Goal: Information Seeking & Learning: Learn about a topic

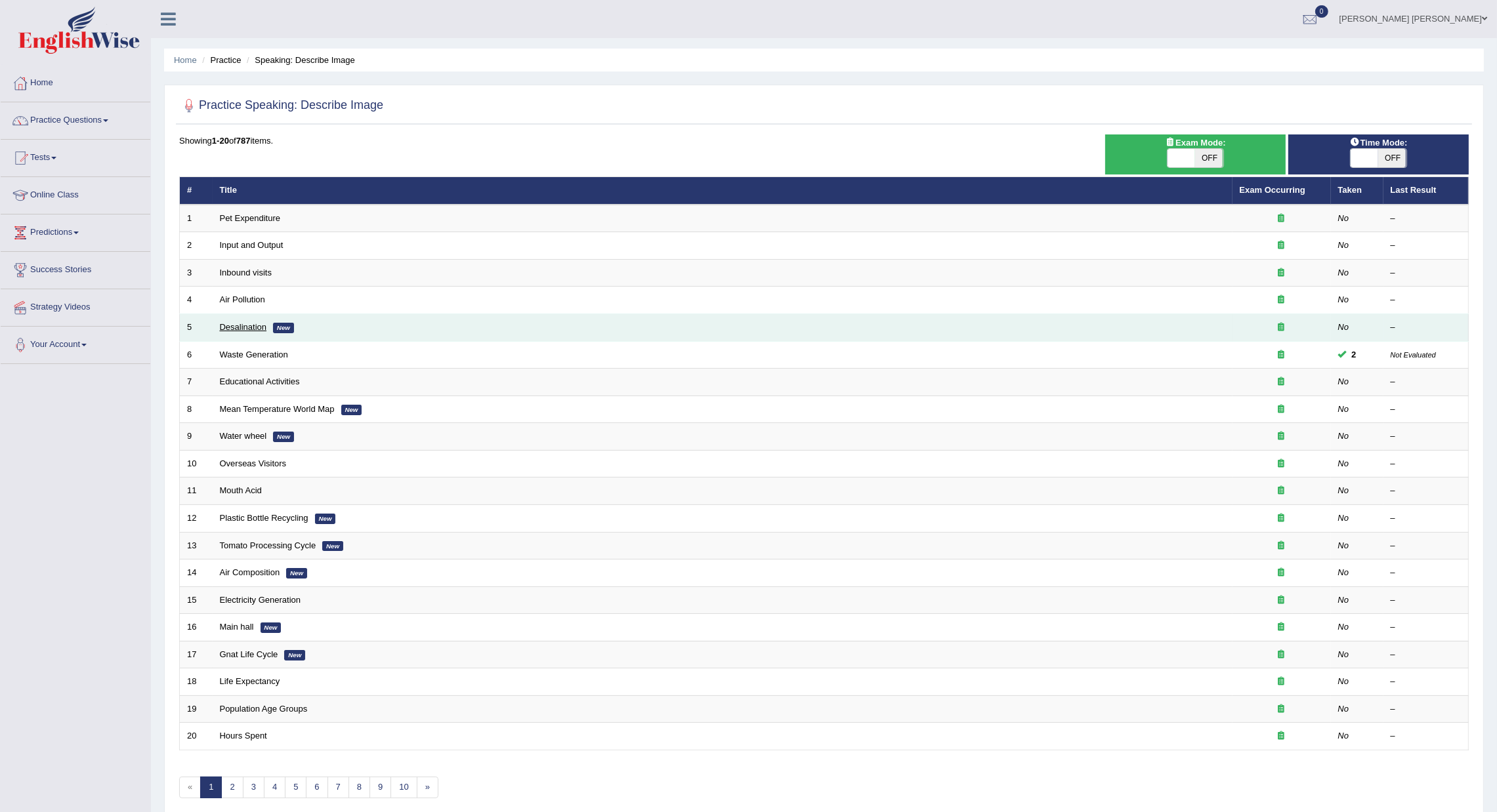
click at [247, 328] on link "Desalination" at bounding box center [243, 327] width 47 height 10
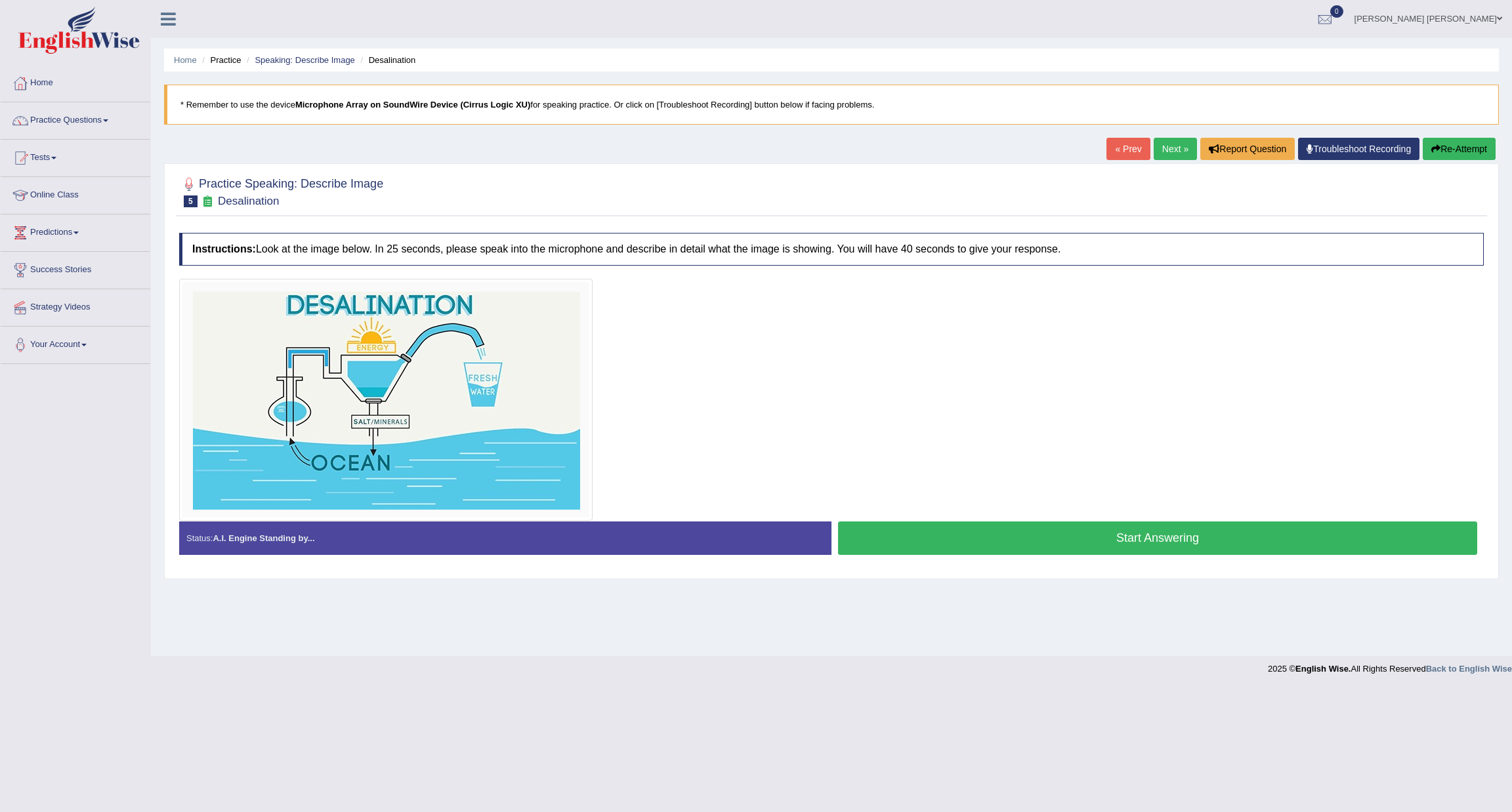
click at [1138, 548] on button "Start Answering" at bounding box center [1157, 538] width 639 height 33
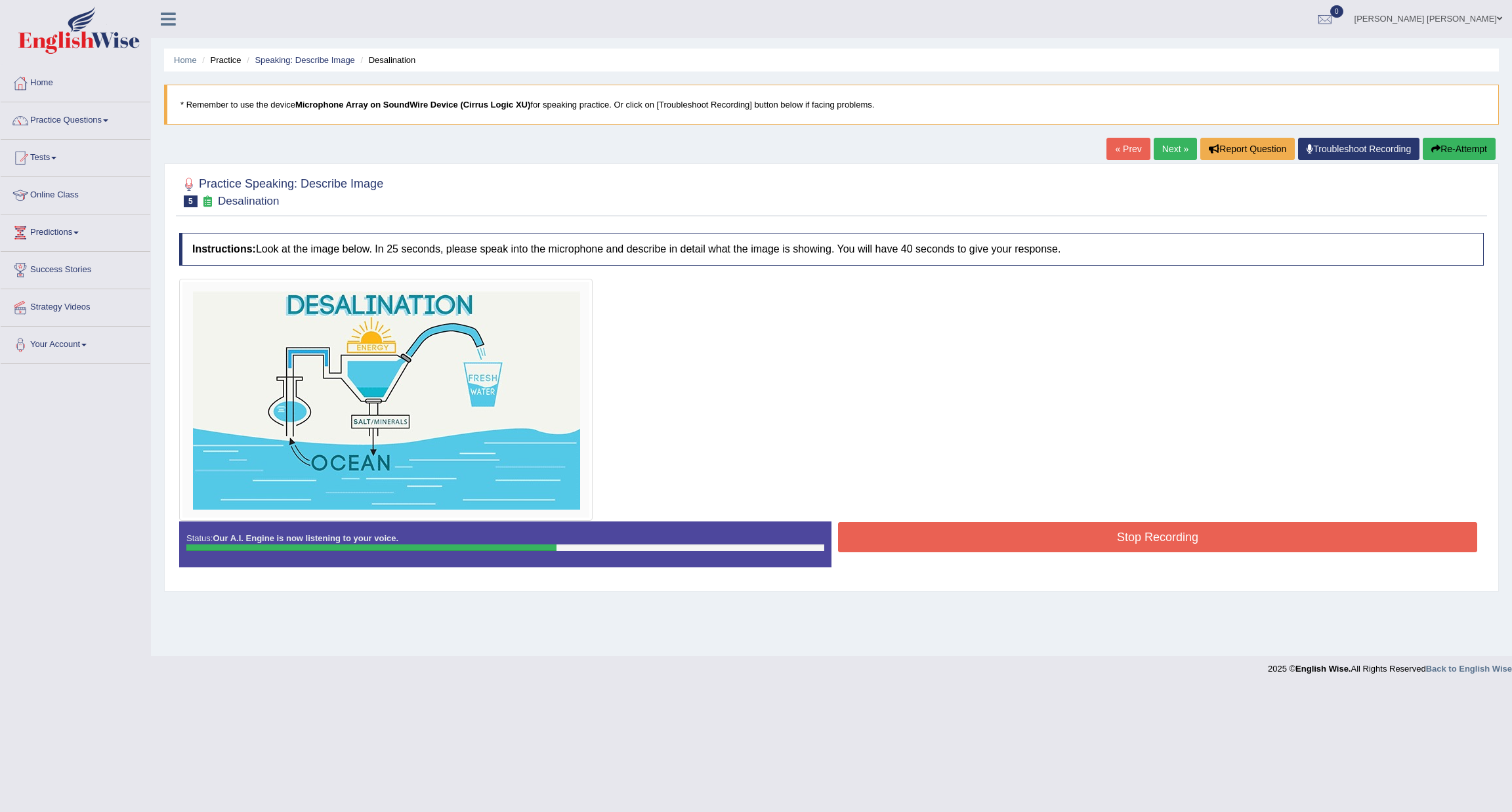
click at [970, 550] on button "Stop Recording" at bounding box center [1157, 537] width 639 height 30
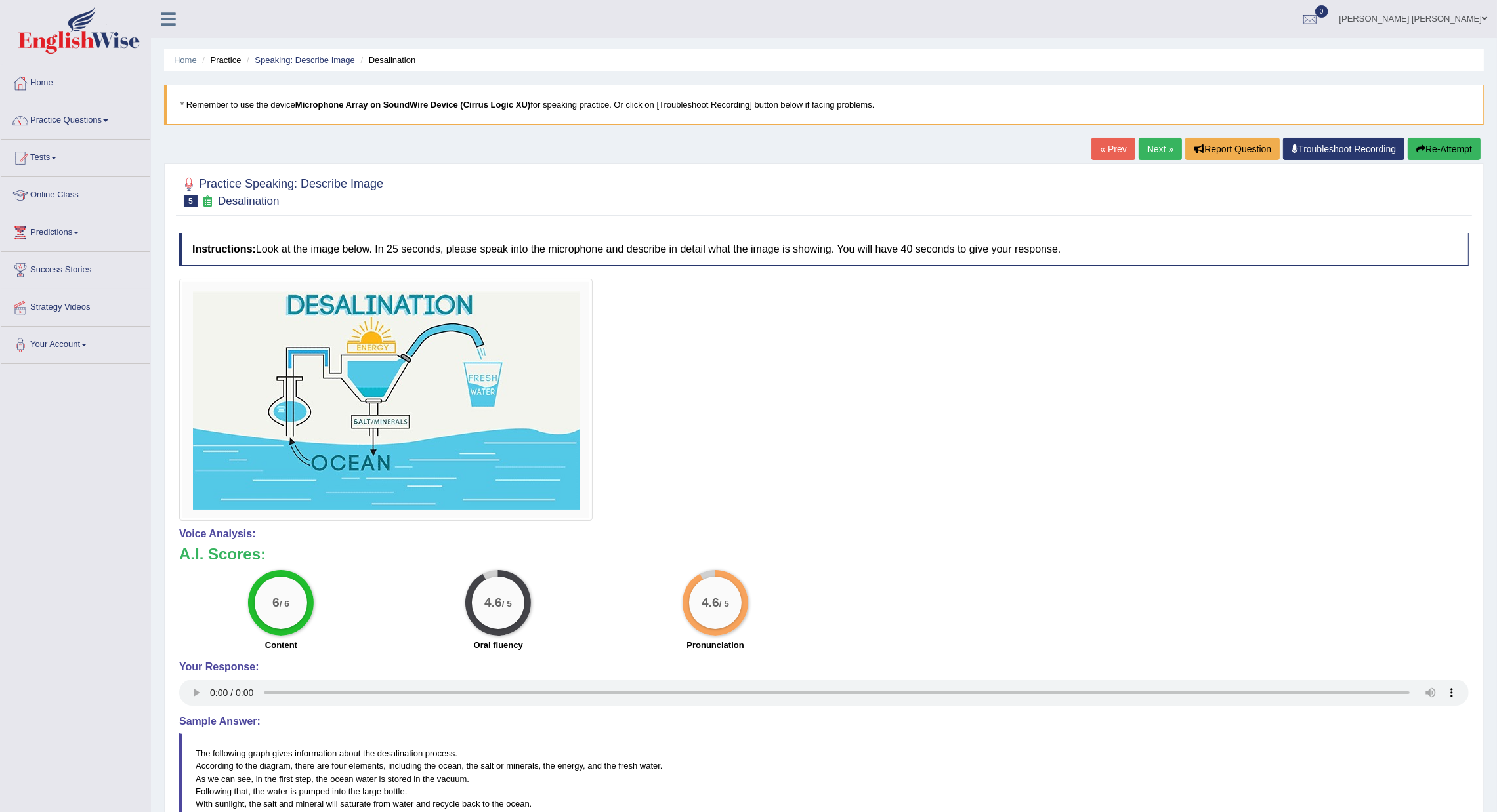
click at [1149, 153] on link "Next »" at bounding box center [1160, 149] width 43 height 23
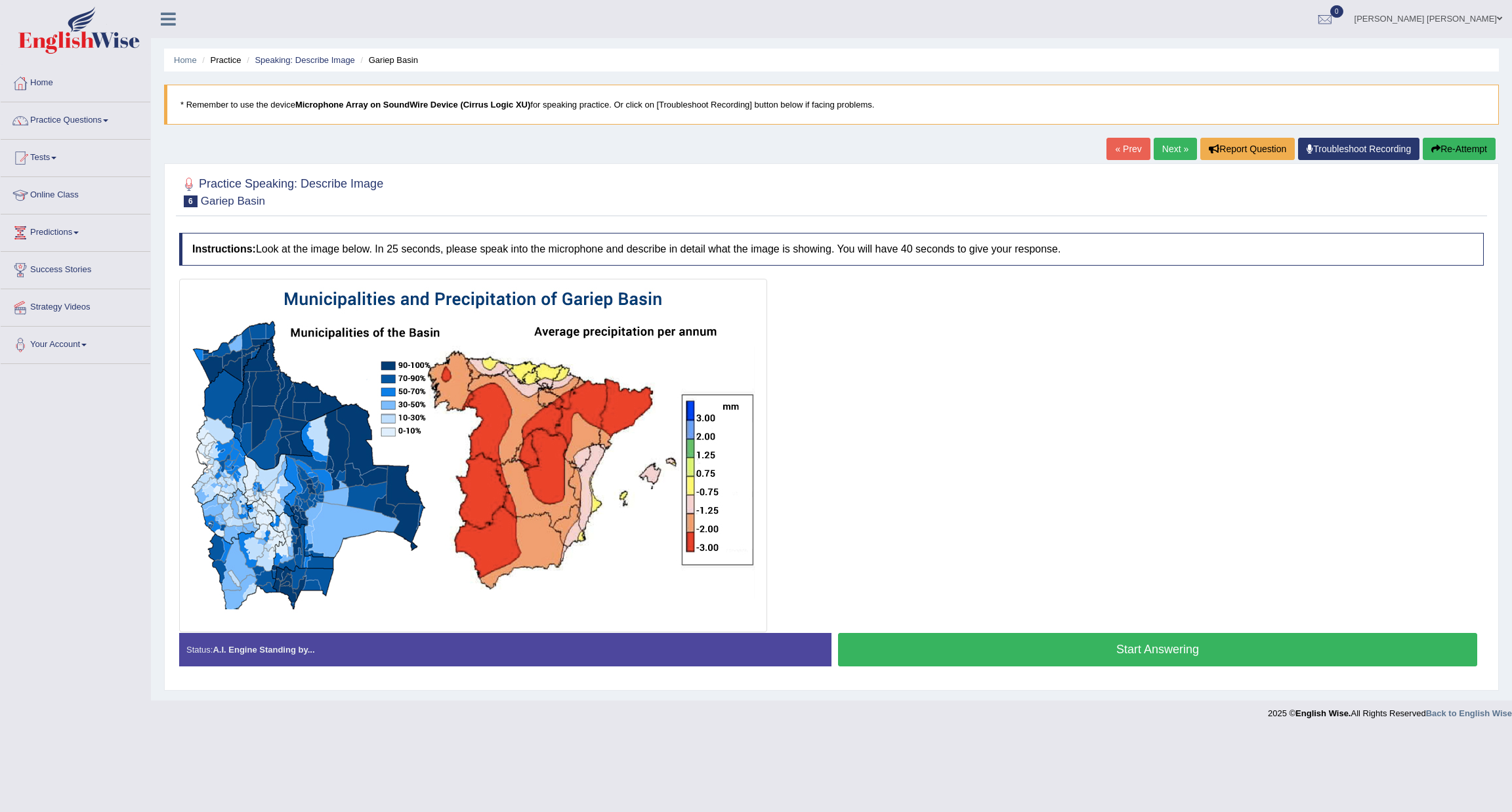
click at [1135, 657] on button "Start Answering" at bounding box center [1157, 650] width 639 height 33
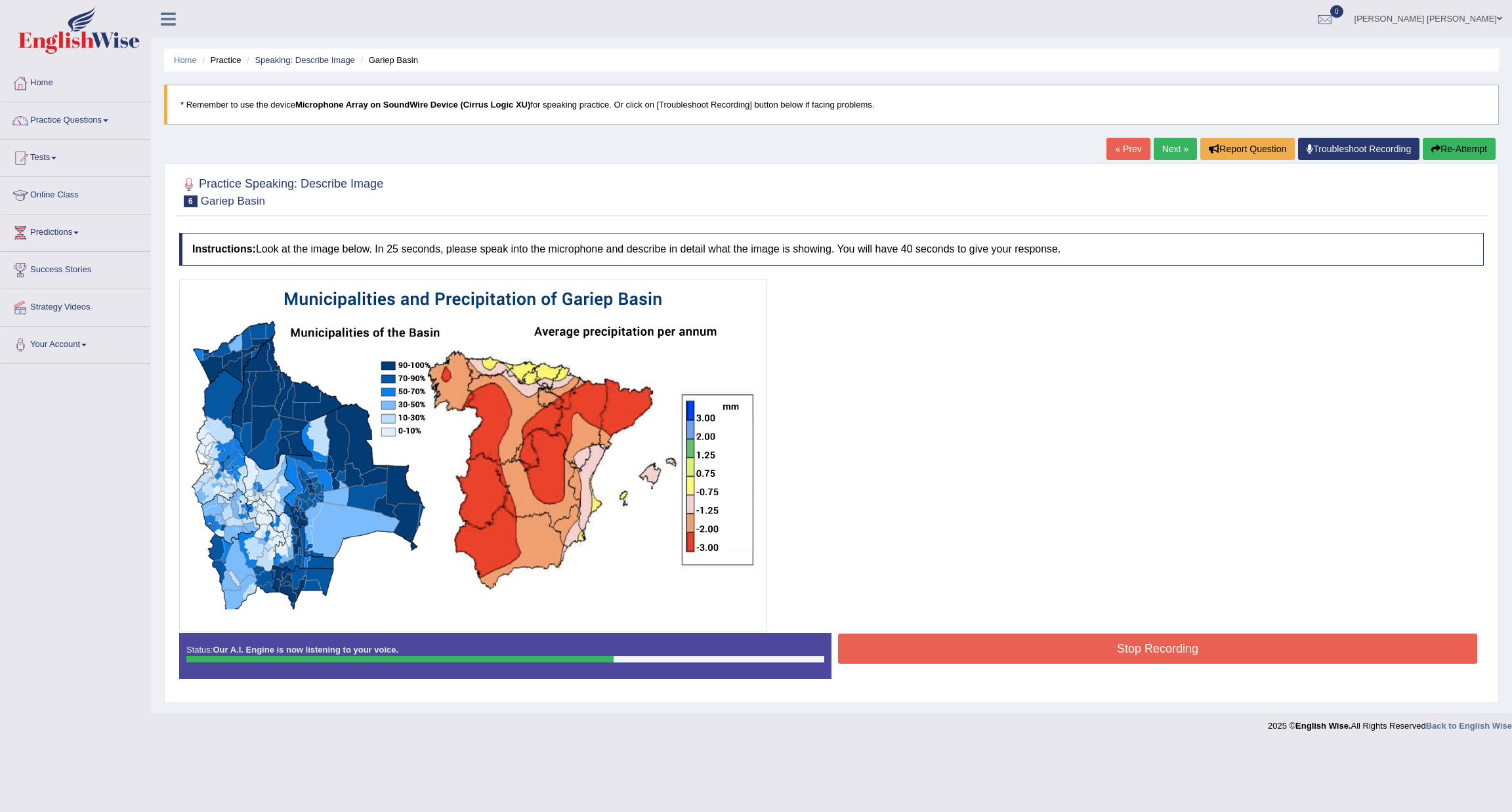
click at [963, 651] on button "Stop Recording" at bounding box center [1157, 648] width 639 height 30
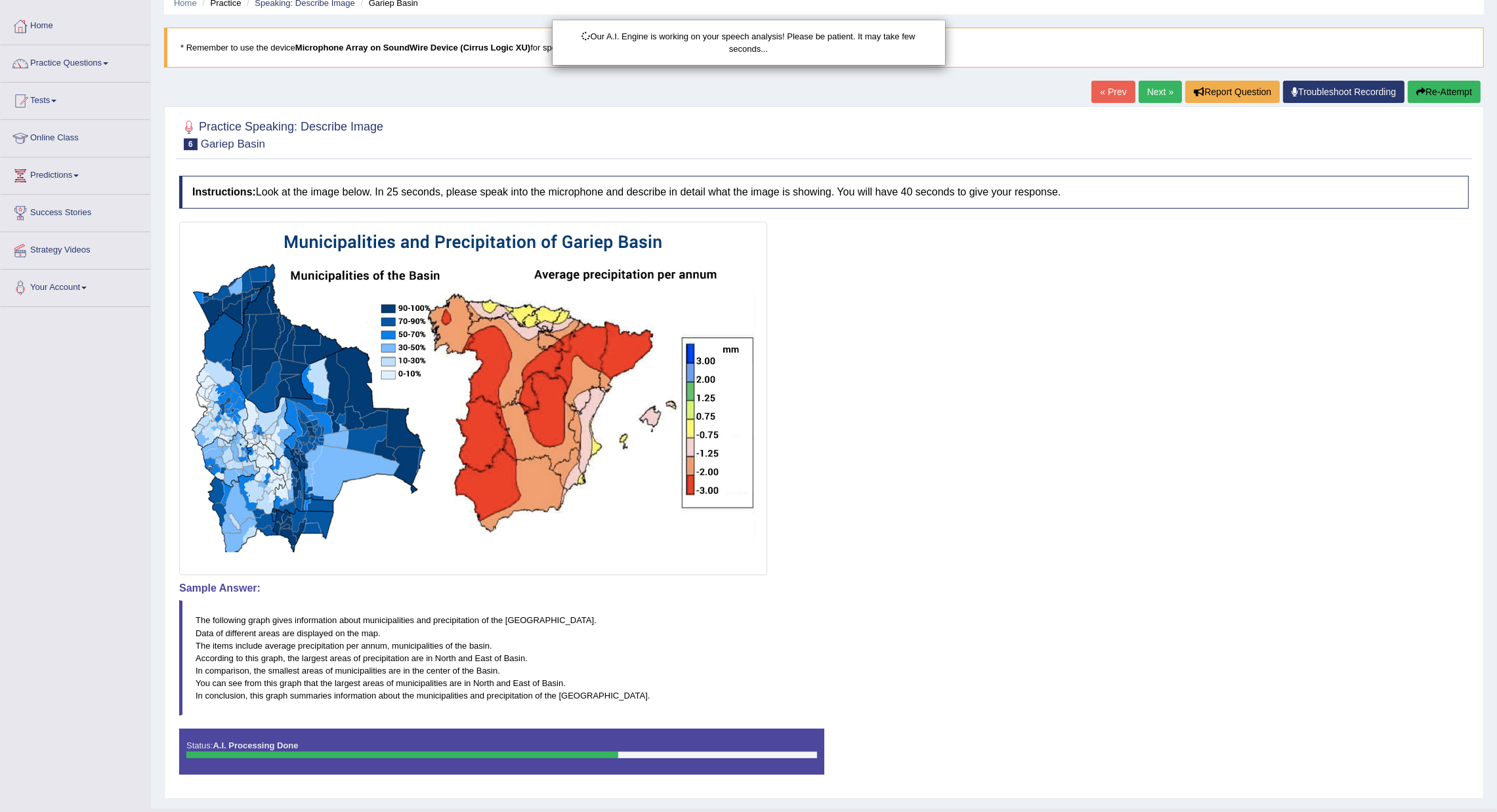
scroll to position [89, 0]
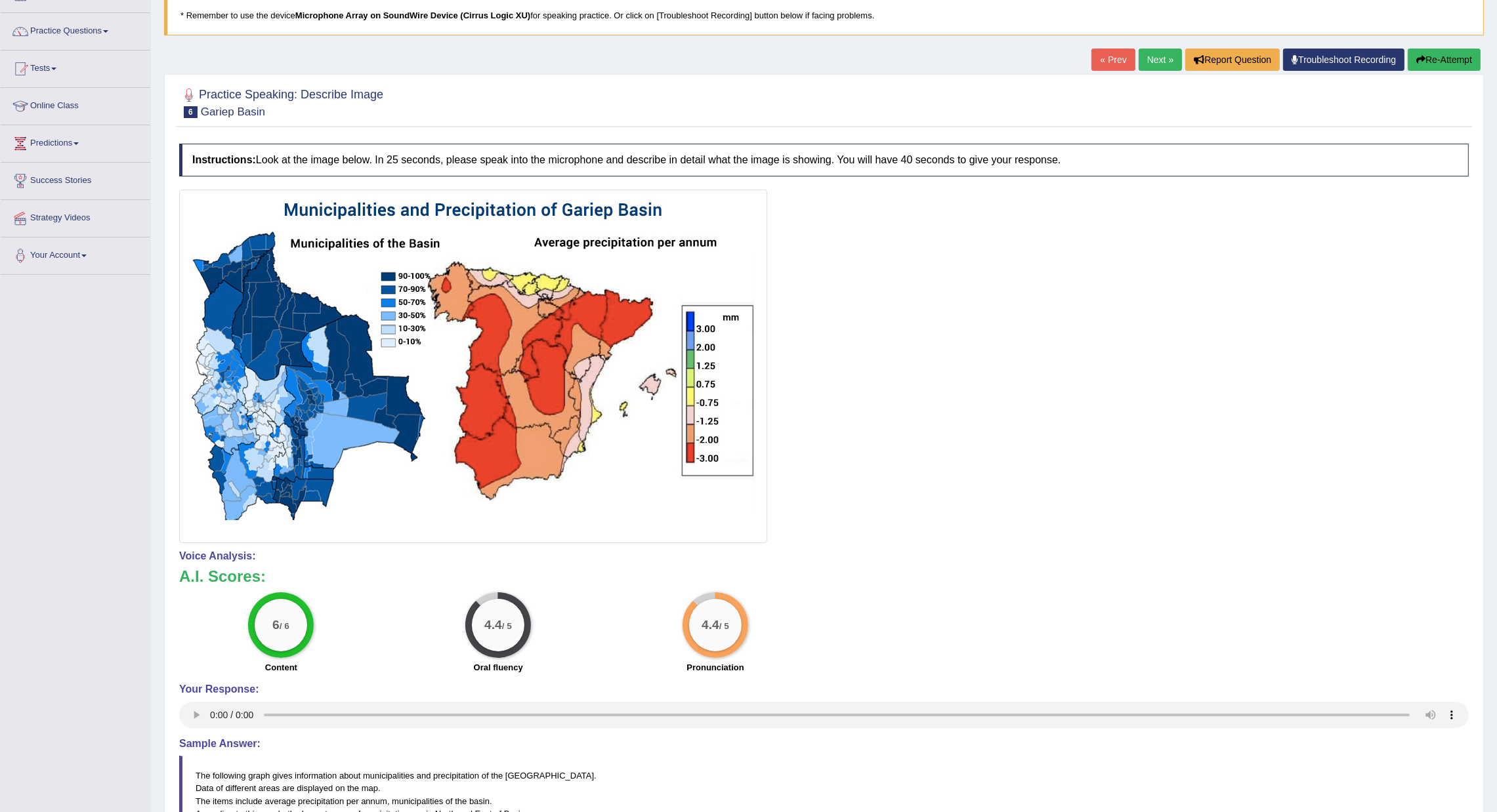
click at [1152, 68] on link "Next »" at bounding box center [1160, 60] width 43 height 23
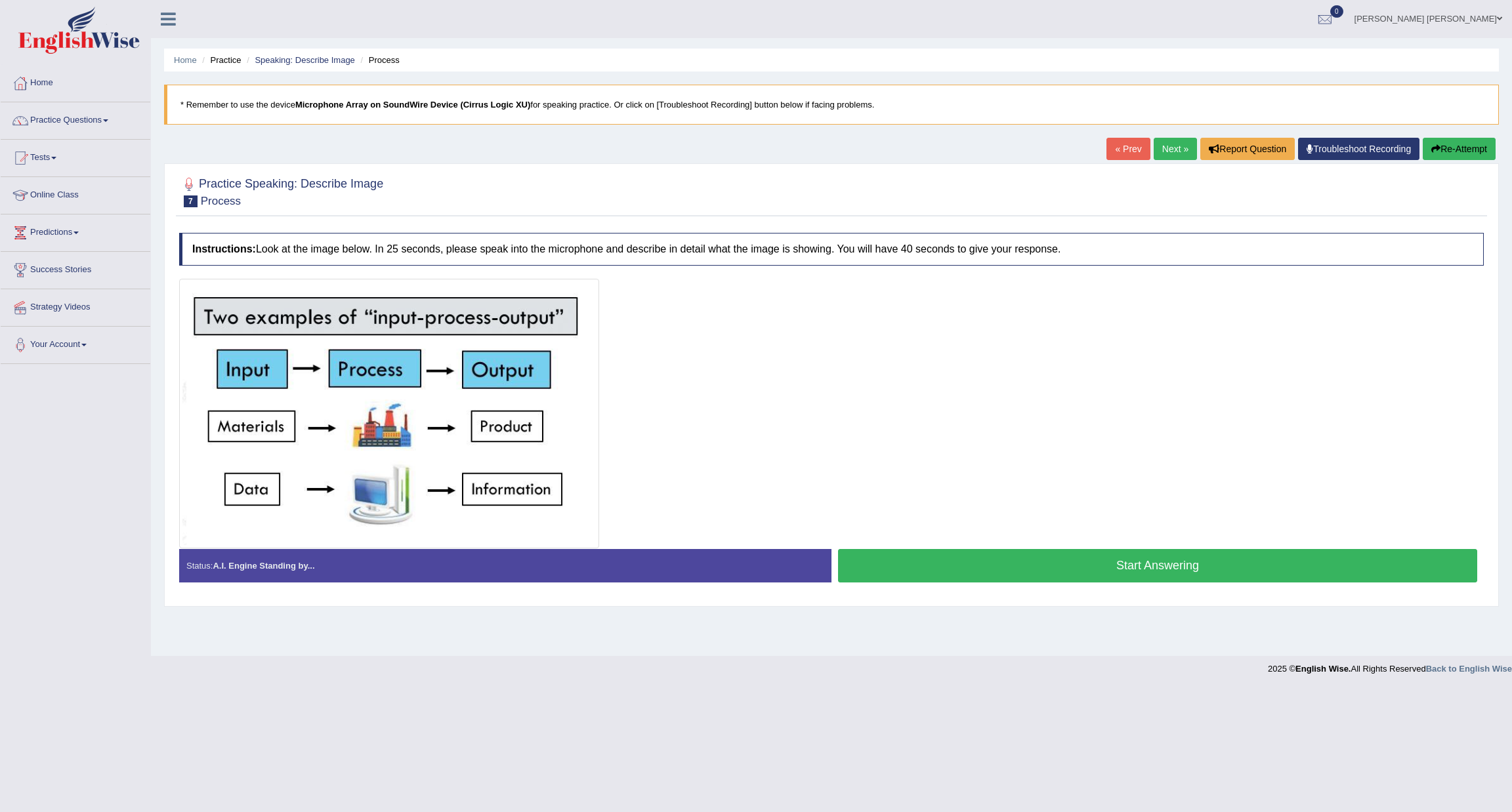
click at [1129, 568] on button "Start Answering" at bounding box center [1157, 566] width 639 height 33
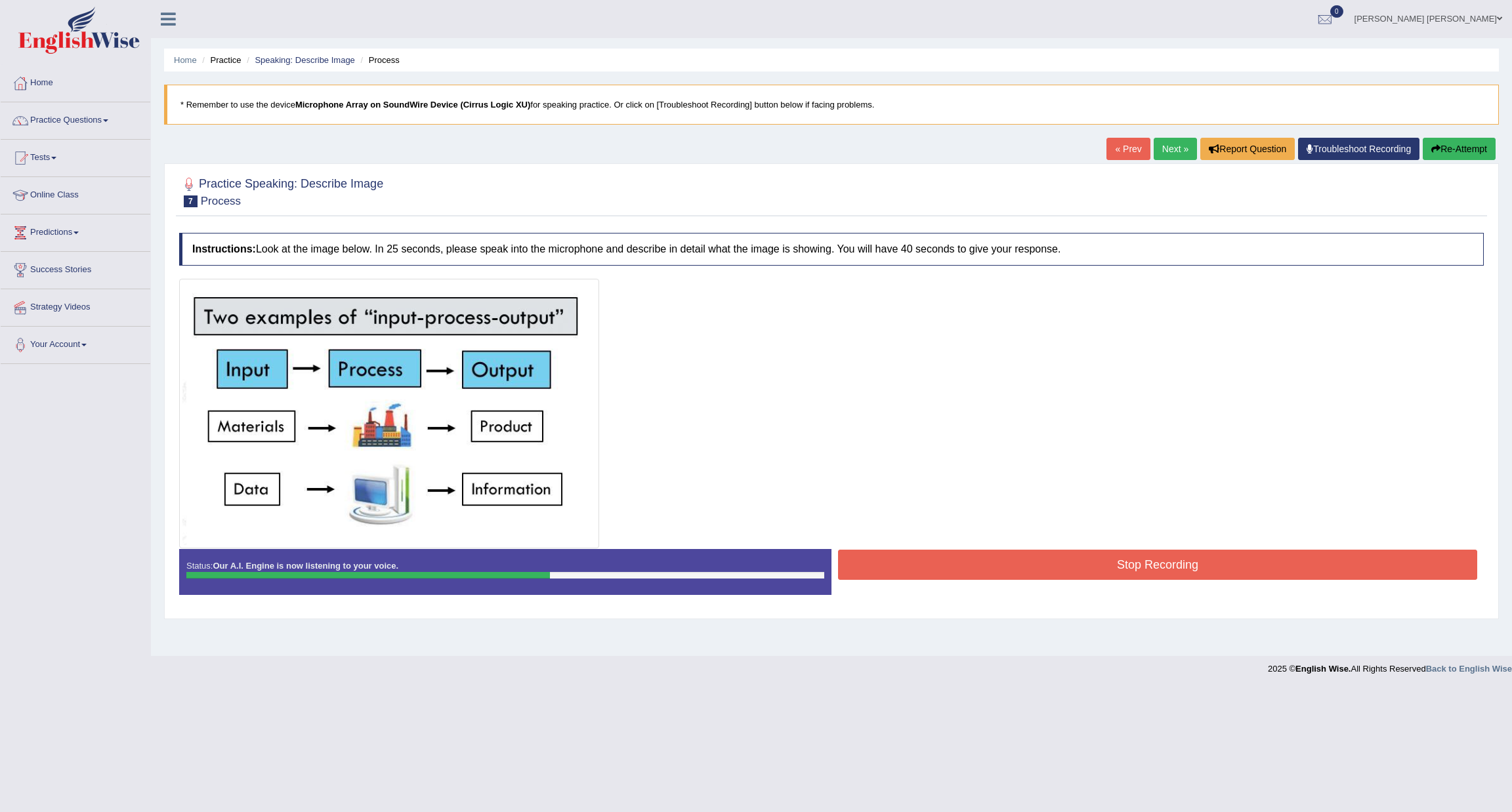
click at [1048, 571] on button "Stop Recording" at bounding box center [1157, 565] width 639 height 30
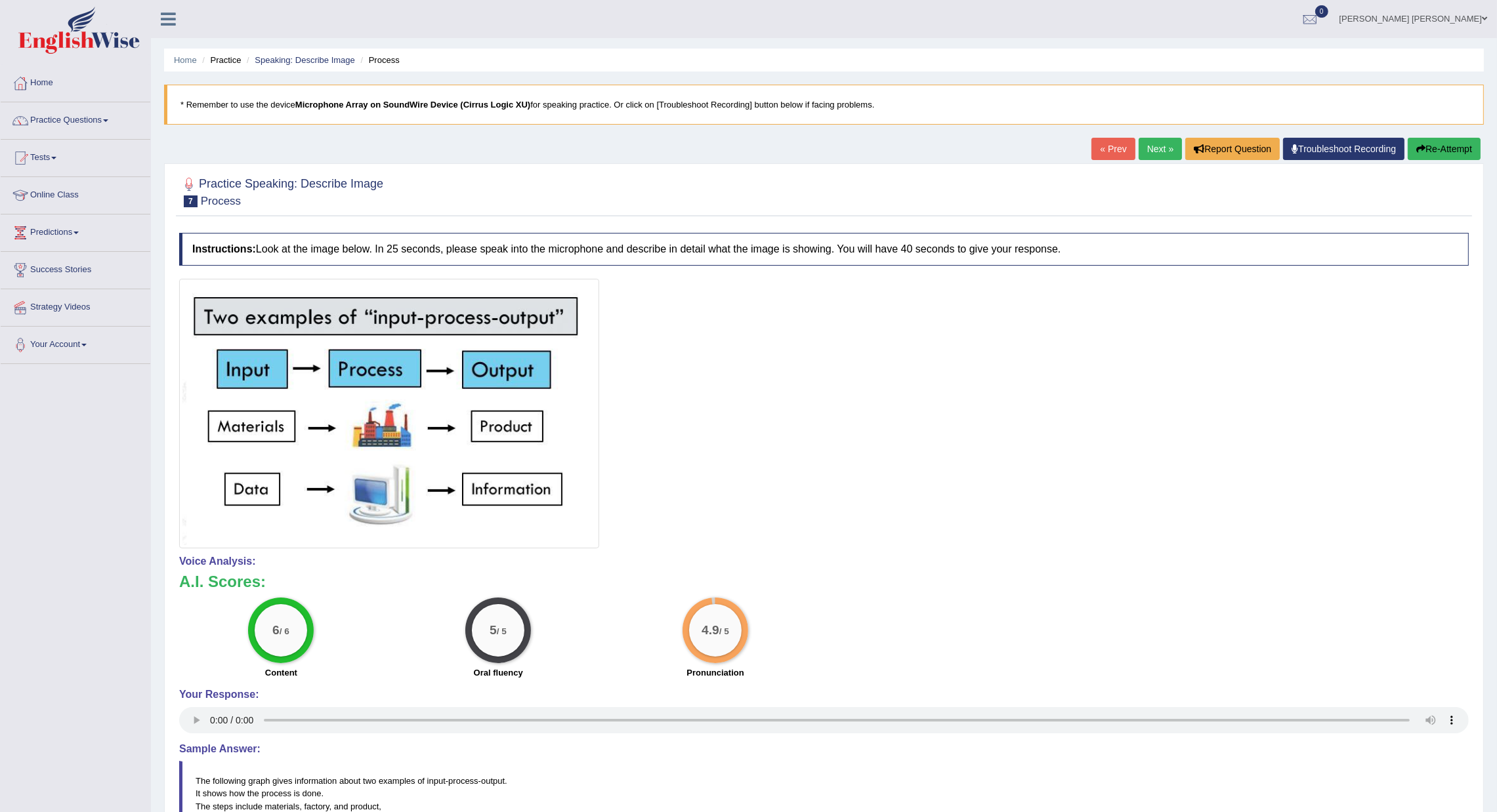
click at [1144, 155] on link "Next »" at bounding box center [1160, 149] width 43 height 23
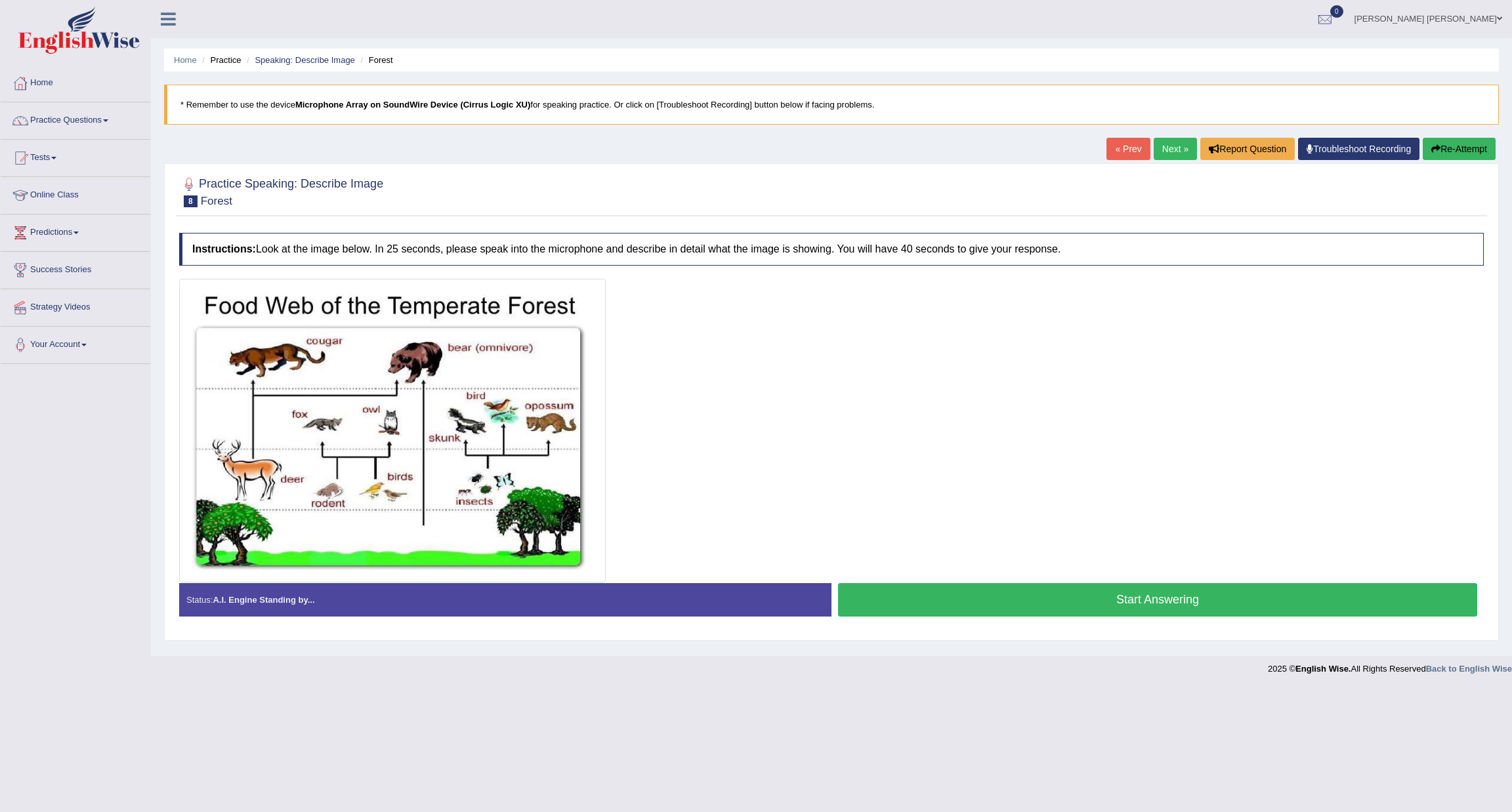
click at [1087, 603] on button "Start Answering" at bounding box center [1157, 599] width 639 height 33
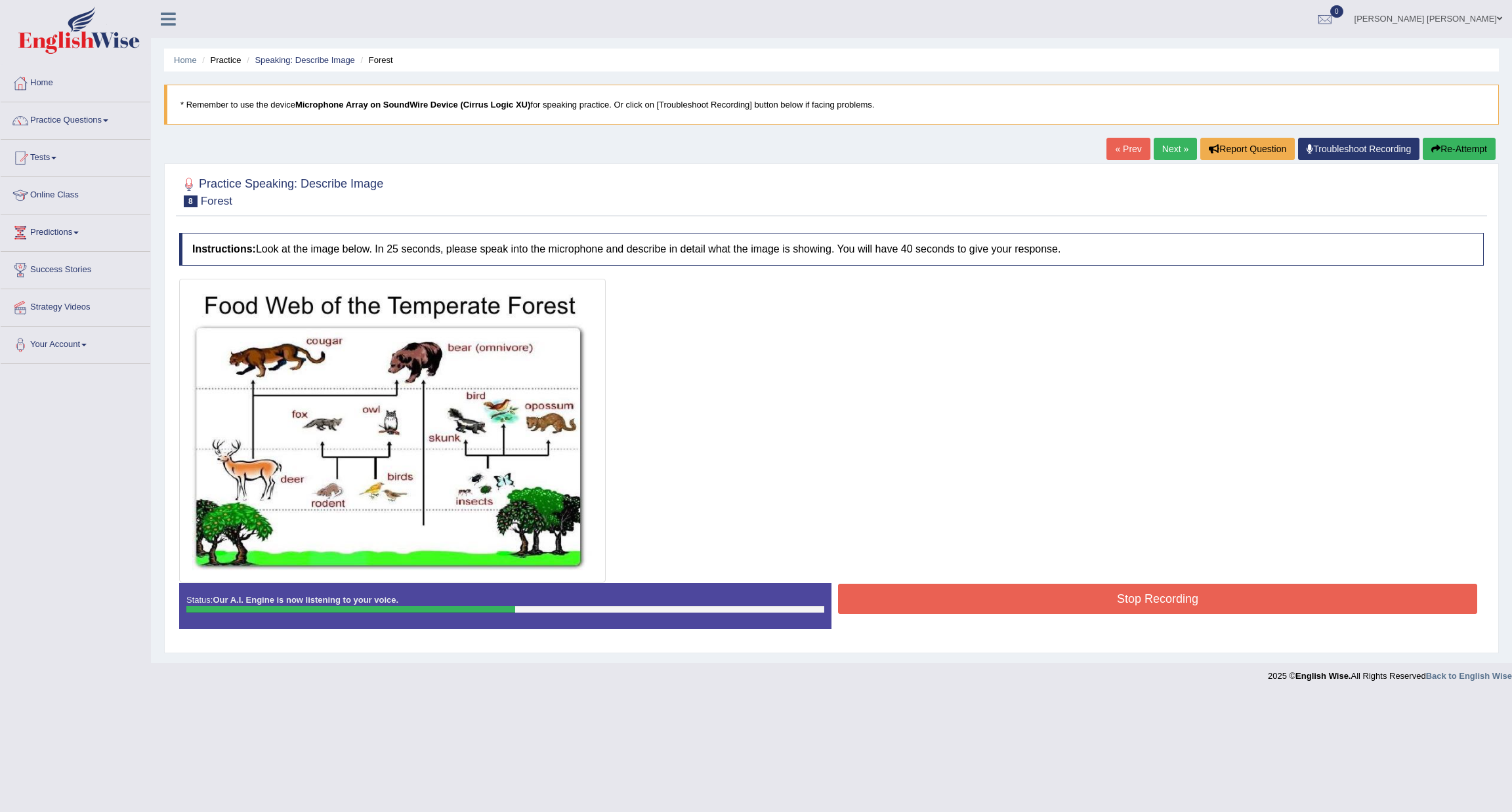
click at [998, 597] on button "Stop Recording" at bounding box center [1157, 599] width 639 height 30
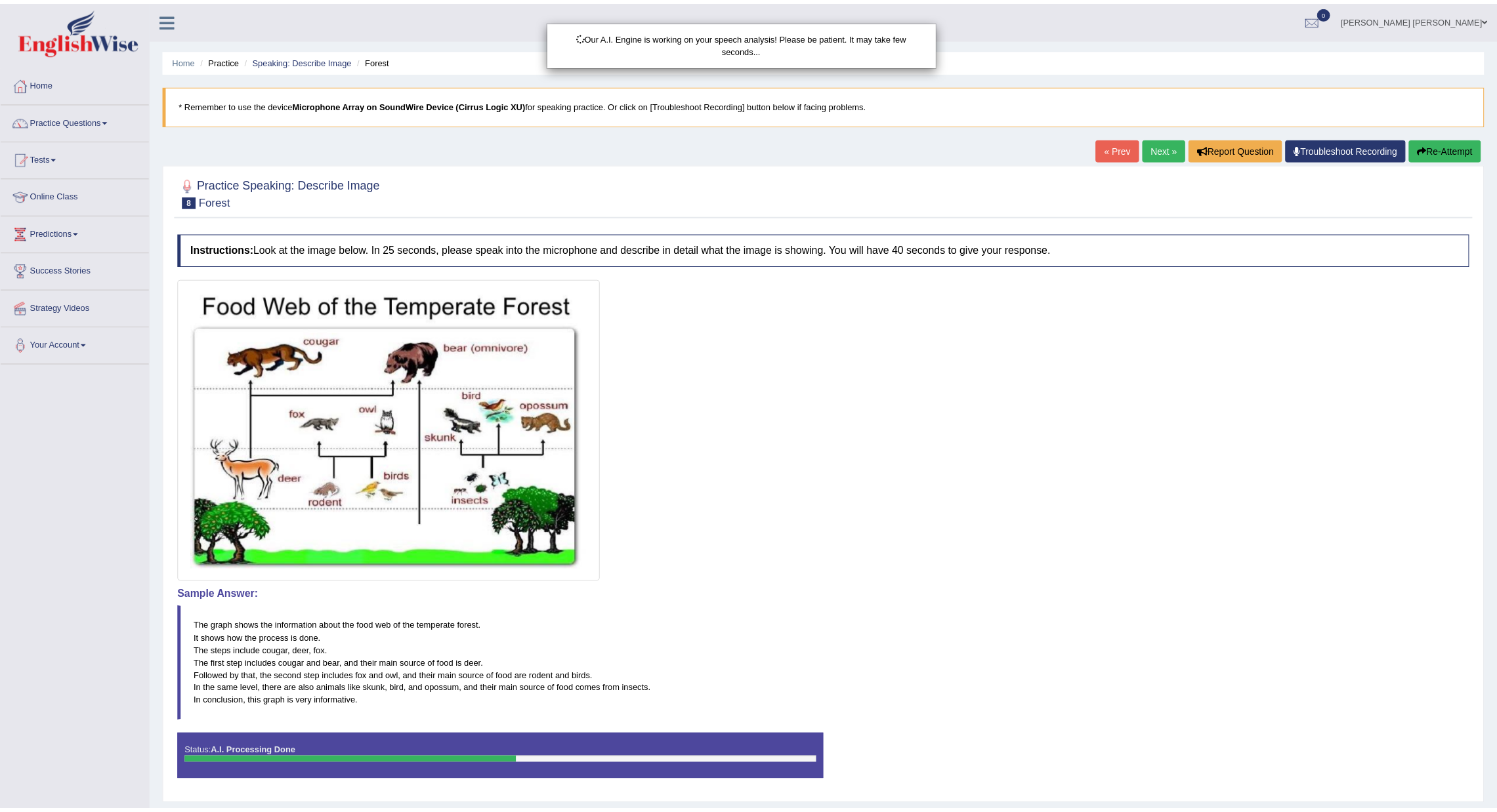
scroll to position [40, 0]
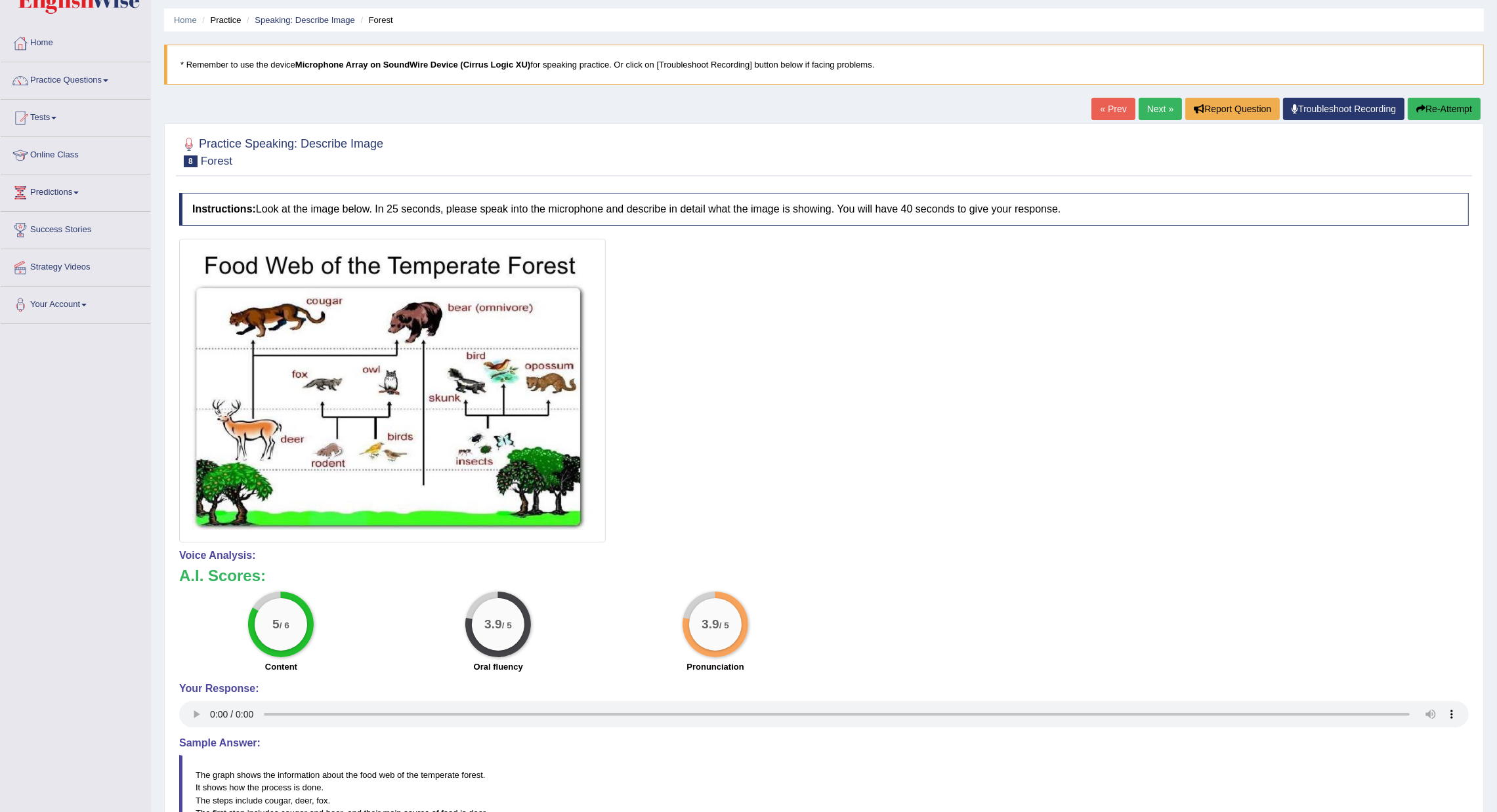
click at [1159, 107] on link "Next »" at bounding box center [1160, 109] width 43 height 23
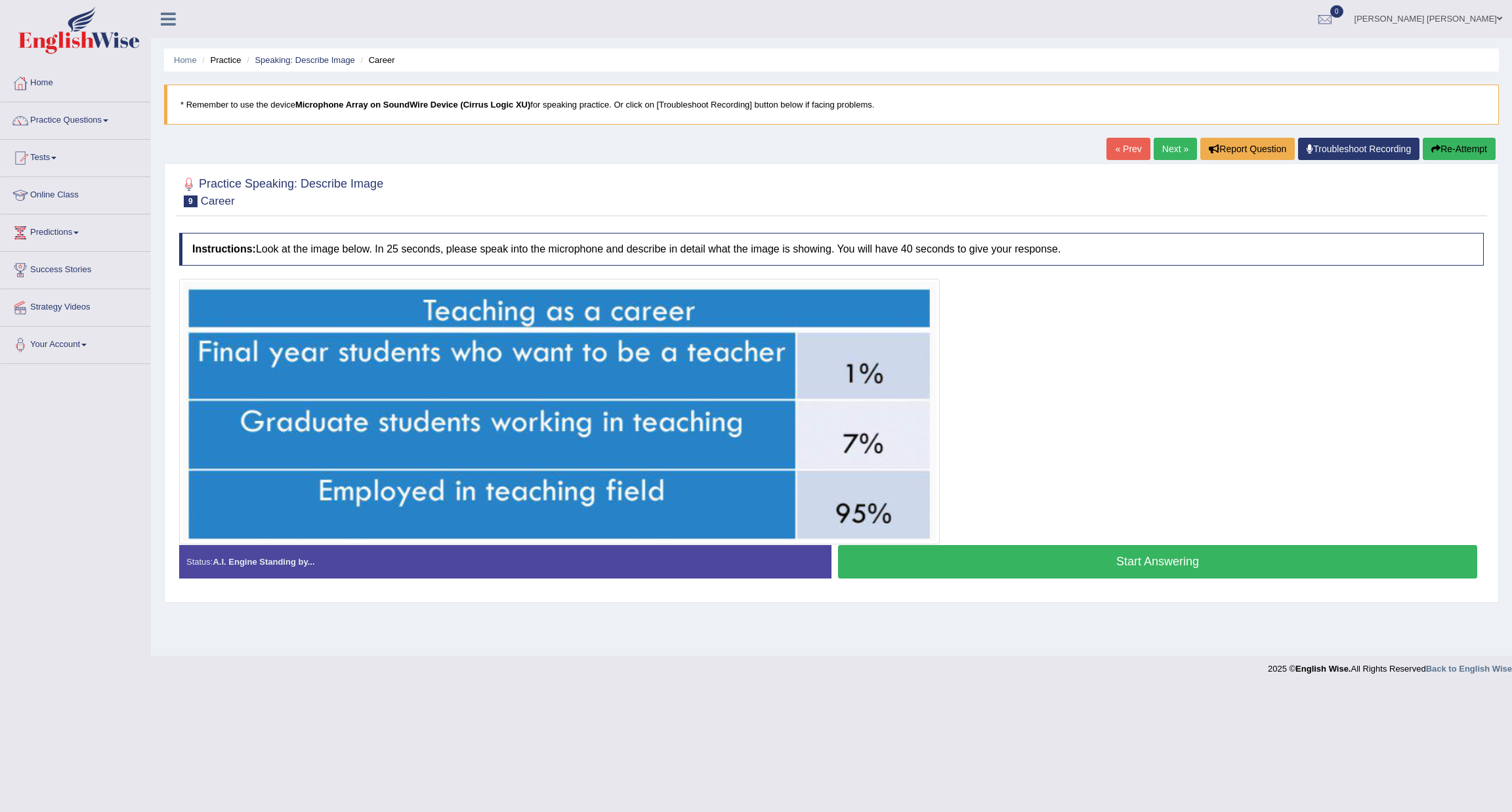
click at [939, 557] on button "Start Answering" at bounding box center [1157, 561] width 639 height 33
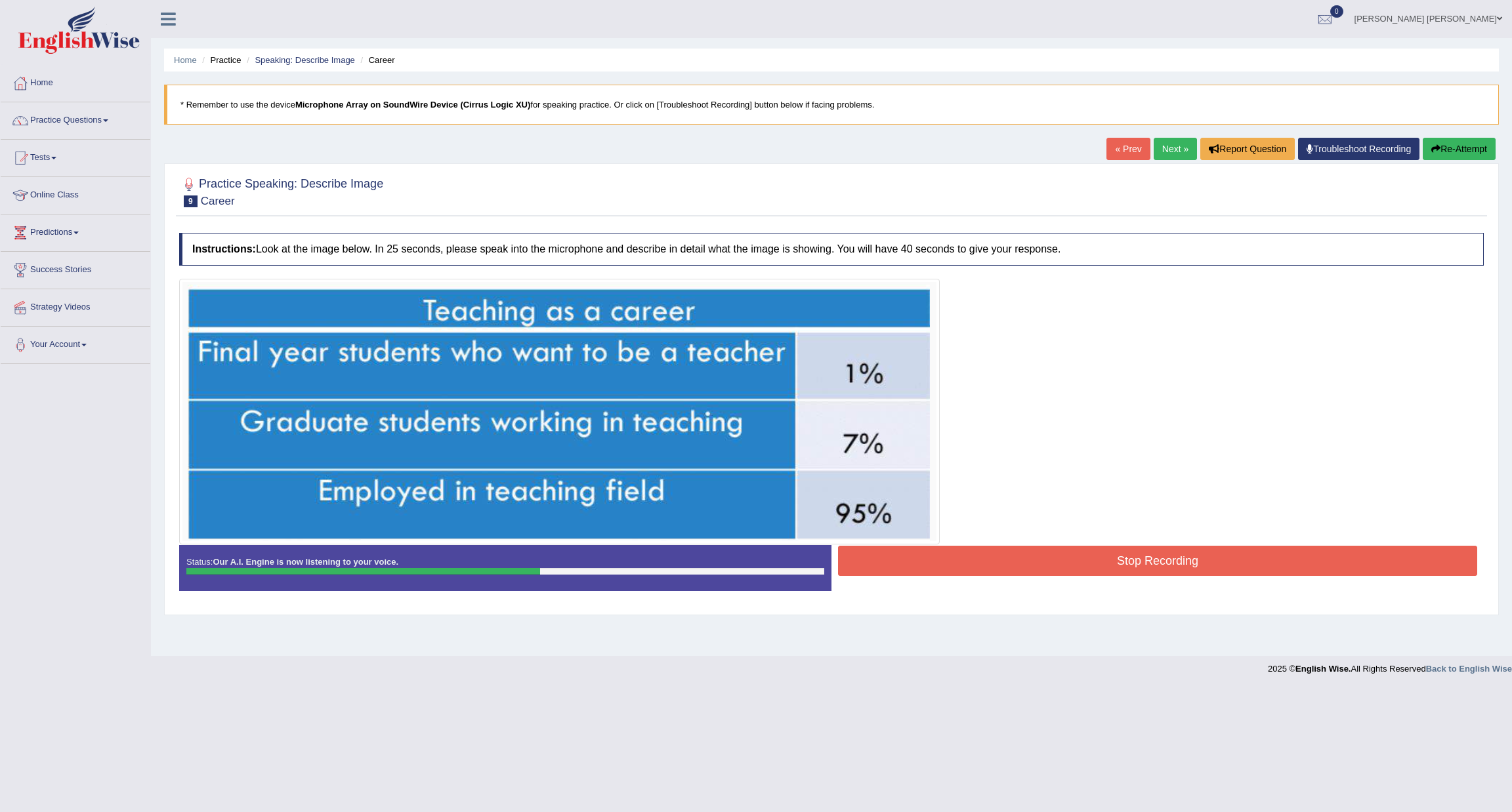
click at [964, 563] on button "Stop Recording" at bounding box center [1157, 561] width 639 height 30
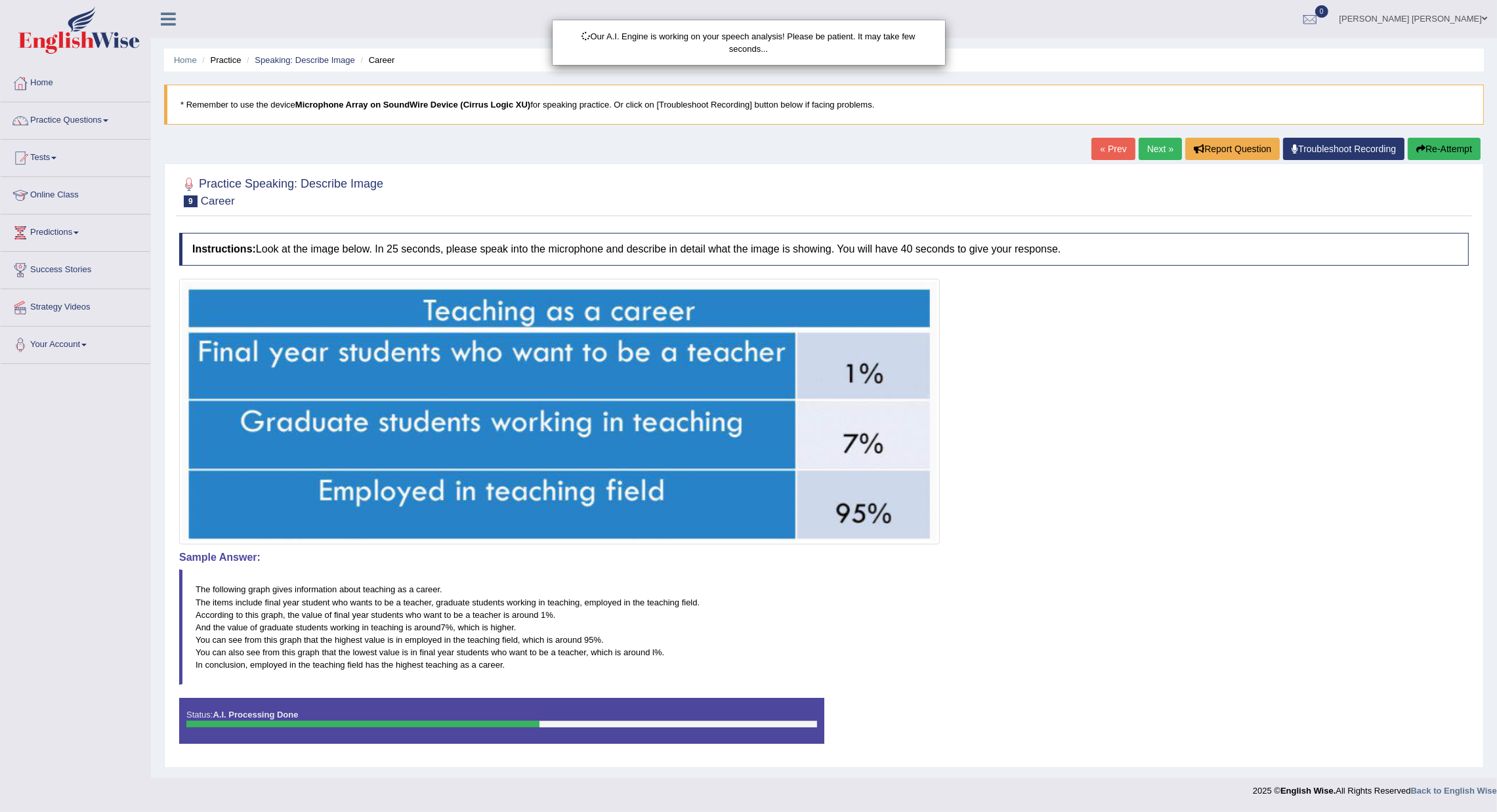
scroll to position [1, 0]
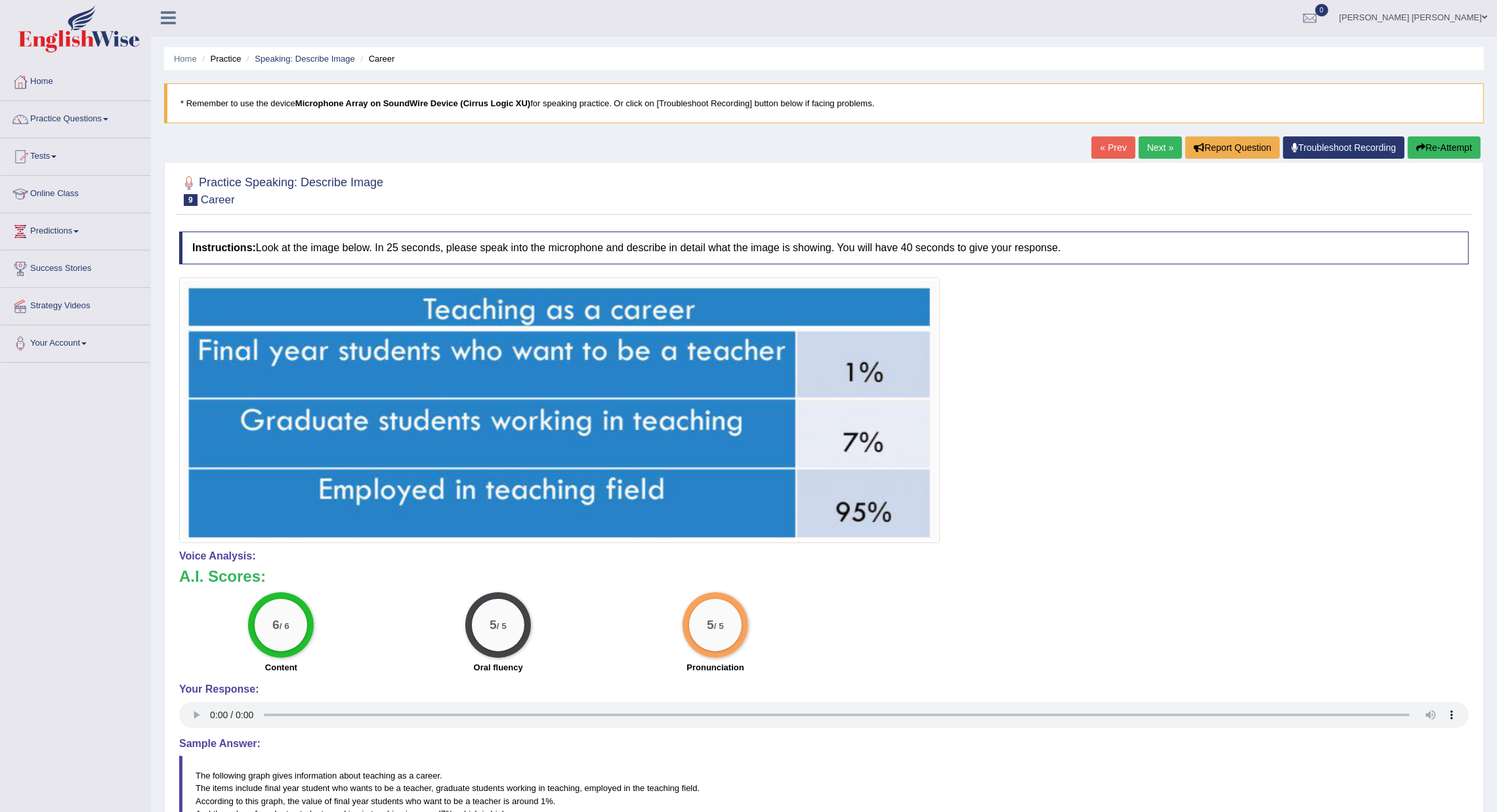
click at [1144, 146] on link "Next »" at bounding box center [1160, 148] width 43 height 23
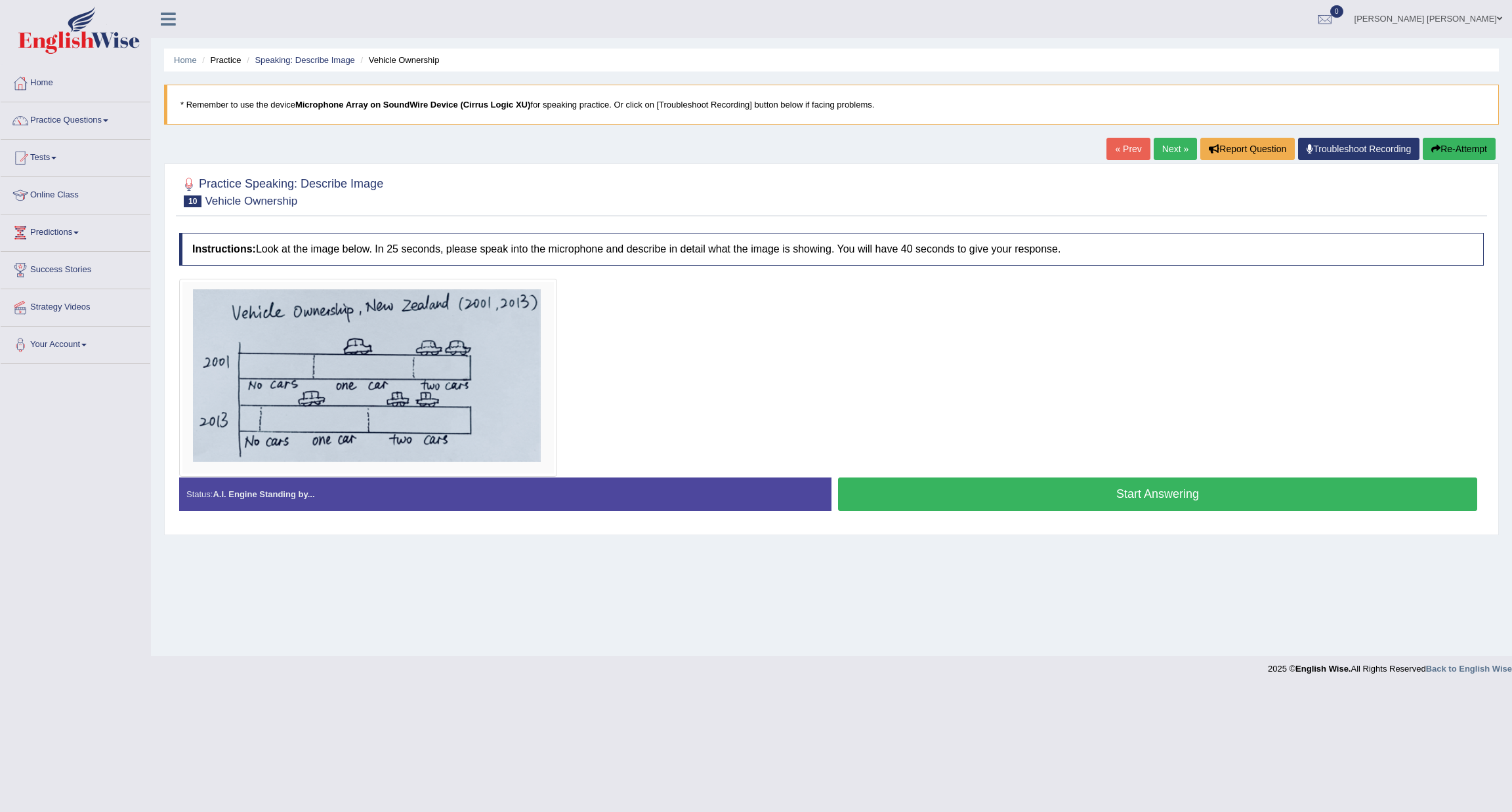
click at [1018, 486] on button "Start Answering" at bounding box center [1157, 494] width 639 height 33
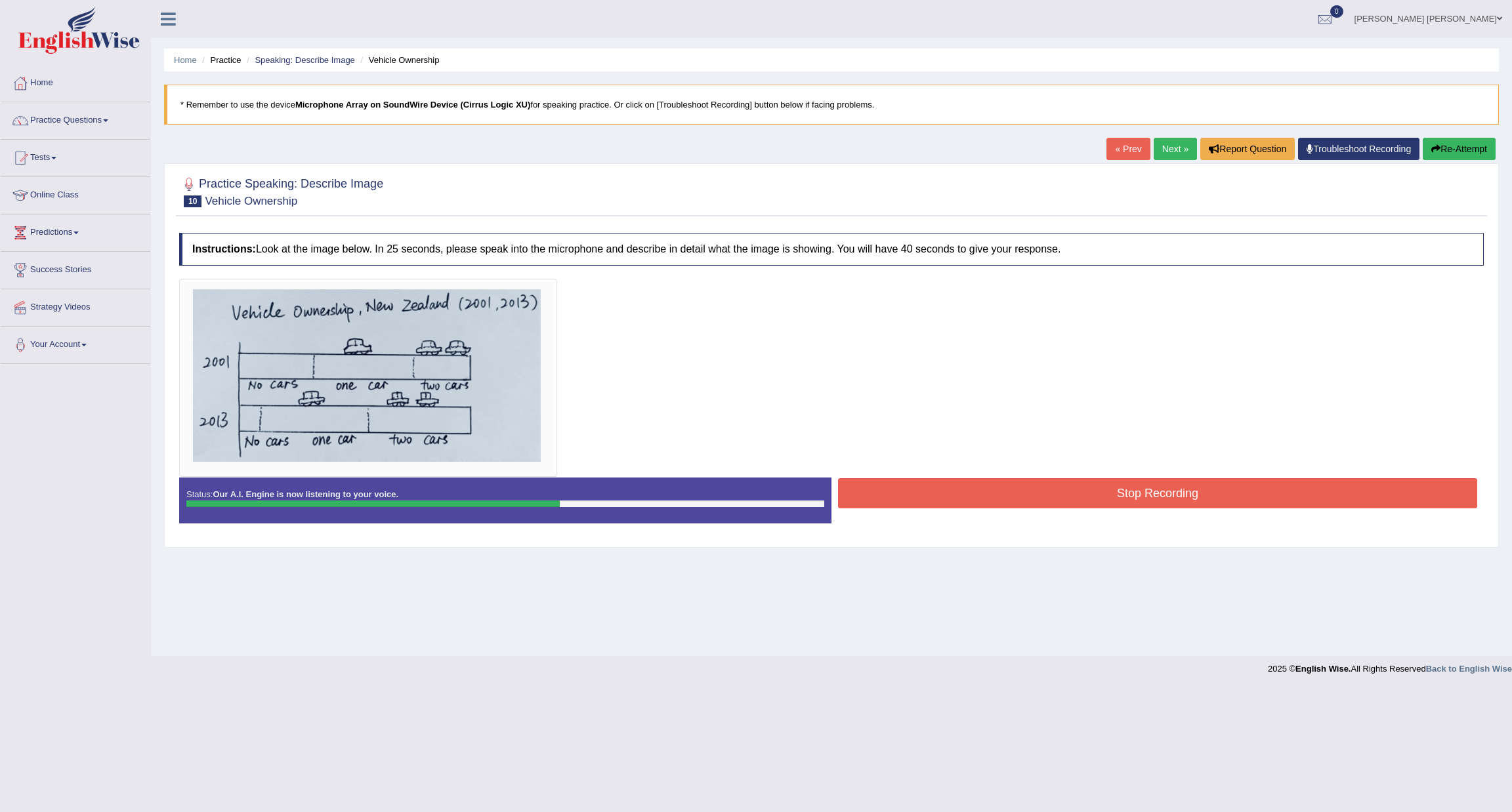
click at [960, 497] on button "Stop Recording" at bounding box center [1157, 493] width 639 height 30
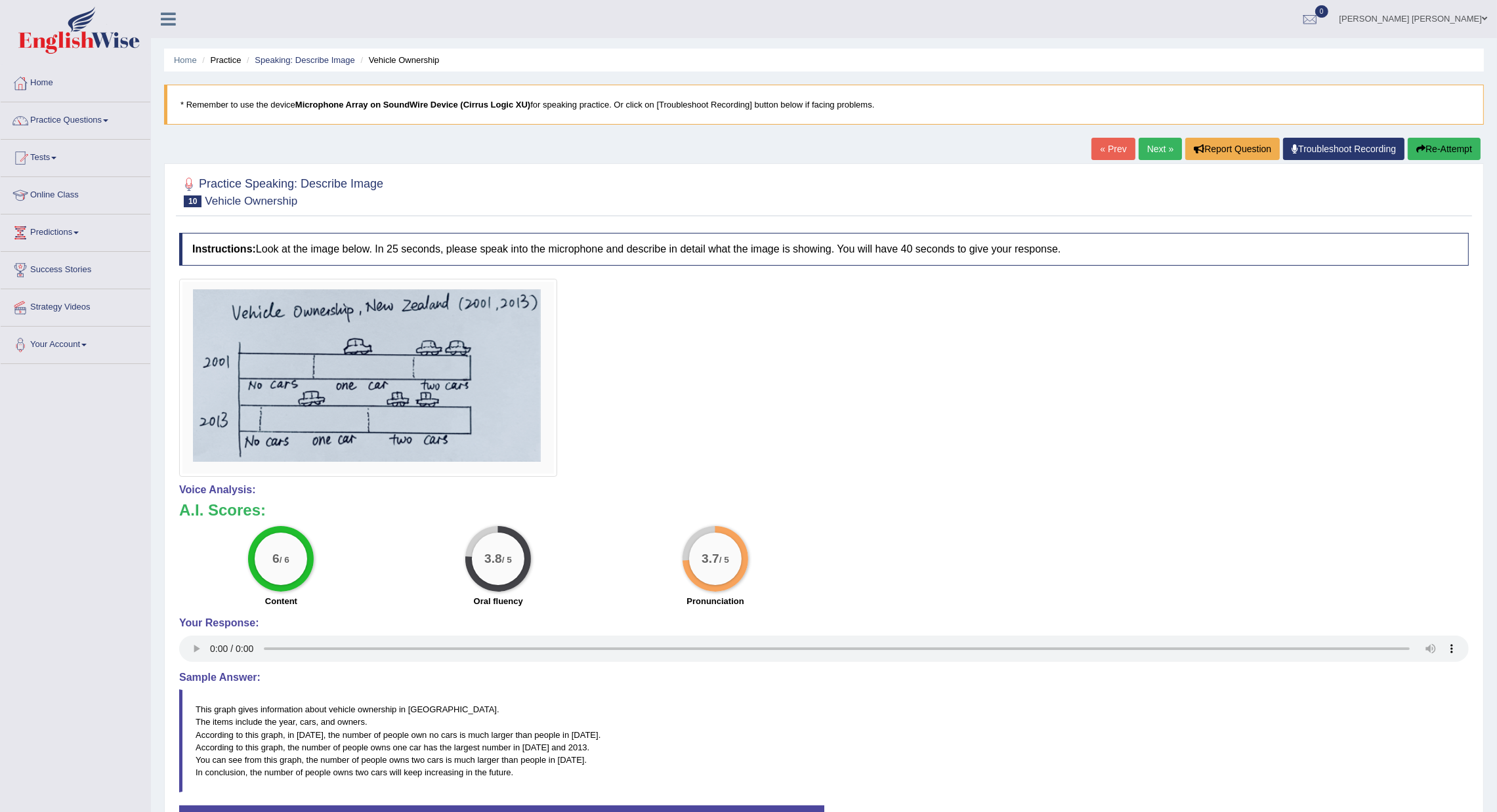
click at [1139, 155] on link "Next »" at bounding box center [1160, 149] width 43 height 23
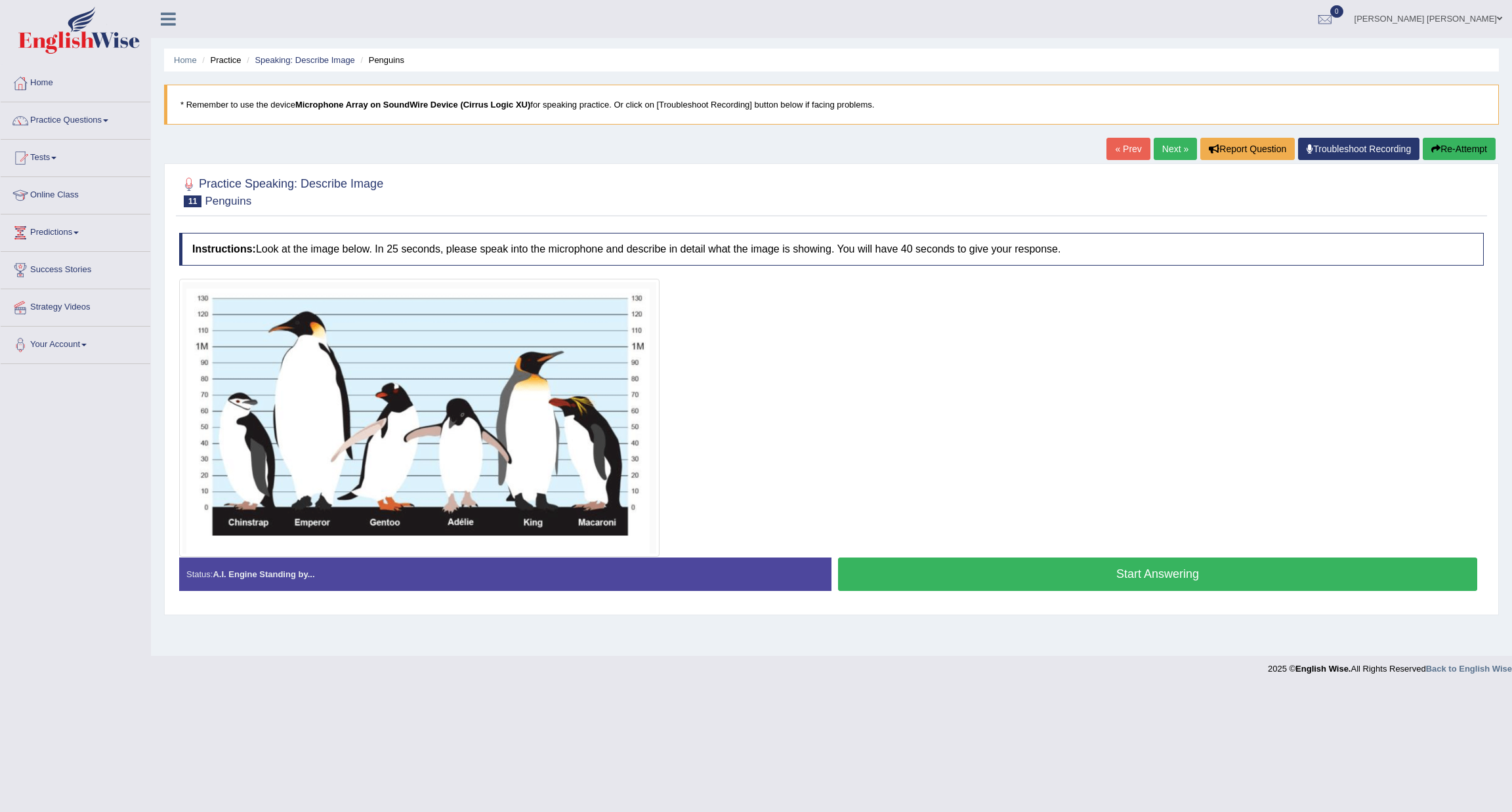
click at [999, 568] on button "Start Answering" at bounding box center [1157, 574] width 639 height 33
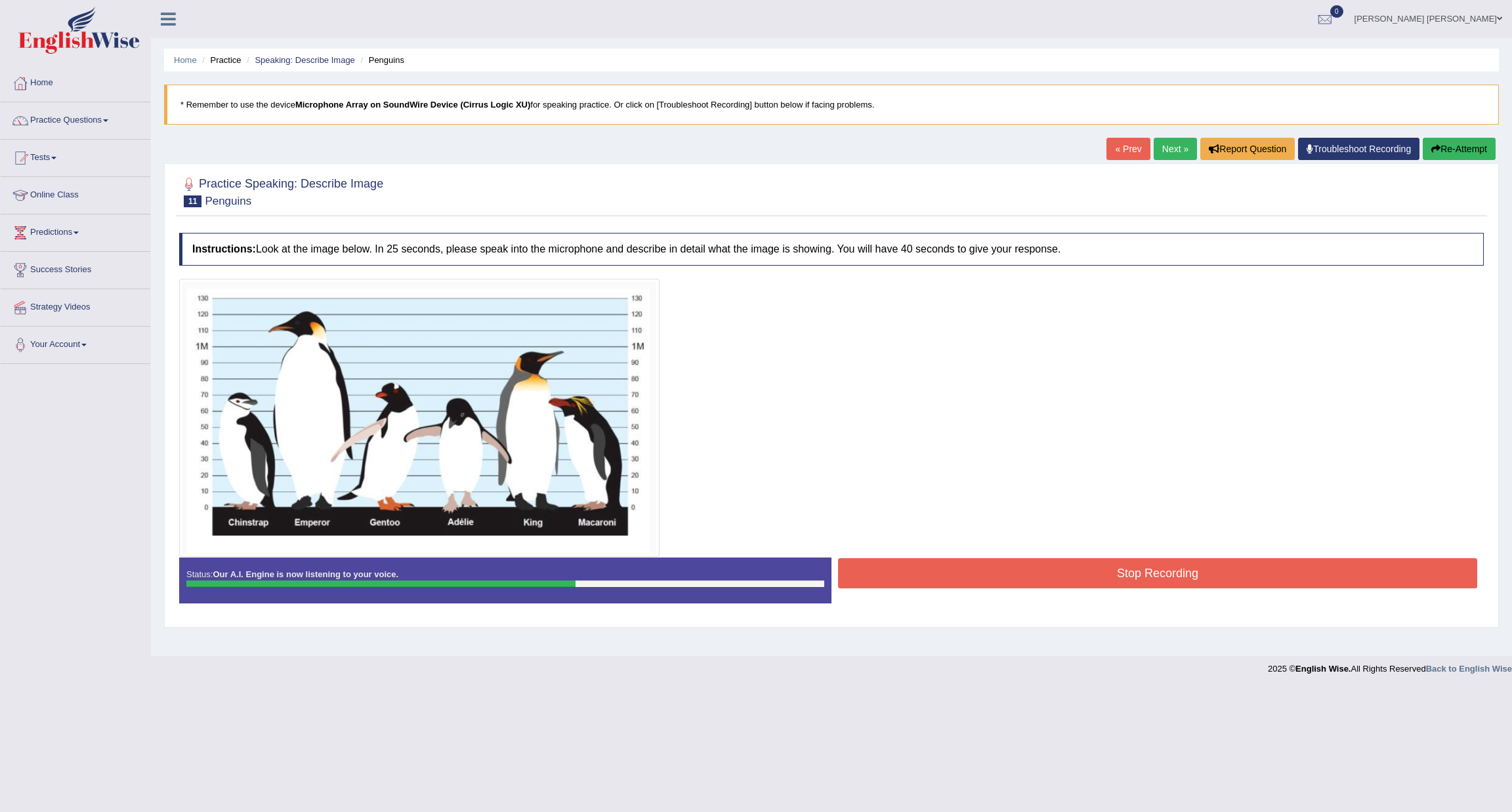
click at [946, 579] on button "Stop Recording" at bounding box center [1157, 573] width 639 height 30
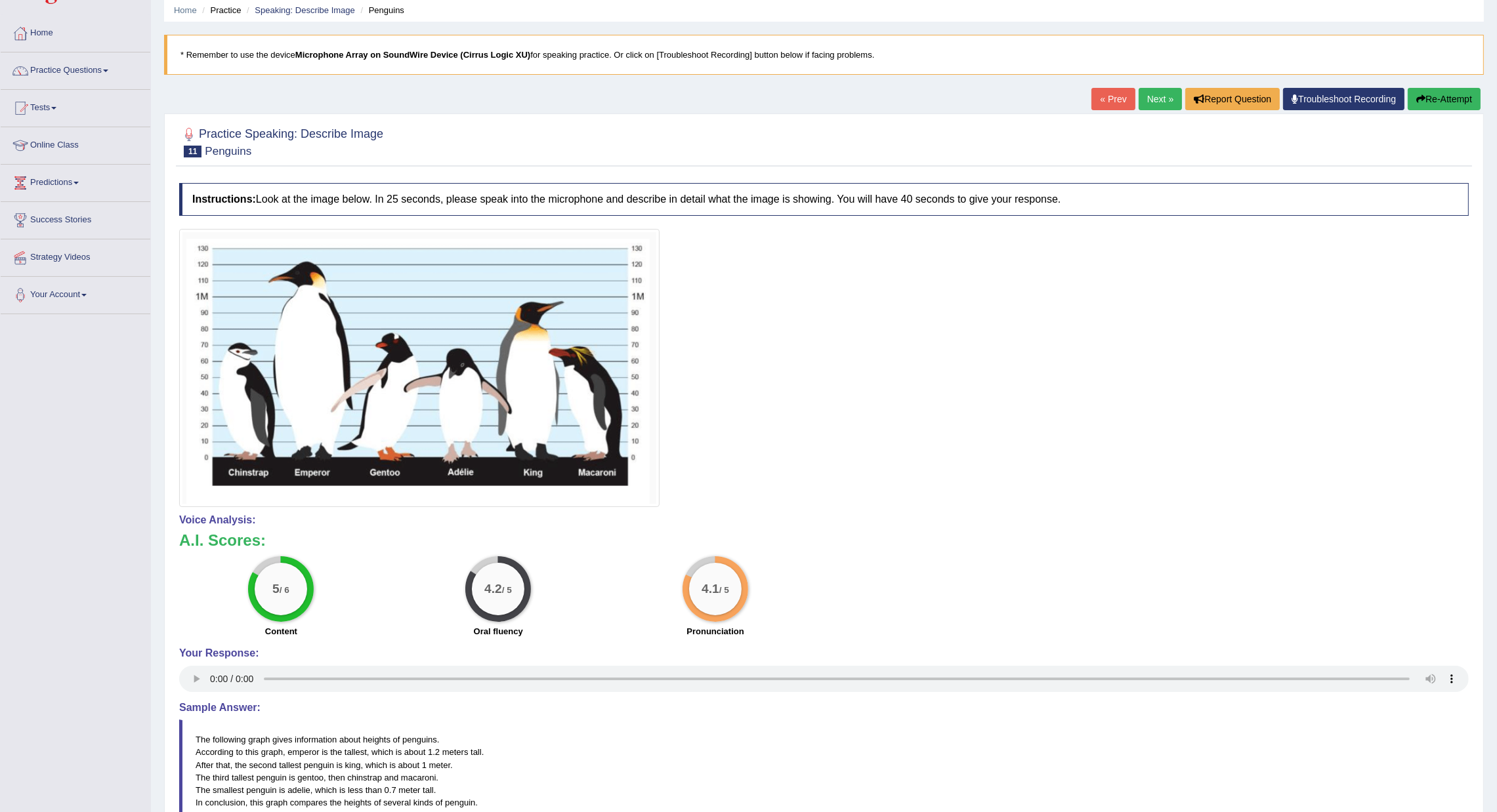
scroll to position [98, 0]
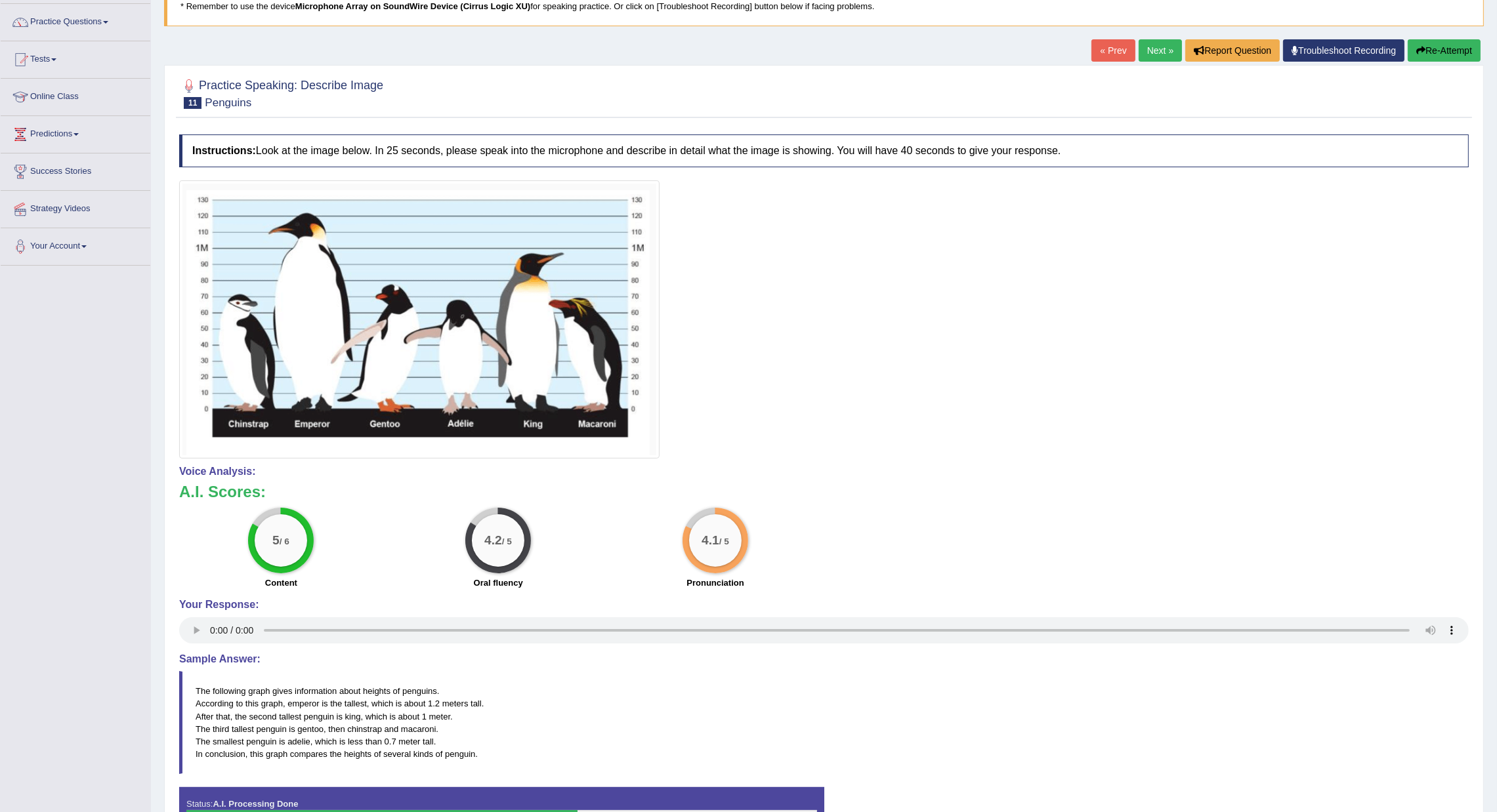
click at [1149, 48] on link "Next »" at bounding box center [1160, 51] width 43 height 23
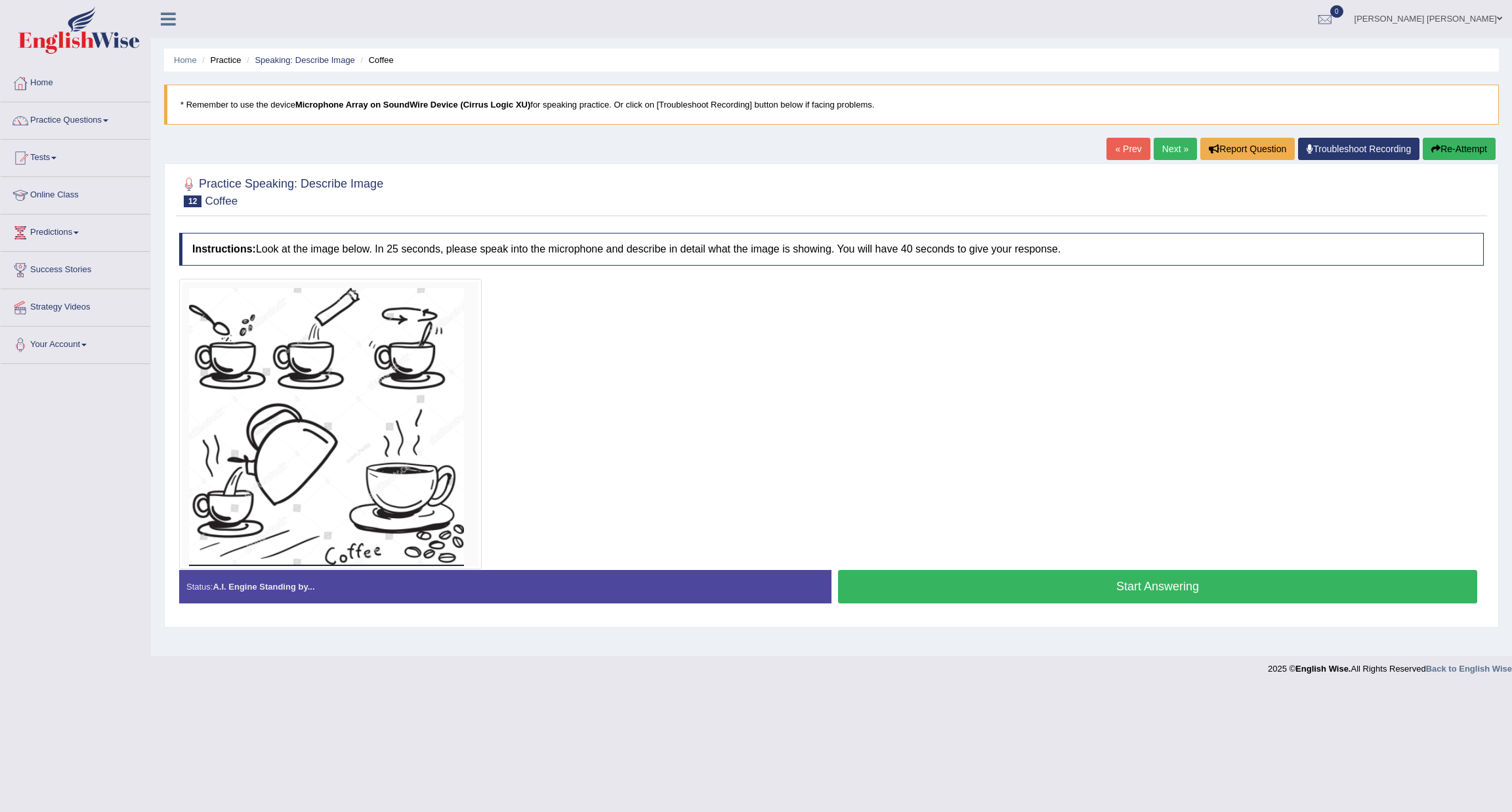
click at [975, 578] on button "Start Answering" at bounding box center [1157, 586] width 639 height 33
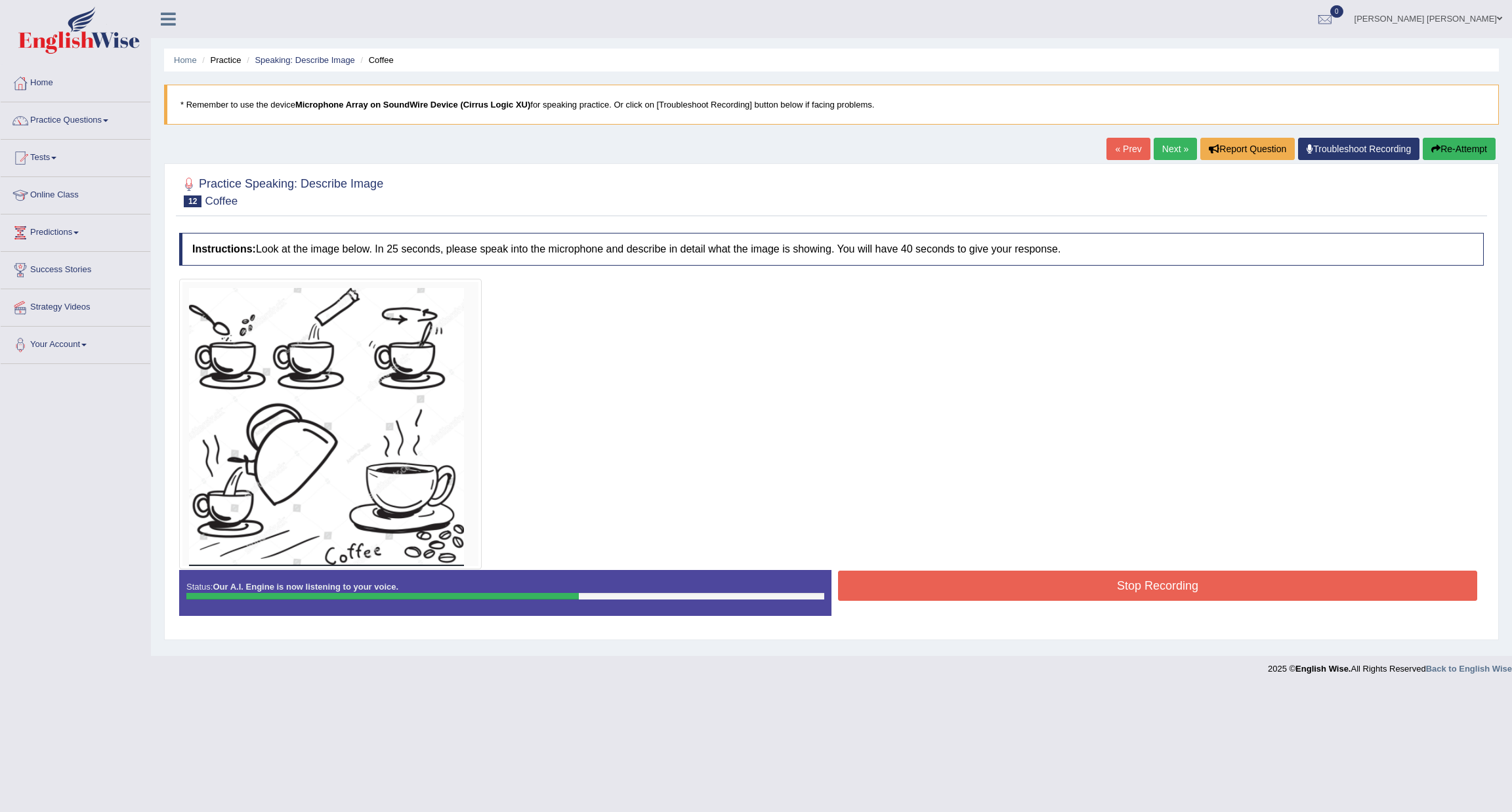
click at [1087, 592] on button "Stop Recording" at bounding box center [1157, 585] width 639 height 30
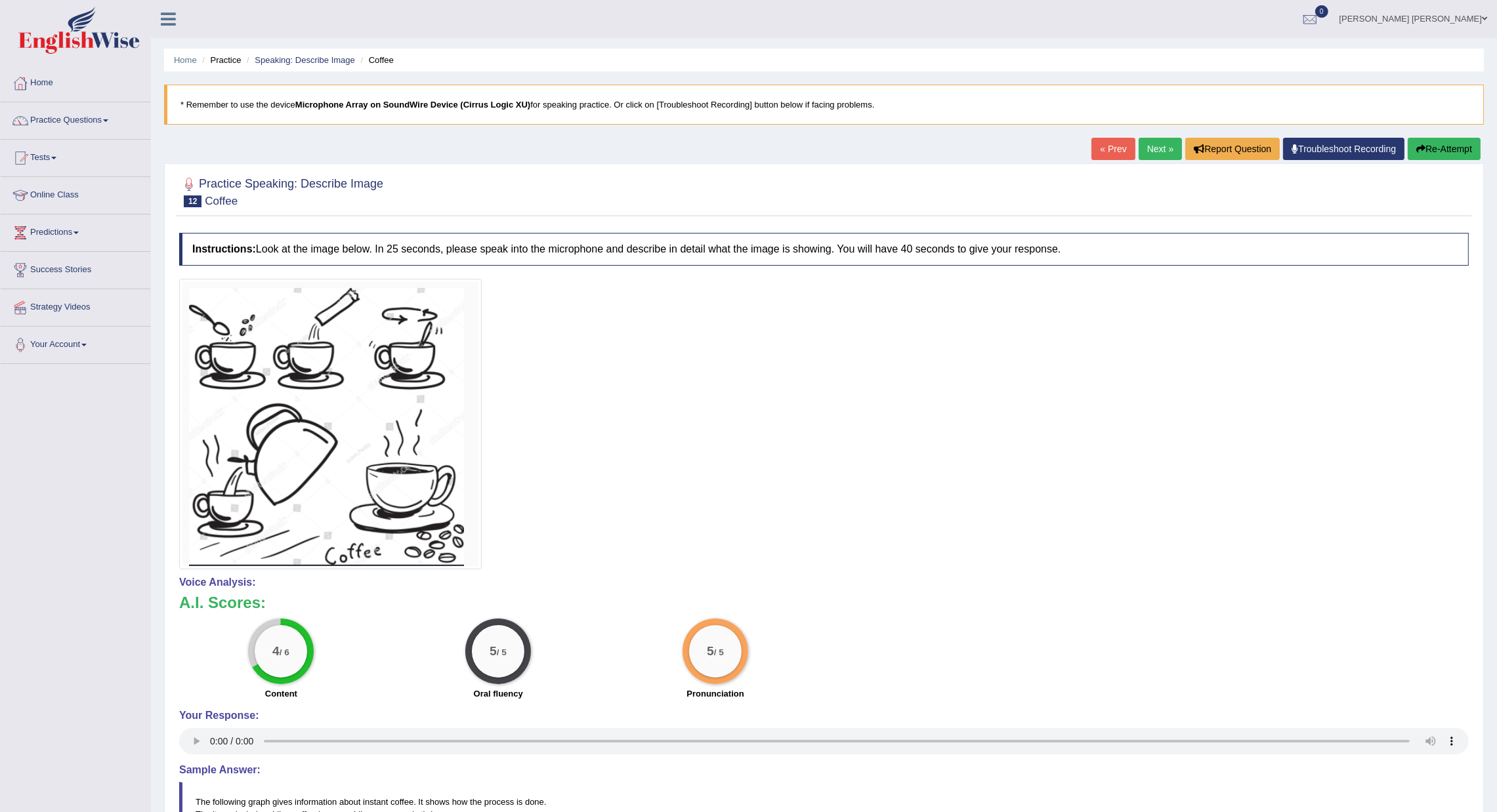
click at [1151, 148] on link "Next »" at bounding box center [1160, 149] width 43 height 23
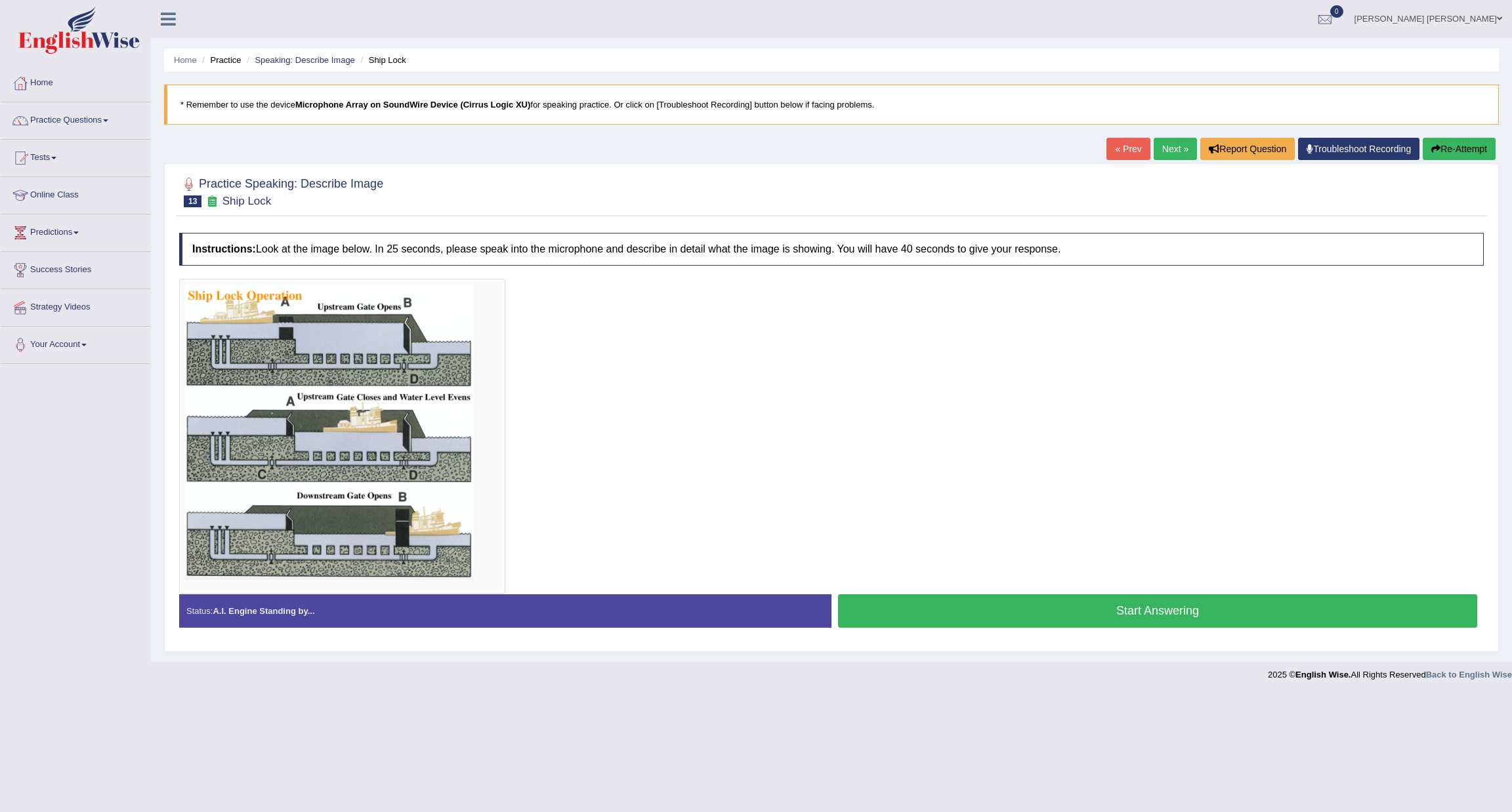
click at [1026, 618] on button "Start Answering" at bounding box center [1157, 611] width 639 height 33
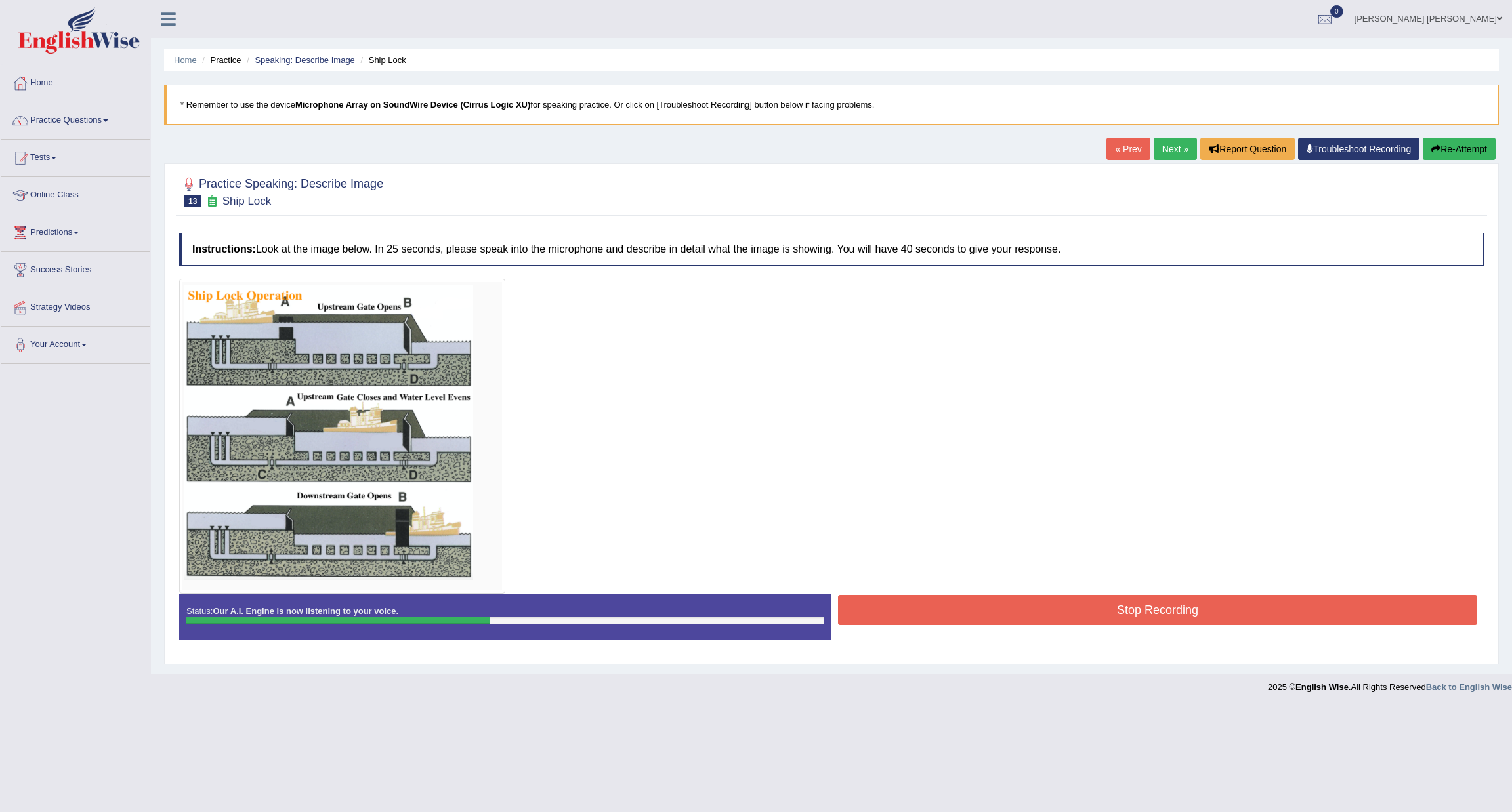
click at [1056, 616] on button "Stop Recording" at bounding box center [1157, 610] width 639 height 30
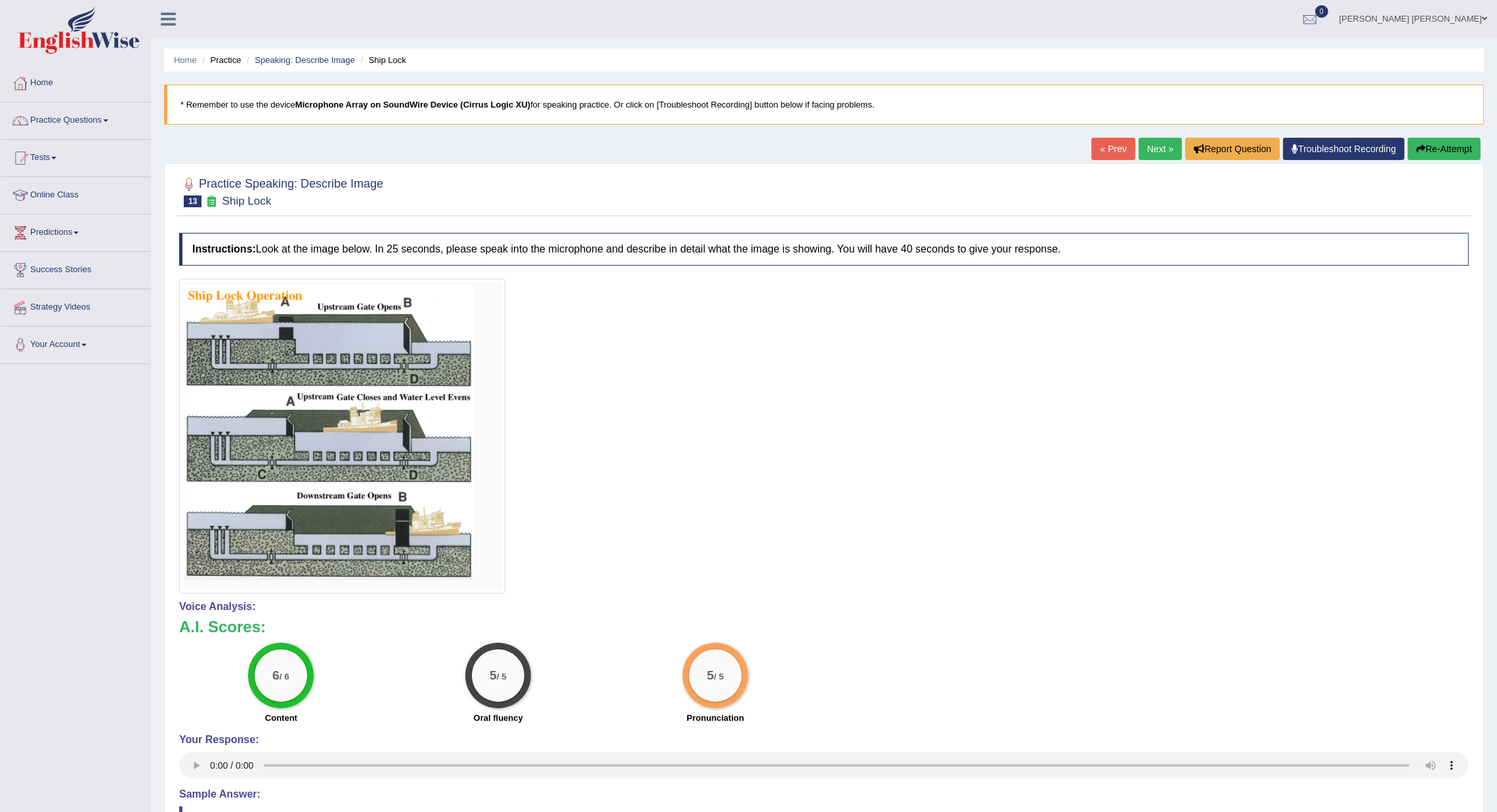
click at [1164, 143] on link "Next »" at bounding box center [1160, 149] width 43 height 23
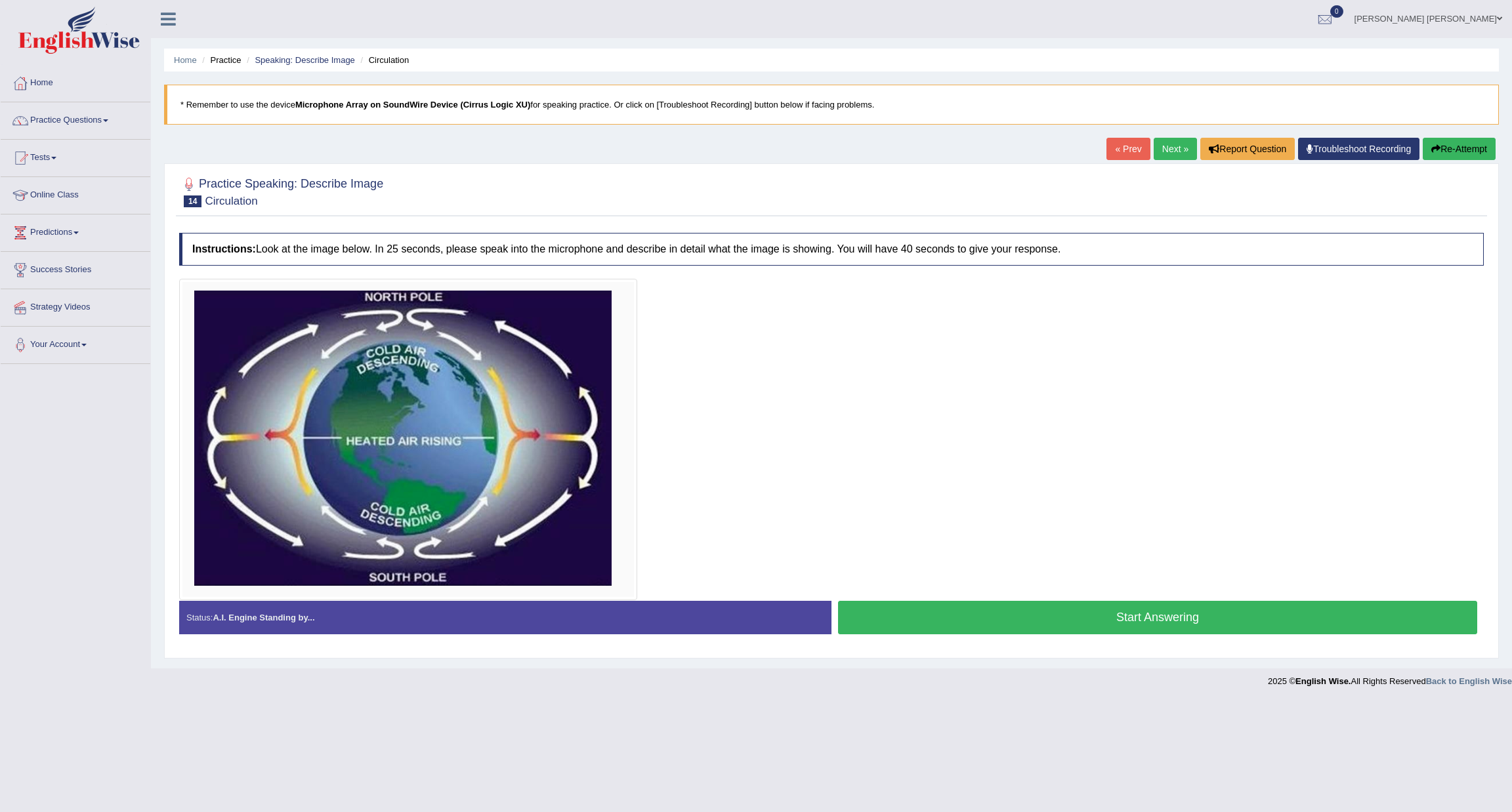
click at [1150, 619] on button "Start Answering" at bounding box center [1157, 617] width 639 height 33
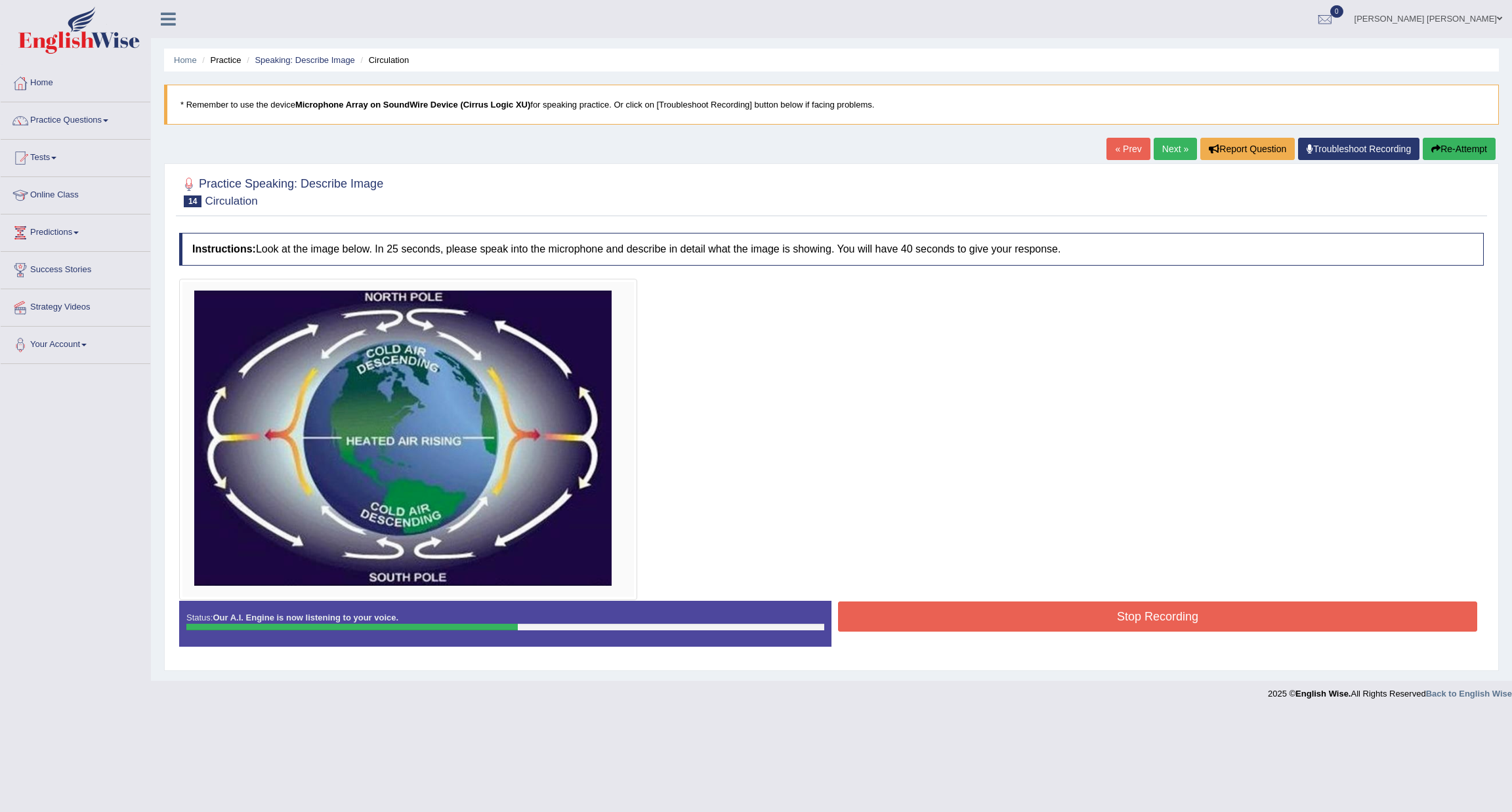
click at [1174, 600] on div at bounding box center [831, 439] width 1304 height 321
click at [1174, 603] on button "Stop Recording" at bounding box center [1157, 616] width 639 height 30
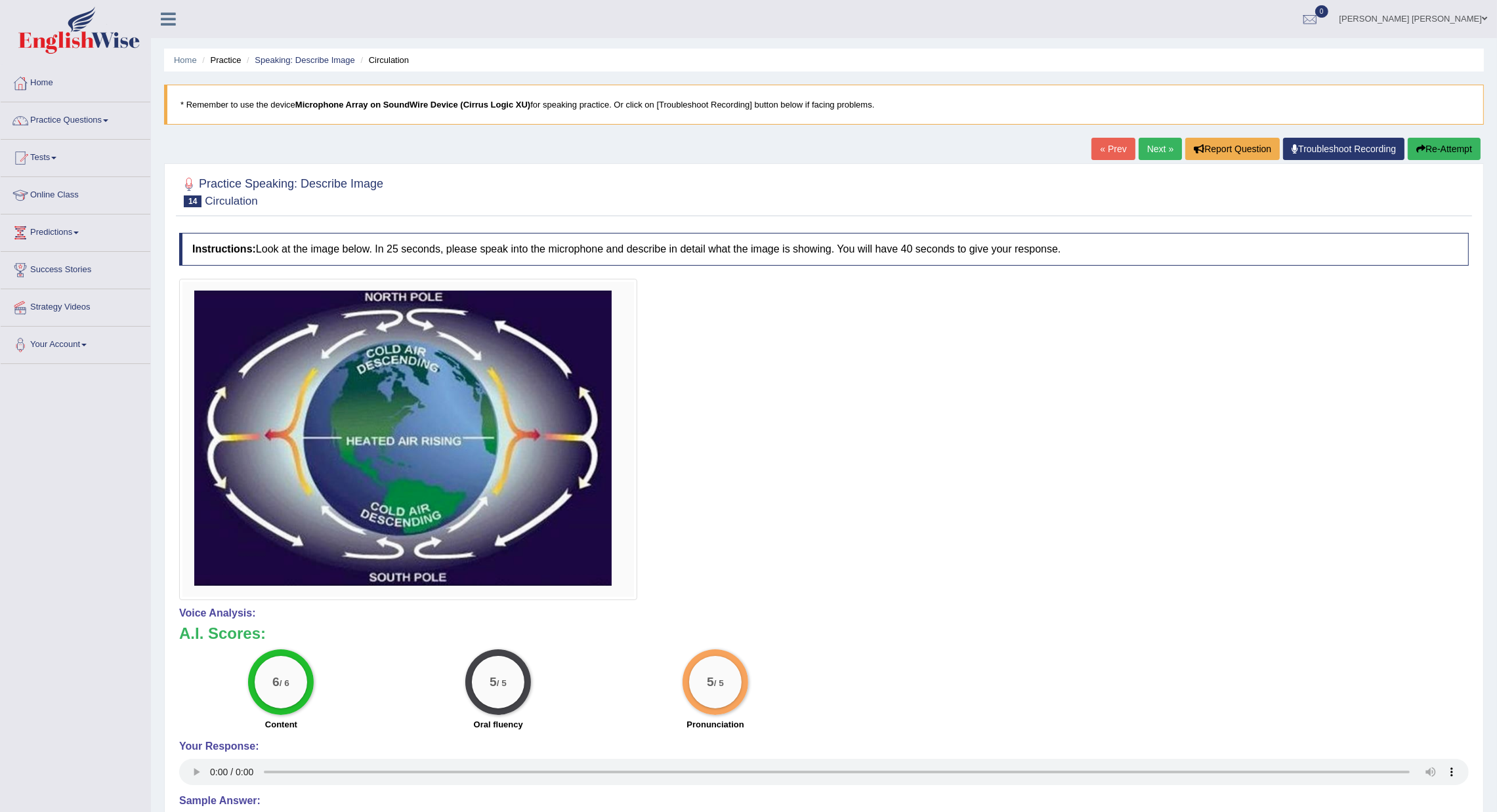
click at [1159, 145] on link "Next »" at bounding box center [1160, 149] width 43 height 23
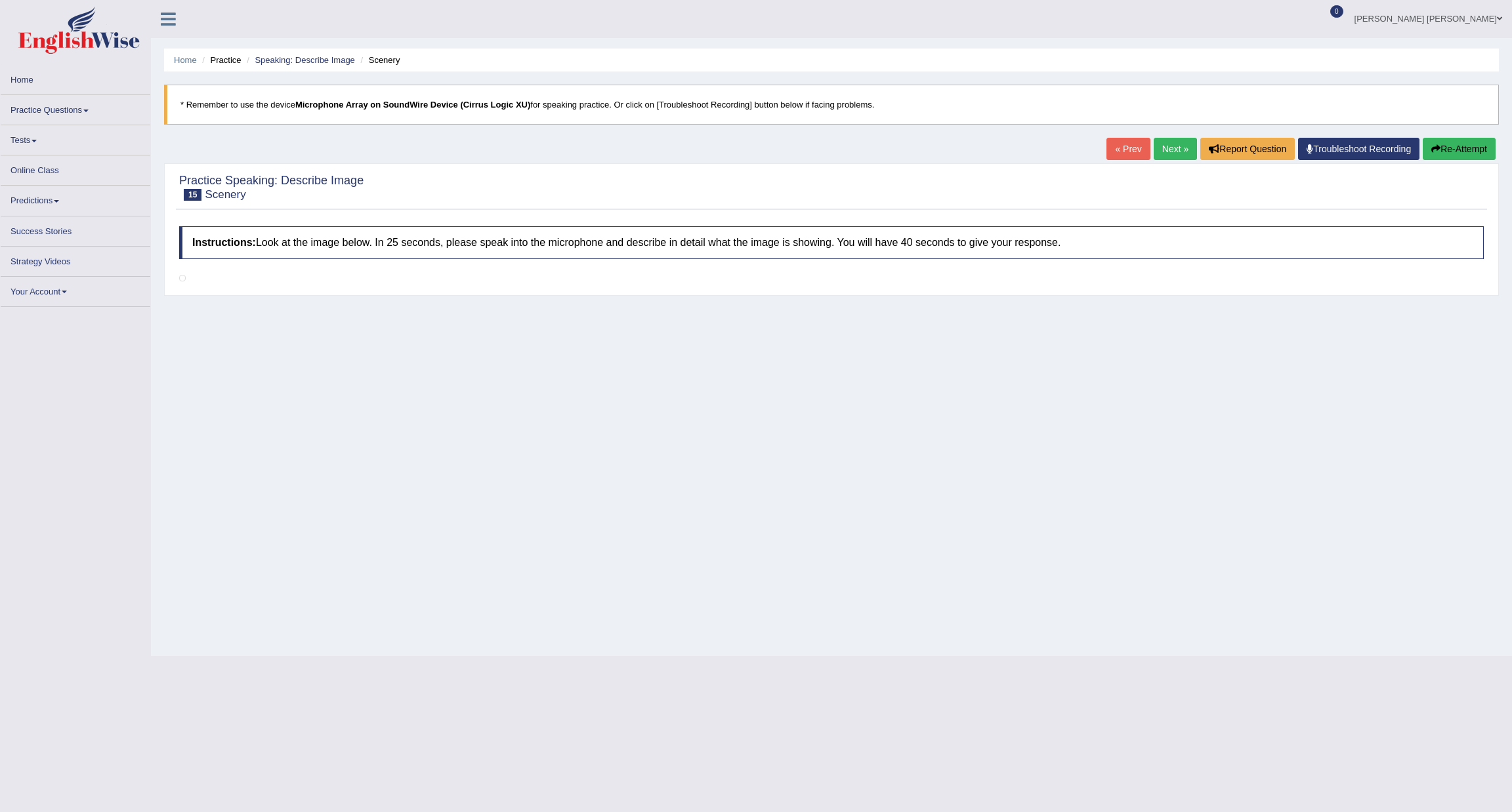
click at [59, 104] on link "Practice Questions" at bounding box center [76, 108] width 150 height 25
click at [54, 108] on link "Practice Questions" at bounding box center [76, 108] width 150 height 25
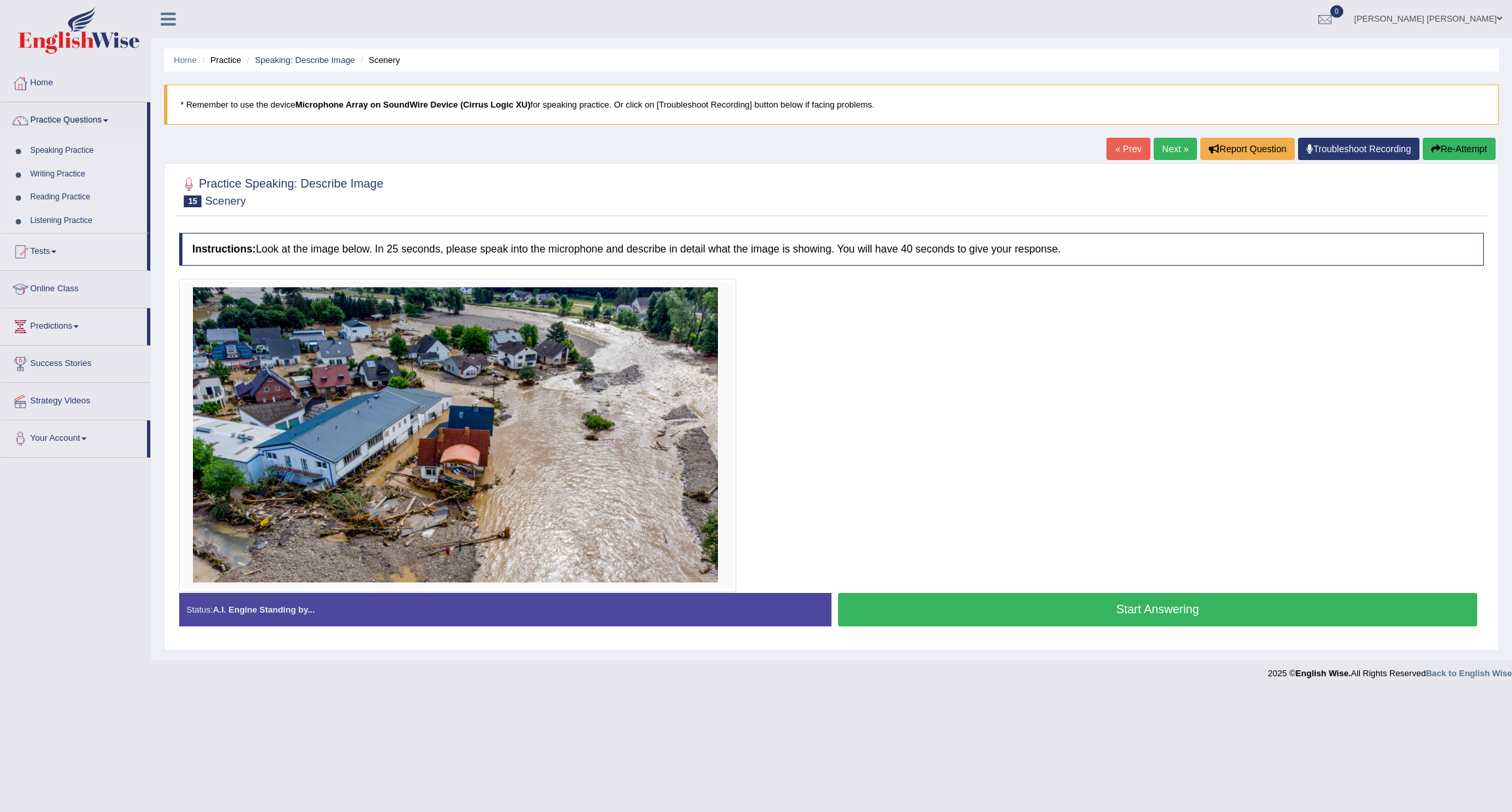
click at [1007, 606] on button "Start Answering" at bounding box center [1157, 609] width 639 height 33
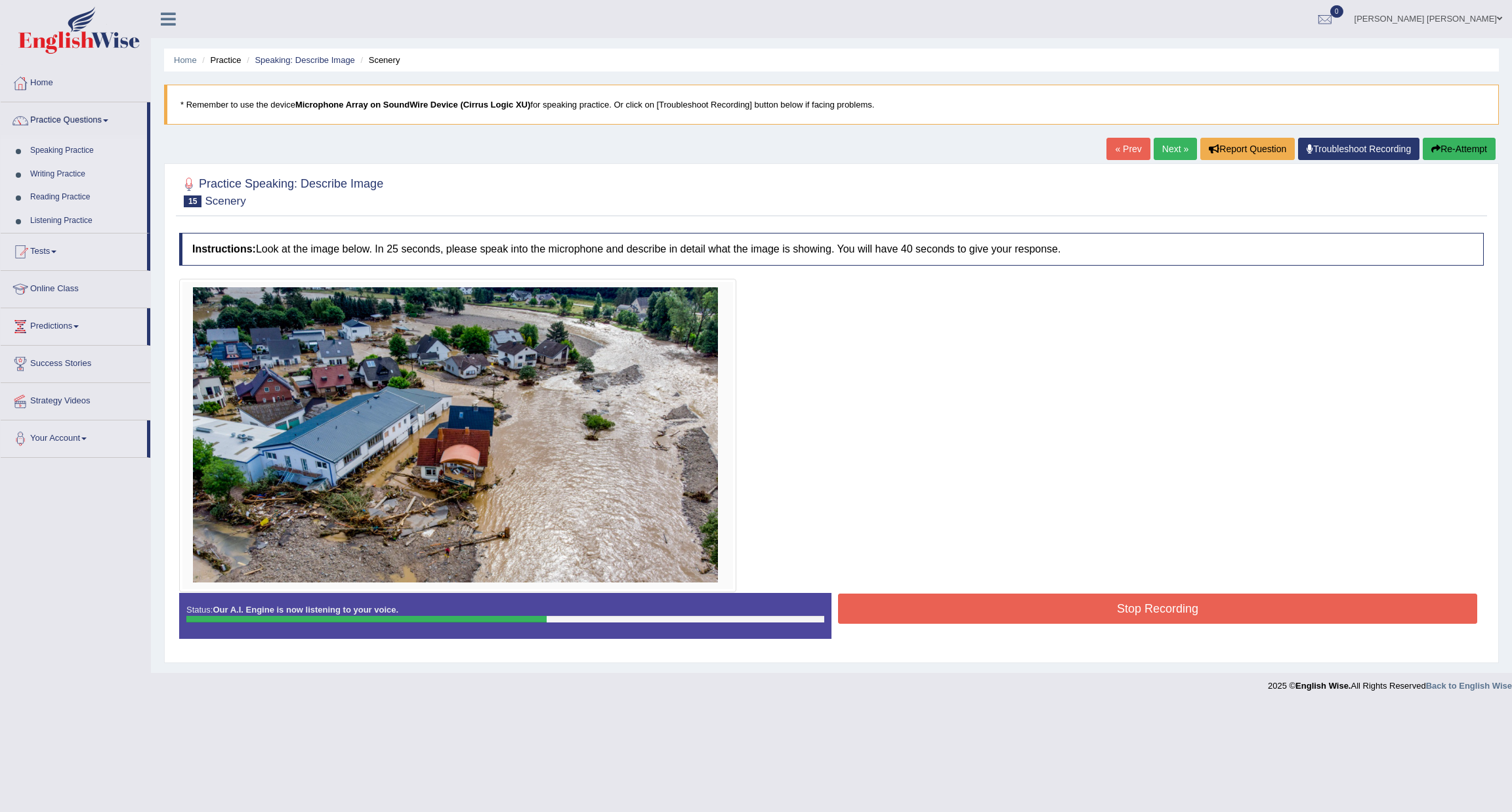
click at [960, 611] on button "Stop Recording" at bounding box center [1157, 609] width 639 height 30
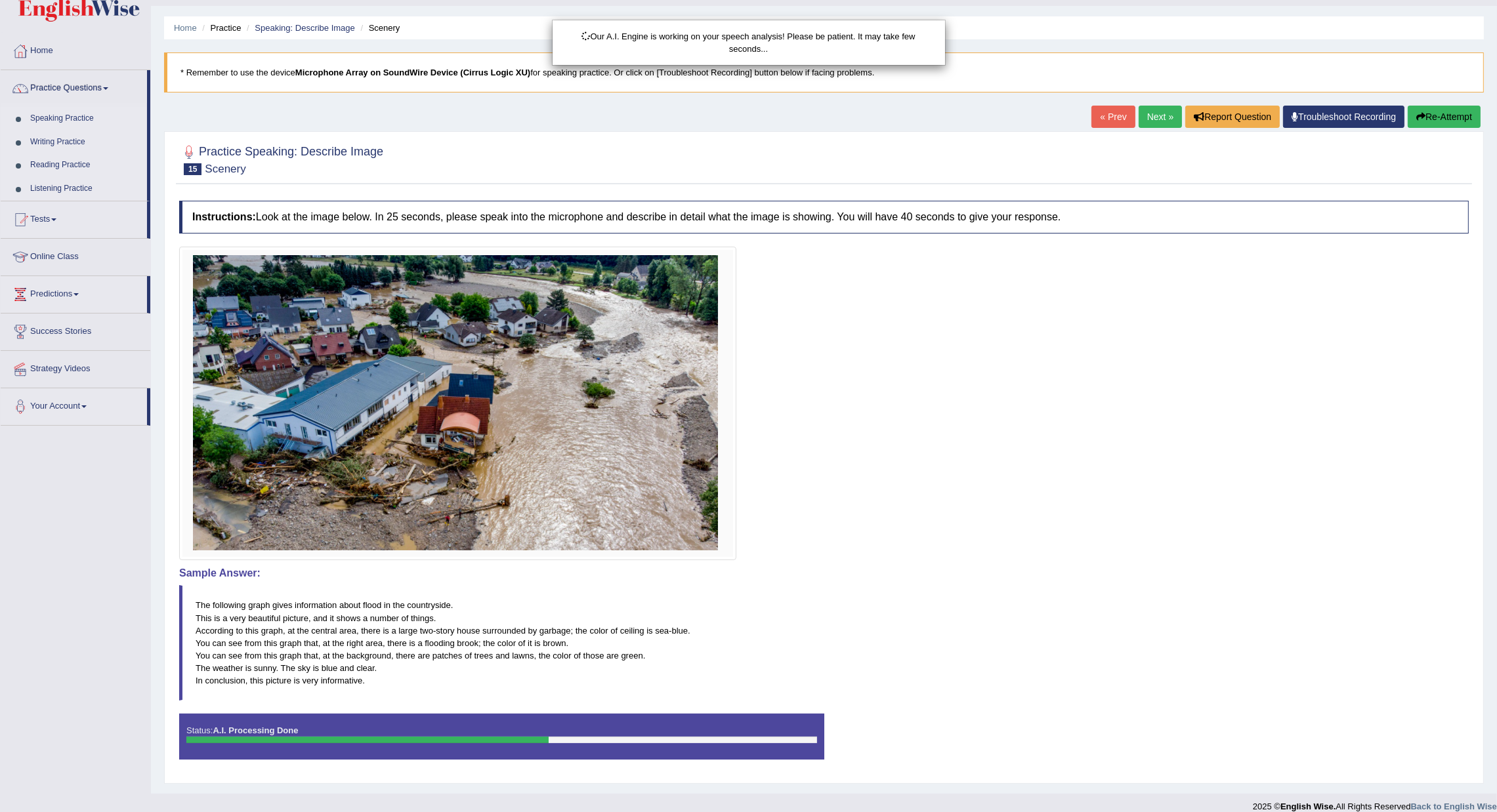
scroll to position [49, 0]
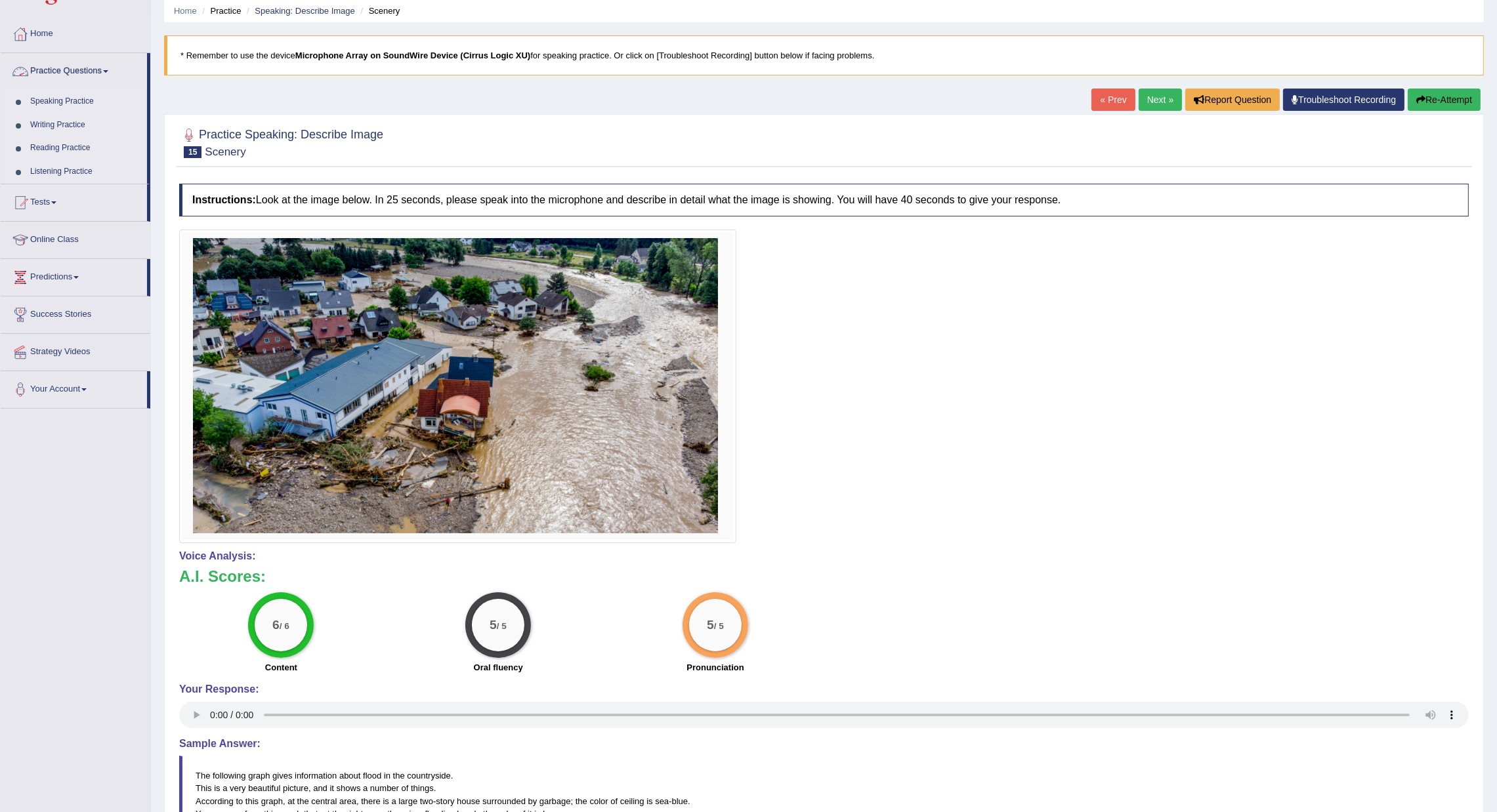
click at [97, 75] on link "Practice Questions" at bounding box center [73, 69] width 146 height 32
click at [33, 160] on link "Online Class" at bounding box center [76, 144] width 150 height 32
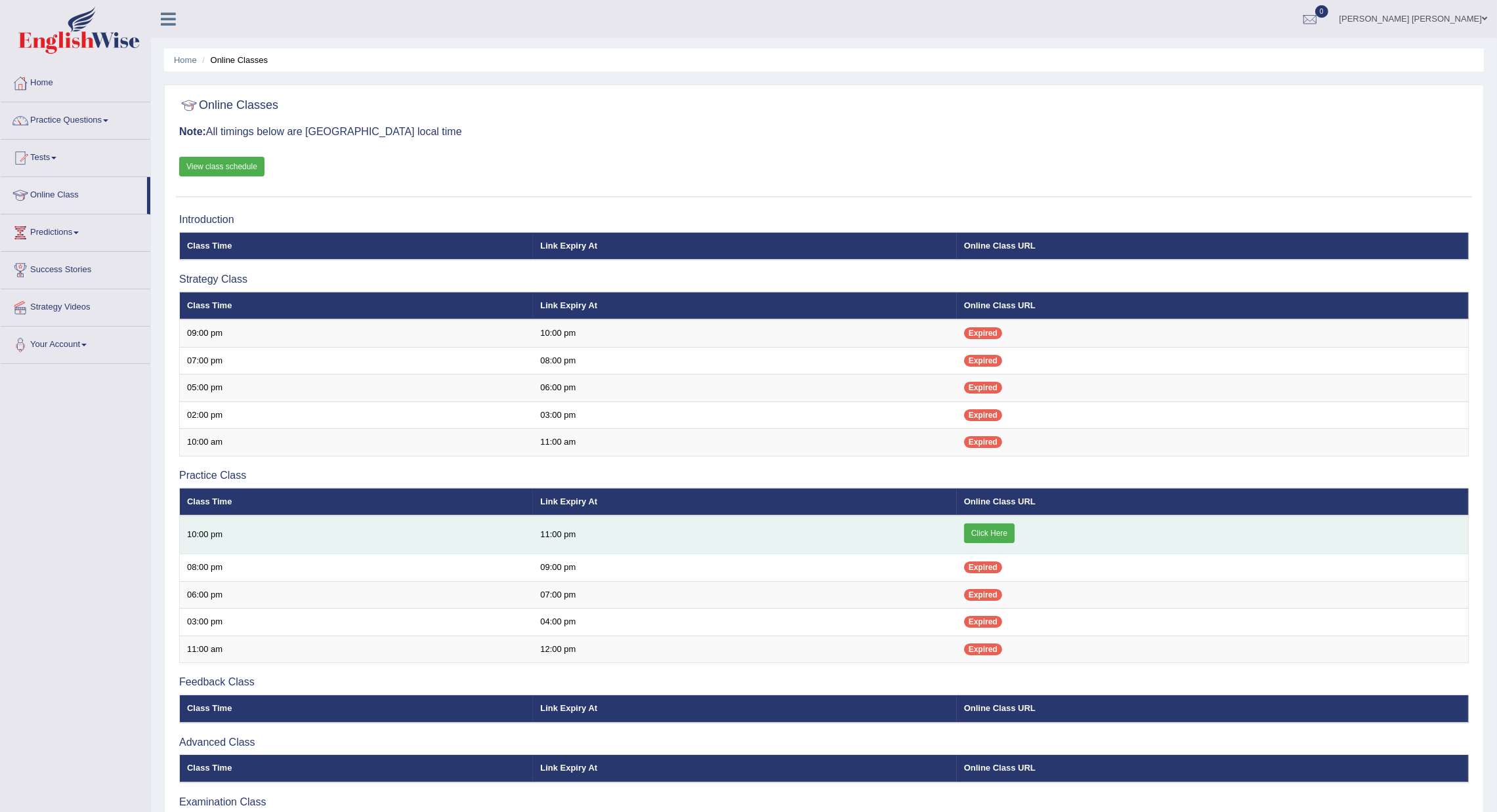
click at [1007, 532] on link "Click Here" at bounding box center [990, 533] width 51 height 20
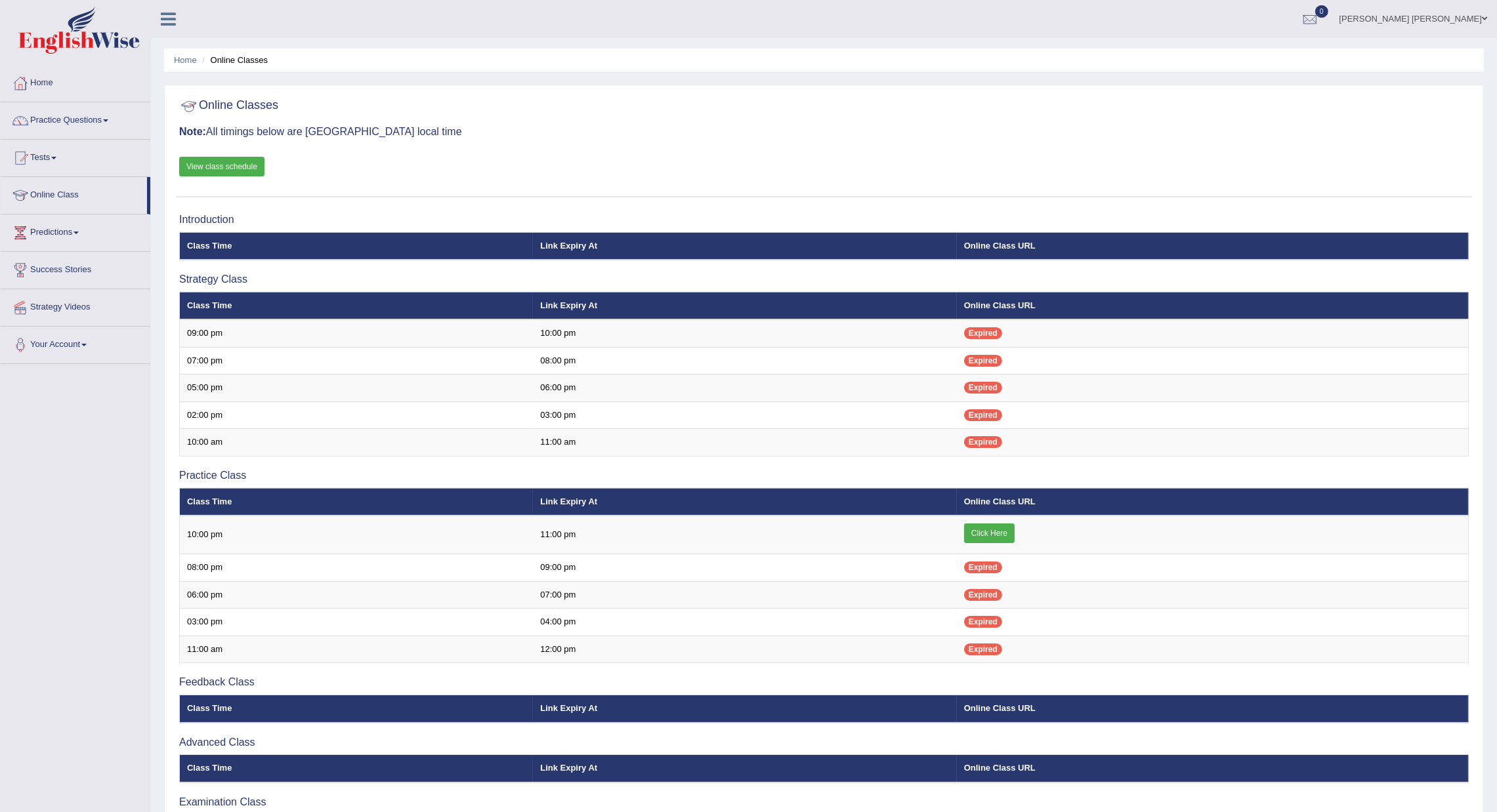
click at [199, 172] on link "View class schedule" at bounding box center [222, 167] width 85 height 20
click at [88, 129] on link "Practice Questions" at bounding box center [76, 119] width 150 height 32
click at [92, 124] on link "Practice Questions" at bounding box center [76, 119] width 150 height 32
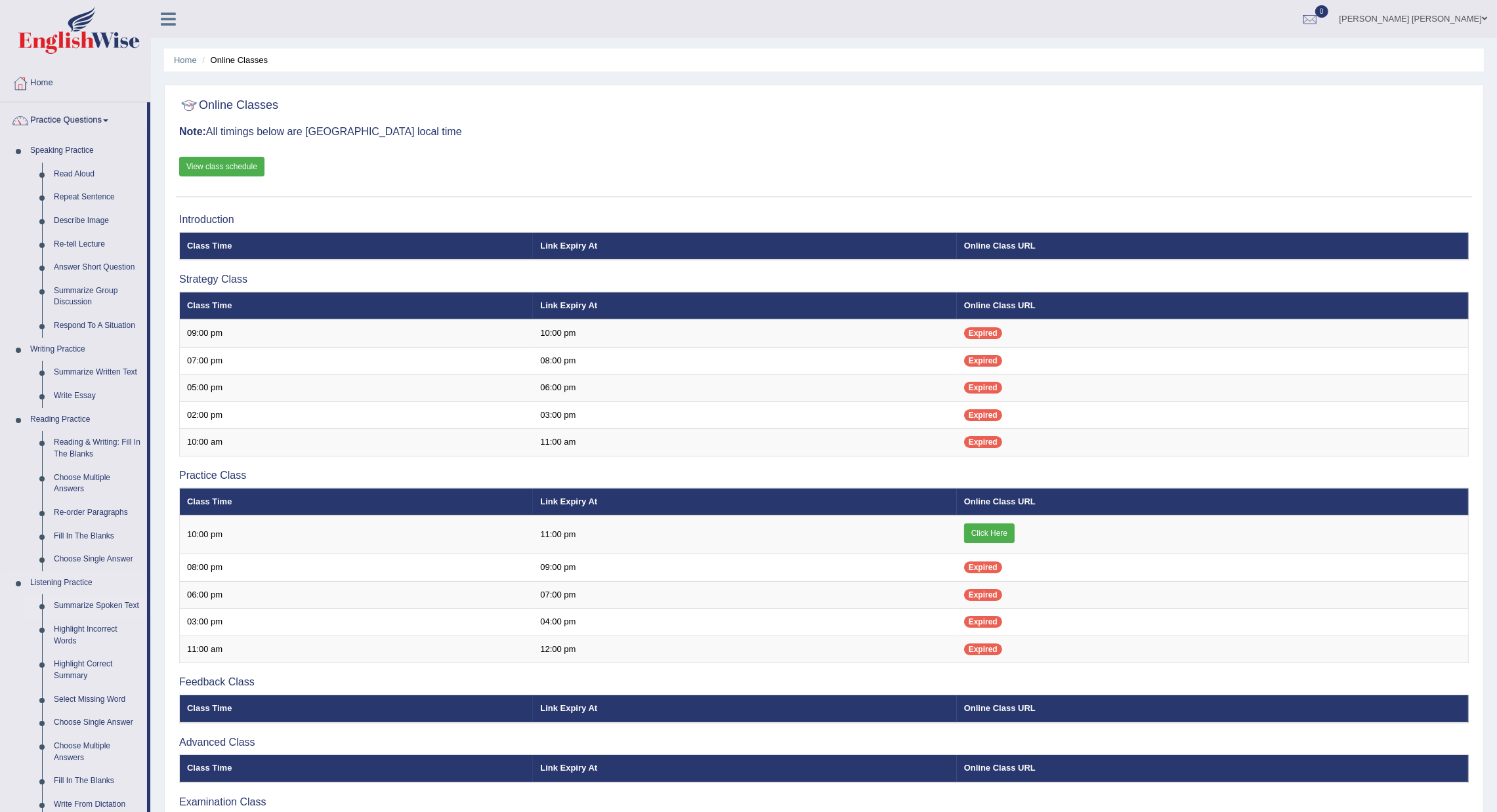
click at [109, 606] on link "Summarize Spoken Text" at bounding box center [97, 606] width 99 height 23
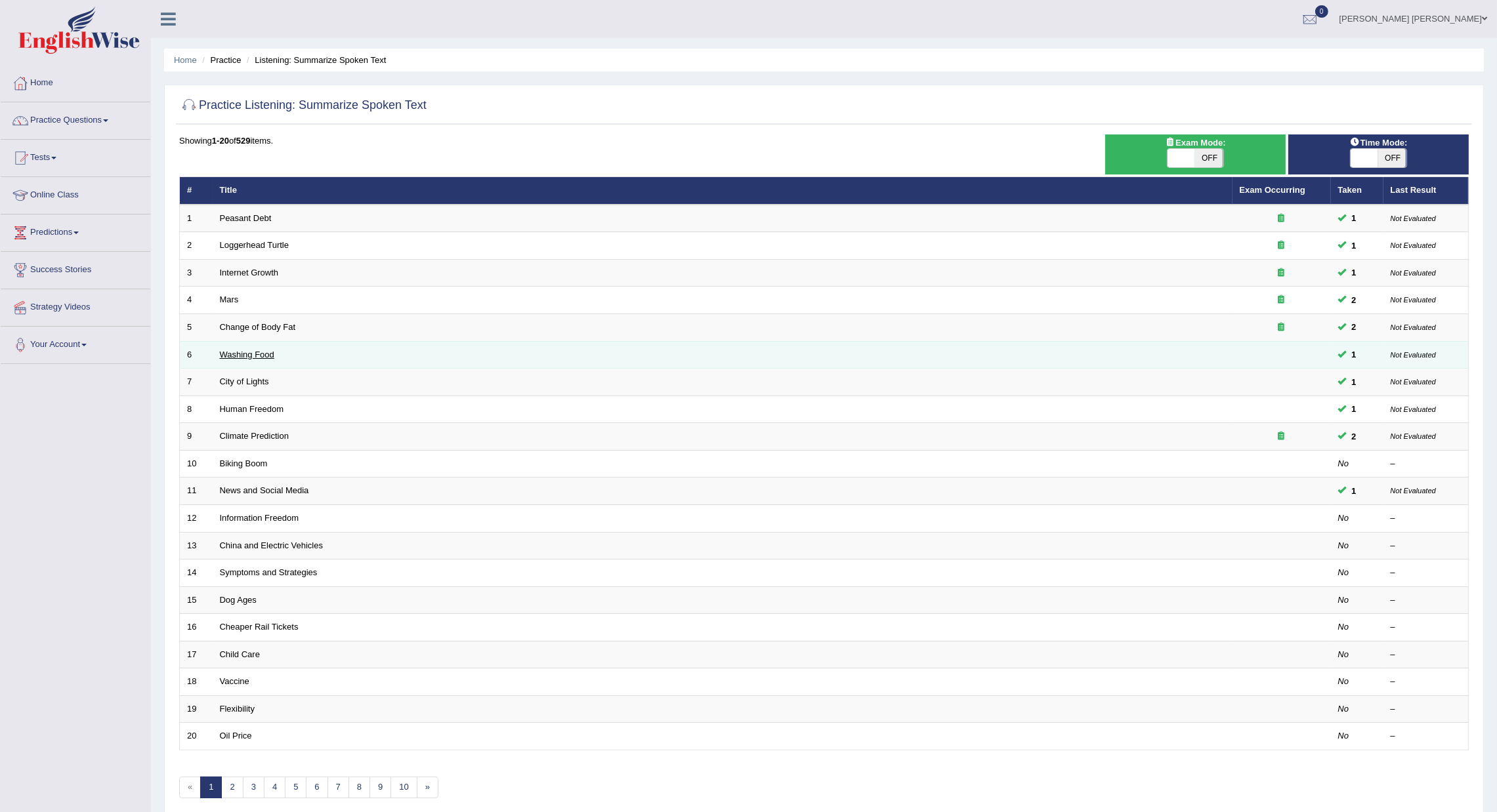
click at [237, 350] on link "Washing Food" at bounding box center [247, 354] width 54 height 10
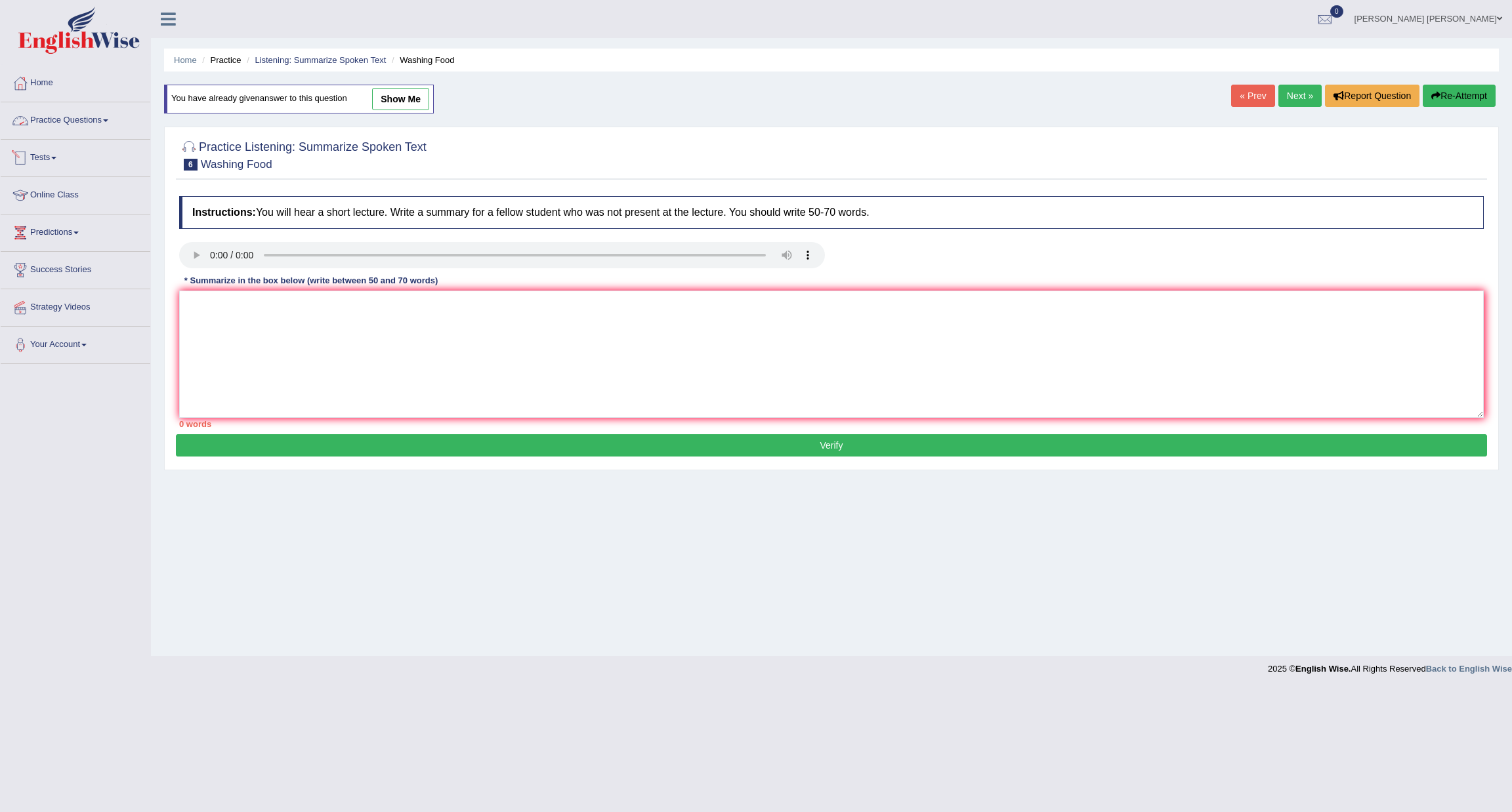
click at [56, 124] on link "Practice Questions" at bounding box center [76, 119] width 150 height 32
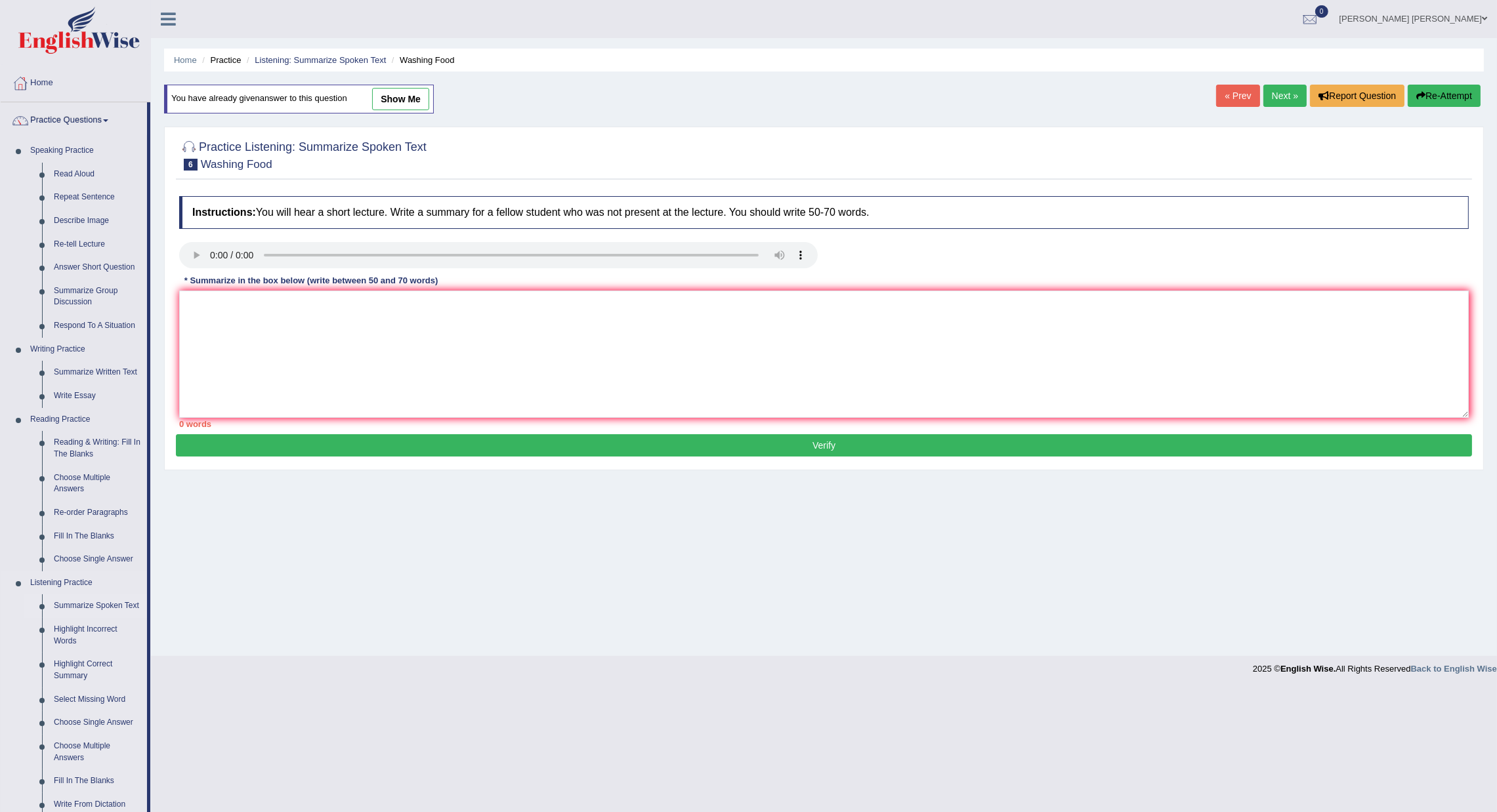
click at [93, 611] on link "Summarize Spoken Text" at bounding box center [97, 606] width 99 height 23
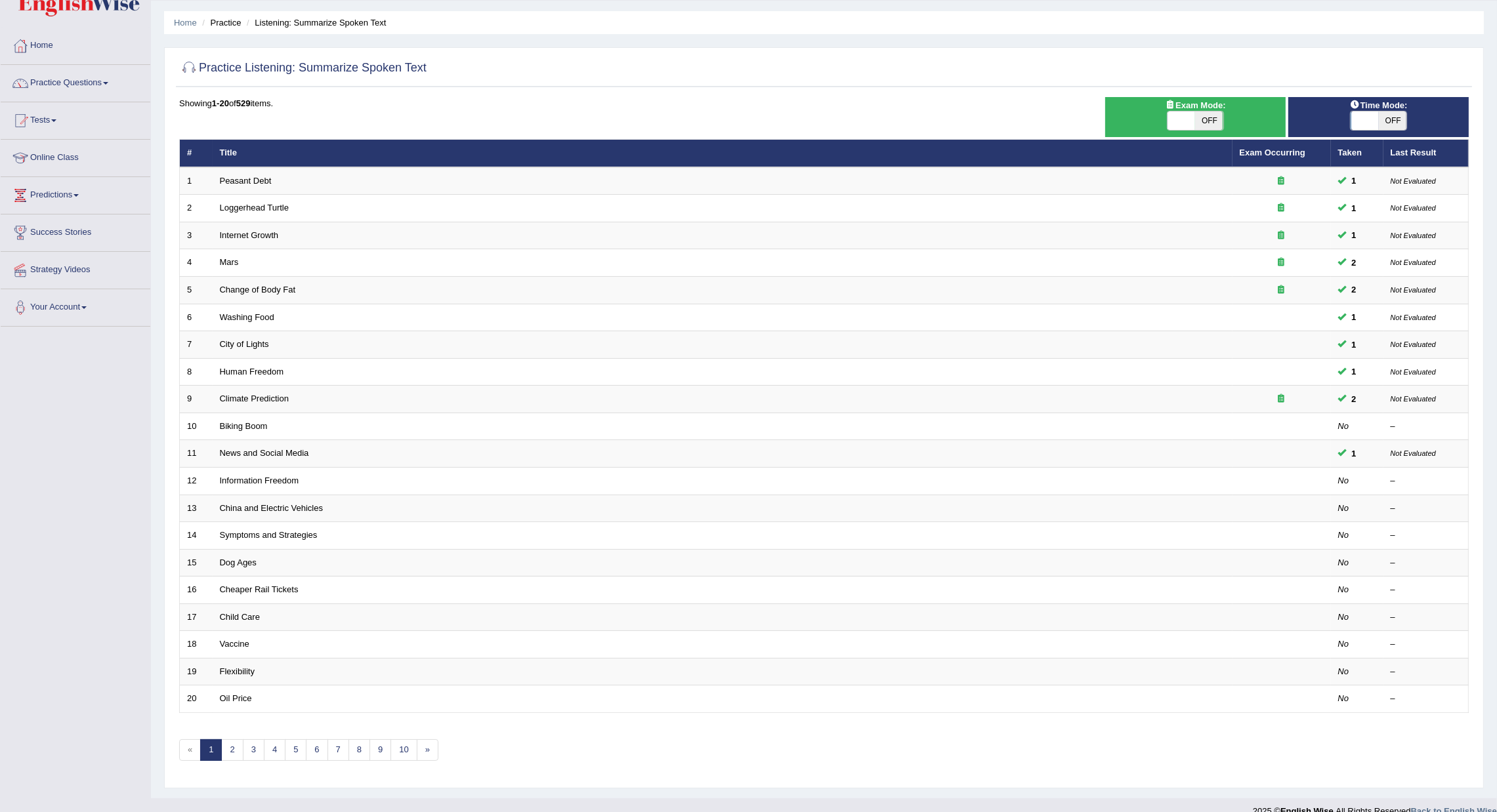
scroll to position [59, 0]
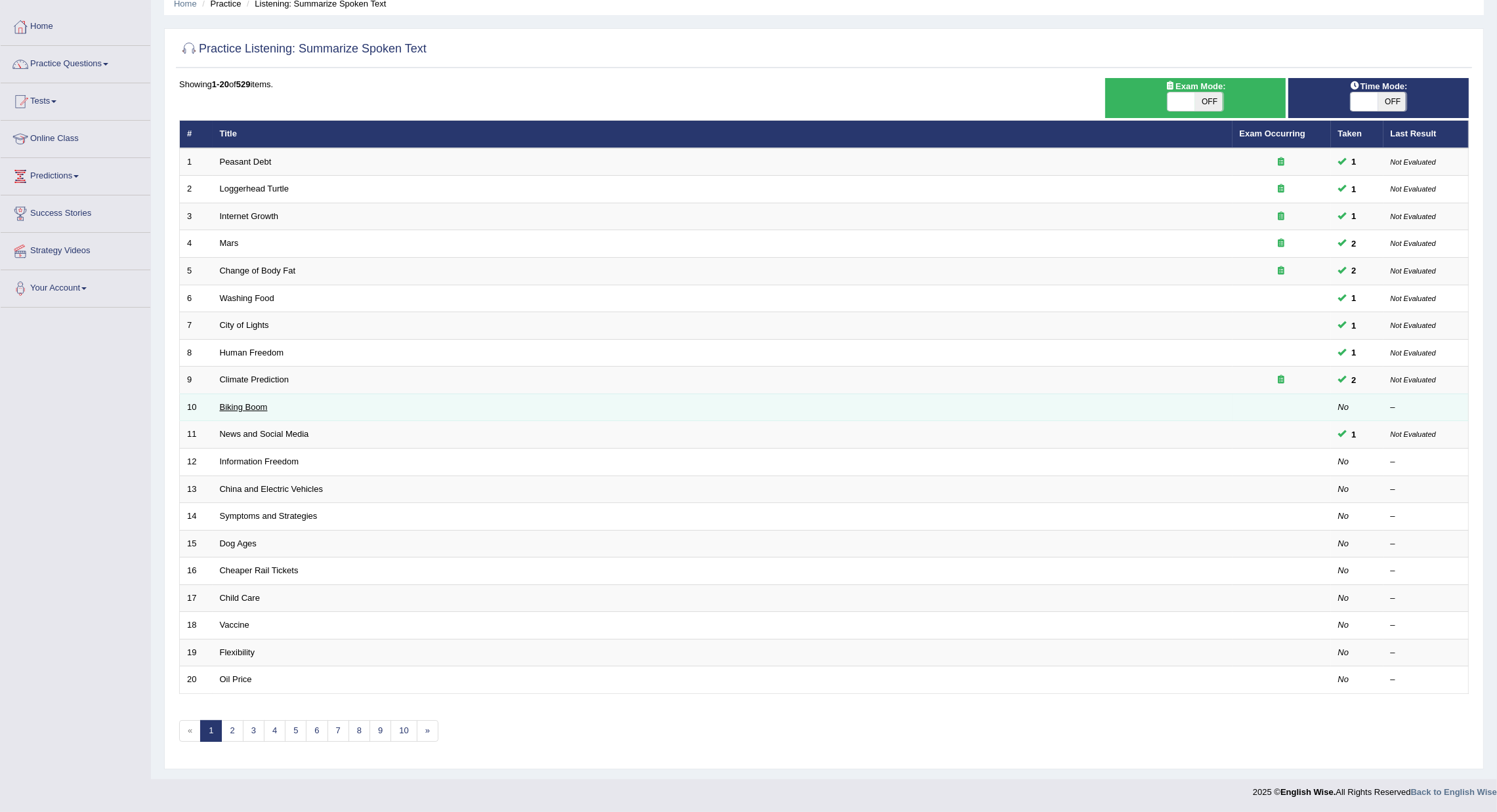
click at [252, 402] on link "Biking Boom" at bounding box center [244, 407] width 48 height 10
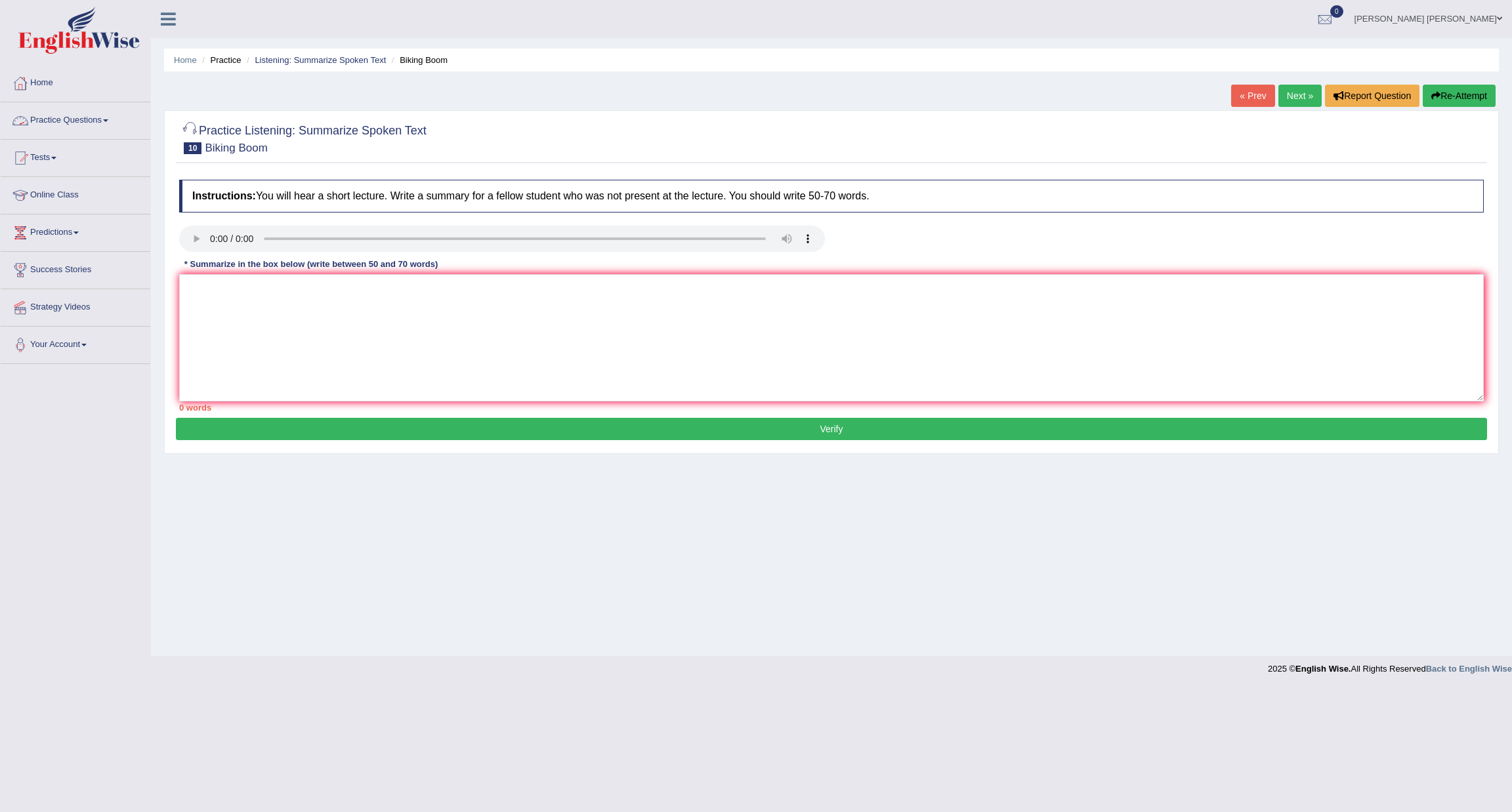
click at [107, 123] on link "Practice Questions" at bounding box center [76, 119] width 150 height 32
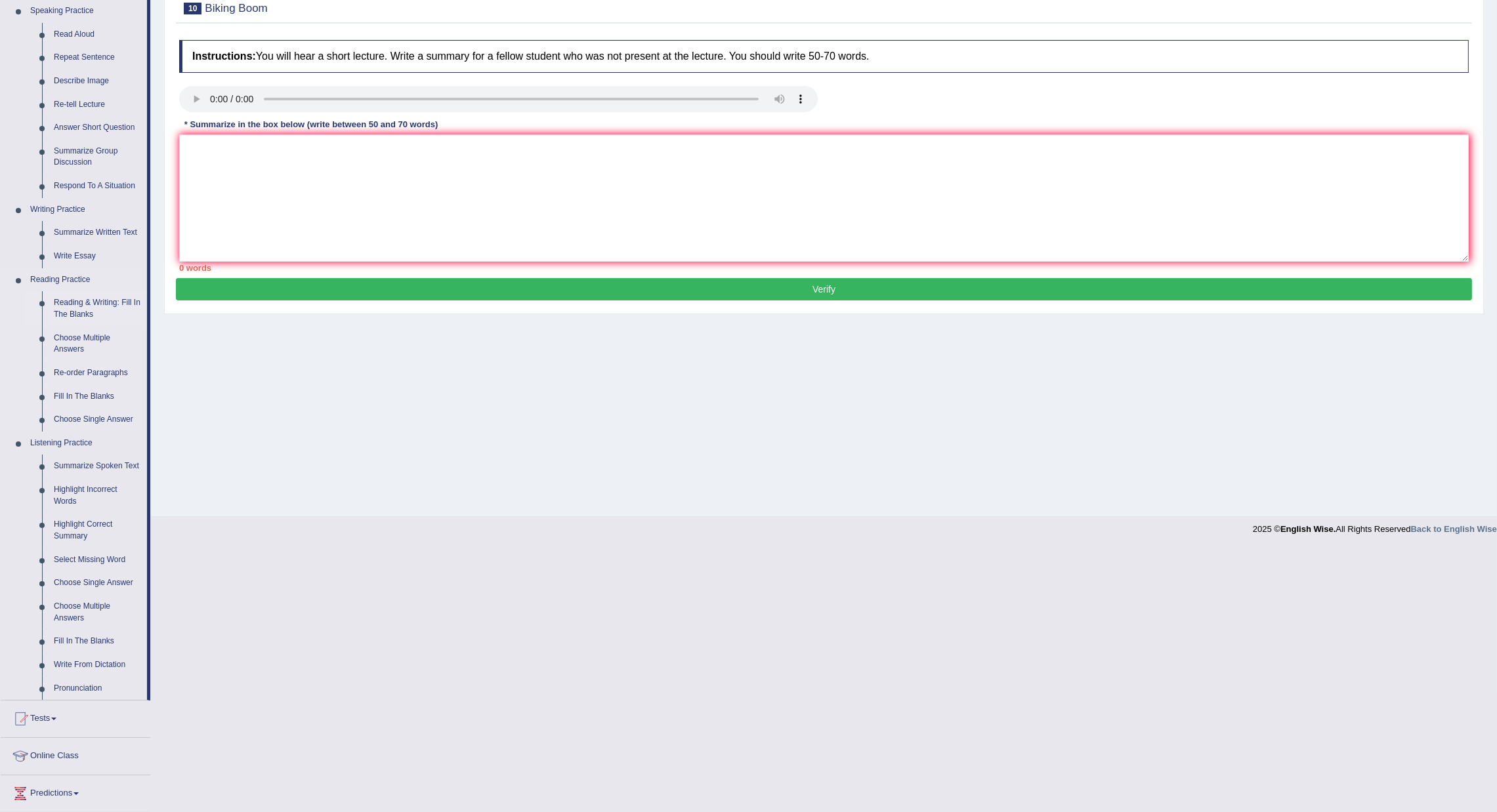
scroll to position [197, 0]
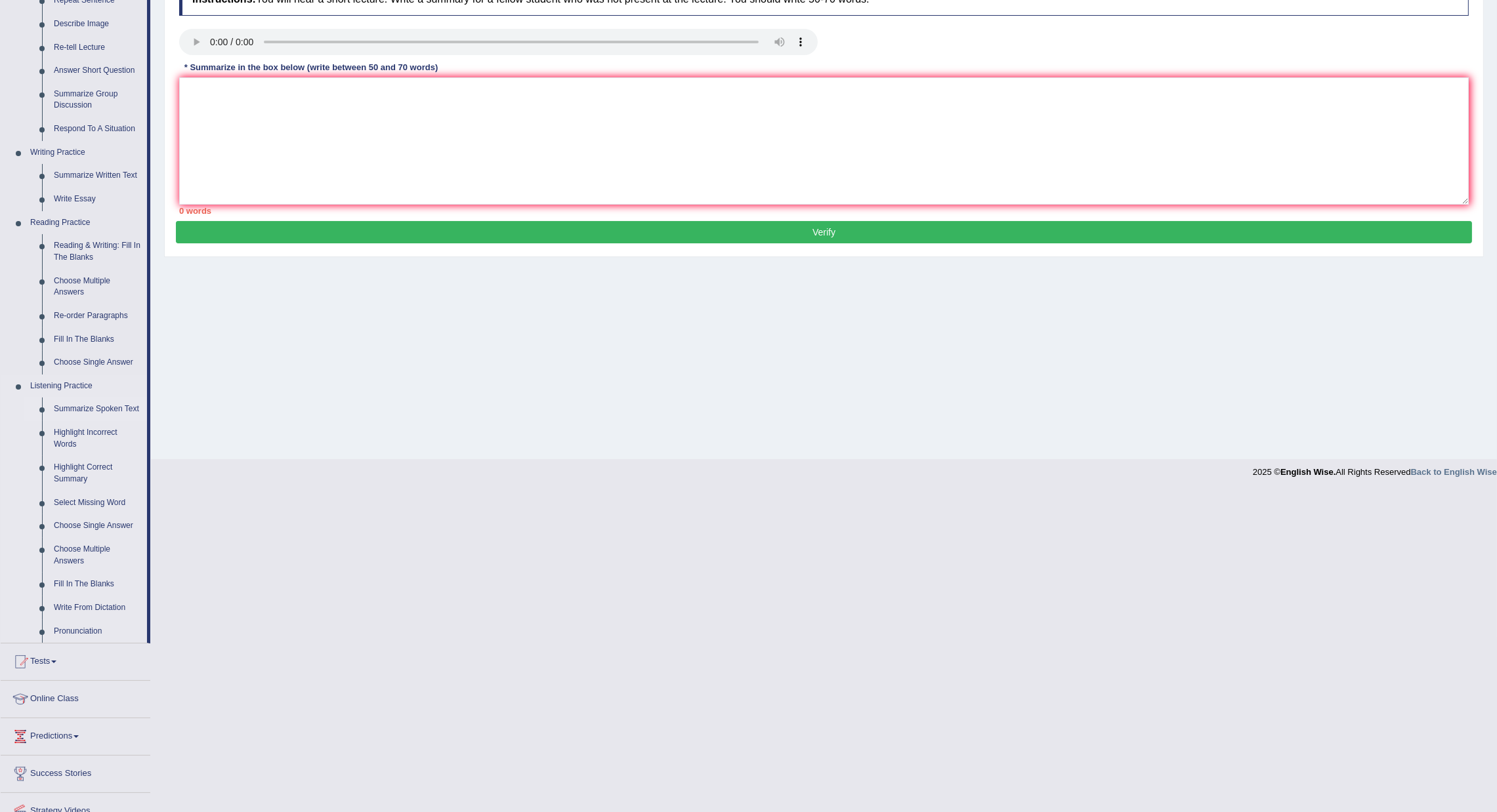
click at [89, 412] on link "Summarize Spoken Text" at bounding box center [97, 409] width 99 height 23
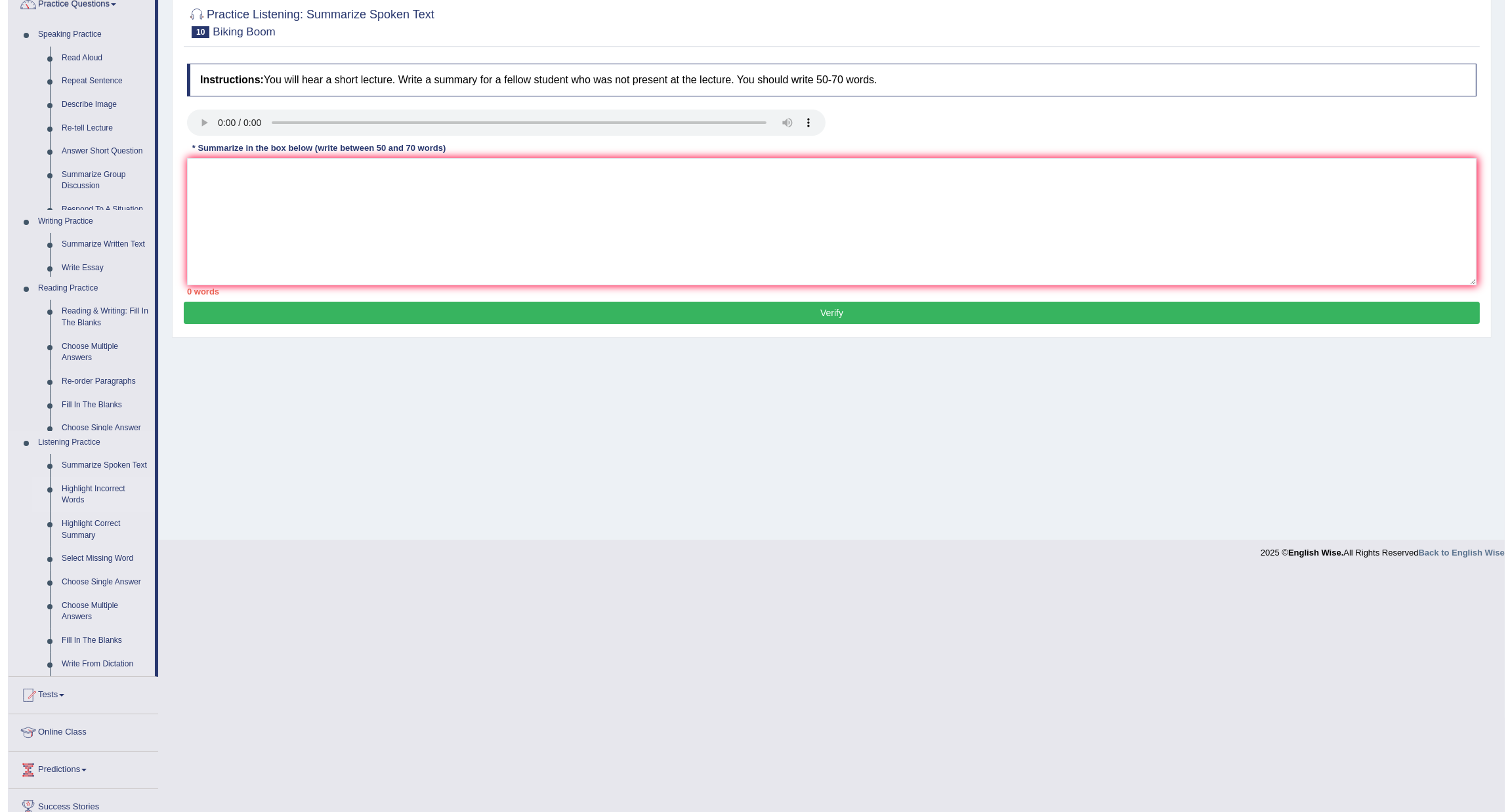
scroll to position [0, 0]
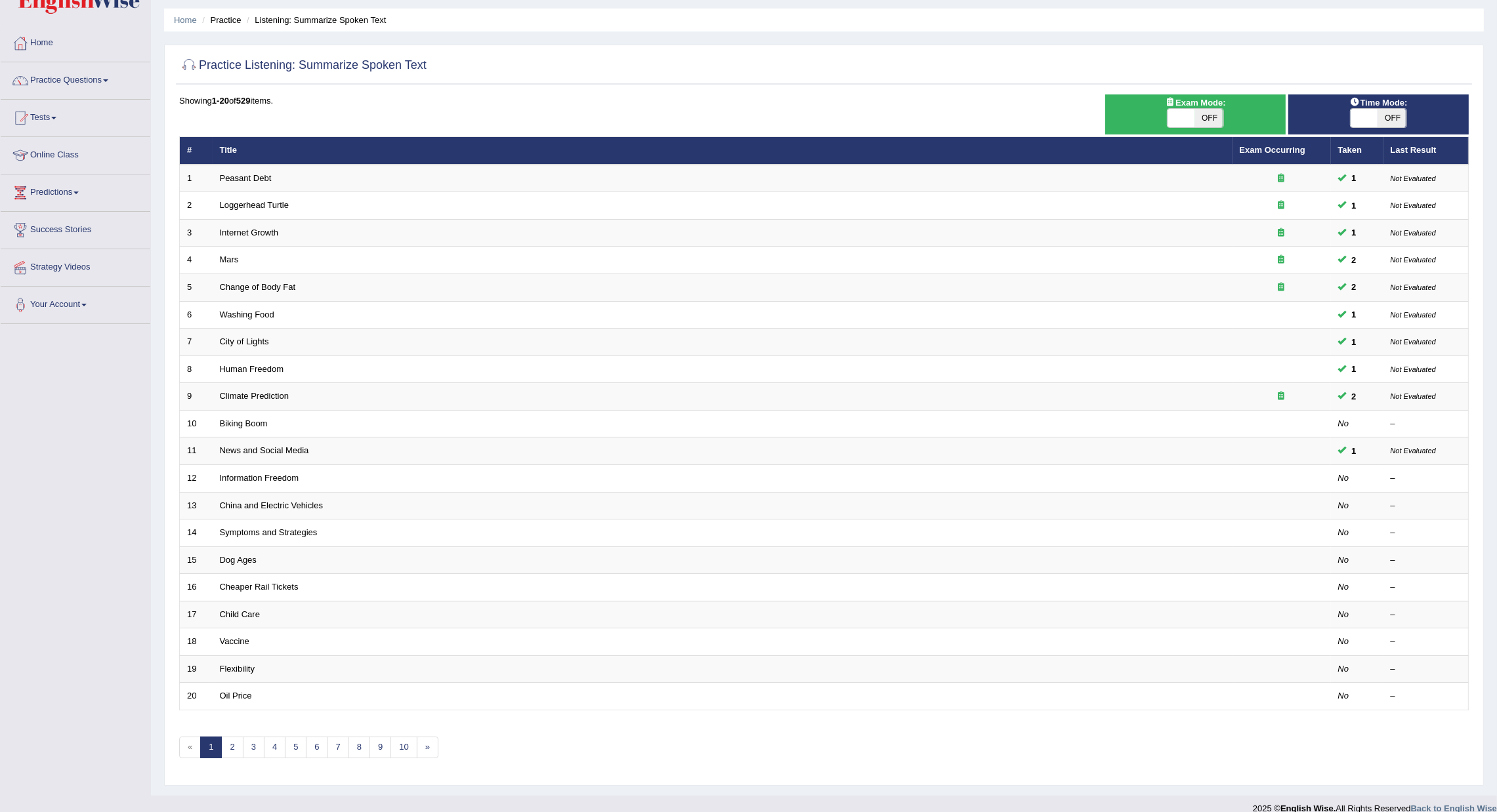
scroll to position [59, 0]
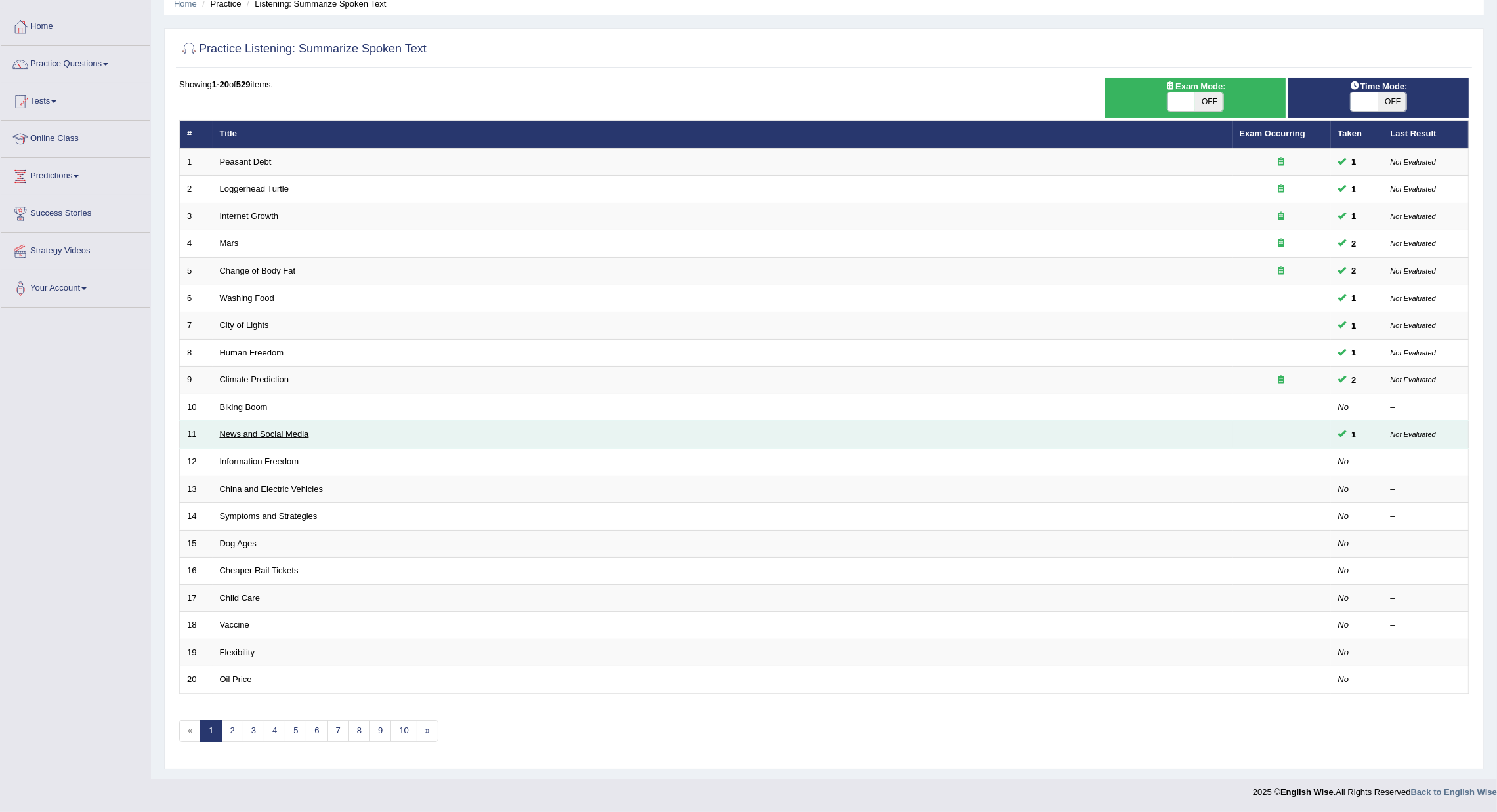
click at [256, 429] on link "News and Social Media" at bounding box center [264, 434] width 89 height 10
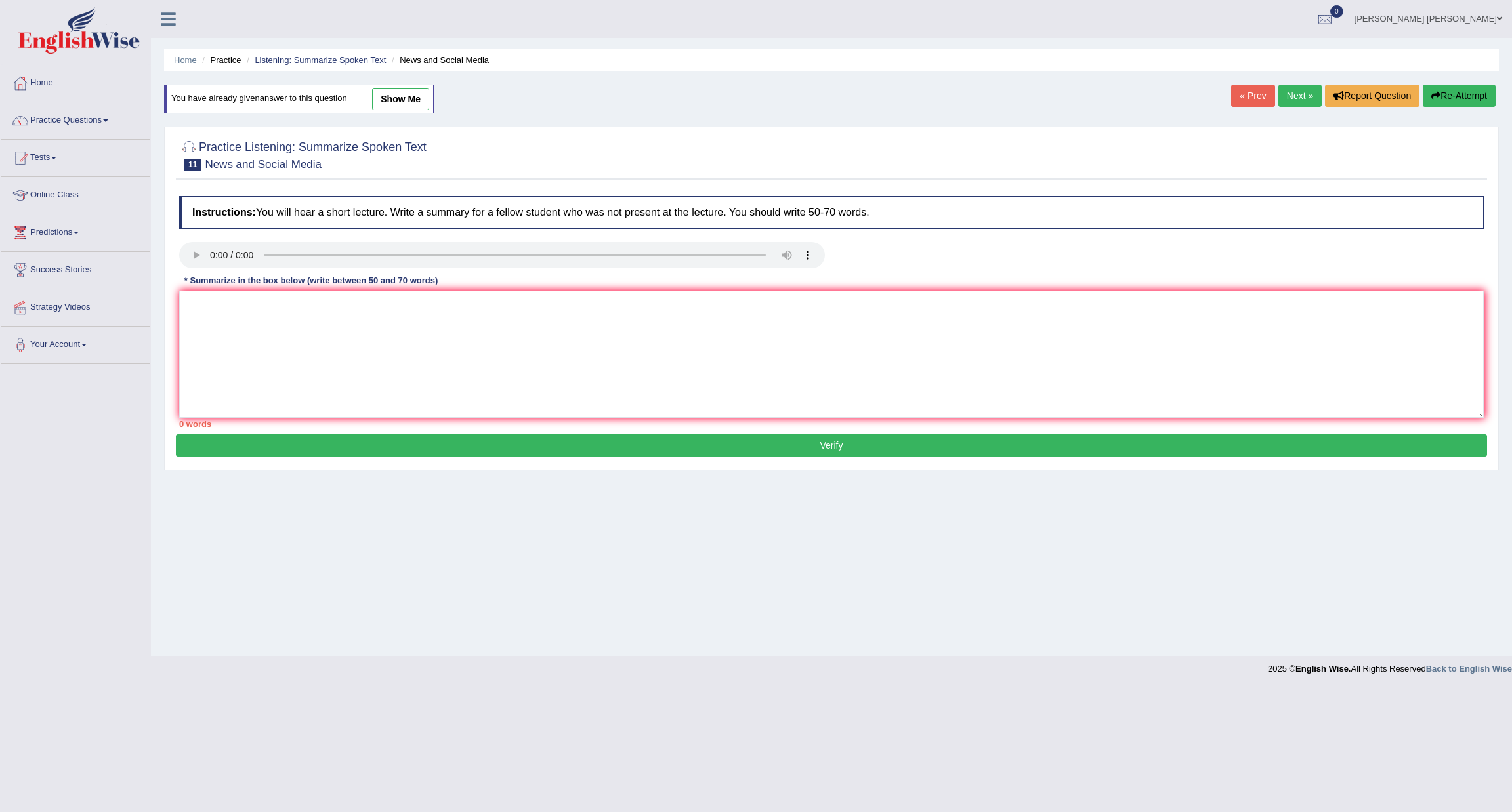
click at [1301, 100] on link "Next »" at bounding box center [1299, 96] width 43 height 23
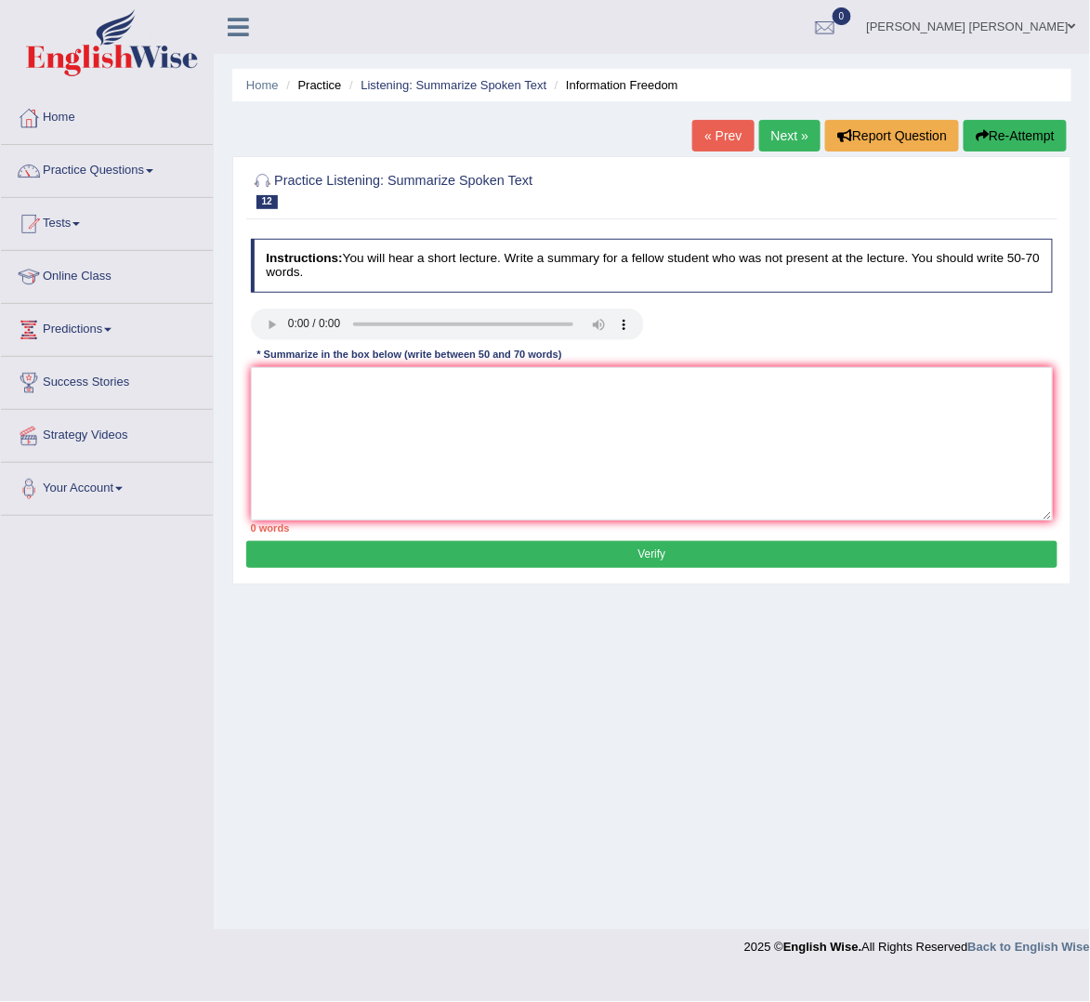
click at [203, 584] on div "Toggle navigation Home Practice Questions Speaking Practice Read Aloud Repeat S…" at bounding box center [545, 483] width 1090 height 966
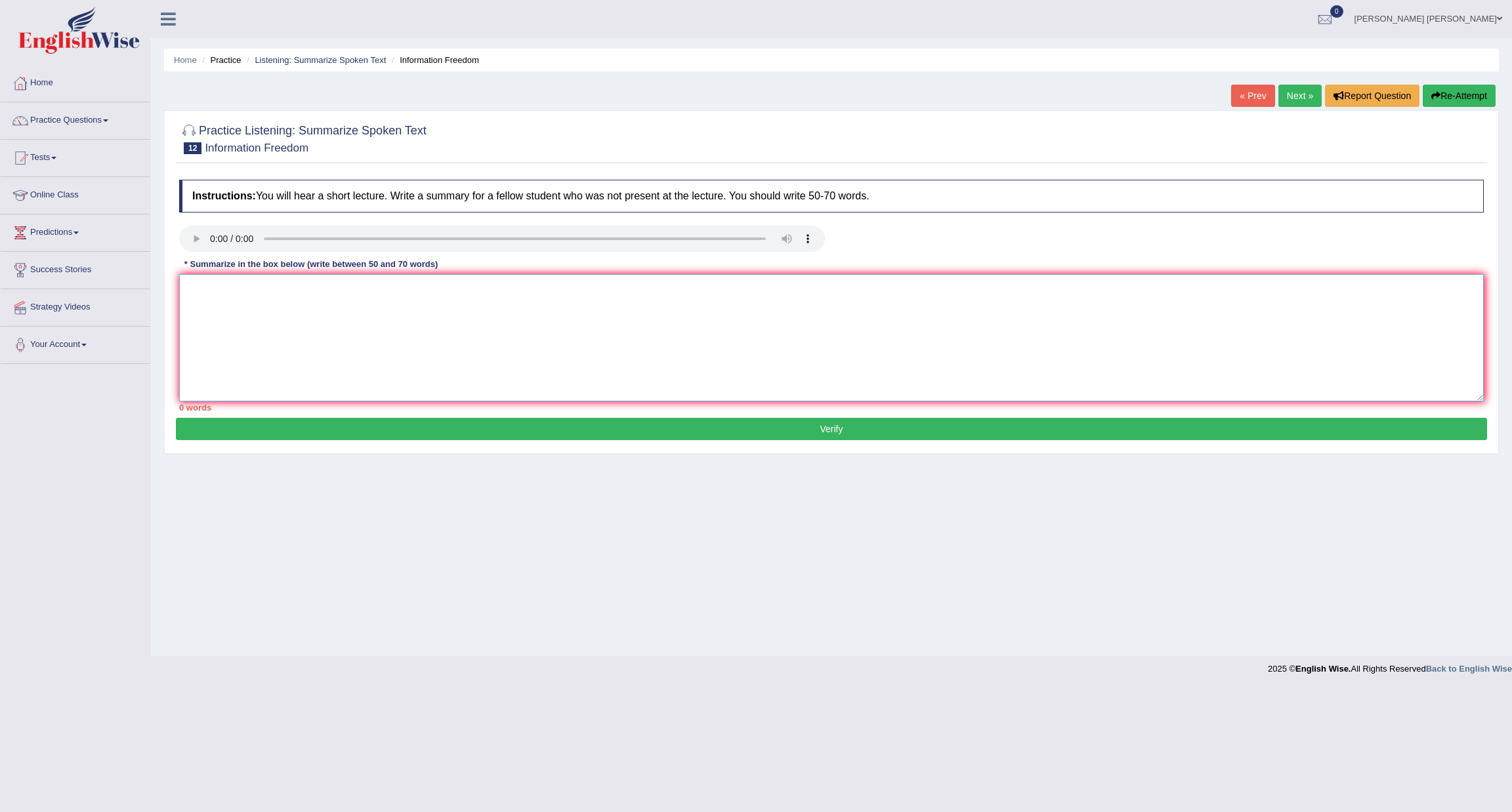
click at [249, 340] on textarea at bounding box center [831, 338] width 1304 height 127
paste textarea "The speaker provides brief information about a wind turbine. Initially, the lec…"
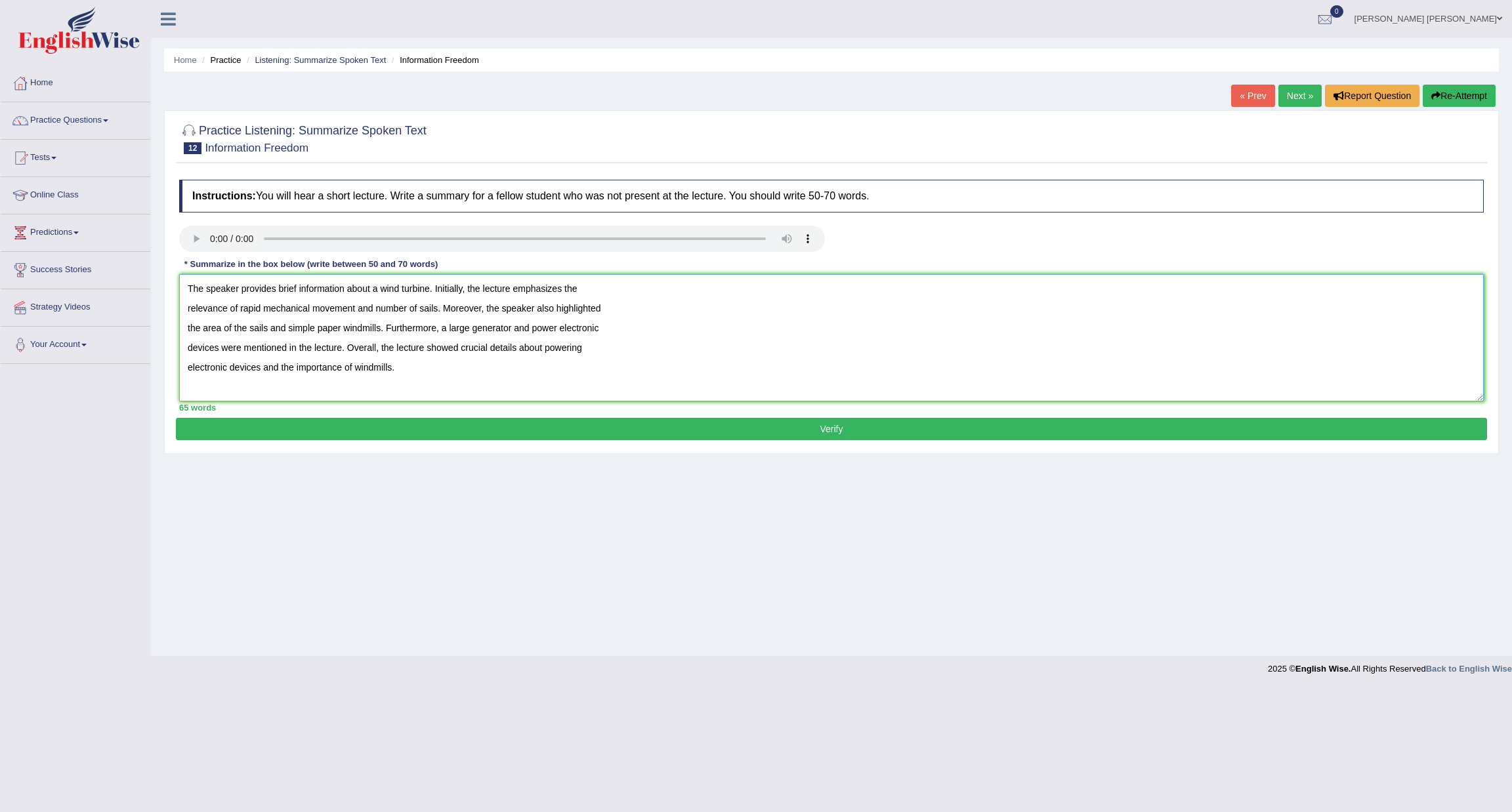
drag, startPoint x: 383, startPoint y: 289, endPoint x: 432, endPoint y: 291, distance: 49.0
click at [432, 291] on textarea "The speaker provides brief information about a wind turbine. Initially, the lec…" at bounding box center [831, 338] width 1304 height 127
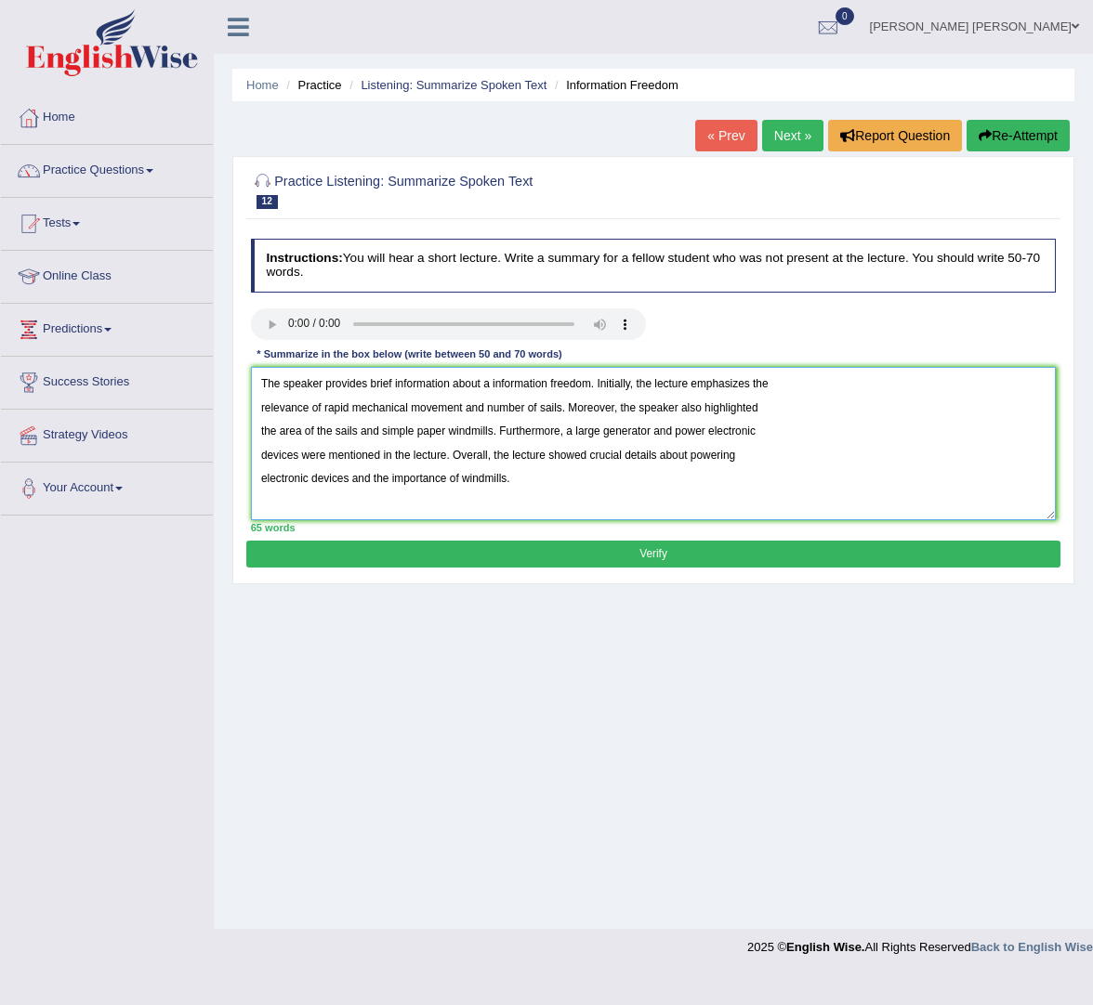
click at [650, 408] on textarea "The speaker provides brief information about a information freedom. Initially, …" at bounding box center [653, 443] width 805 height 153
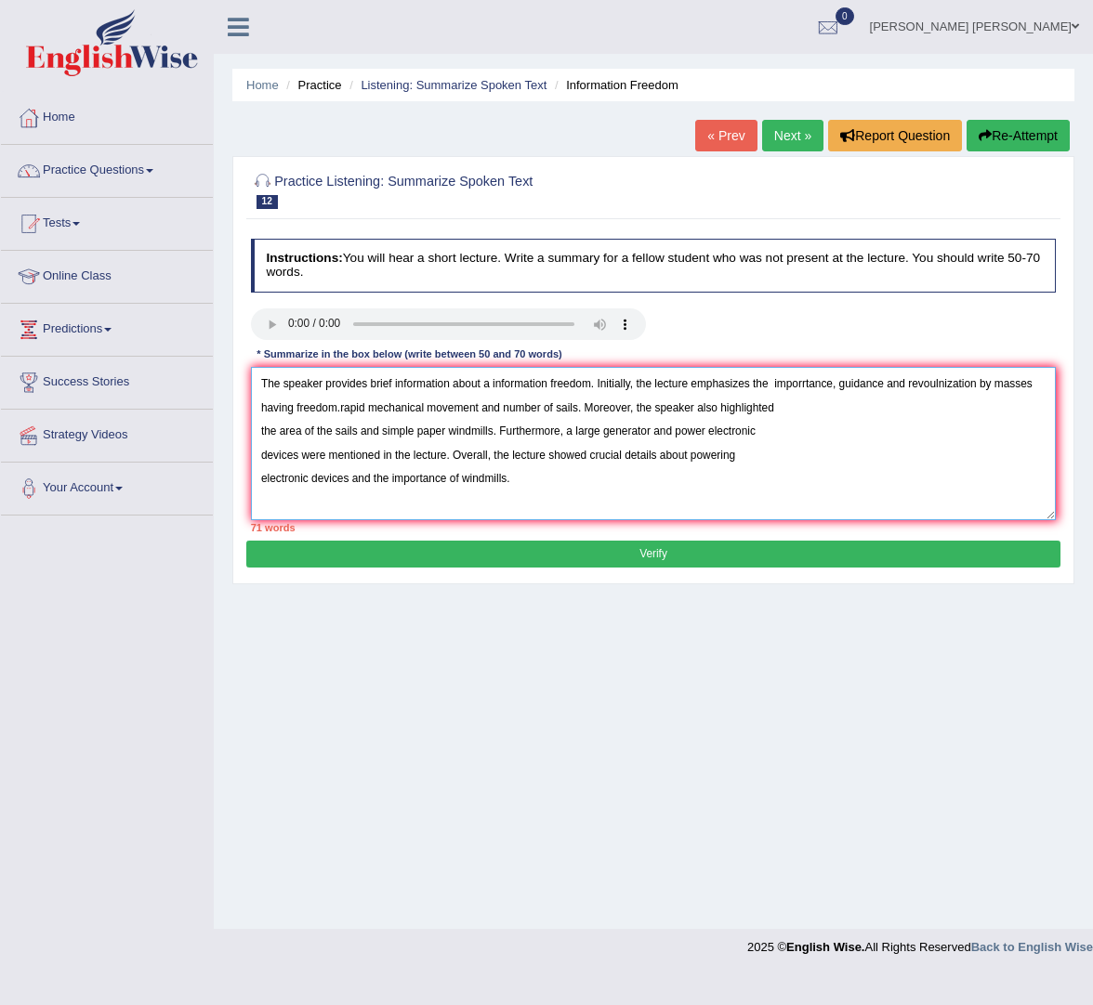
click at [333, 410] on textarea "The speaker provides brief information about a information freedom. Initially, …" at bounding box center [653, 443] width 805 height 153
click at [345, 406] on textarea "The speaker provides brief information about a information freedom. Initially, …" at bounding box center [653, 443] width 805 height 153
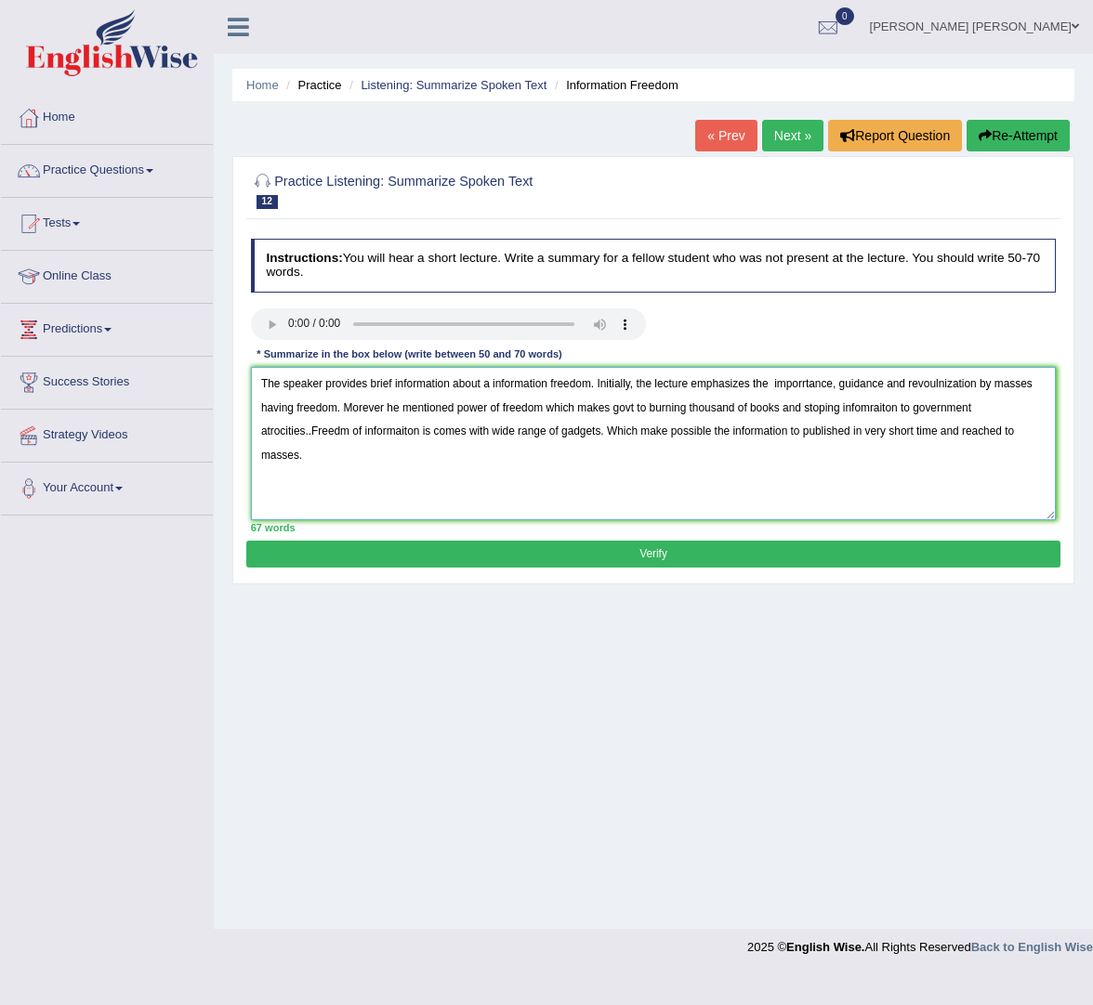
click at [634, 412] on textarea "The speaker provides brief information about a information freedom. Initially, …" at bounding box center [653, 443] width 805 height 153
click at [670, 471] on textarea "The speaker provides brief information about a information freedom. Initially, …" at bounding box center [653, 443] width 805 height 153
click at [955, 413] on textarea "The speaker provides brief information about a information freedom. Initially, …" at bounding box center [653, 443] width 805 height 153
type textarea "The speaker provides brief information about a information freedom. Initially, …"
click at [872, 553] on button "Verify" at bounding box center [652, 554] width 813 height 27
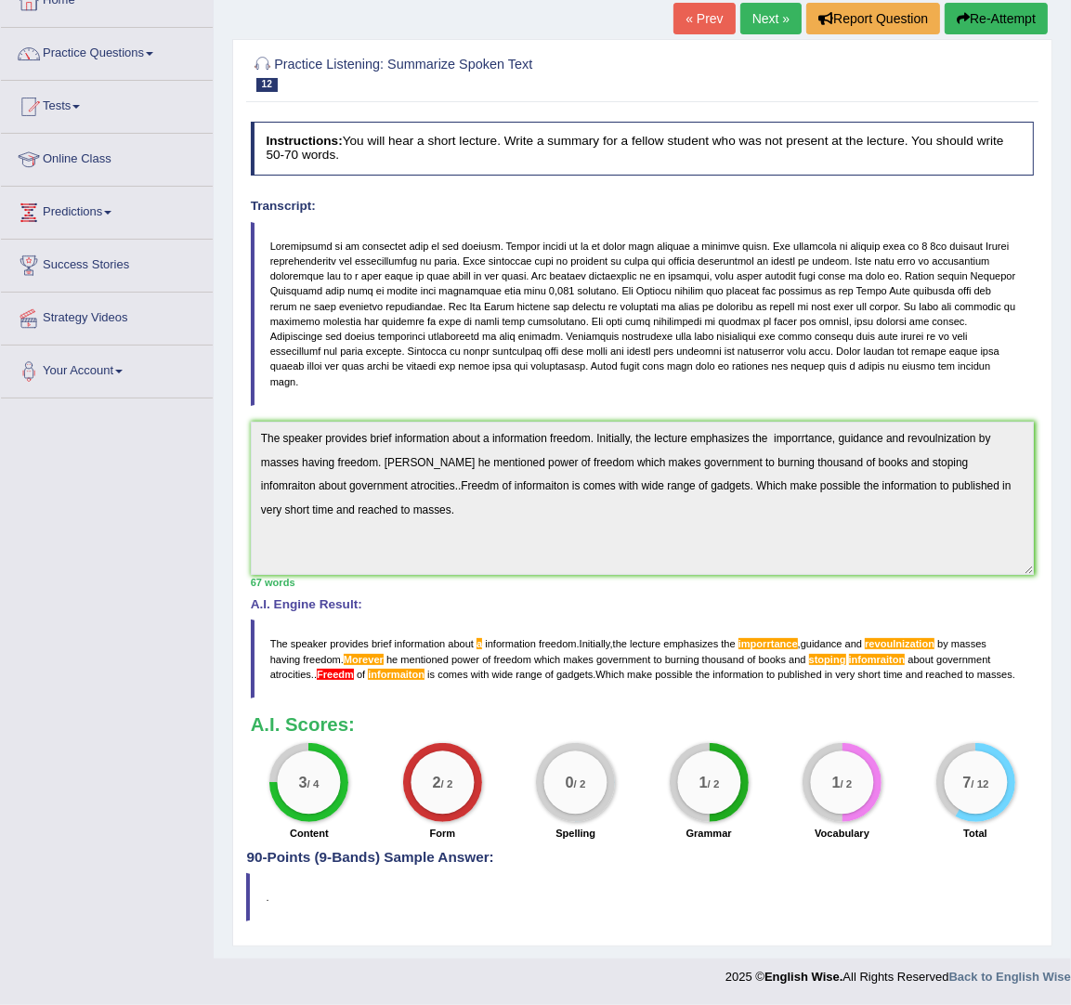
scroll to position [136, 0]
click at [191, 434] on div "Toggle navigation Home Practice Questions Speaking Practice Read Aloud Repeat S…" at bounding box center [535, 439] width 1071 height 1113
click at [1002, 10] on button "Re-Attempt" at bounding box center [996, 19] width 103 height 32
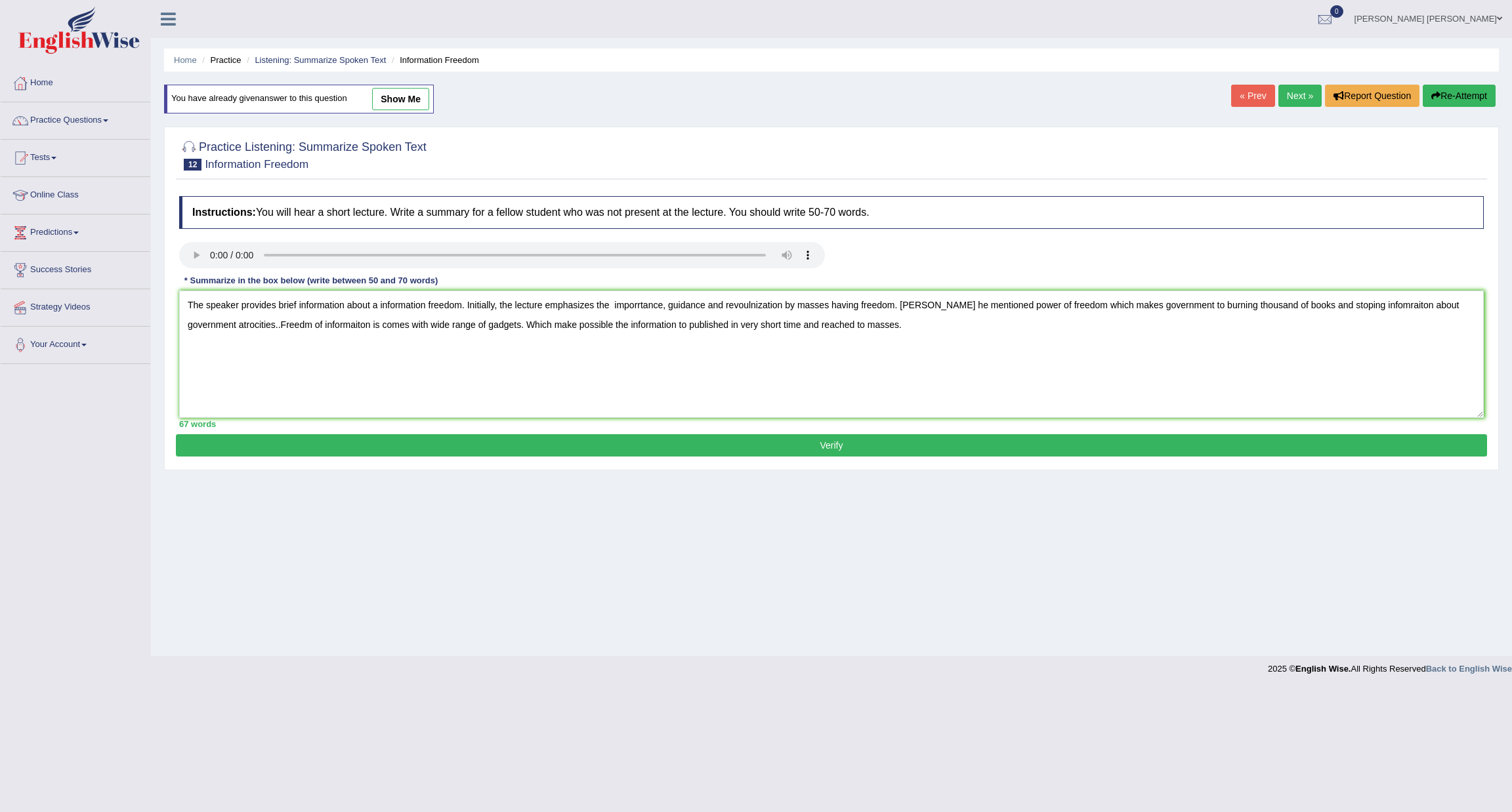
click at [643, 311] on textarea "The speaker provides brief information about a information freedom. Initially, …" at bounding box center [831, 354] width 1304 height 127
click at [771, 309] on textarea "The speaker provides brief information about a information freedom. Initially, …" at bounding box center [831, 354] width 1304 height 127
click at [227, 328] on textarea "The speaker provides brief information about a information freedom. Initially, …" at bounding box center [831, 354] width 1304 height 127
click at [771, 308] on textarea "The speaker provides brief information about a information freedom. Initially, …" at bounding box center [831, 354] width 1304 height 127
click at [771, 284] on div "Instructions: You will hear a short lecture. Write a summary for a fellow stude…" at bounding box center [831, 311] width 1311 height 245
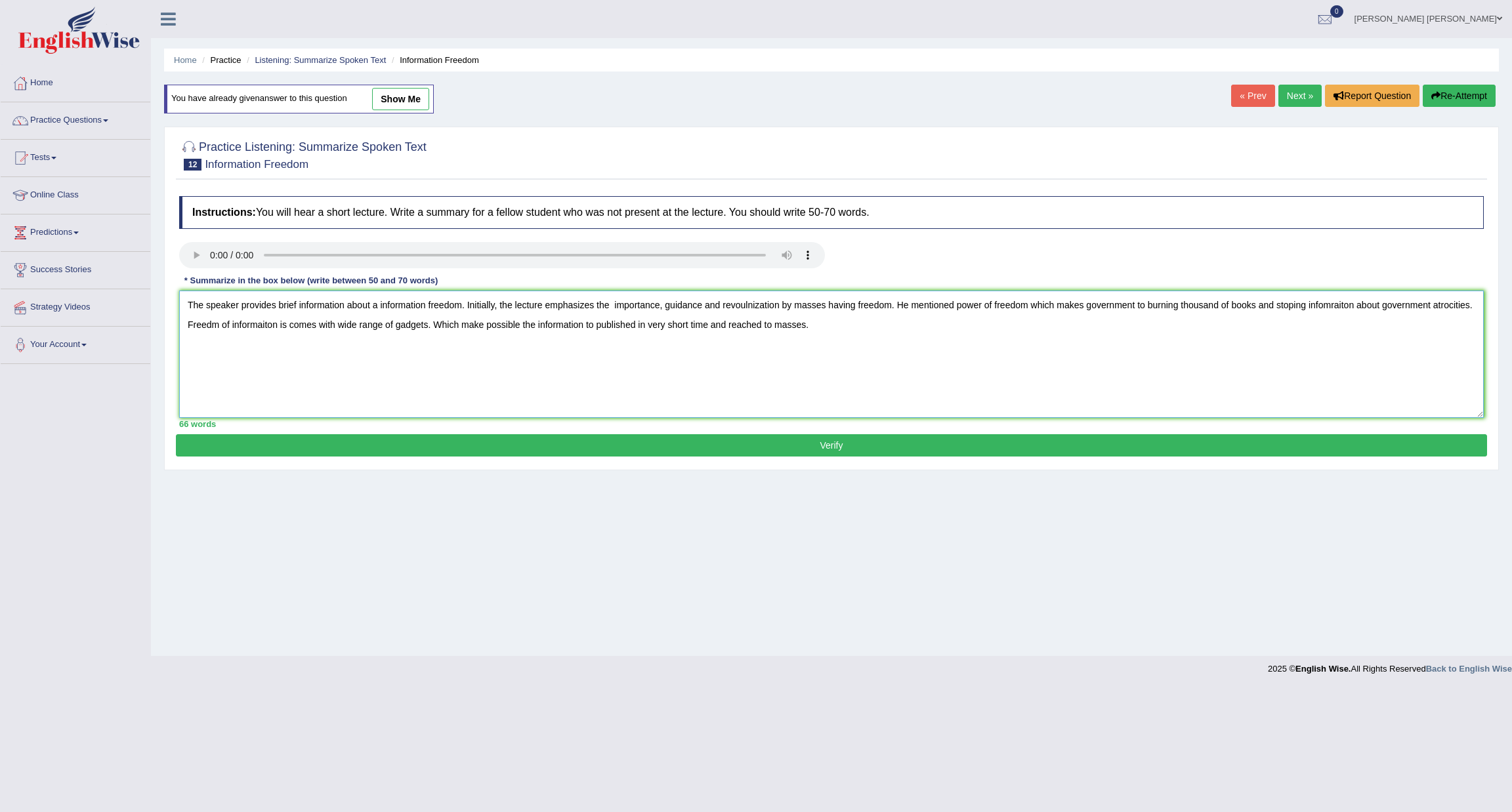
click at [771, 312] on textarea "The speaker provides brief information about a information freedom. Initially, …" at bounding box center [831, 354] width 1304 height 127
click at [771, 303] on textarea "The speaker provides brief information about a information freedom. Initially, …" at bounding box center [831, 354] width 1304 height 127
type textarea "The speaker provides brief information about a information freedom. Initially, …"
click at [492, 456] on button "Verify" at bounding box center [831, 446] width 1311 height 23
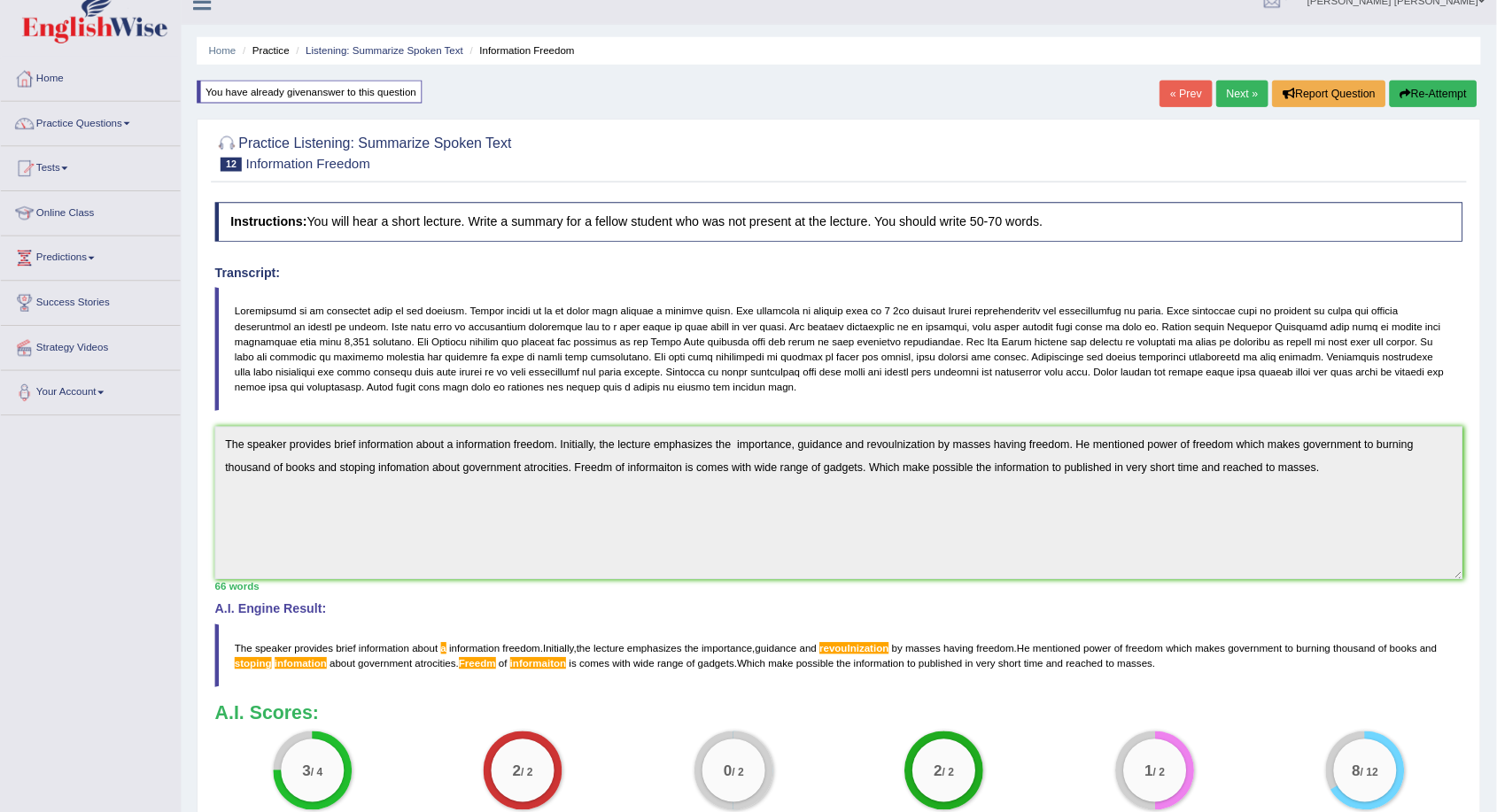
scroll to position [23, 0]
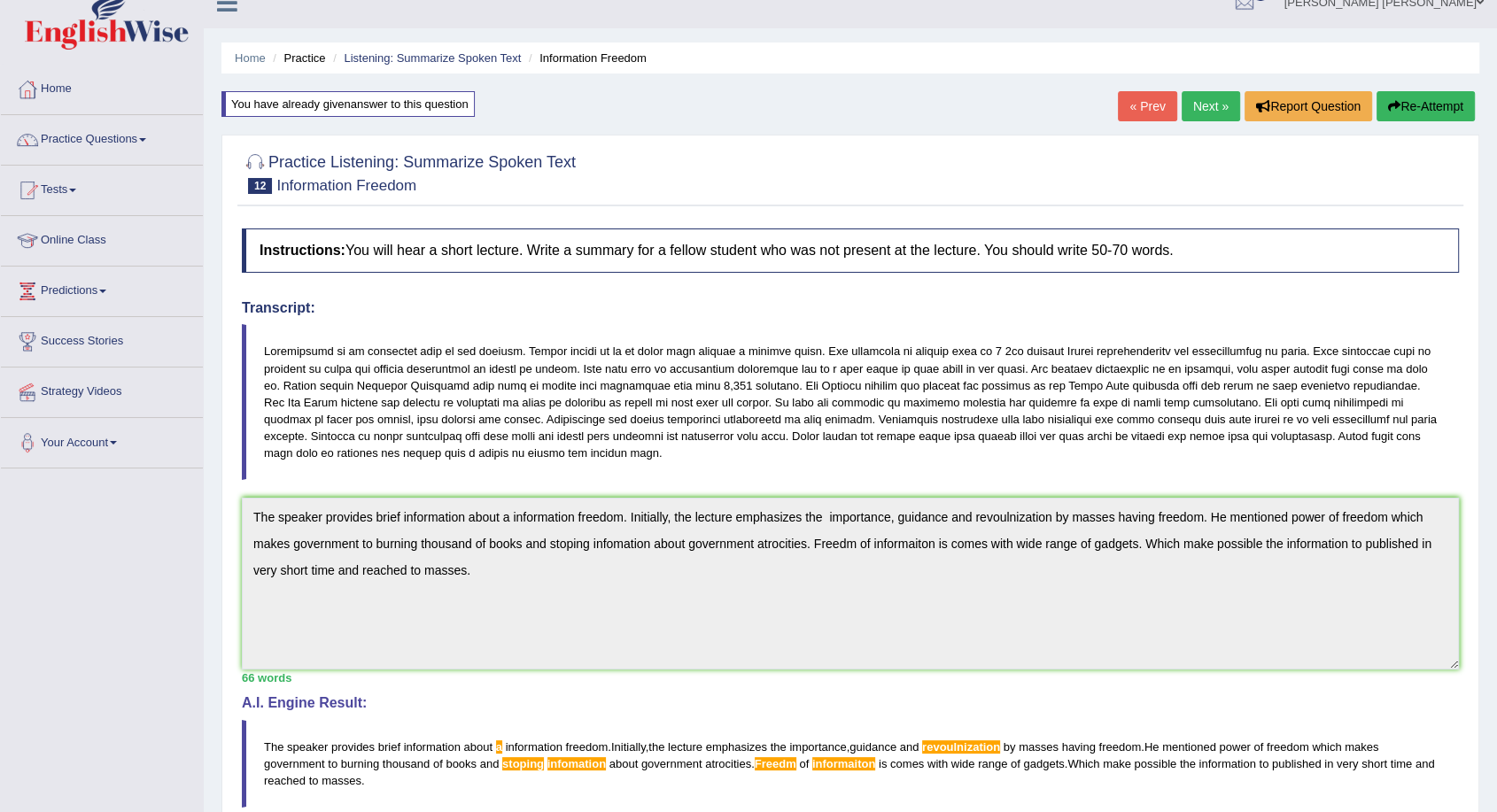
drag, startPoint x: 2040, startPoint y: 0, endPoint x: 906, endPoint y: 460, distance: 1223.7
click at [906, 460] on blockquote at bounding box center [851, 402] width 1218 height 156
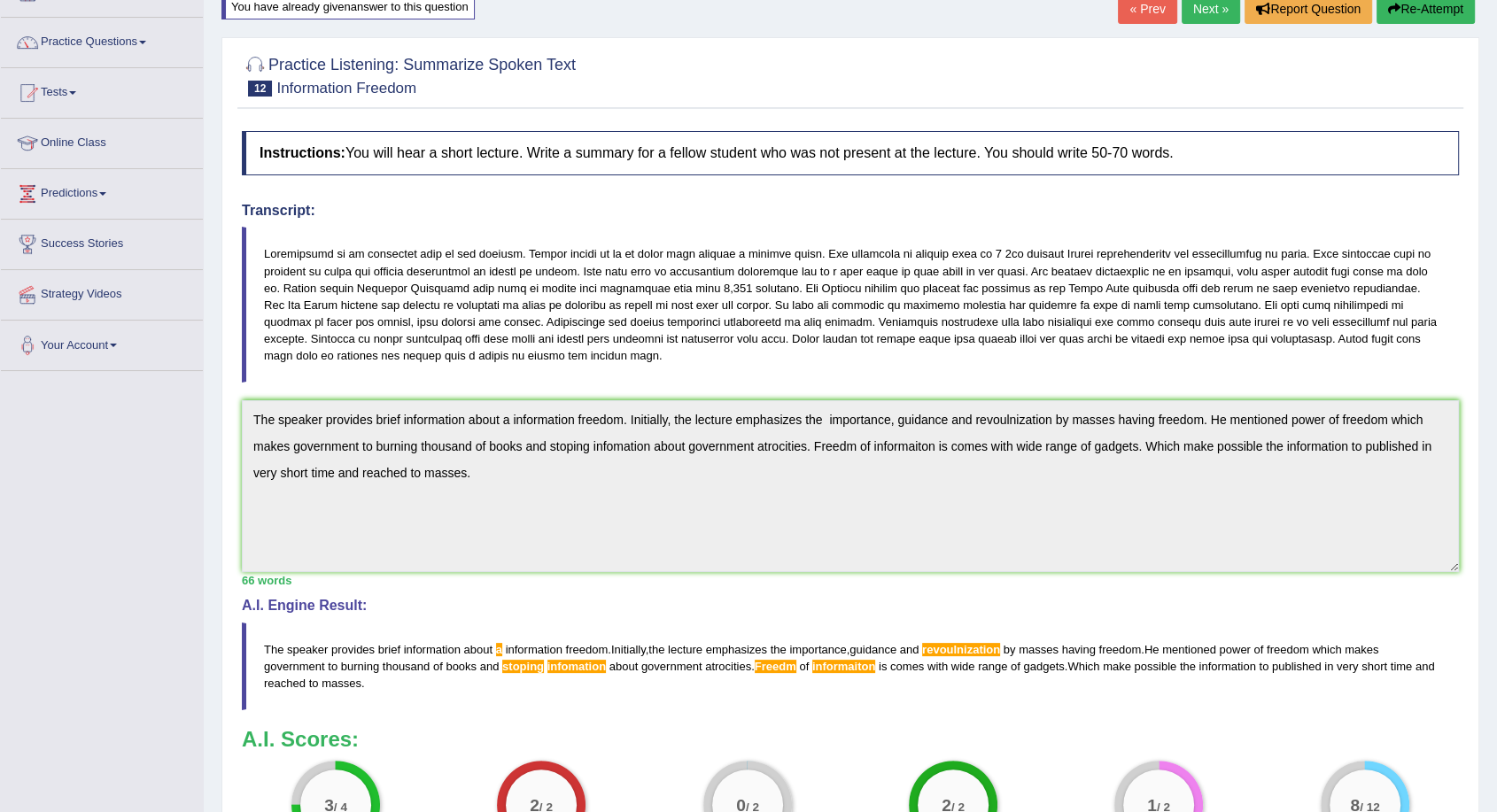
scroll to position [0, 0]
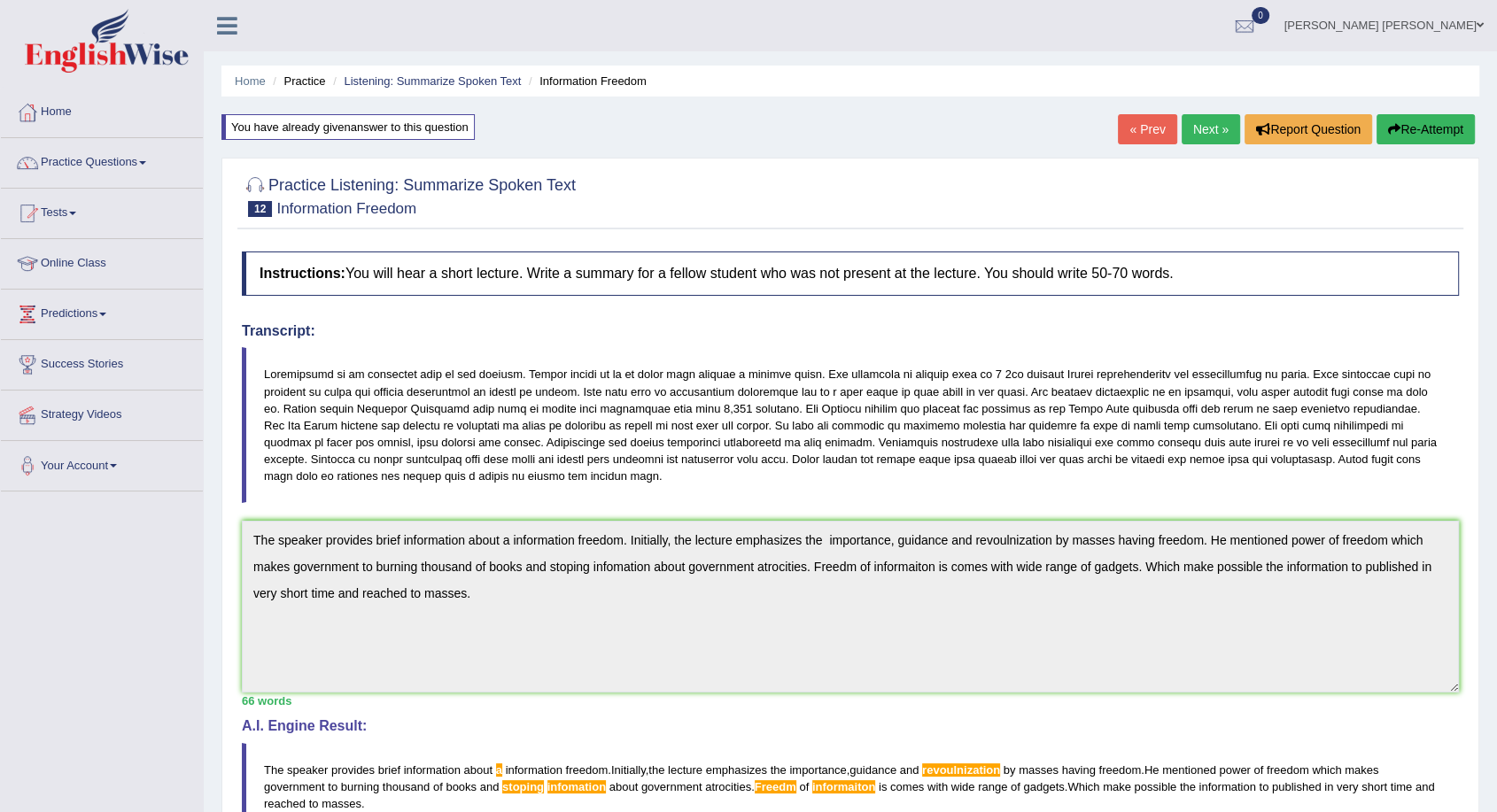
click at [141, 164] on link "Practice Questions" at bounding box center [102, 160] width 202 height 44
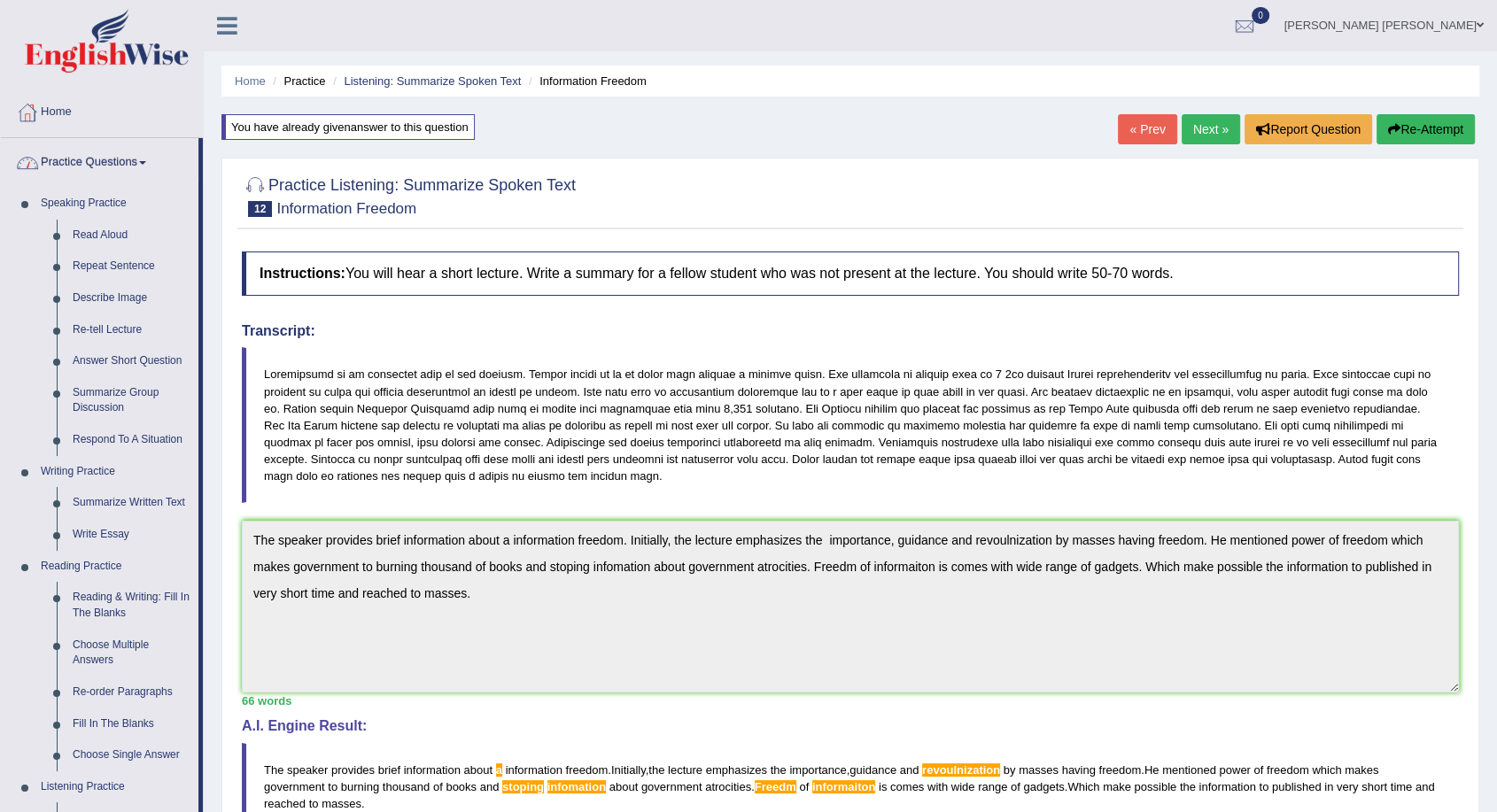
click at [139, 157] on link "Practice Questions" at bounding box center [99, 160] width 197 height 44
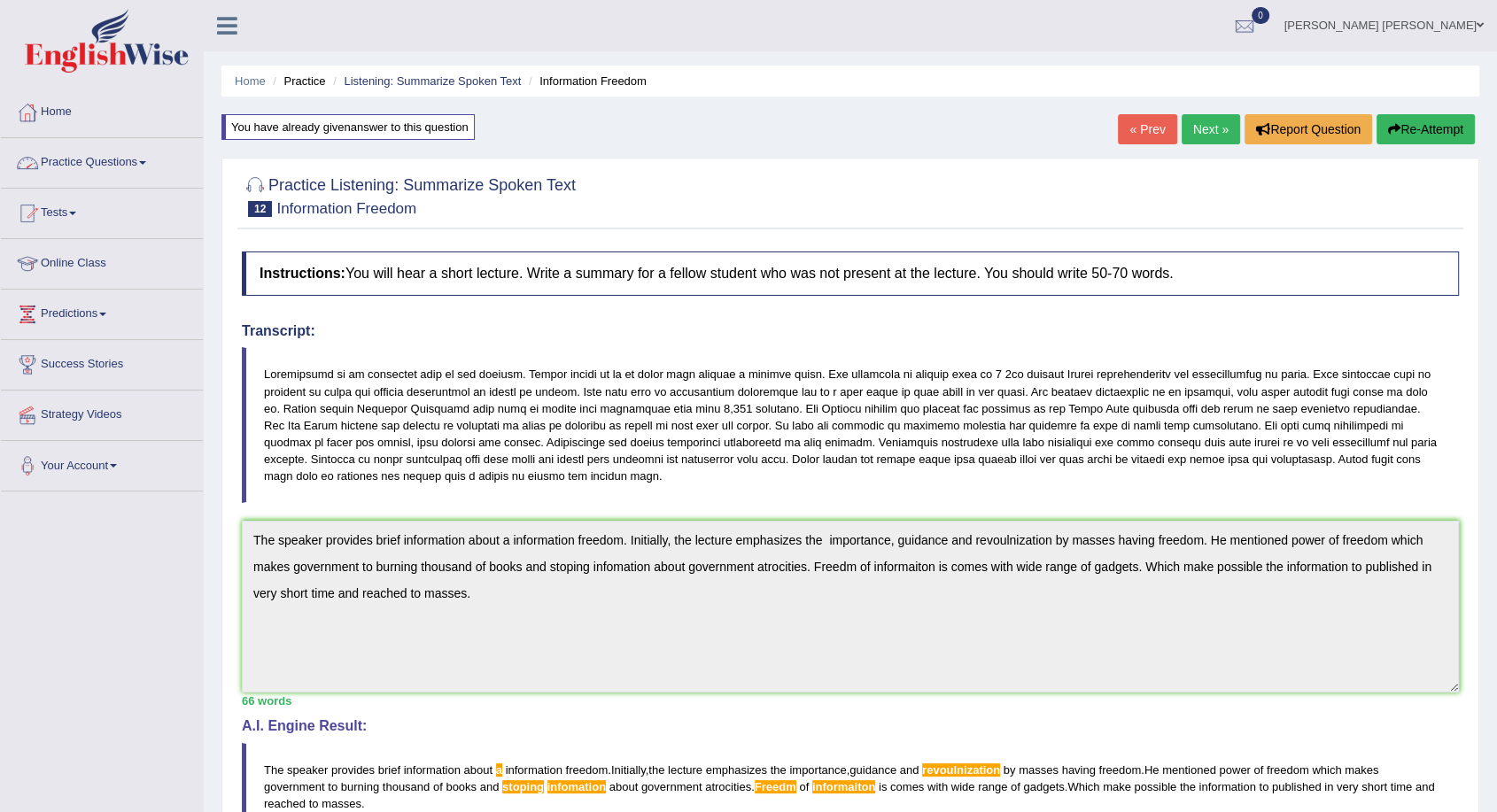
click at [106, 161] on link "Practice Questions" at bounding box center [102, 160] width 202 height 44
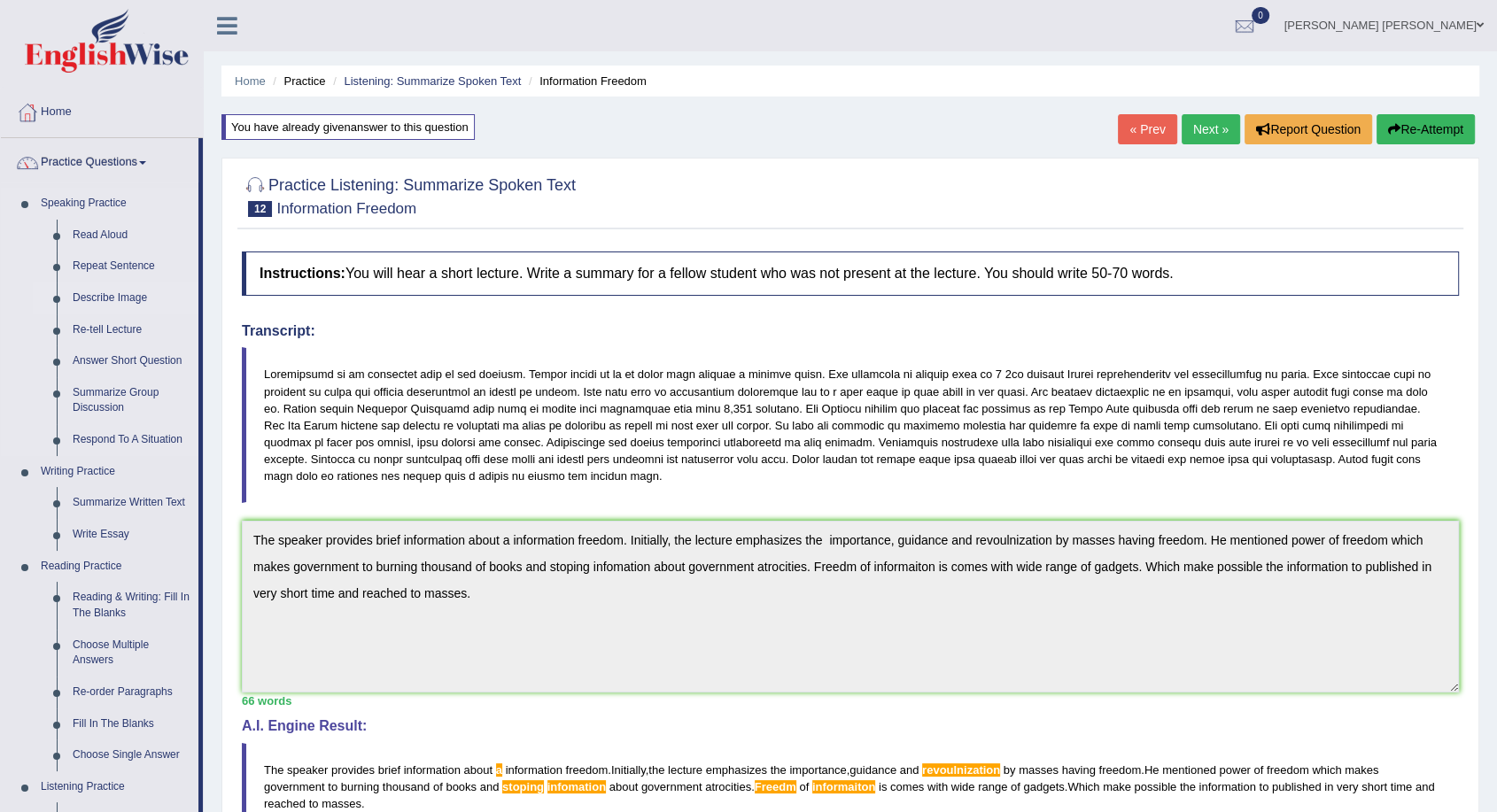
click at [127, 298] on link "Describe Image" at bounding box center [132, 297] width 133 height 31
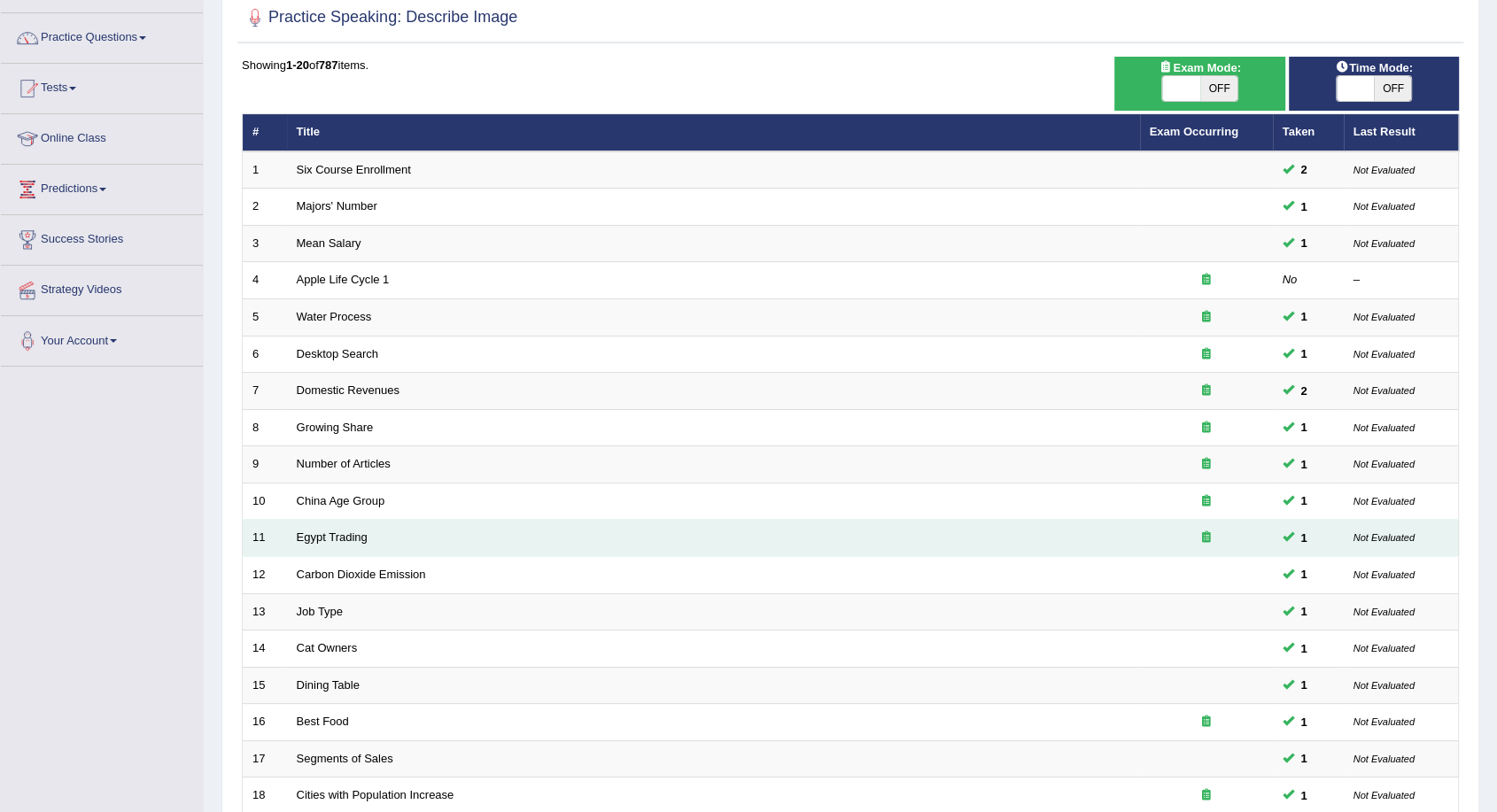
scroll to position [159, 0]
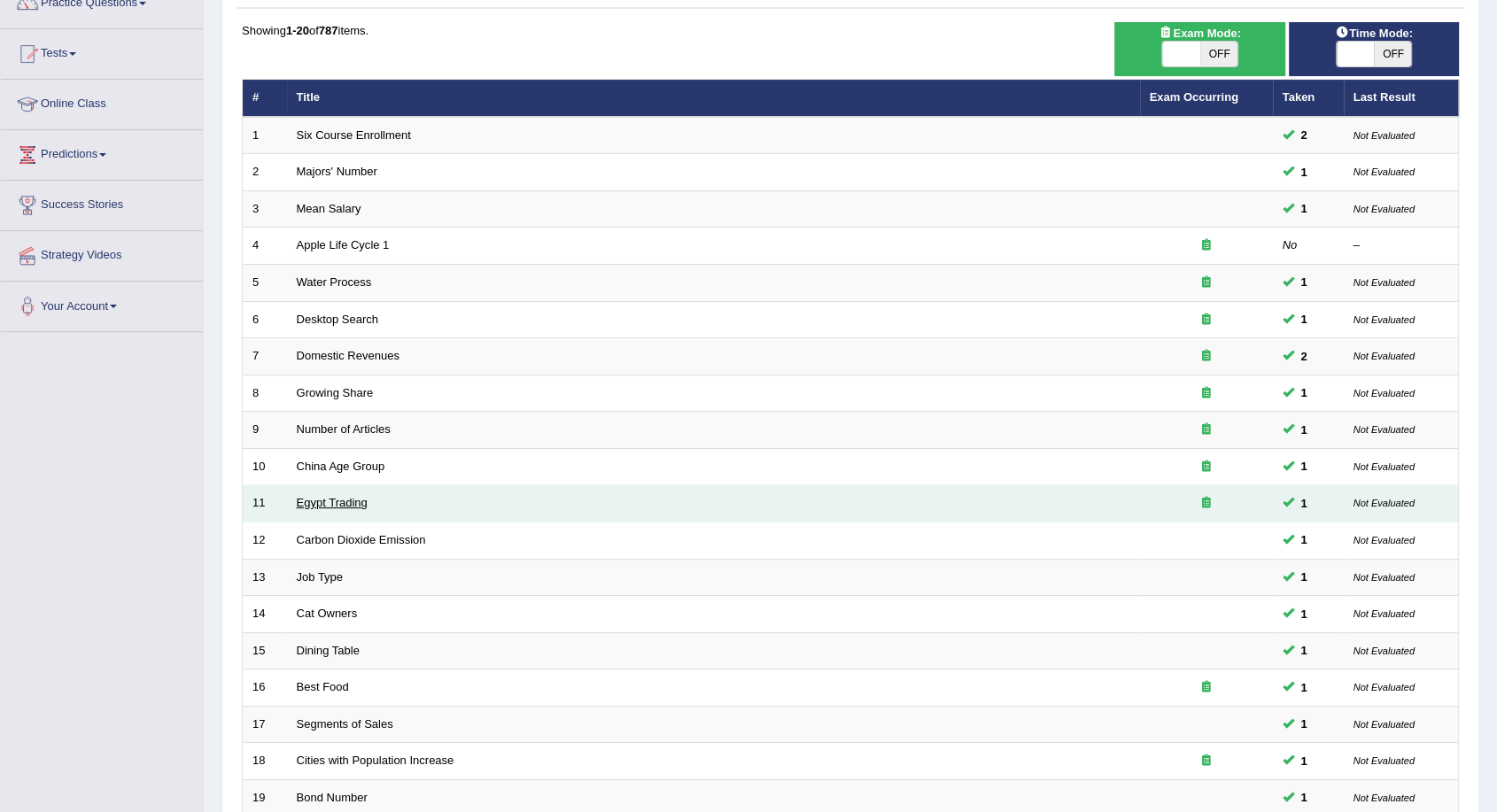
click at [355, 503] on link "Egypt Trading" at bounding box center [332, 502] width 71 height 13
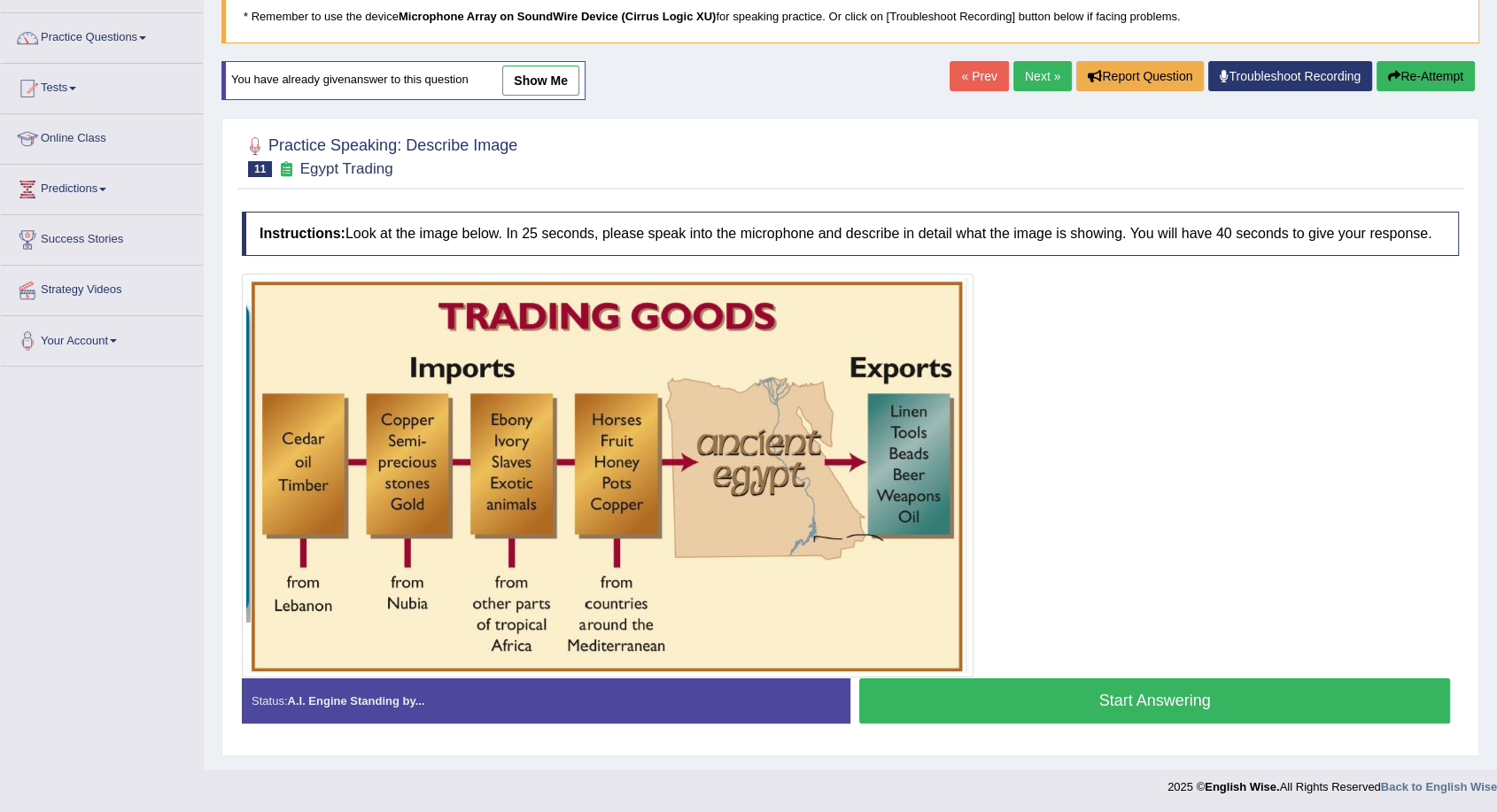
scroll to position [127, 0]
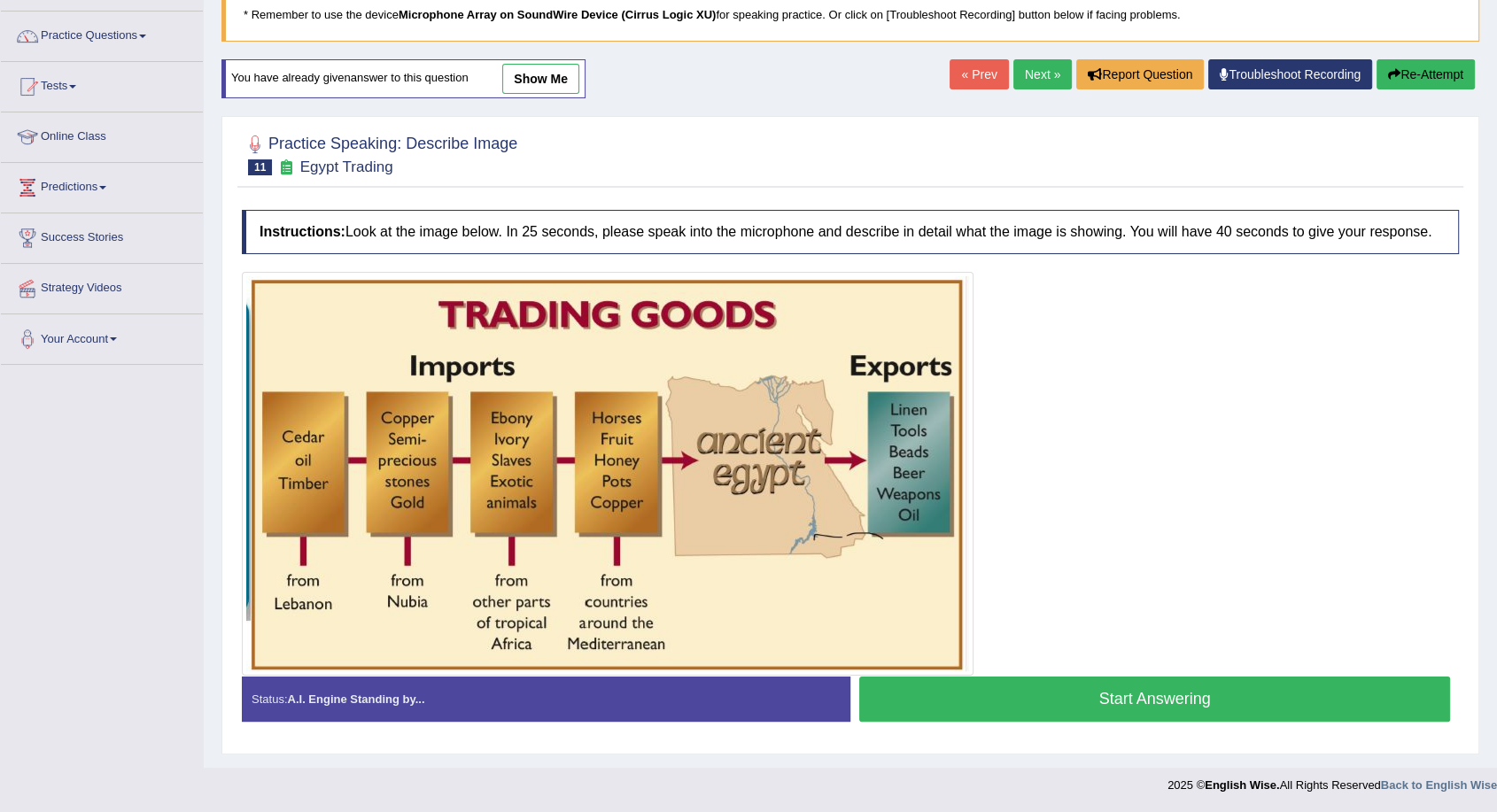
click at [527, 77] on link "show me" at bounding box center [541, 79] width 77 height 30
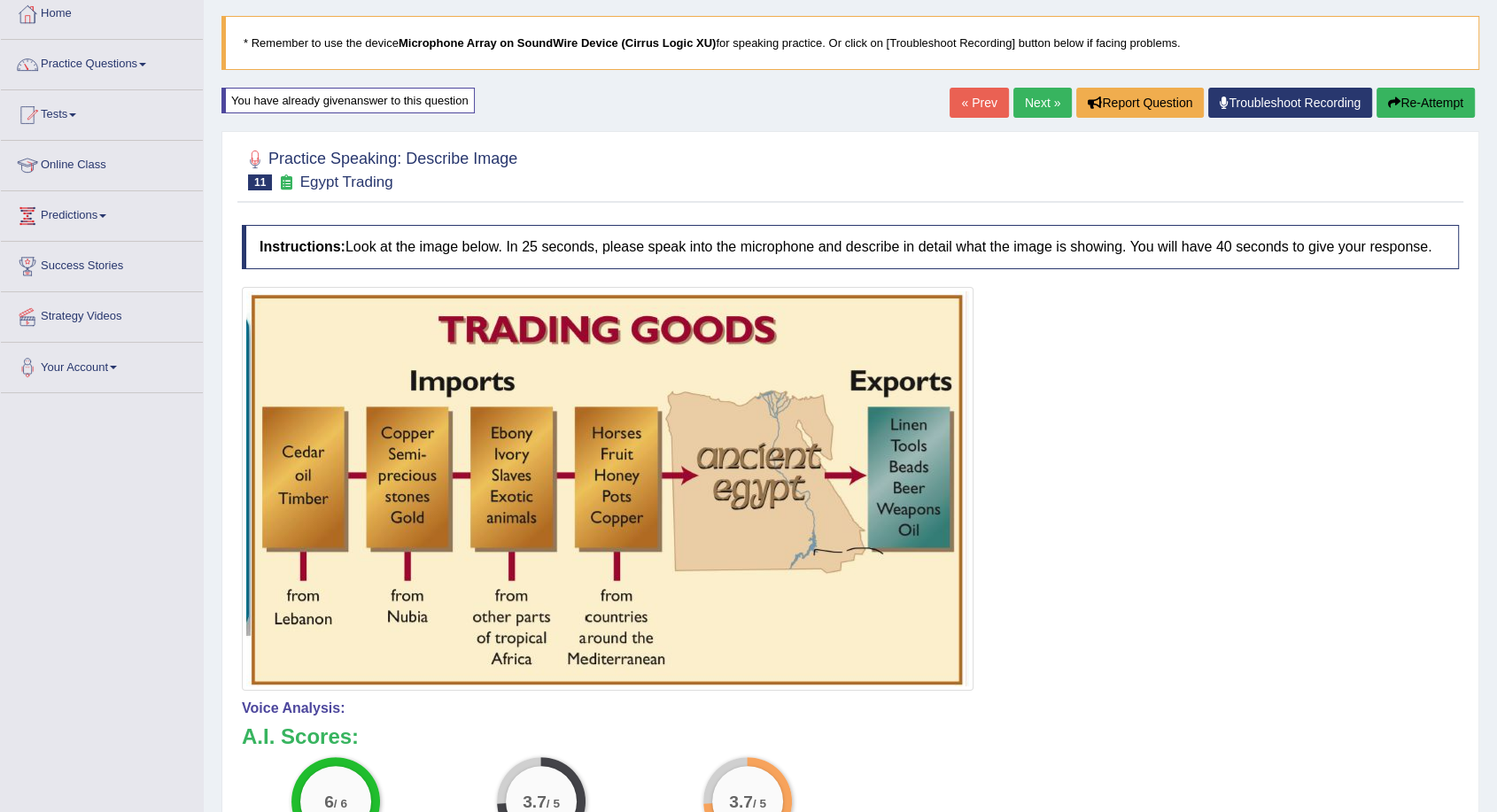
scroll to position [0, 0]
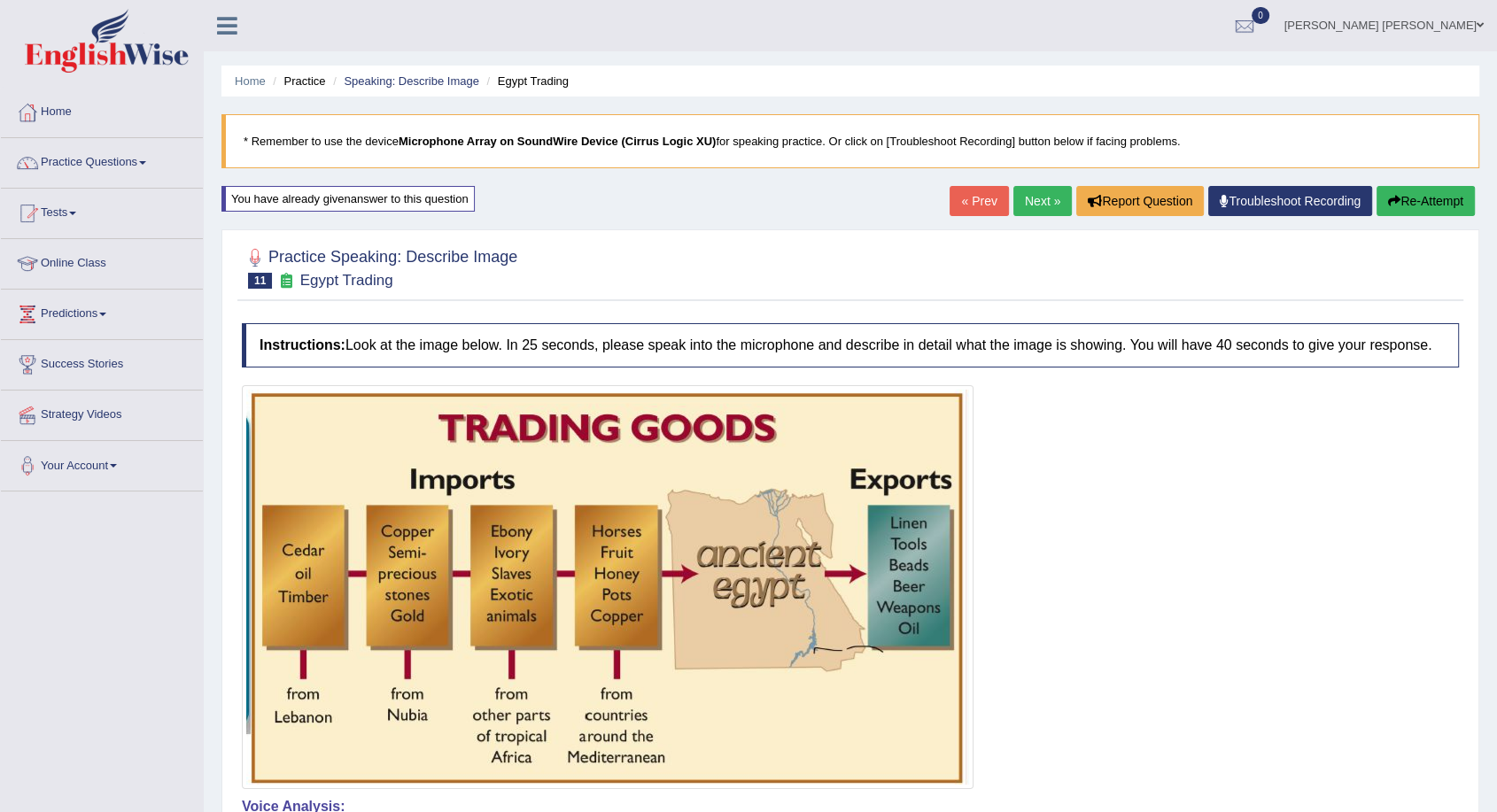
click at [1042, 200] on link "Next »" at bounding box center [1042, 201] width 58 height 30
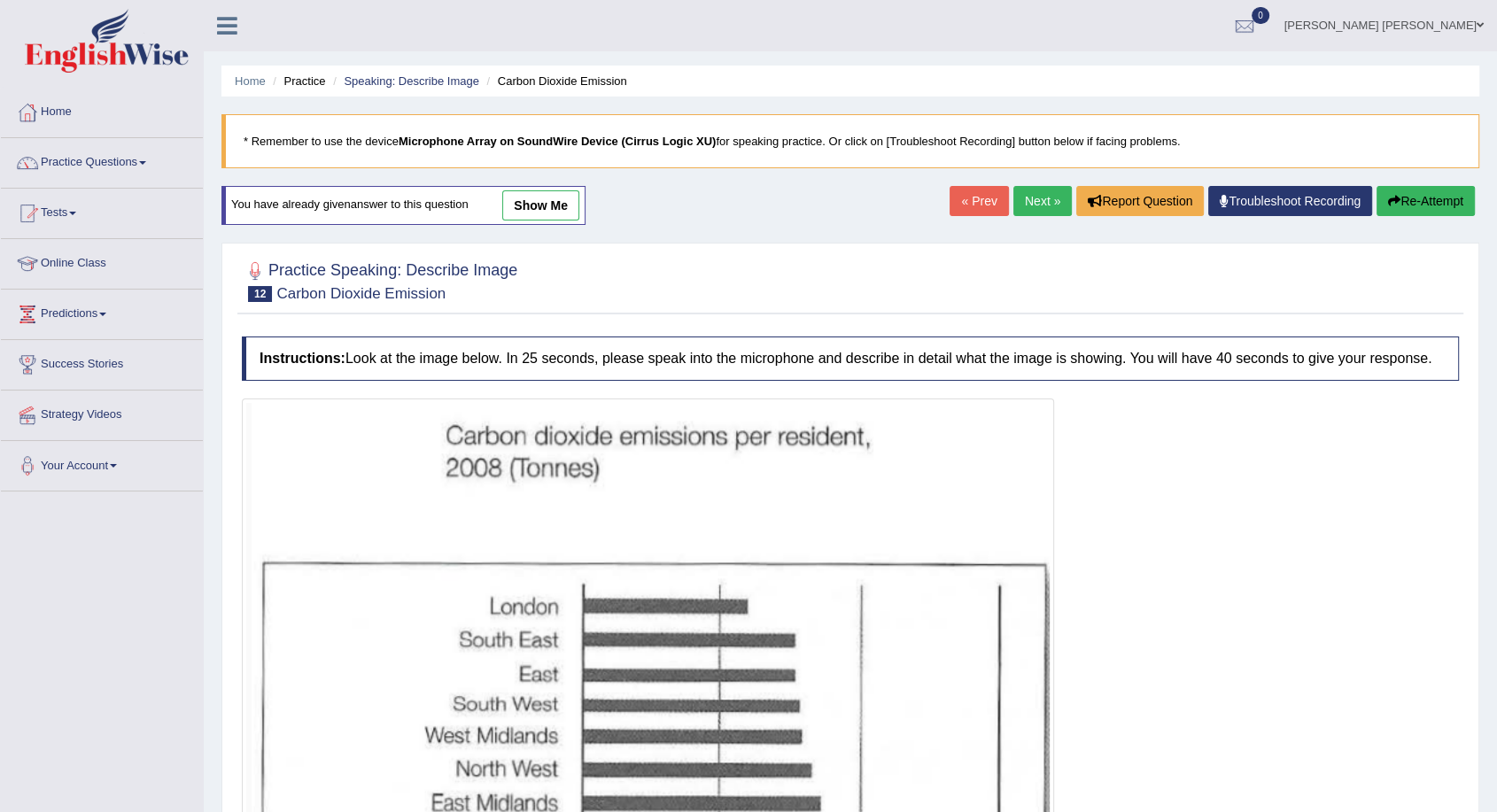
click at [529, 203] on link "show me" at bounding box center [541, 206] width 77 height 30
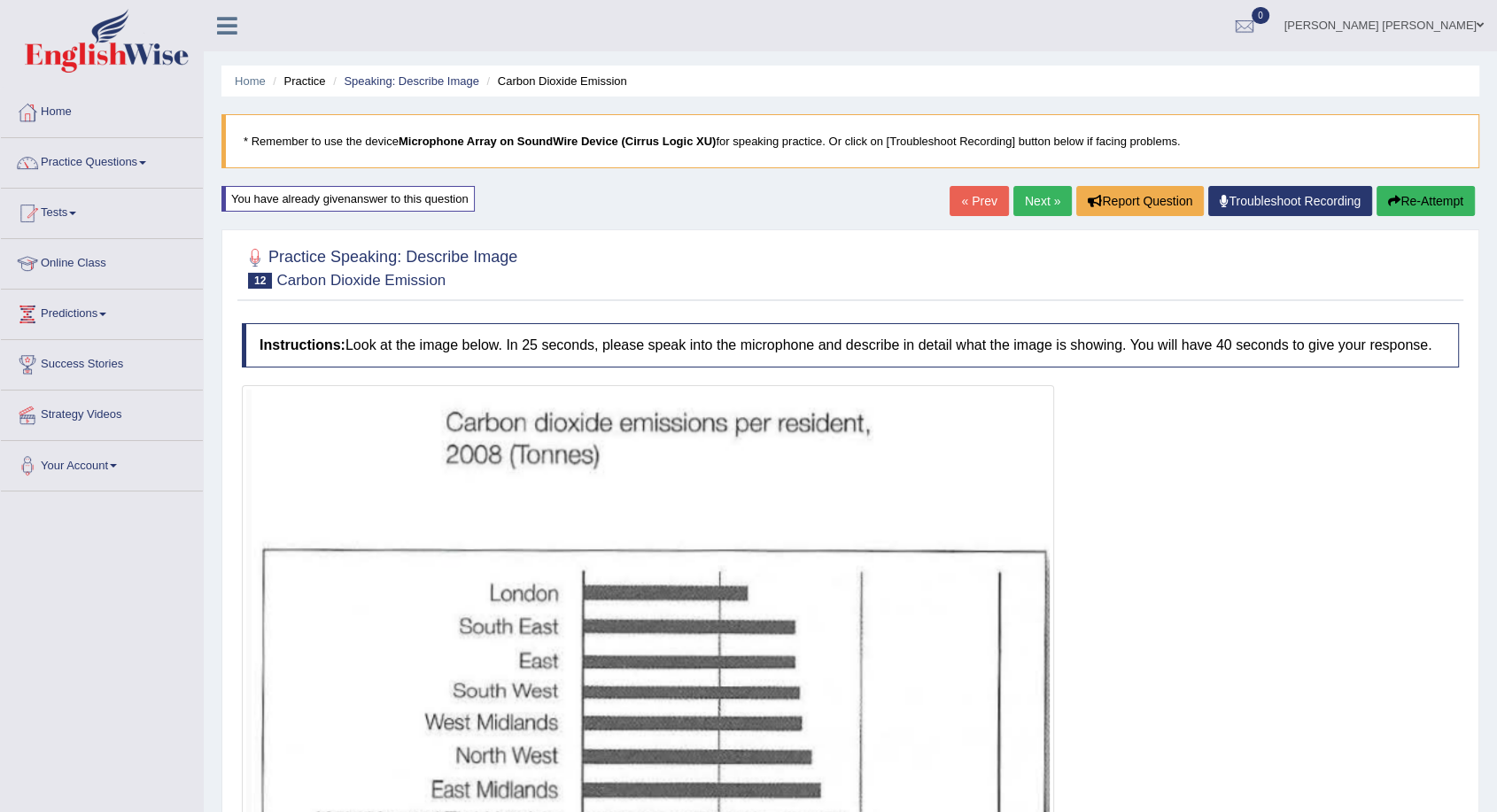
click at [1020, 187] on link "Next »" at bounding box center [1042, 201] width 58 height 30
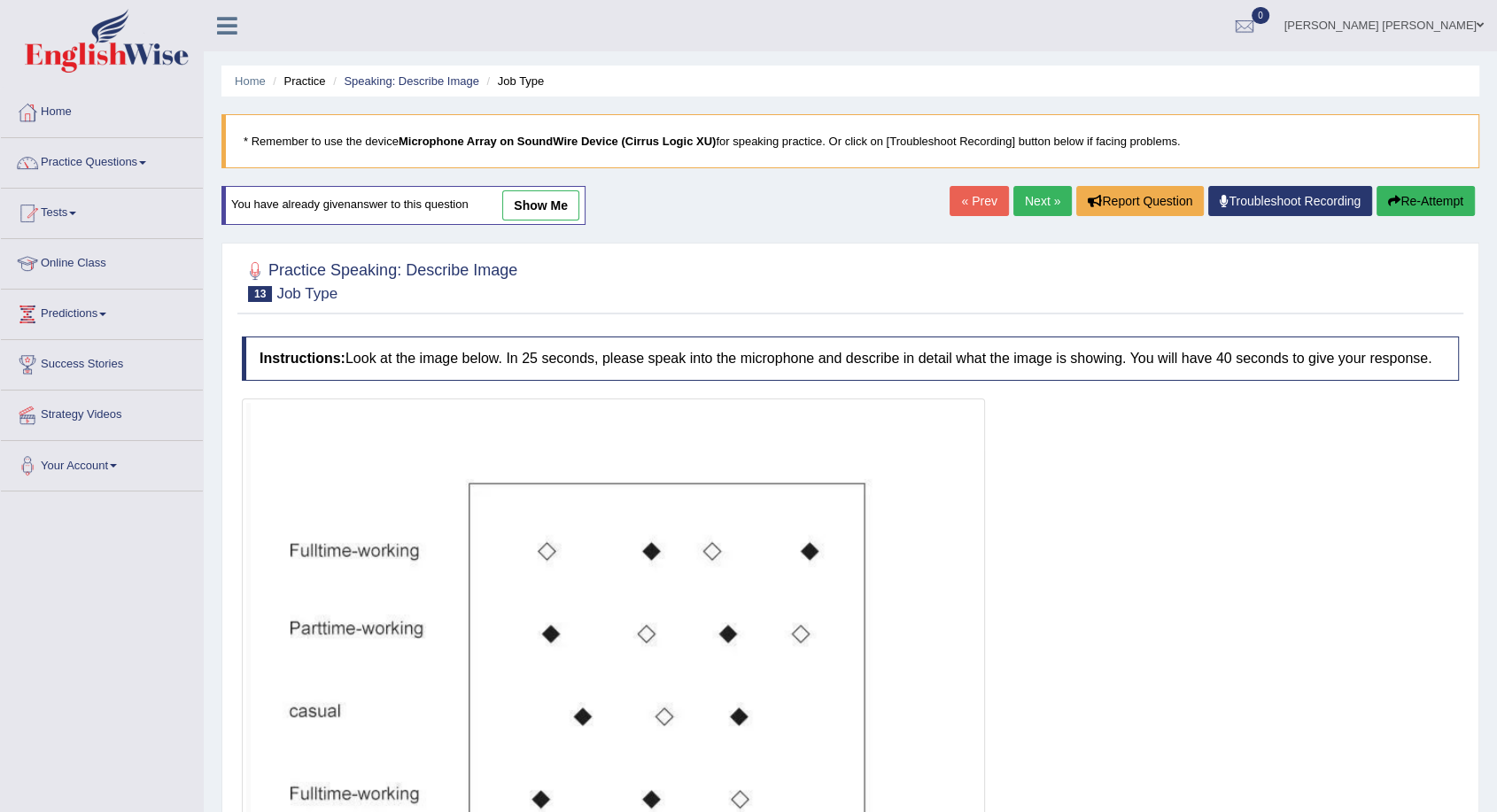
click at [545, 205] on link "show me" at bounding box center [541, 206] width 77 height 30
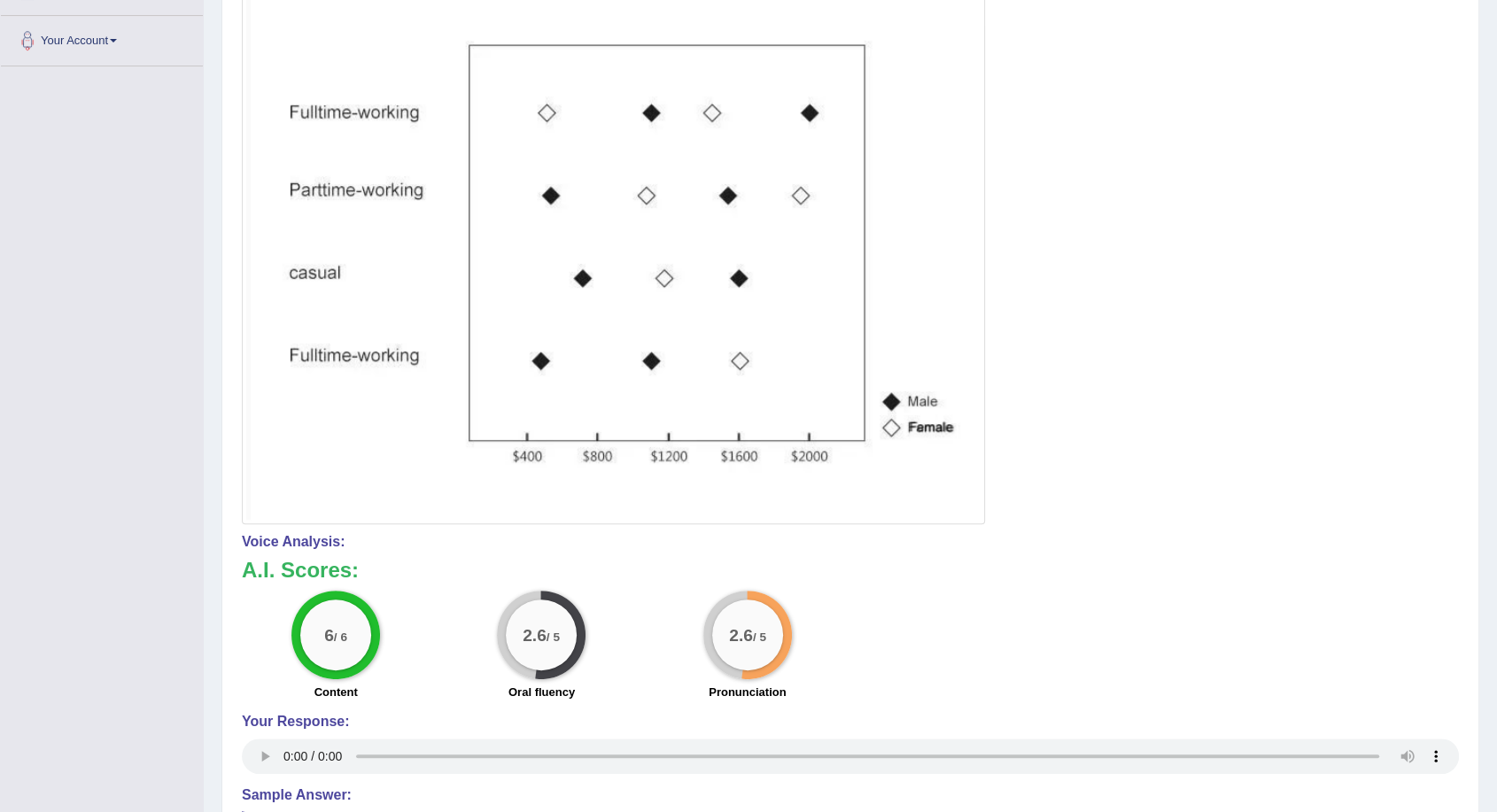
scroll to position [31, 0]
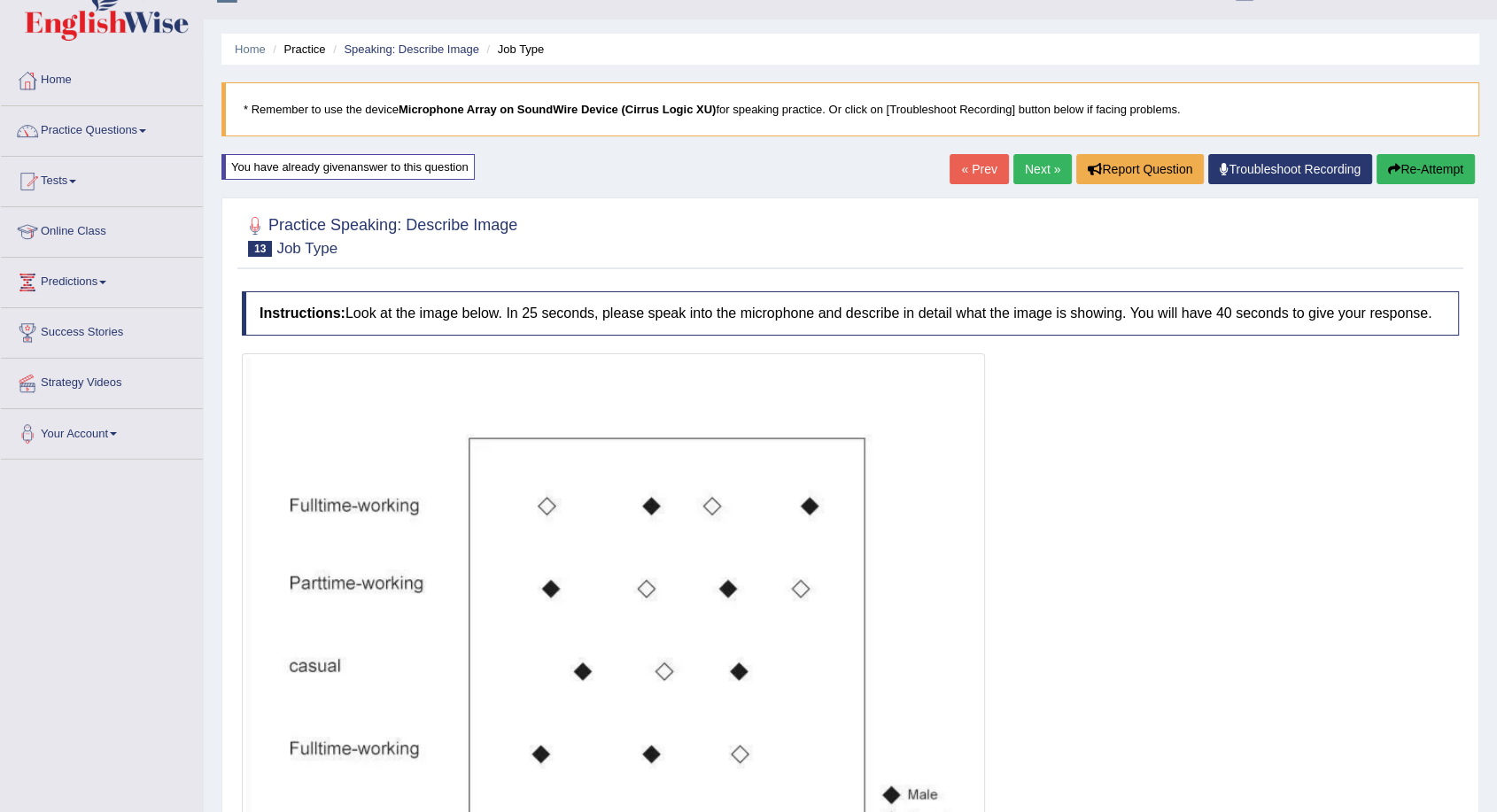
click at [1030, 181] on link "Next »" at bounding box center [1042, 170] width 58 height 30
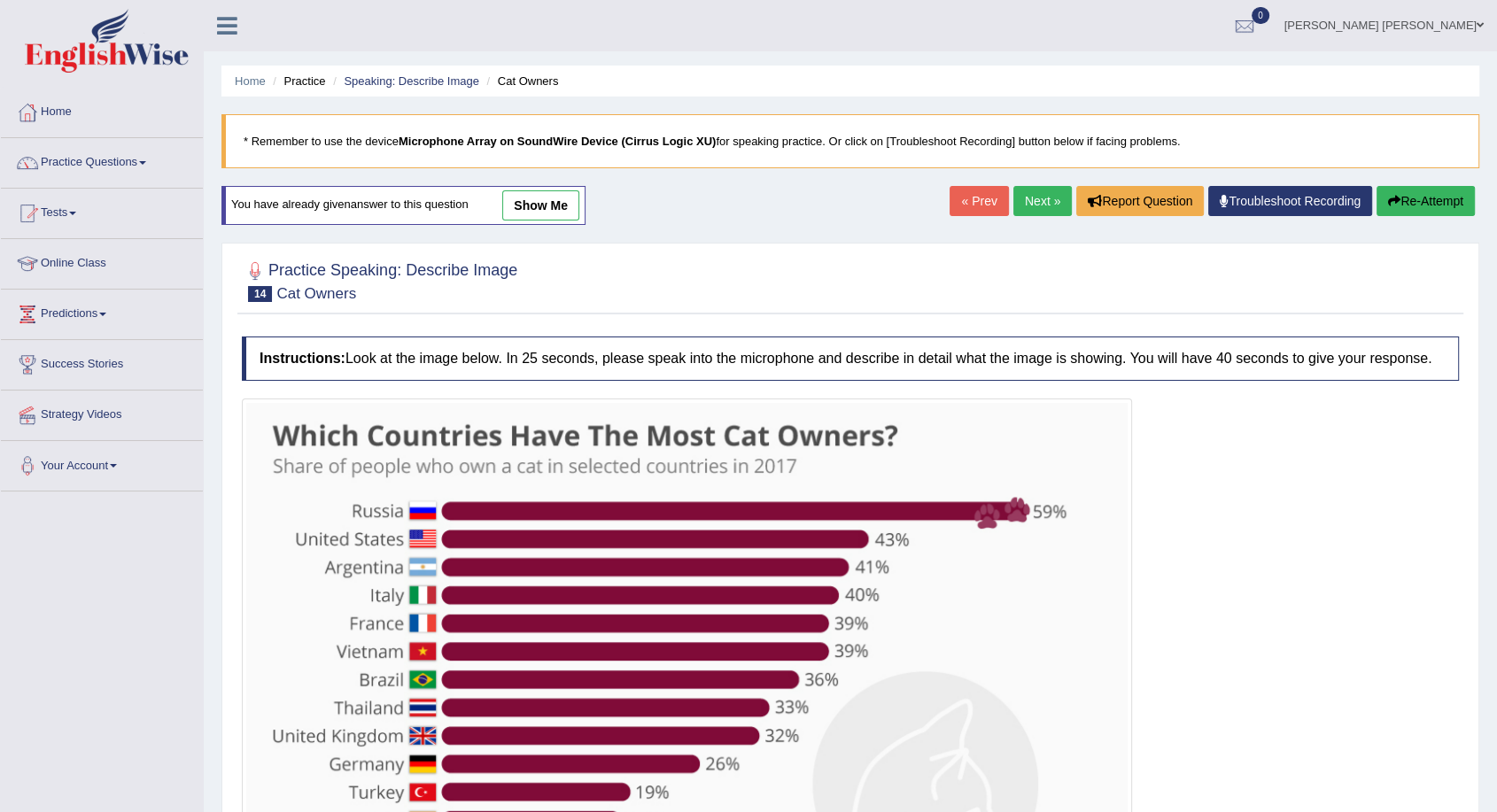
click at [561, 193] on link "show me" at bounding box center [541, 206] width 77 height 30
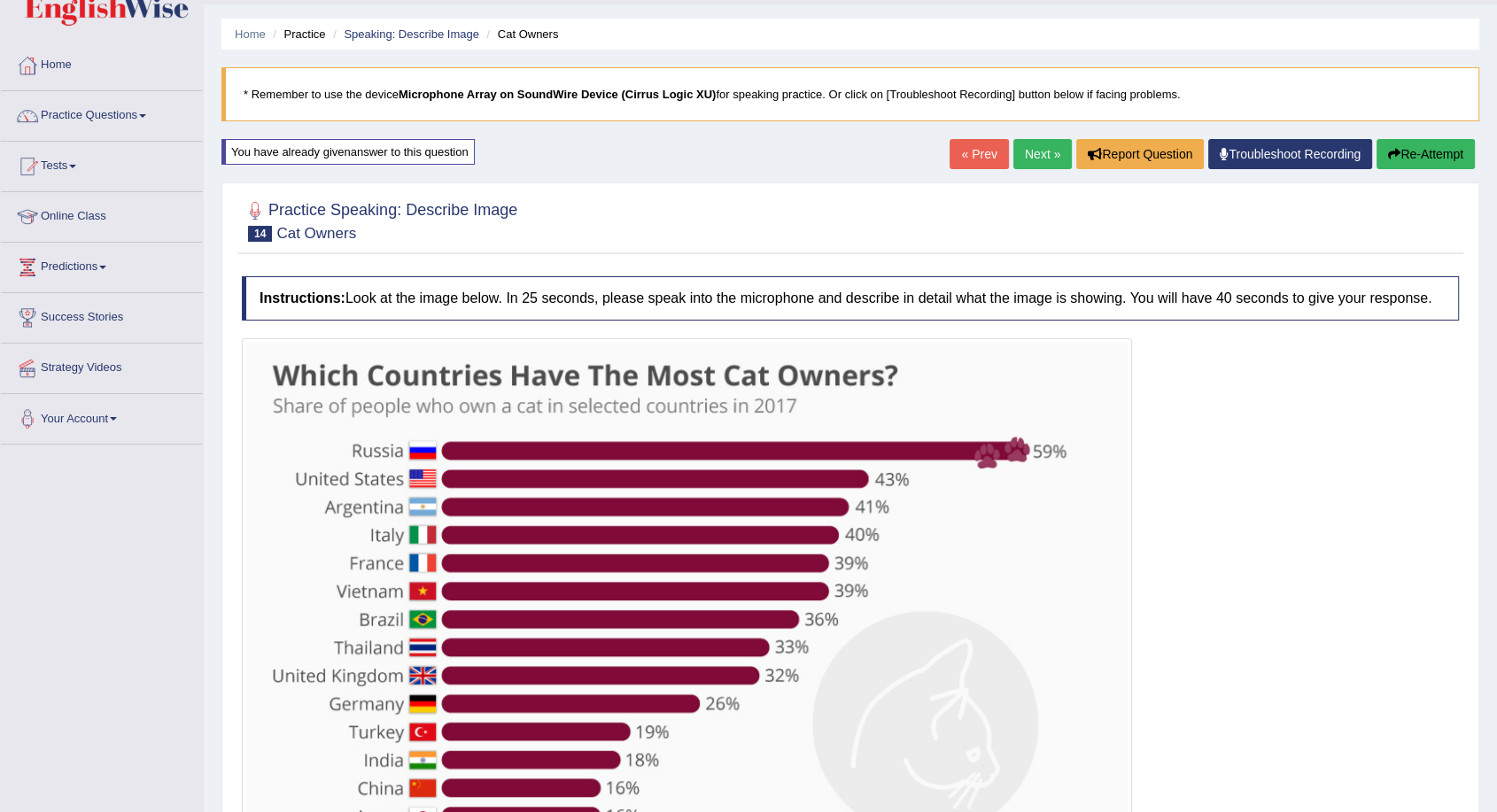
scroll to position [12, 0]
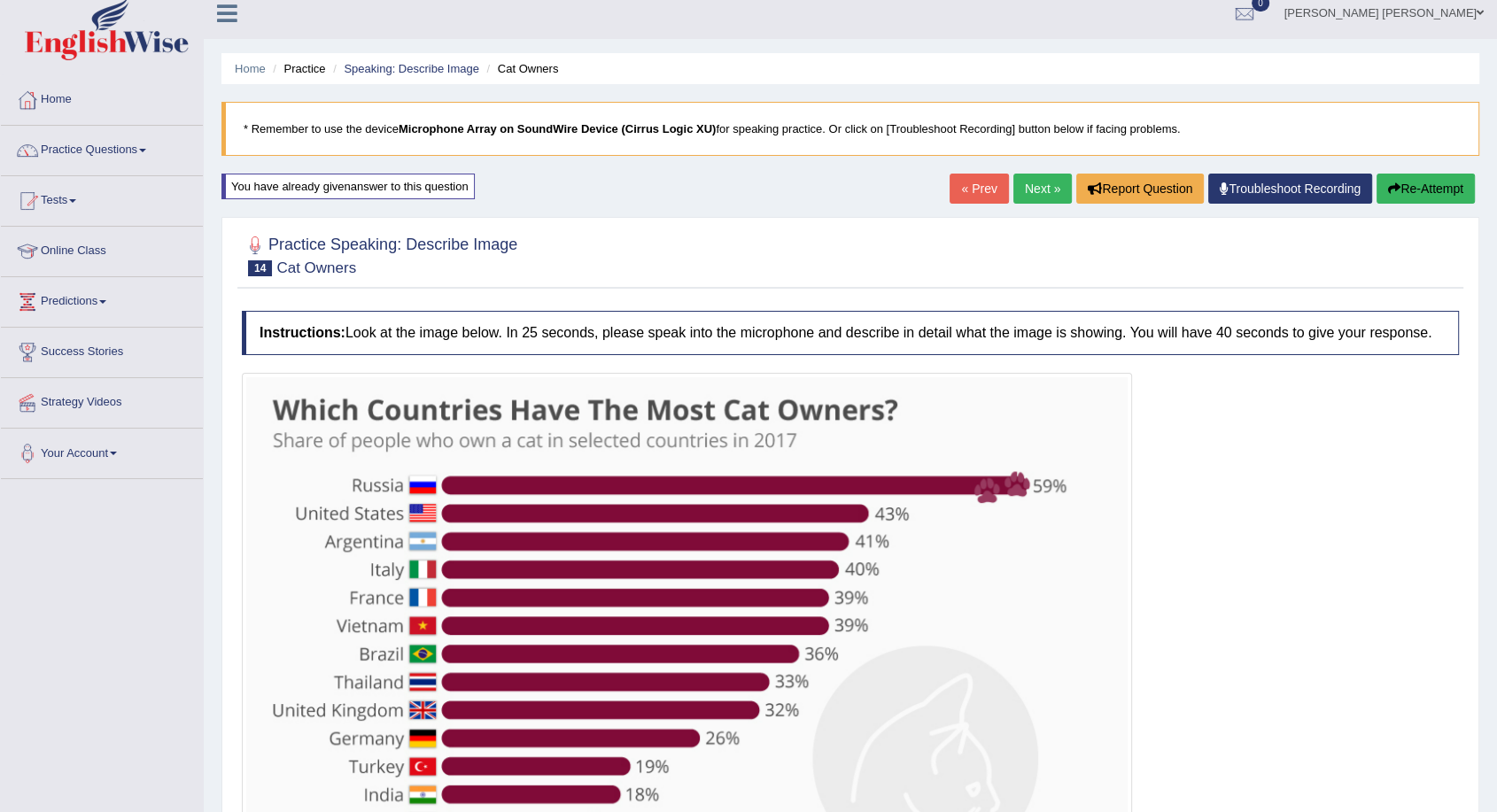
click at [1025, 185] on link "Next »" at bounding box center [1042, 189] width 58 height 30
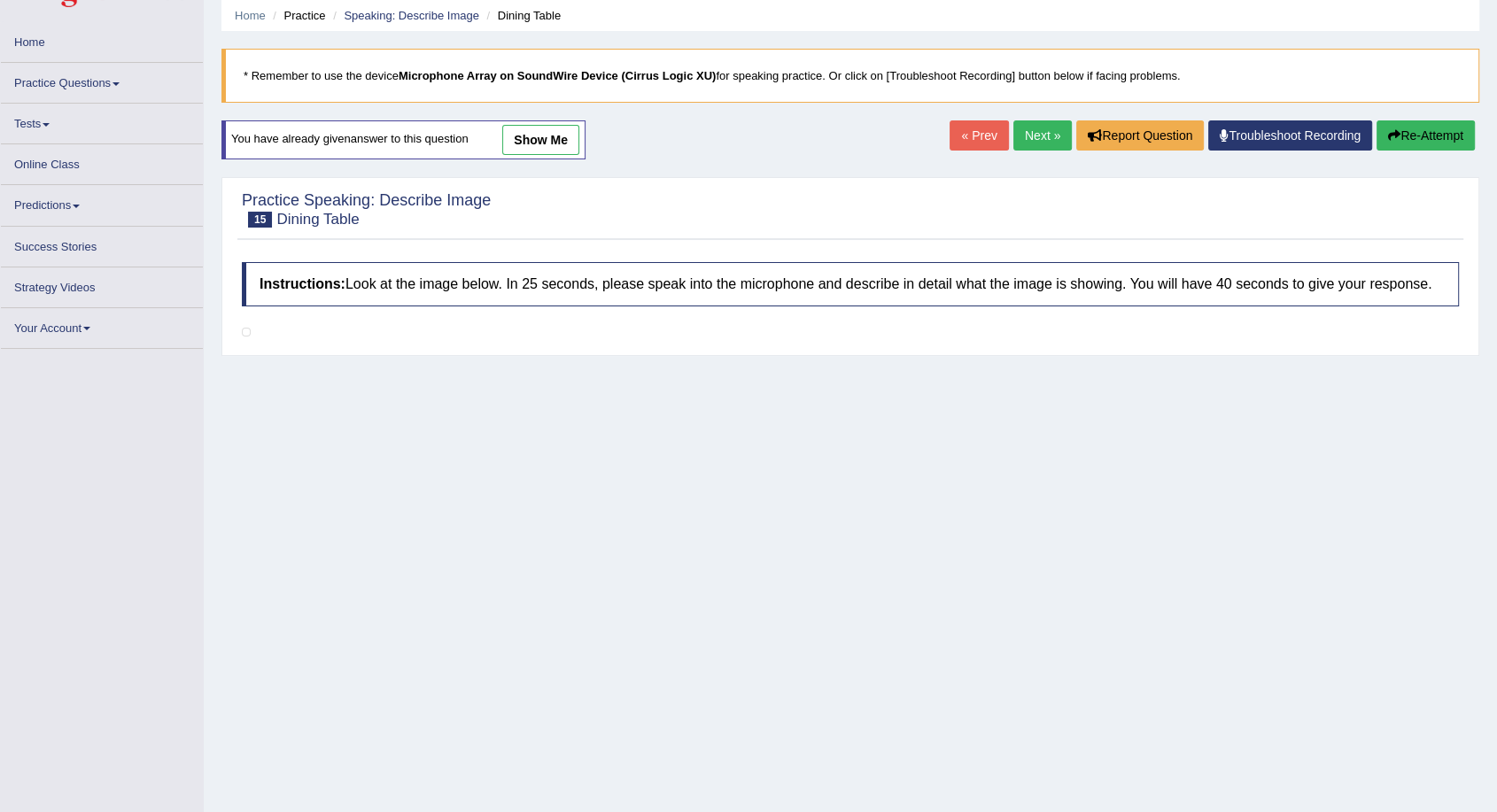
scroll to position [108, 0]
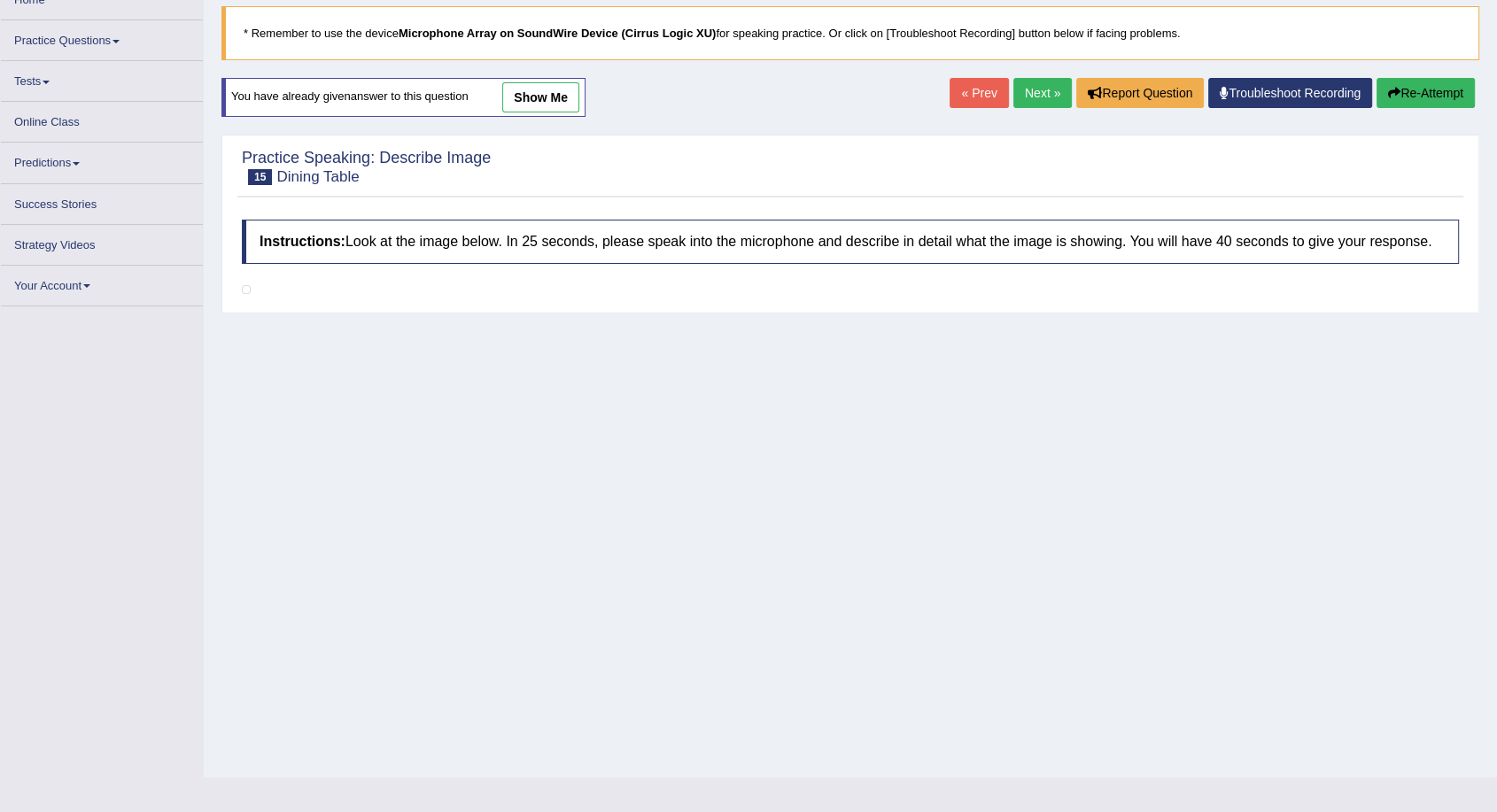
click at [539, 95] on link "show me" at bounding box center [541, 97] width 77 height 30
click at [540, 96] on link "show me" at bounding box center [541, 97] width 77 height 30
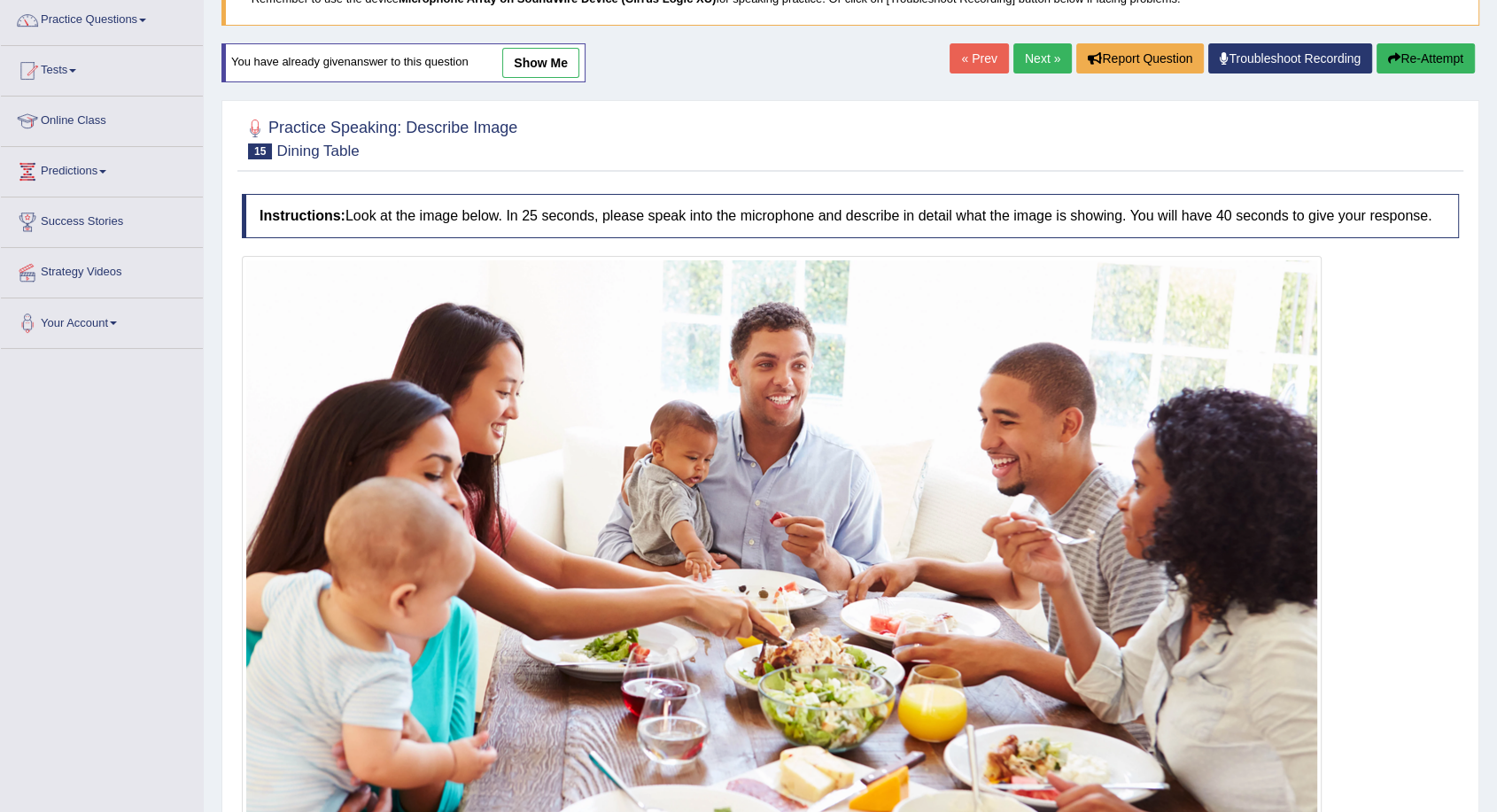
scroll to position [0, 0]
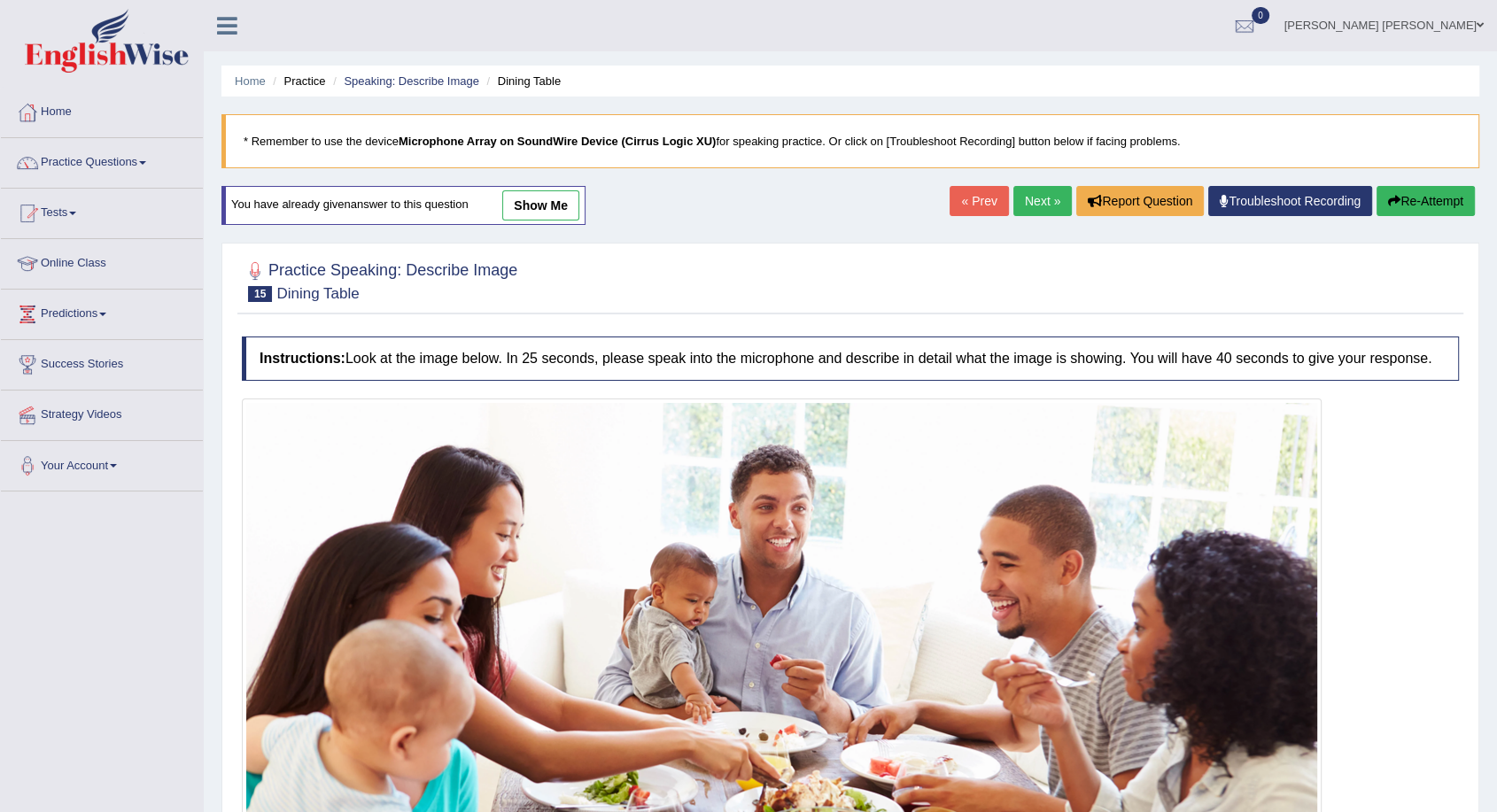
click at [538, 200] on link "show me" at bounding box center [541, 206] width 77 height 30
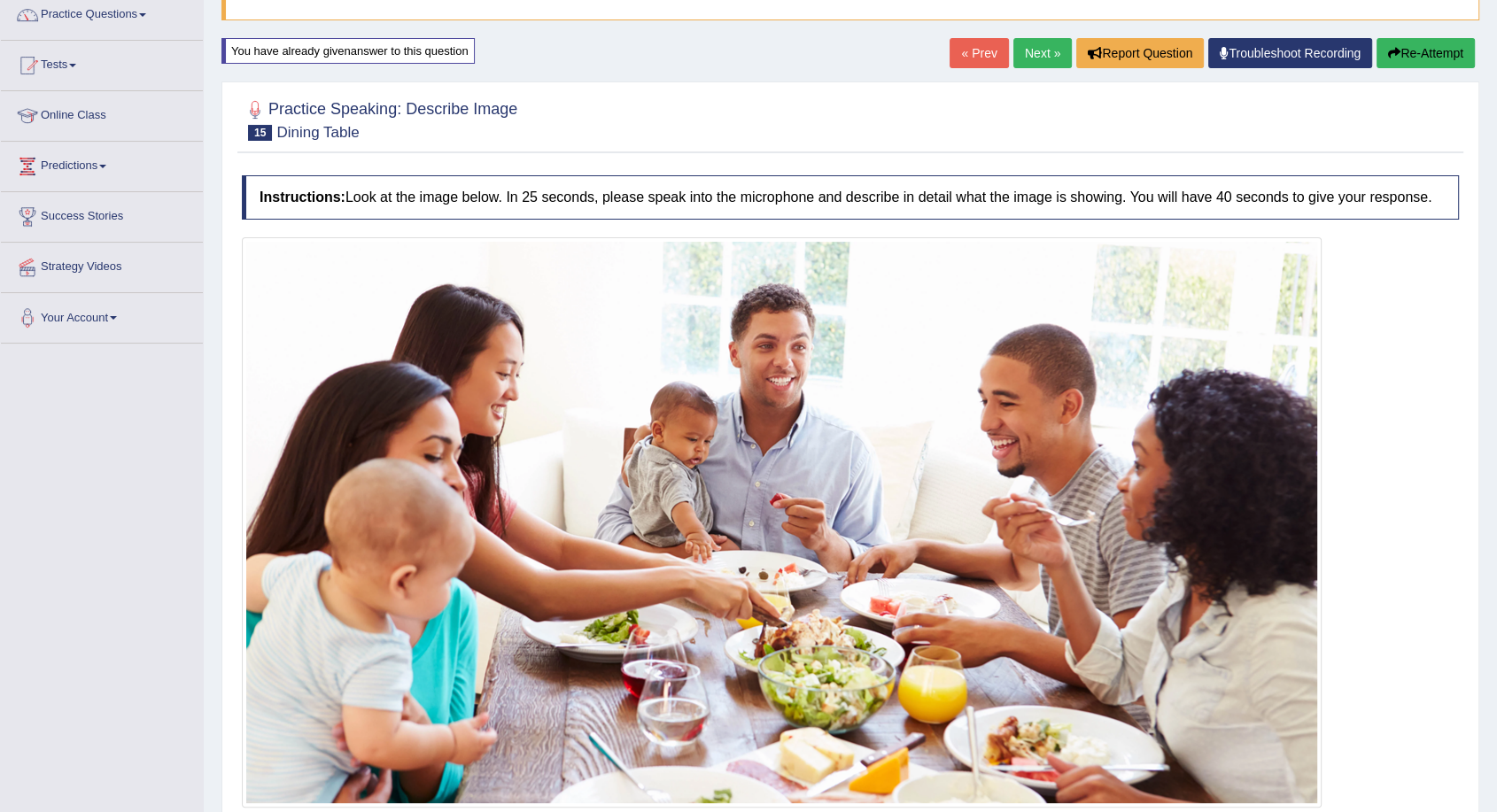
scroll to position [145, 0]
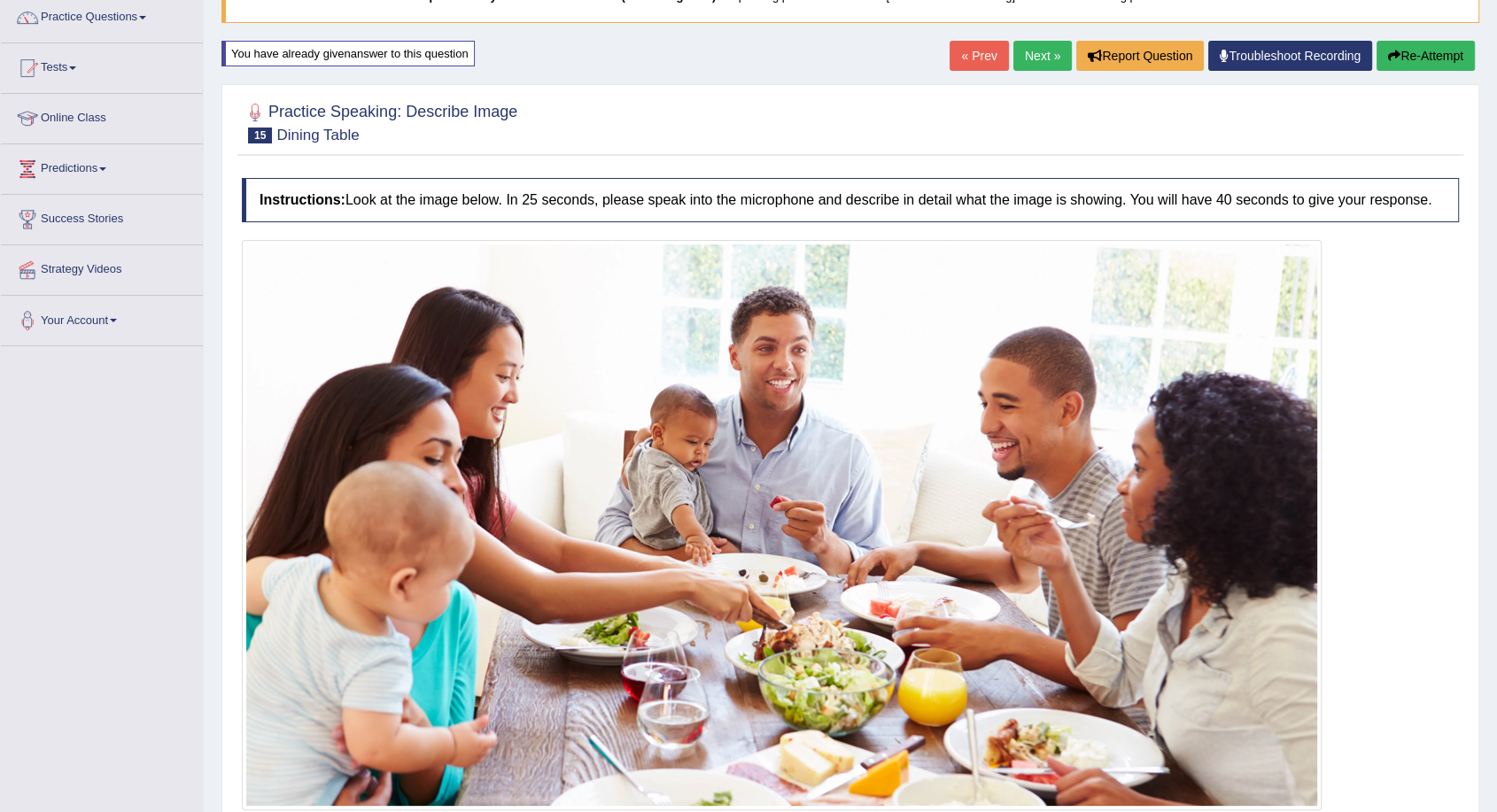
click at [1033, 58] on link "Next »" at bounding box center [1042, 56] width 58 height 30
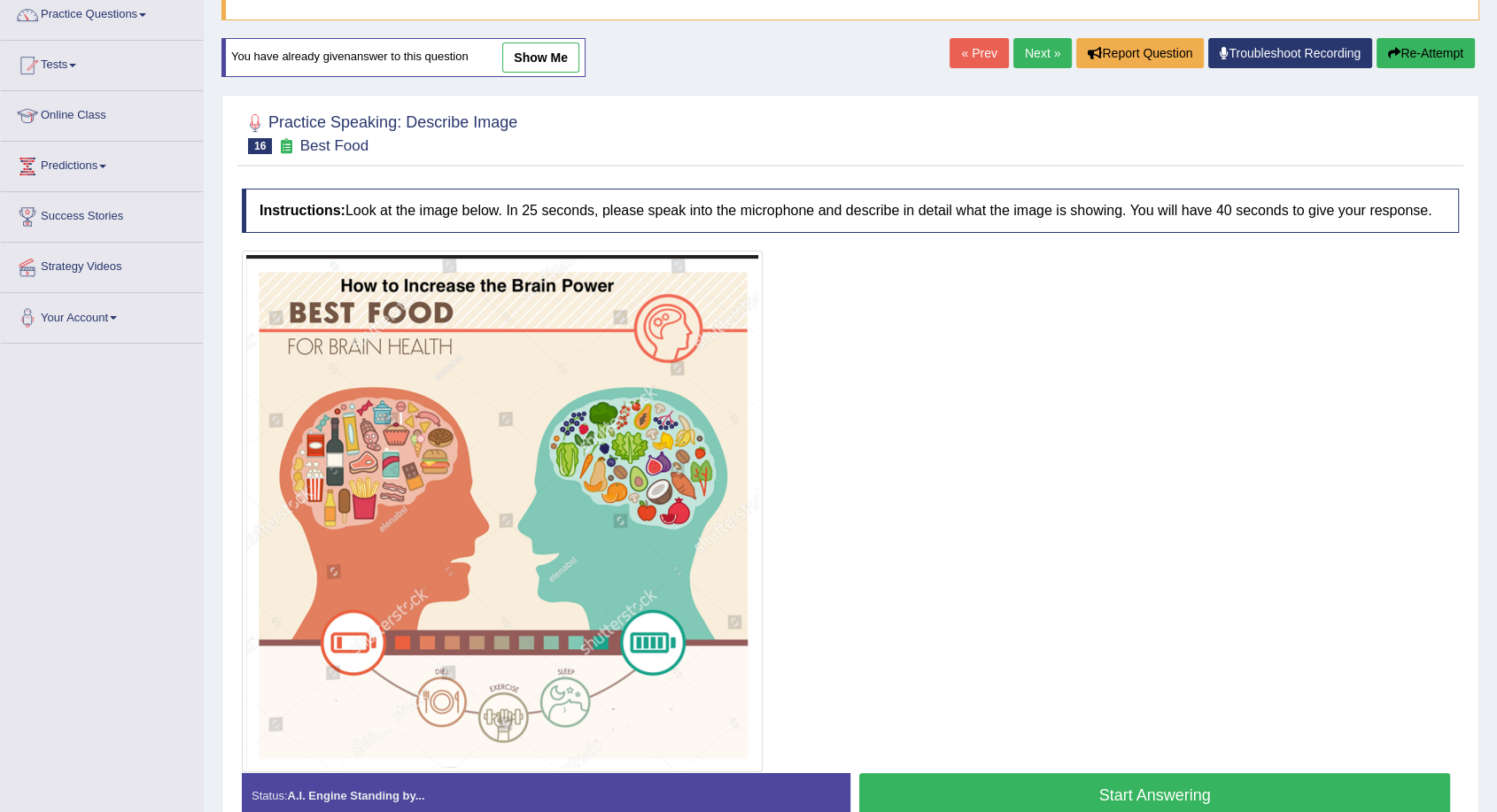
scroll to position [47, 0]
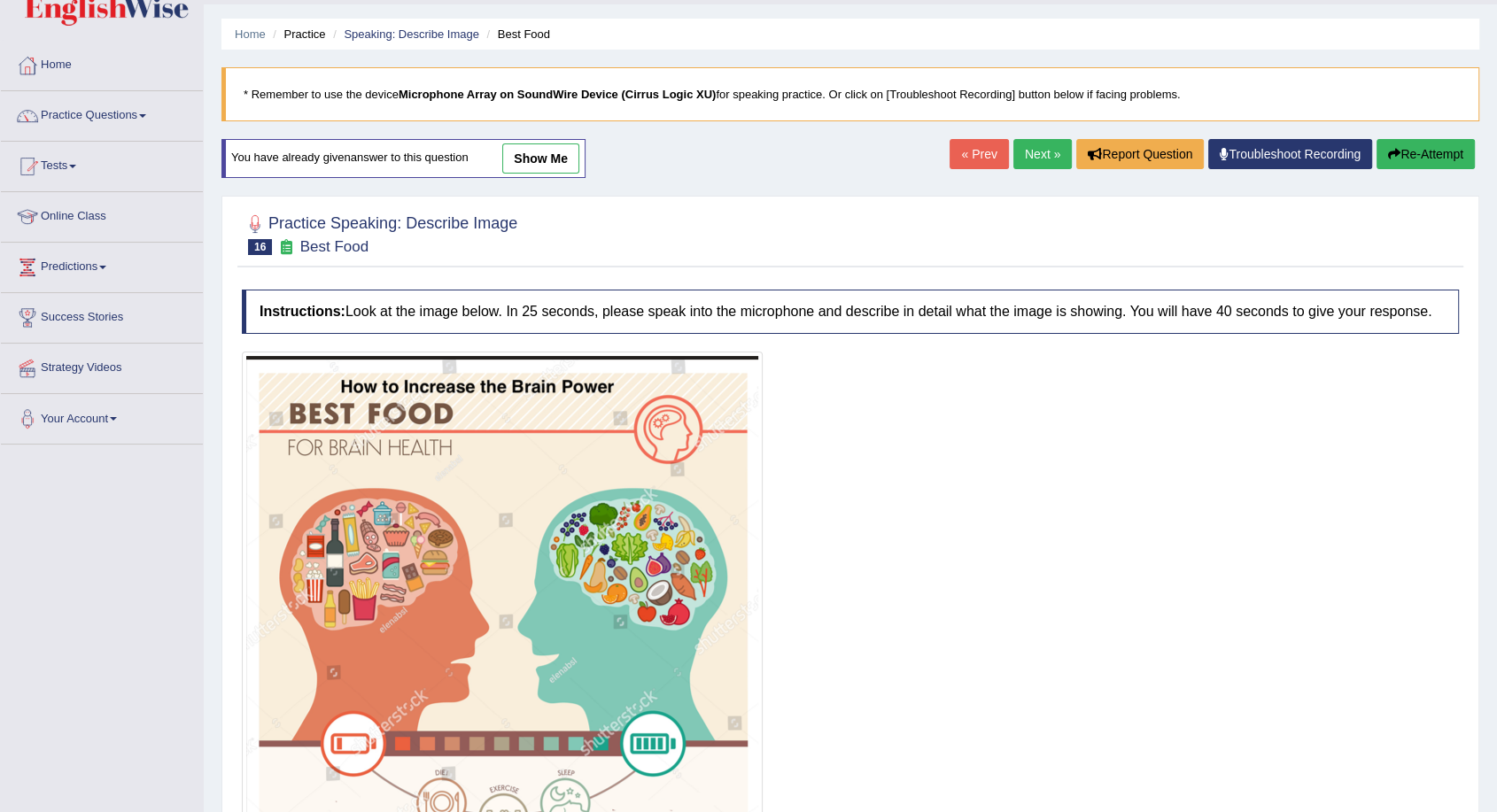
click at [543, 164] on link "show me" at bounding box center [541, 159] width 77 height 30
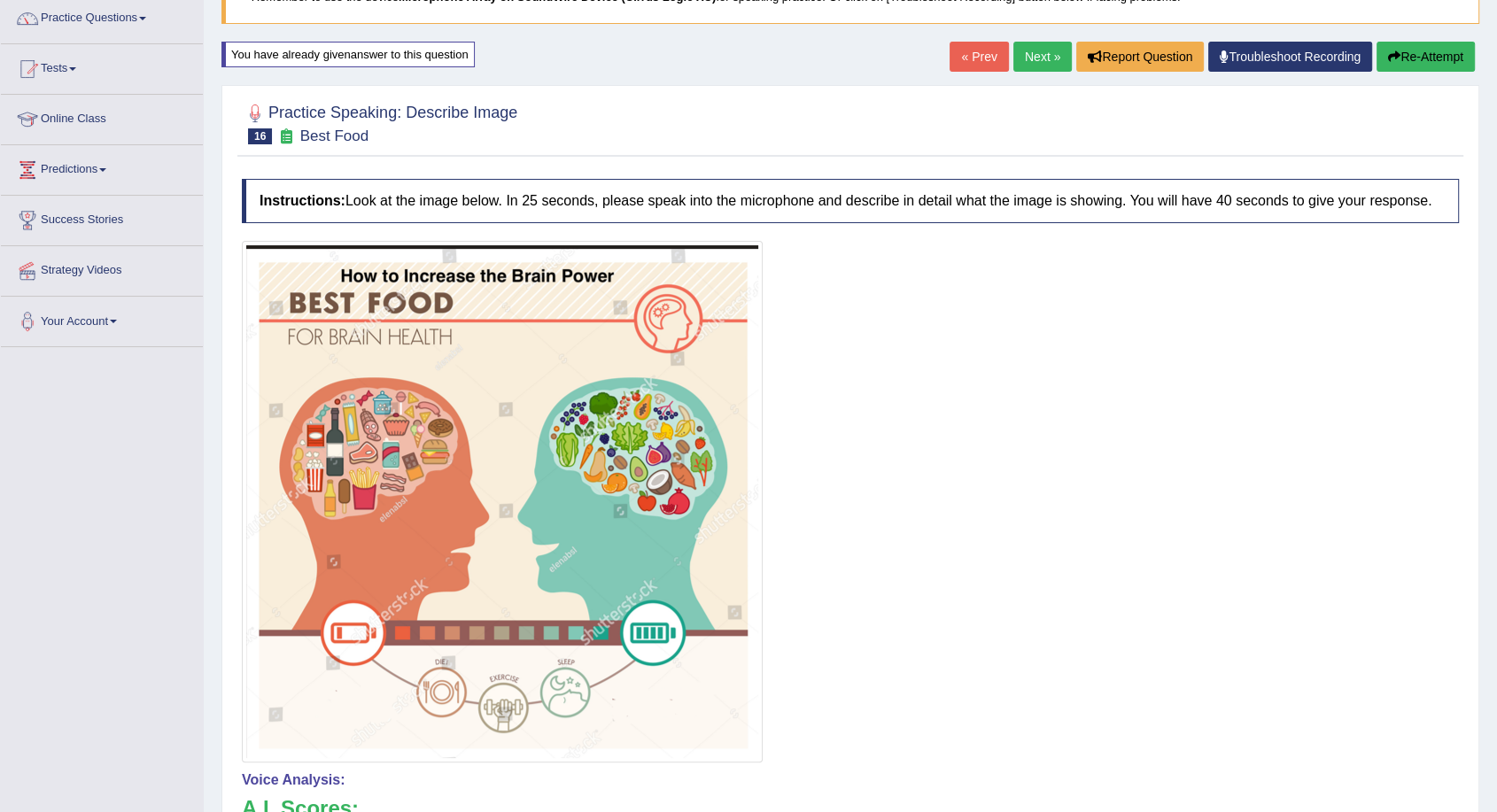
scroll to position [145, 0]
click at [157, 20] on link "Practice Questions" at bounding box center [102, 15] width 202 height 44
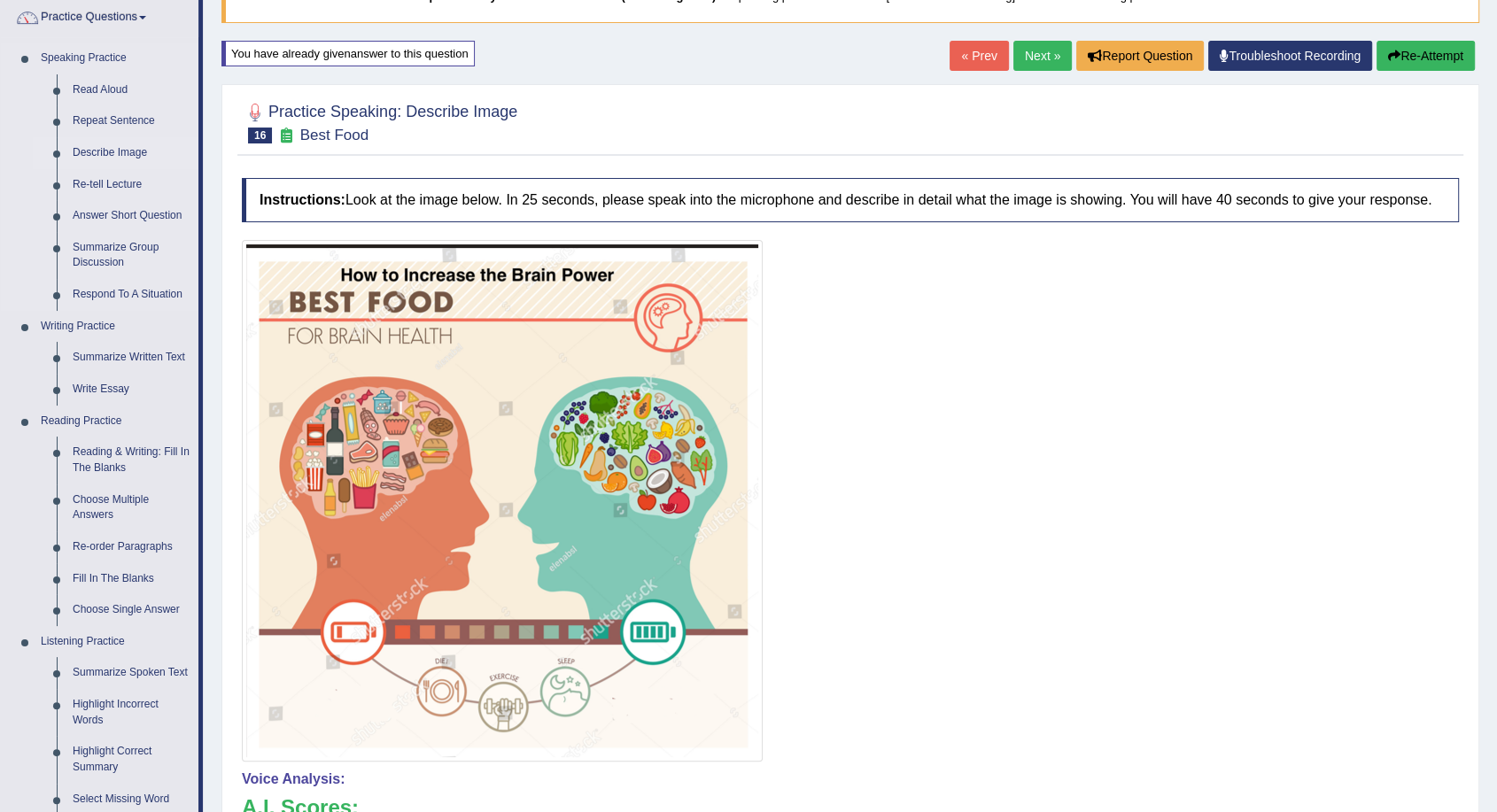
click at [124, 150] on link "Describe Image" at bounding box center [132, 152] width 133 height 31
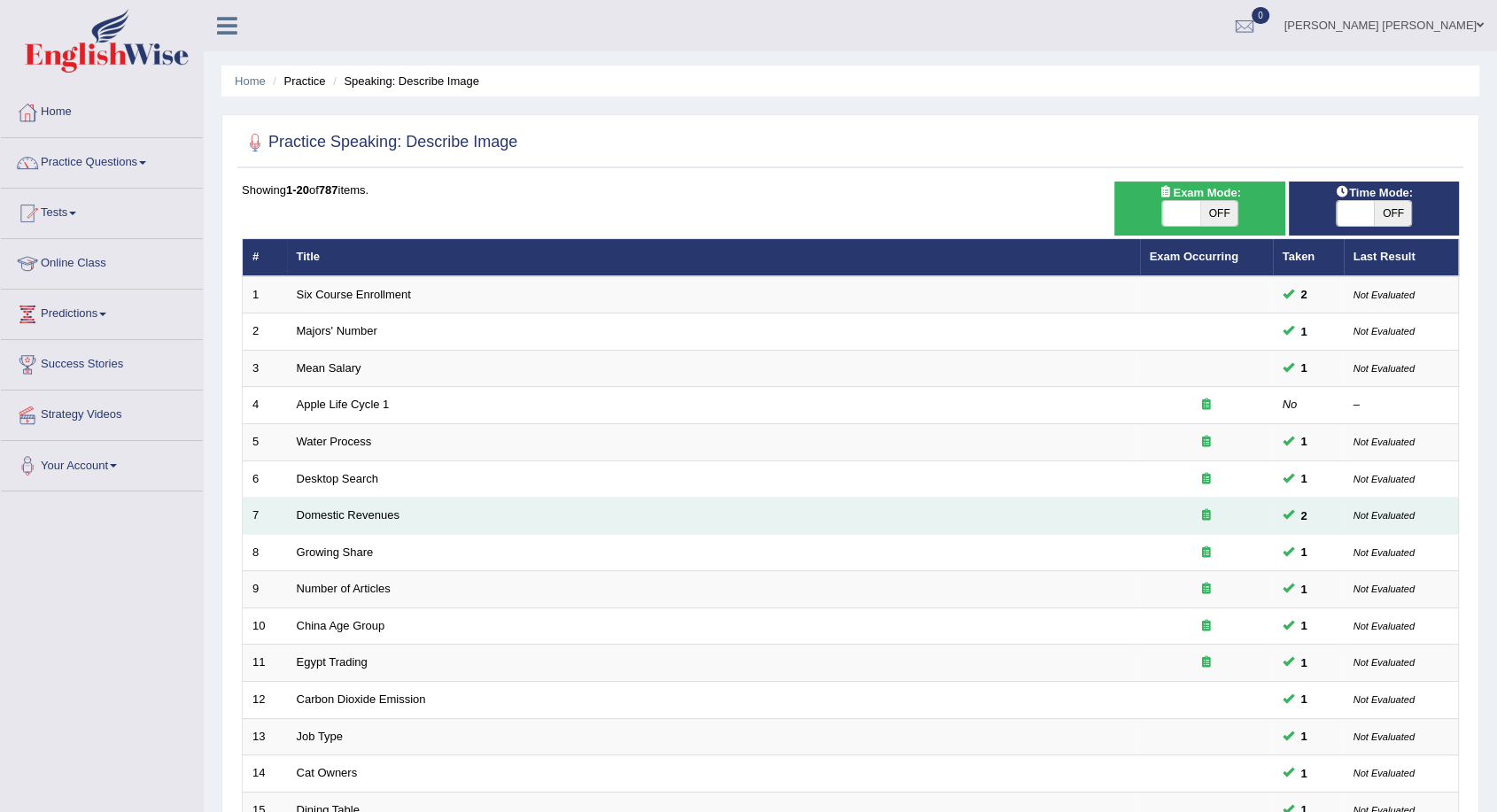
scroll to position [355, 0]
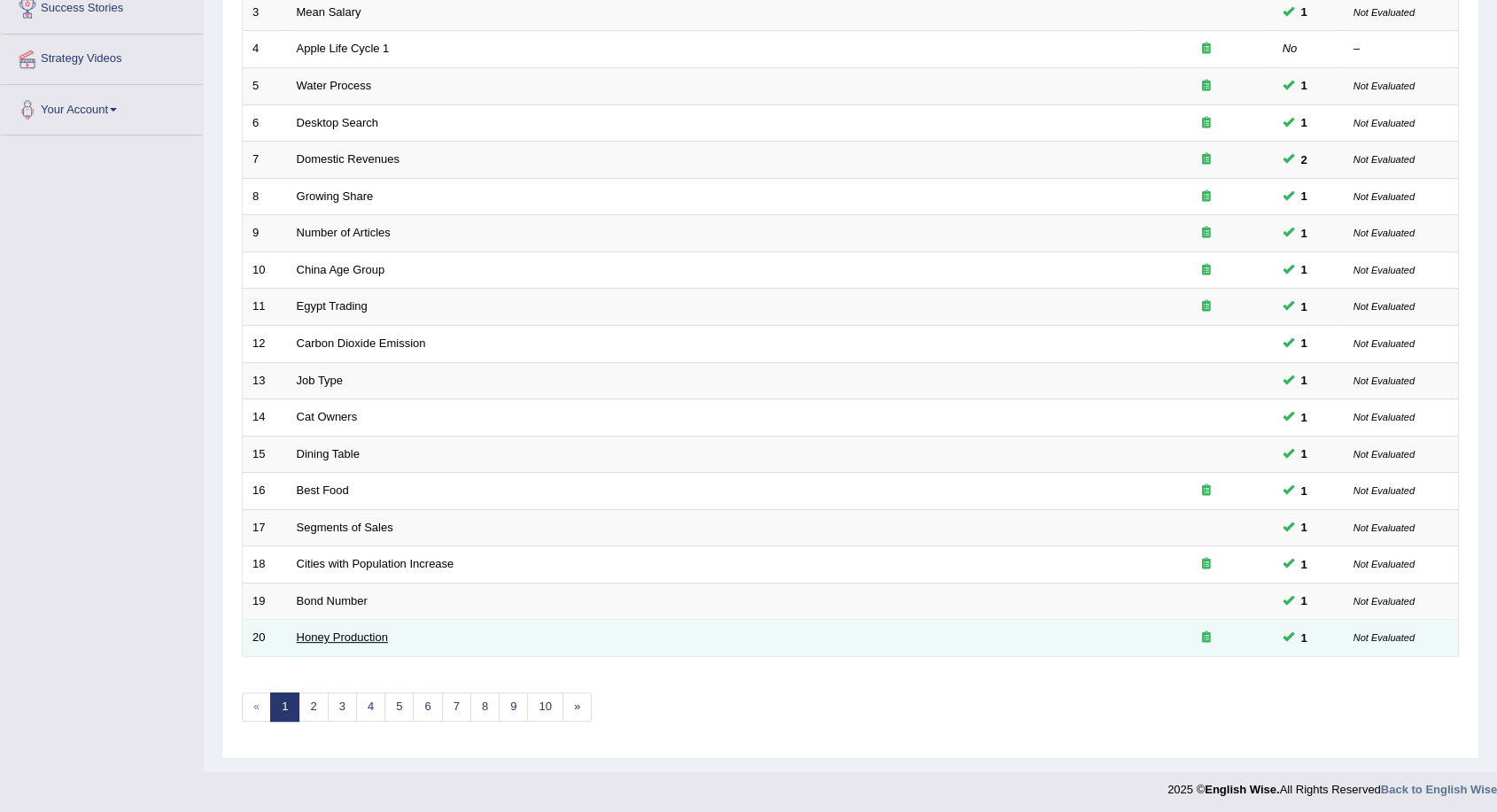
click at [359, 630] on link "Honey Production" at bounding box center [342, 637] width 92 height 13
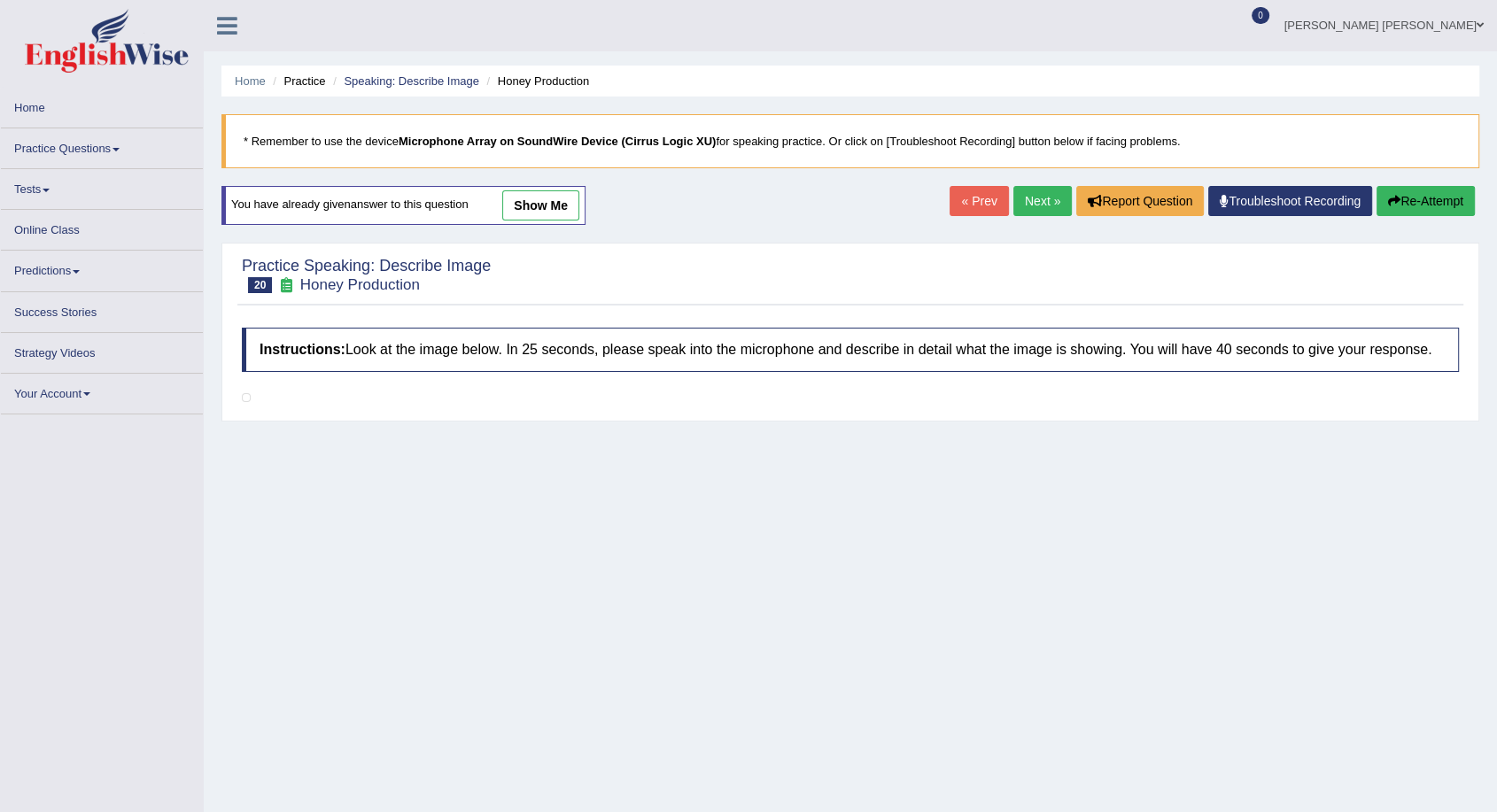
click at [561, 214] on link "show me" at bounding box center [541, 206] width 77 height 30
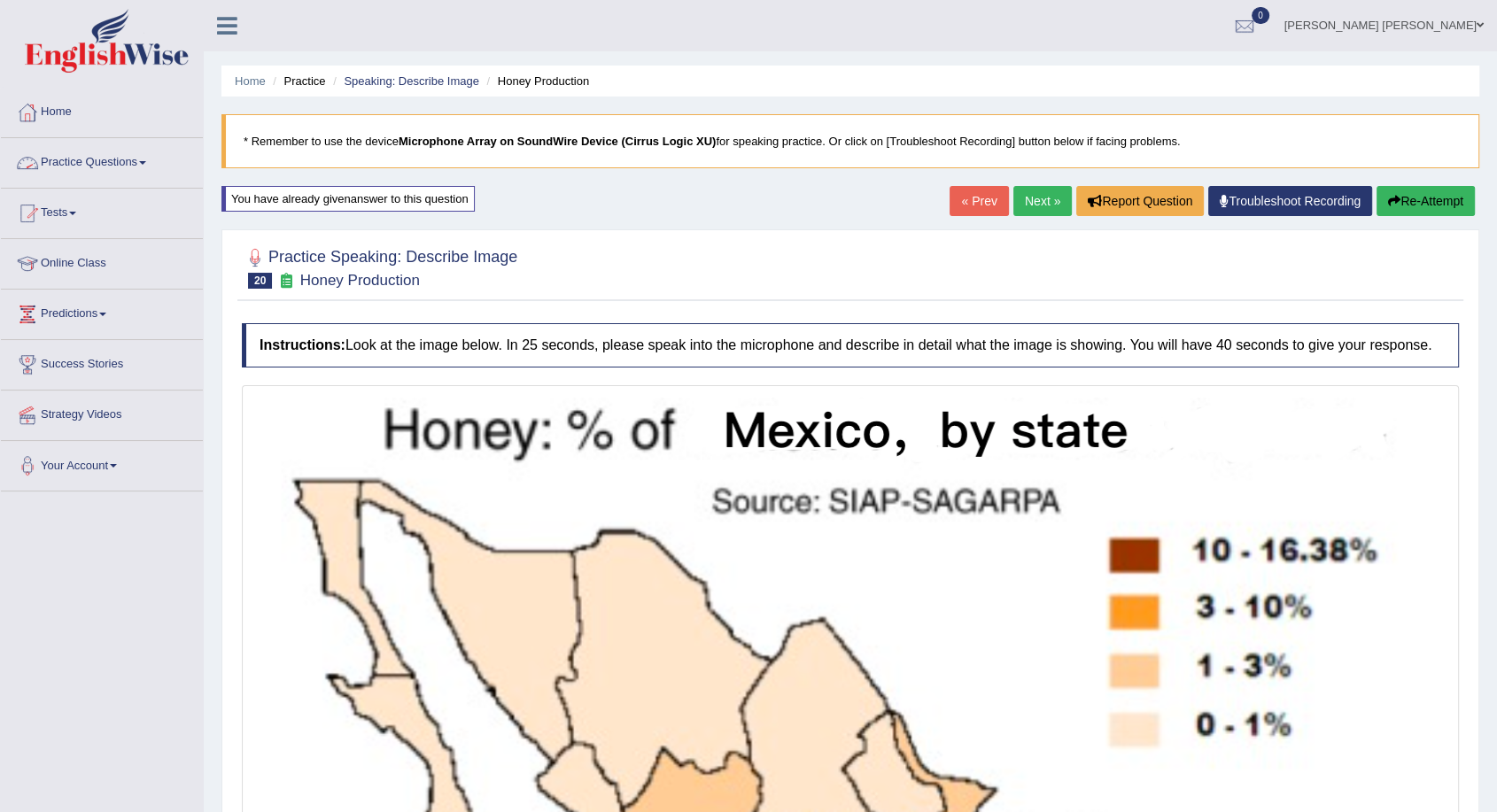
click at [133, 163] on link "Practice Questions" at bounding box center [102, 160] width 202 height 44
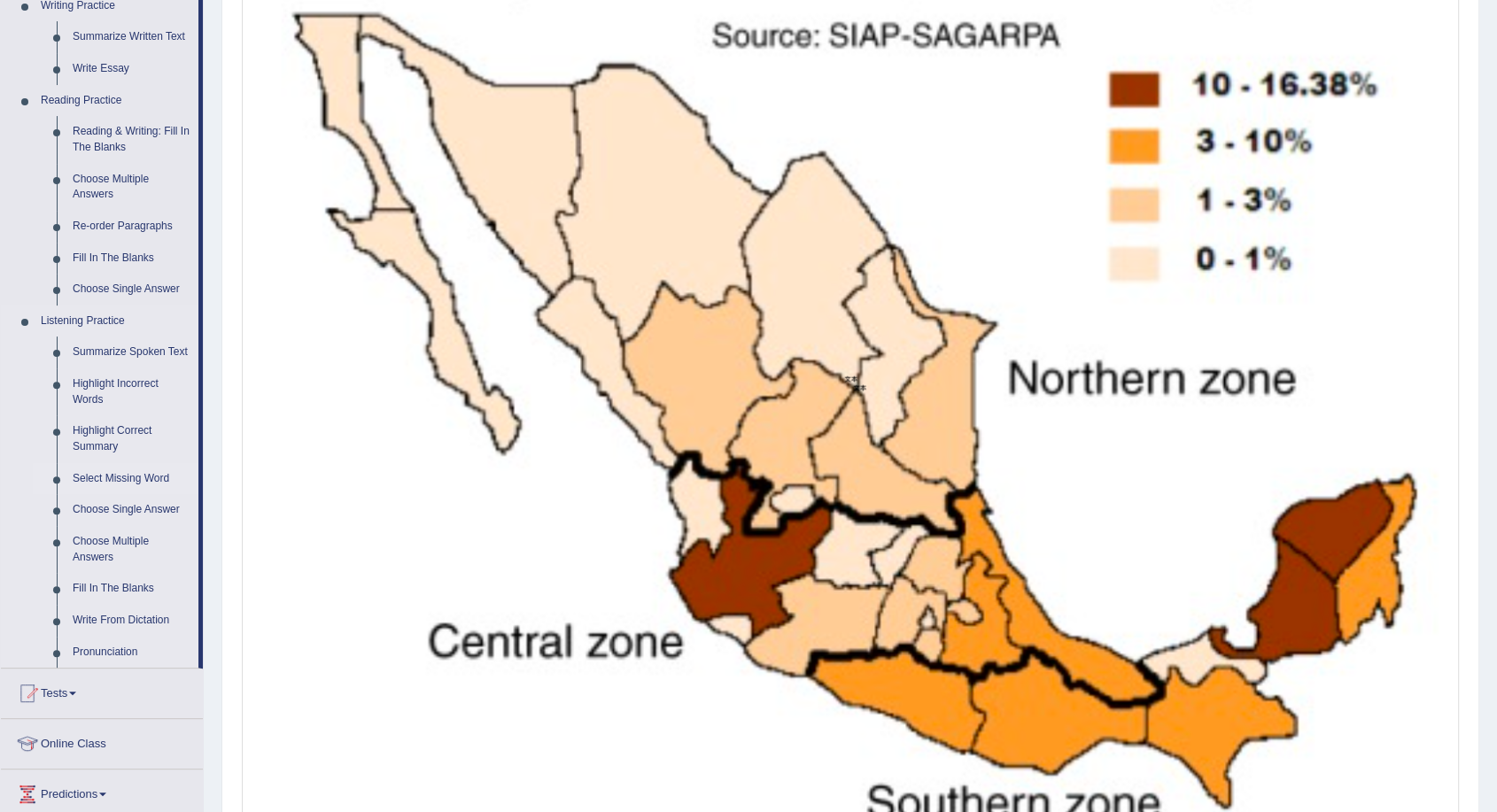
scroll to position [590, 0]
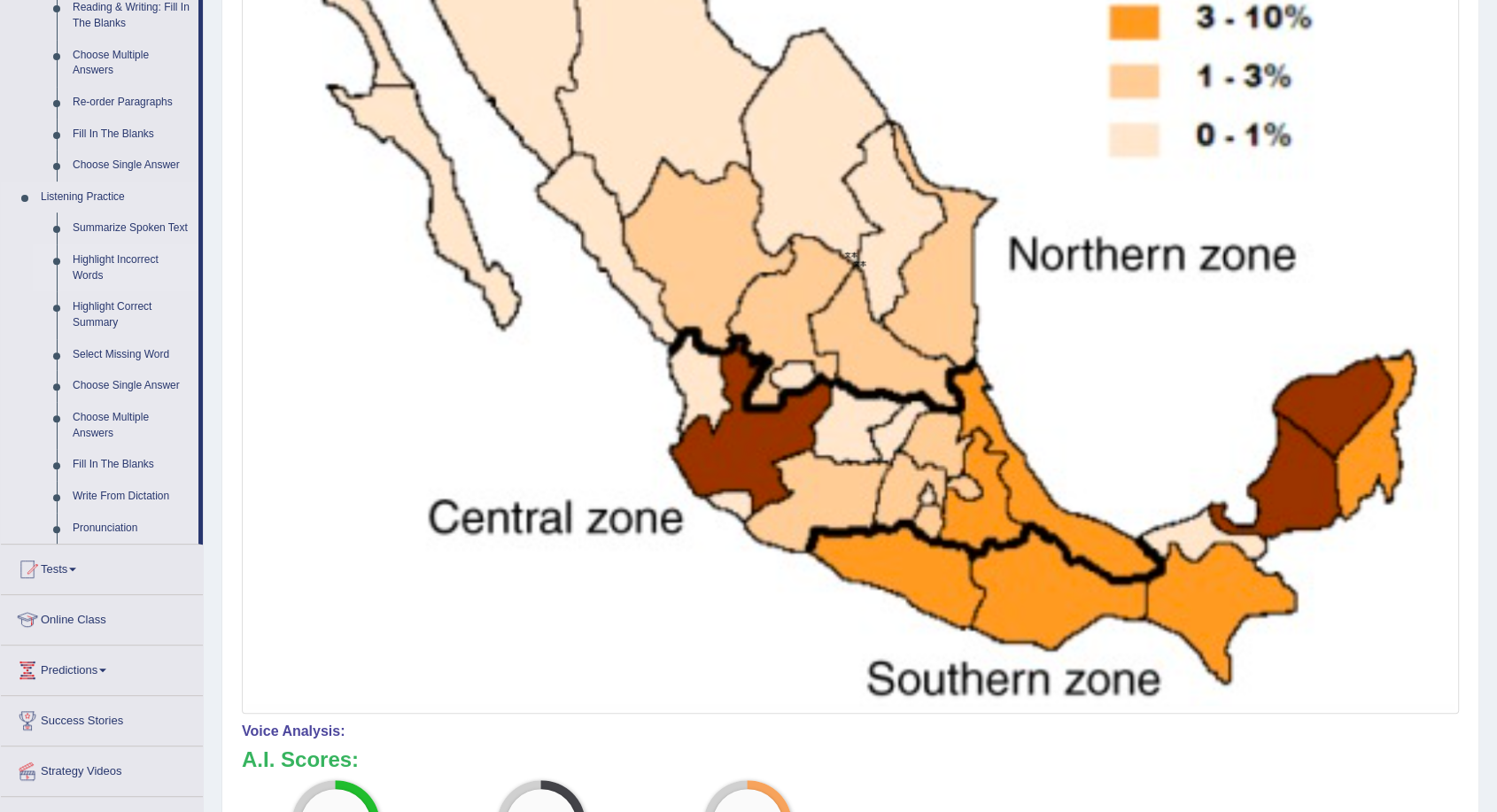
click at [133, 256] on link "Highlight Incorrect Words" at bounding box center [132, 267] width 133 height 47
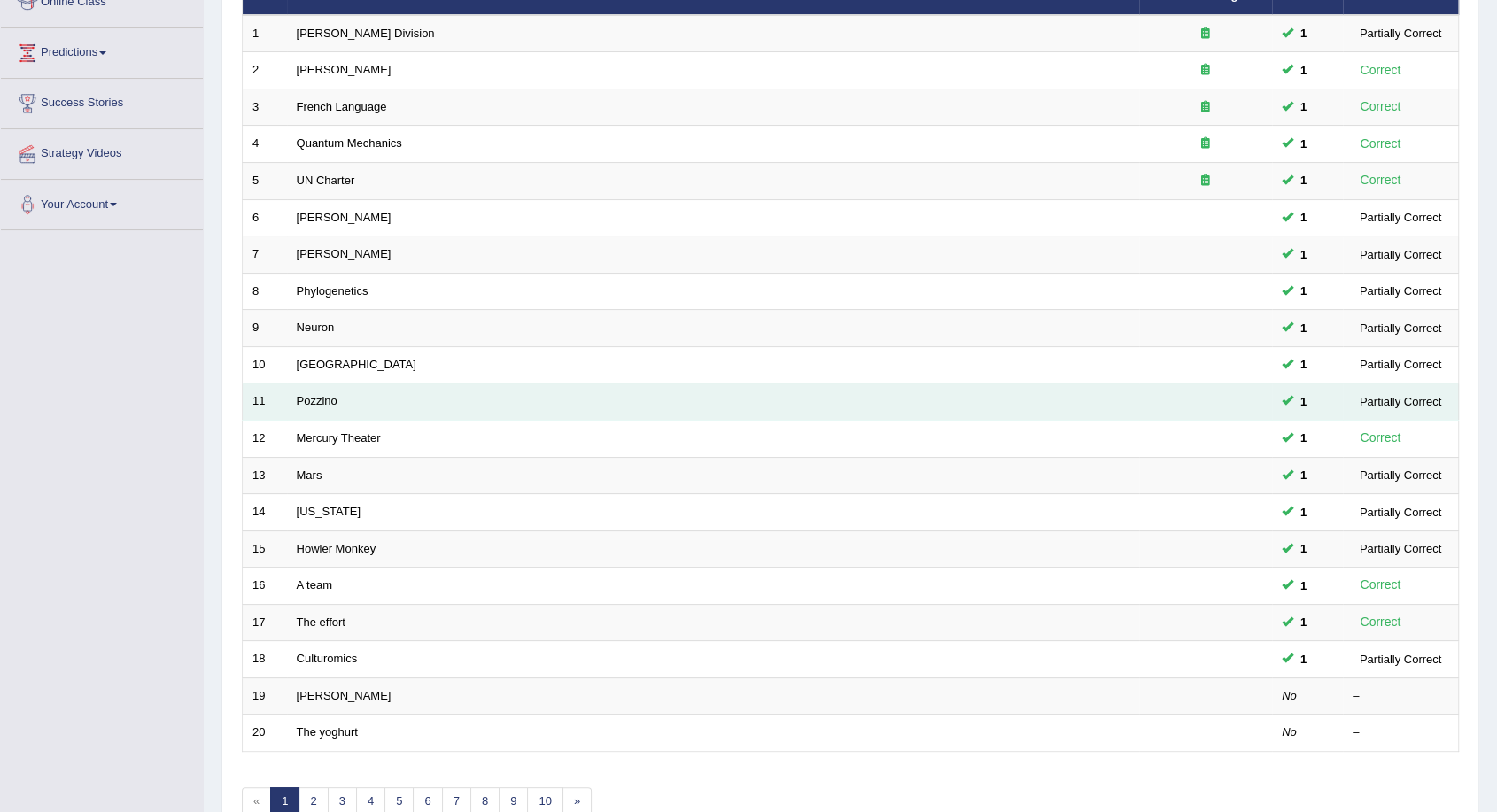
scroll to position [294, 0]
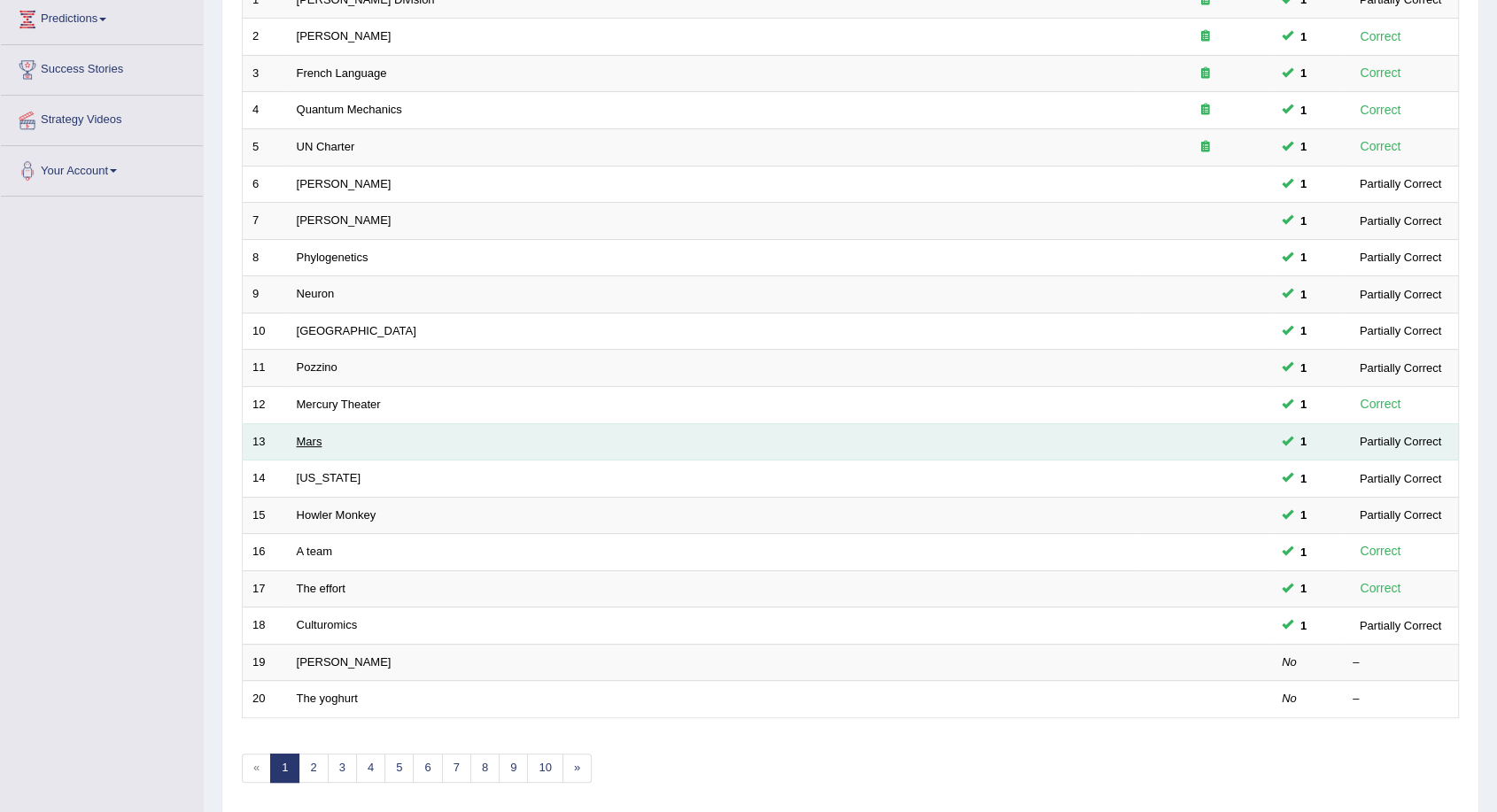
click at [315, 436] on link "Mars" at bounding box center [309, 441] width 26 height 13
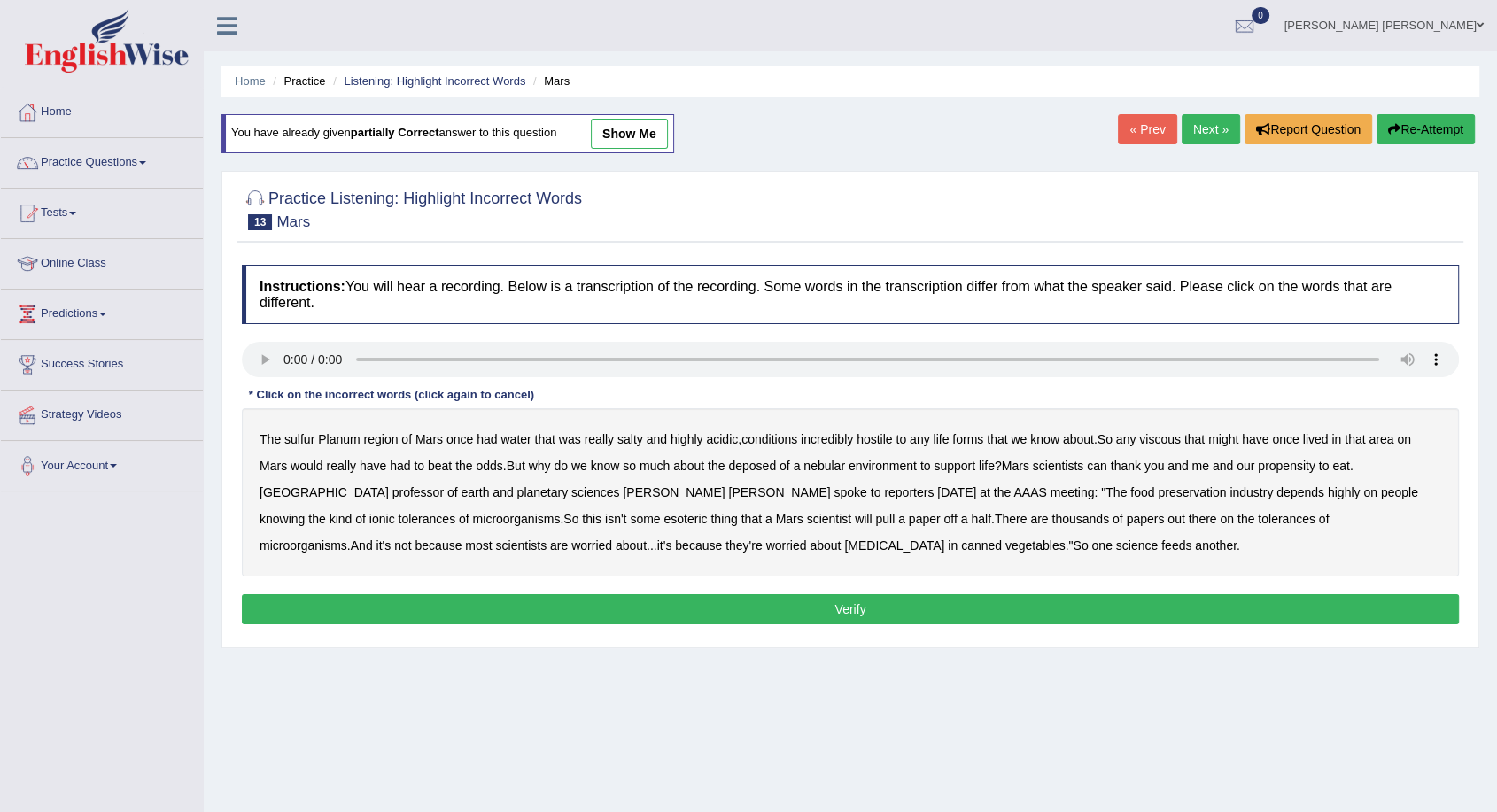
click at [649, 122] on link "show me" at bounding box center [629, 133] width 77 height 30
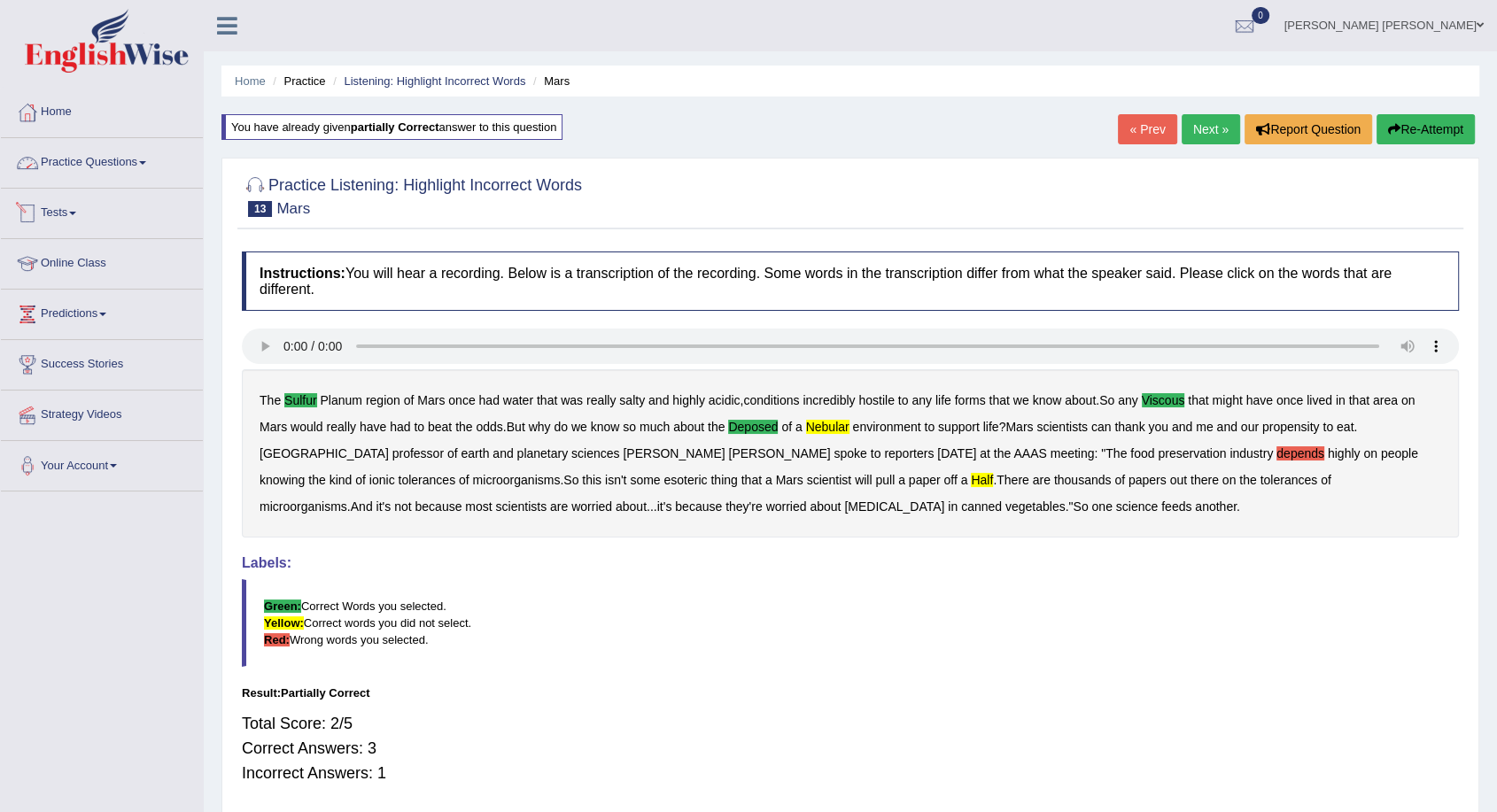
click at [127, 169] on link "Practice Questions" at bounding box center [102, 160] width 202 height 44
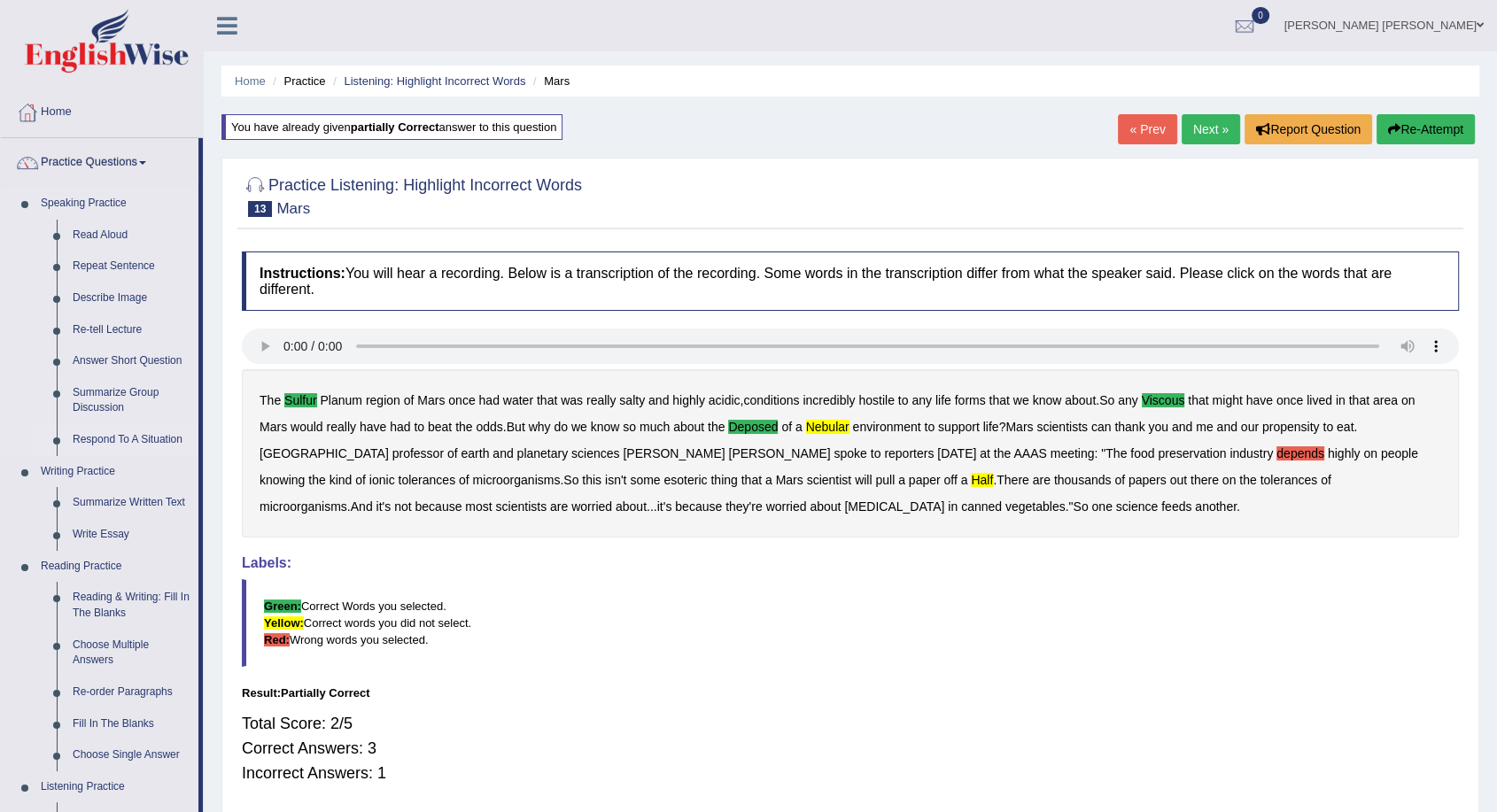
click at [106, 438] on link "Respond To A Situation" at bounding box center [132, 439] width 133 height 31
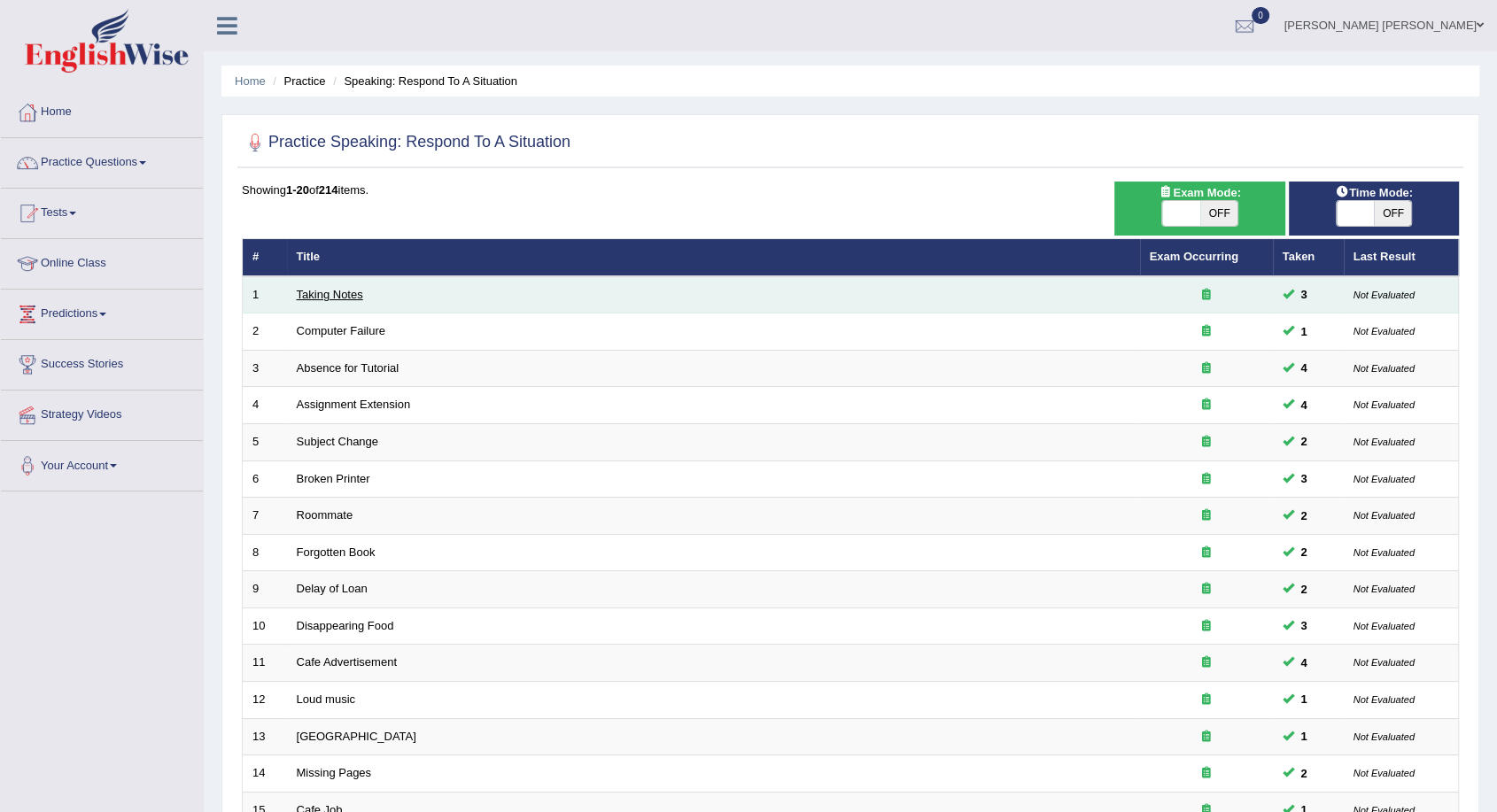
click at [304, 295] on link "Taking Notes" at bounding box center [330, 294] width 67 height 13
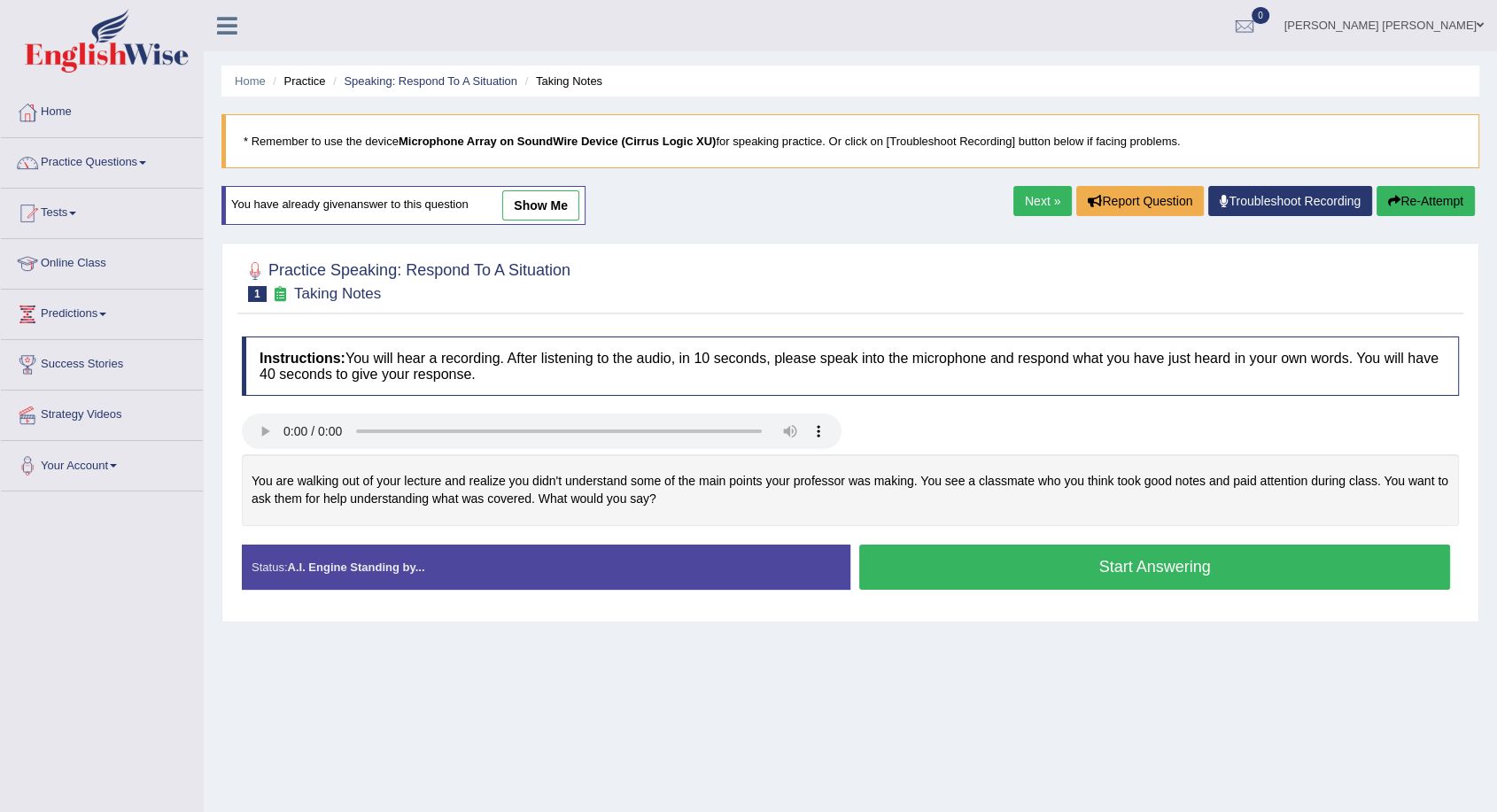
click at [543, 201] on link "show me" at bounding box center [541, 206] width 77 height 30
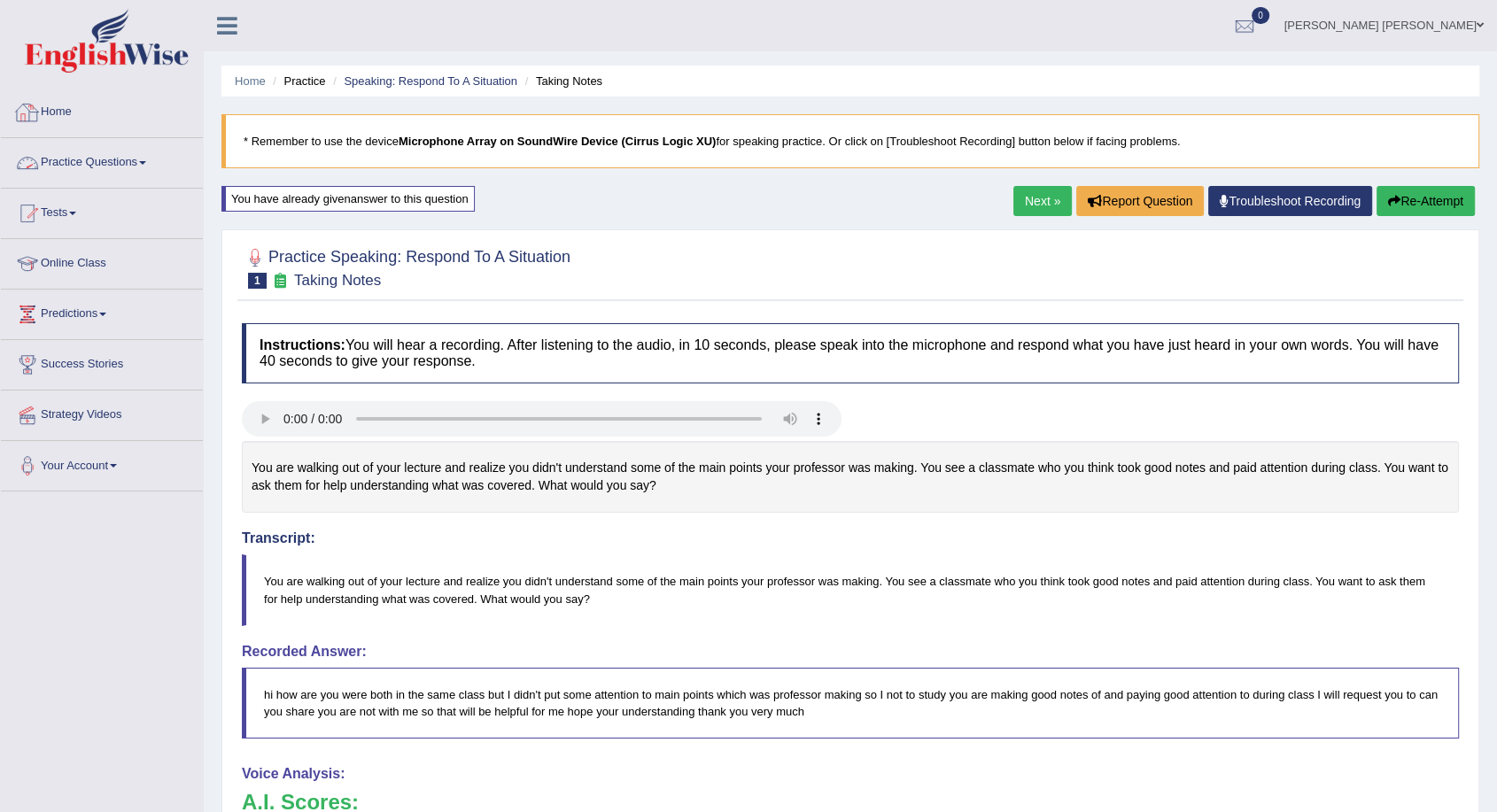
click at [86, 155] on link "Practice Questions" at bounding box center [102, 160] width 202 height 44
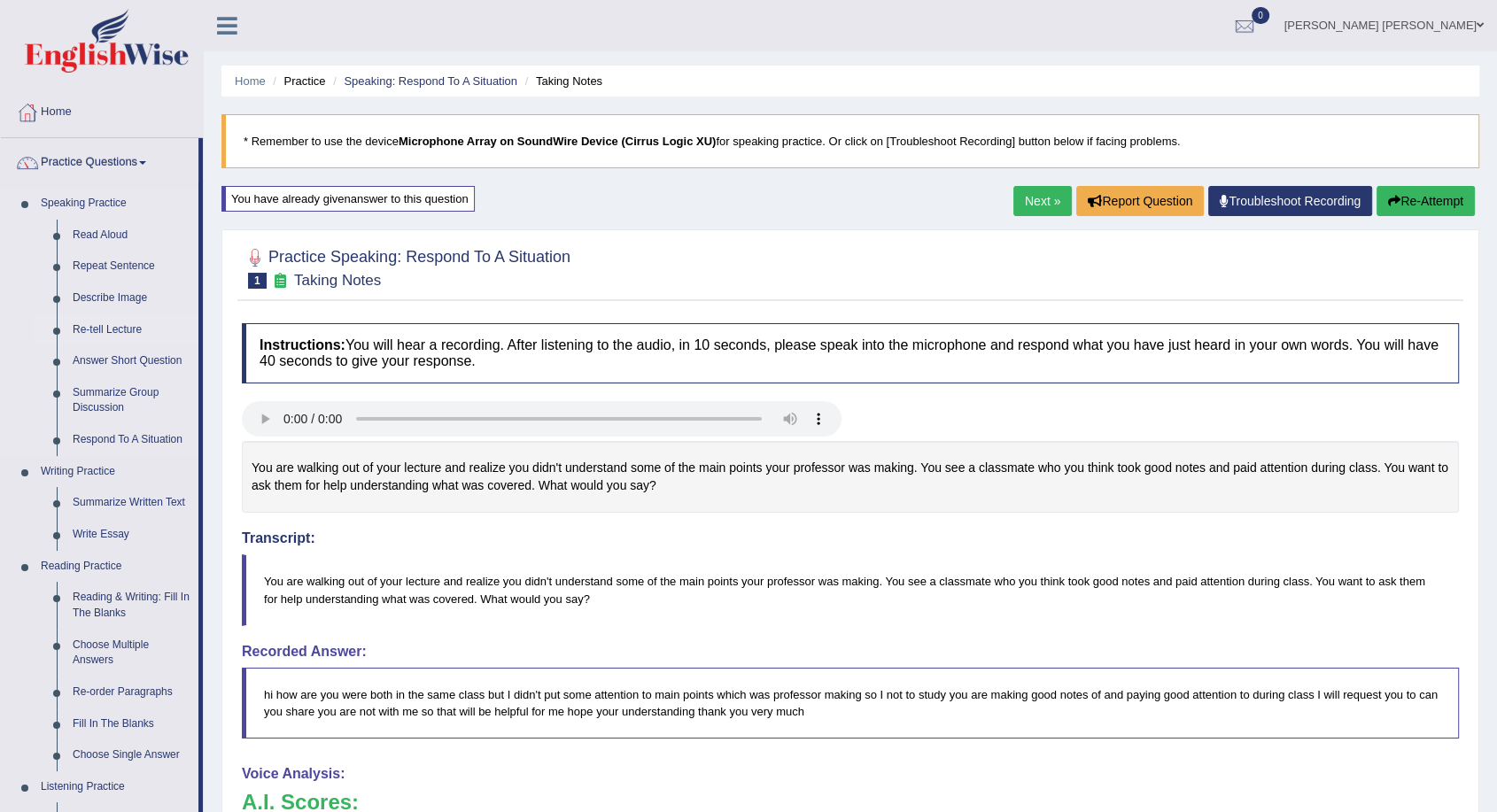
click at [119, 334] on link "Re-tell Lecture" at bounding box center [132, 330] width 133 height 31
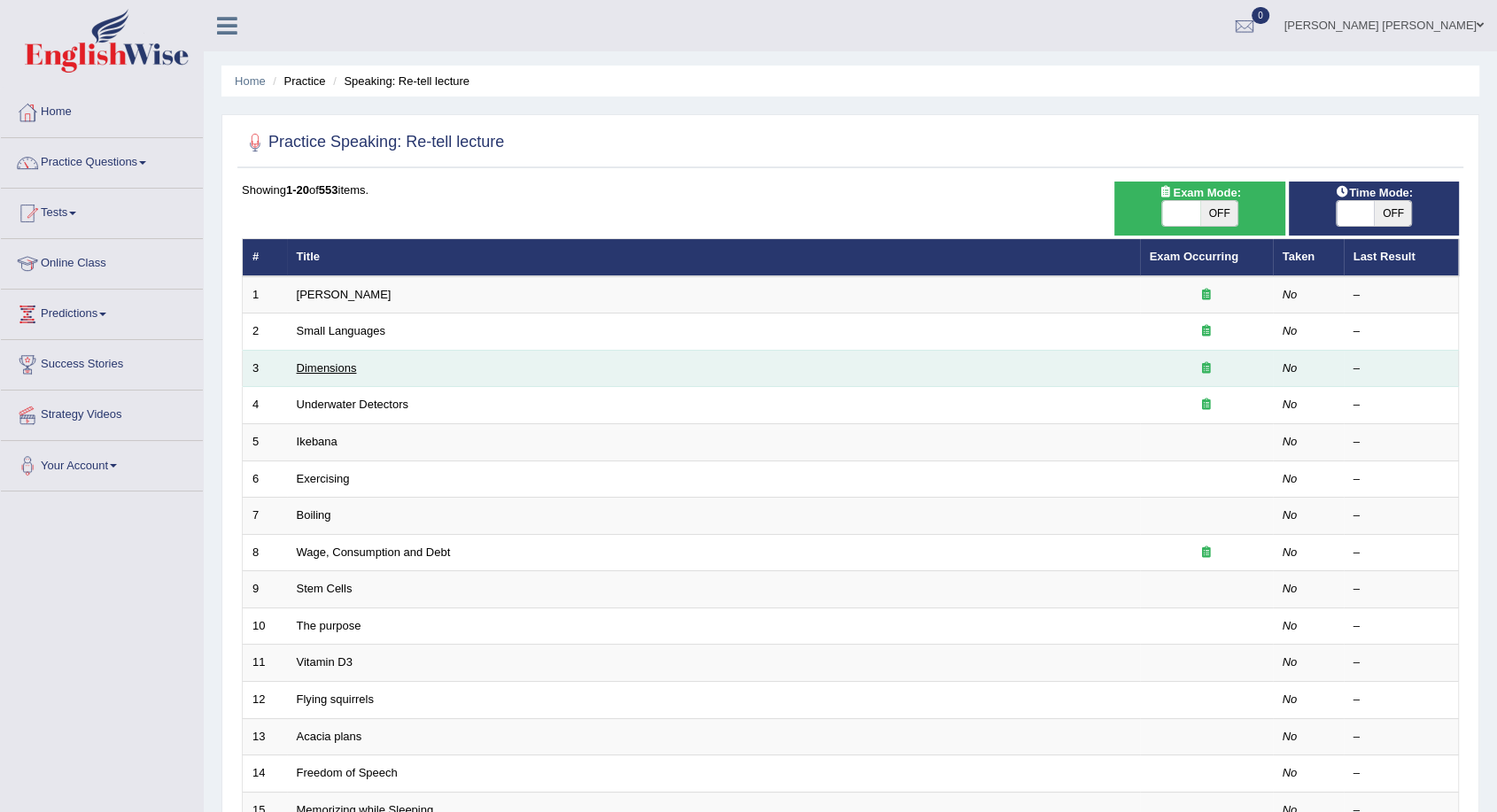
click at [338, 371] on link "Dimensions" at bounding box center [326, 368] width 60 height 13
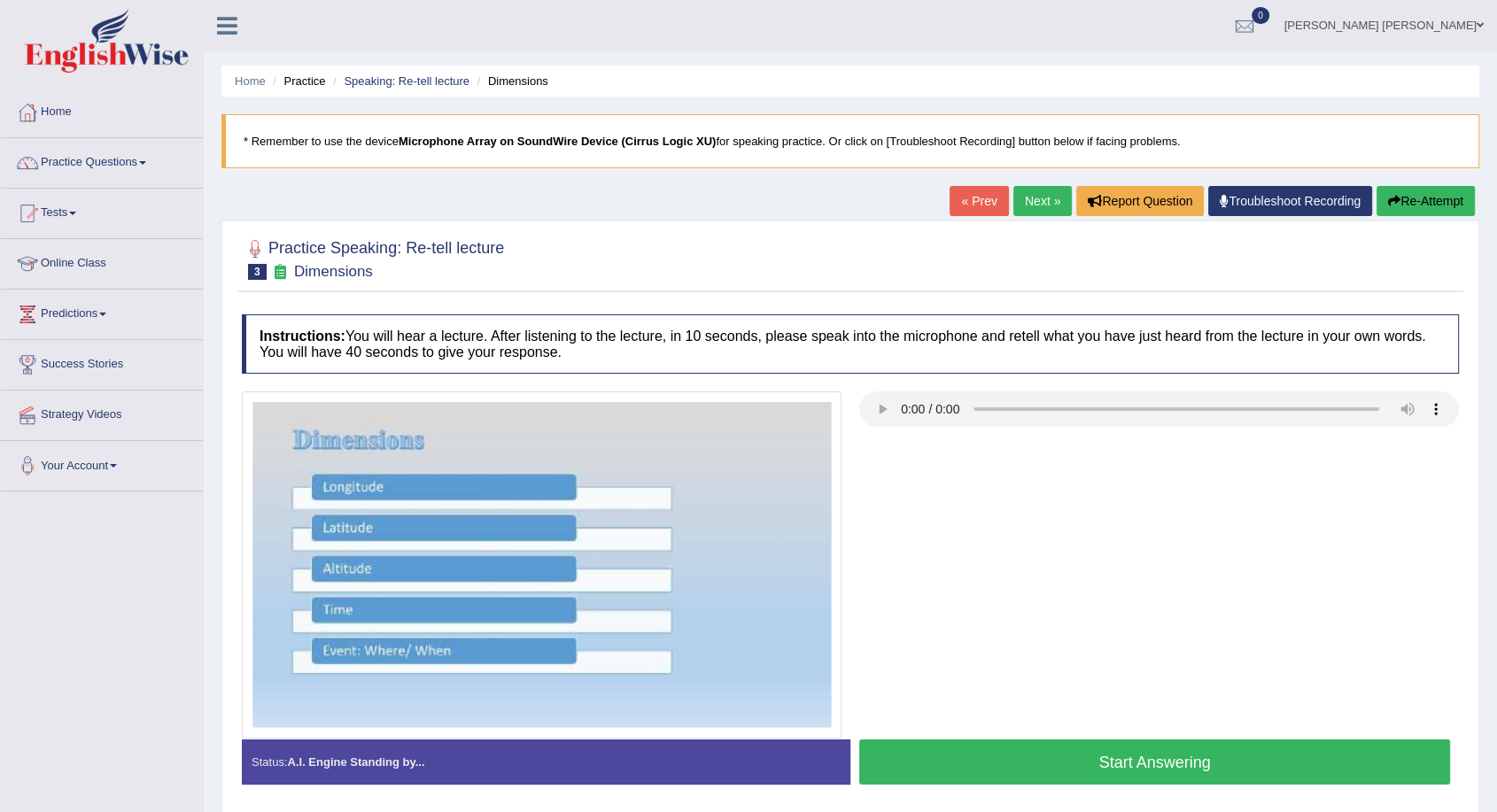
click at [908, 538] on div at bounding box center [850, 565] width 1235 height 347
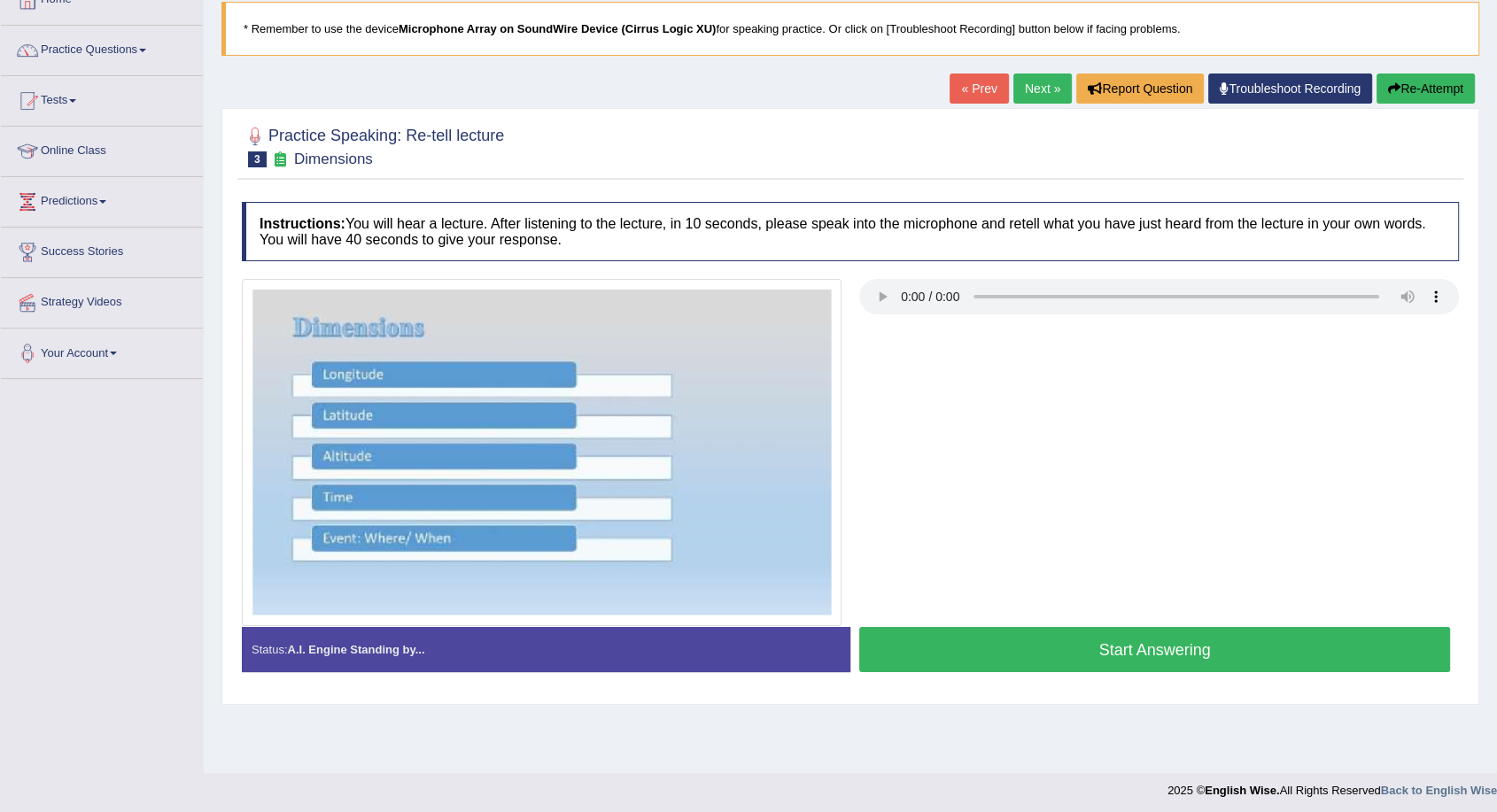
scroll to position [117, 0]
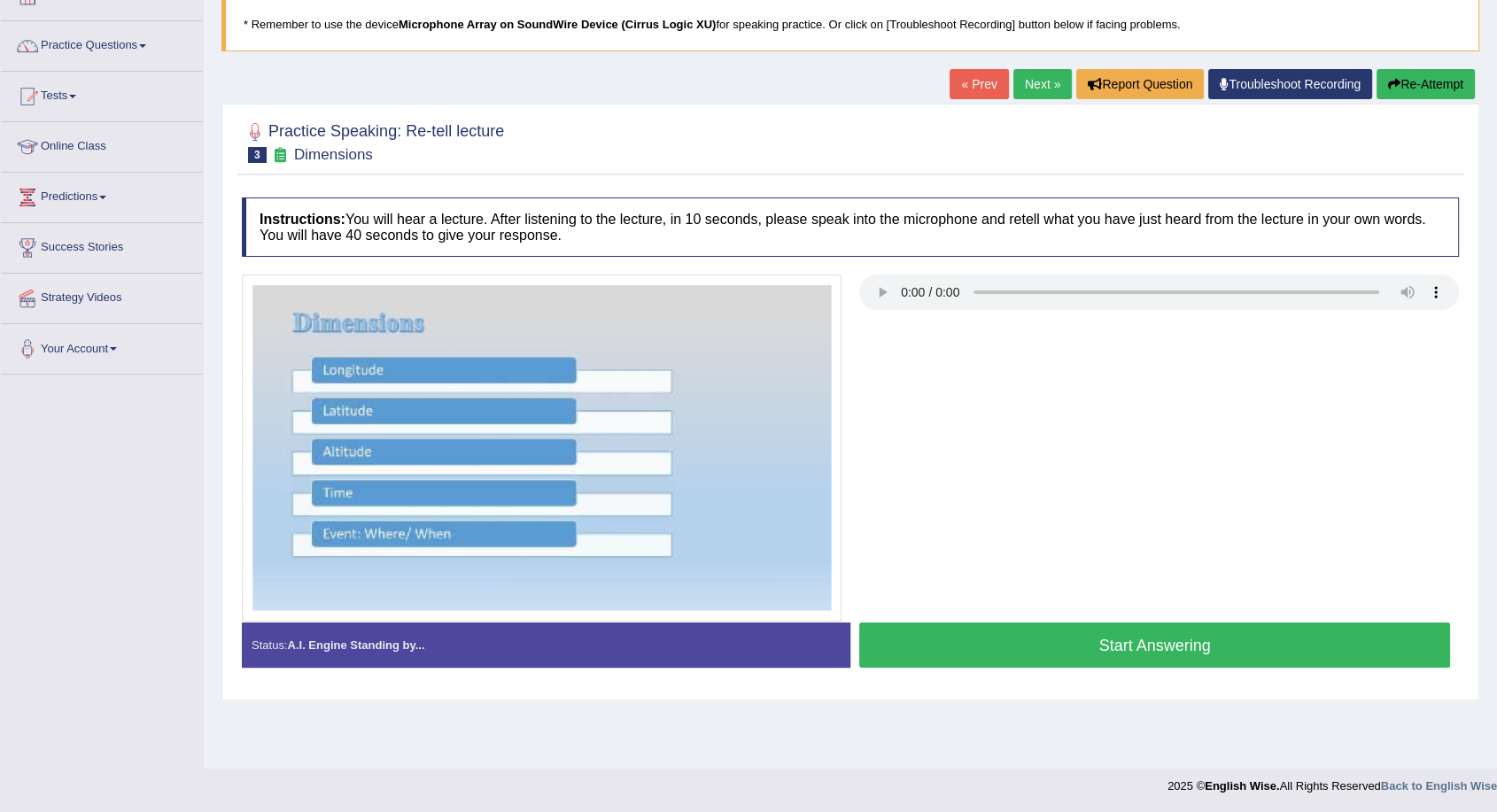
click at [1044, 89] on link "Next »" at bounding box center [1042, 84] width 58 height 30
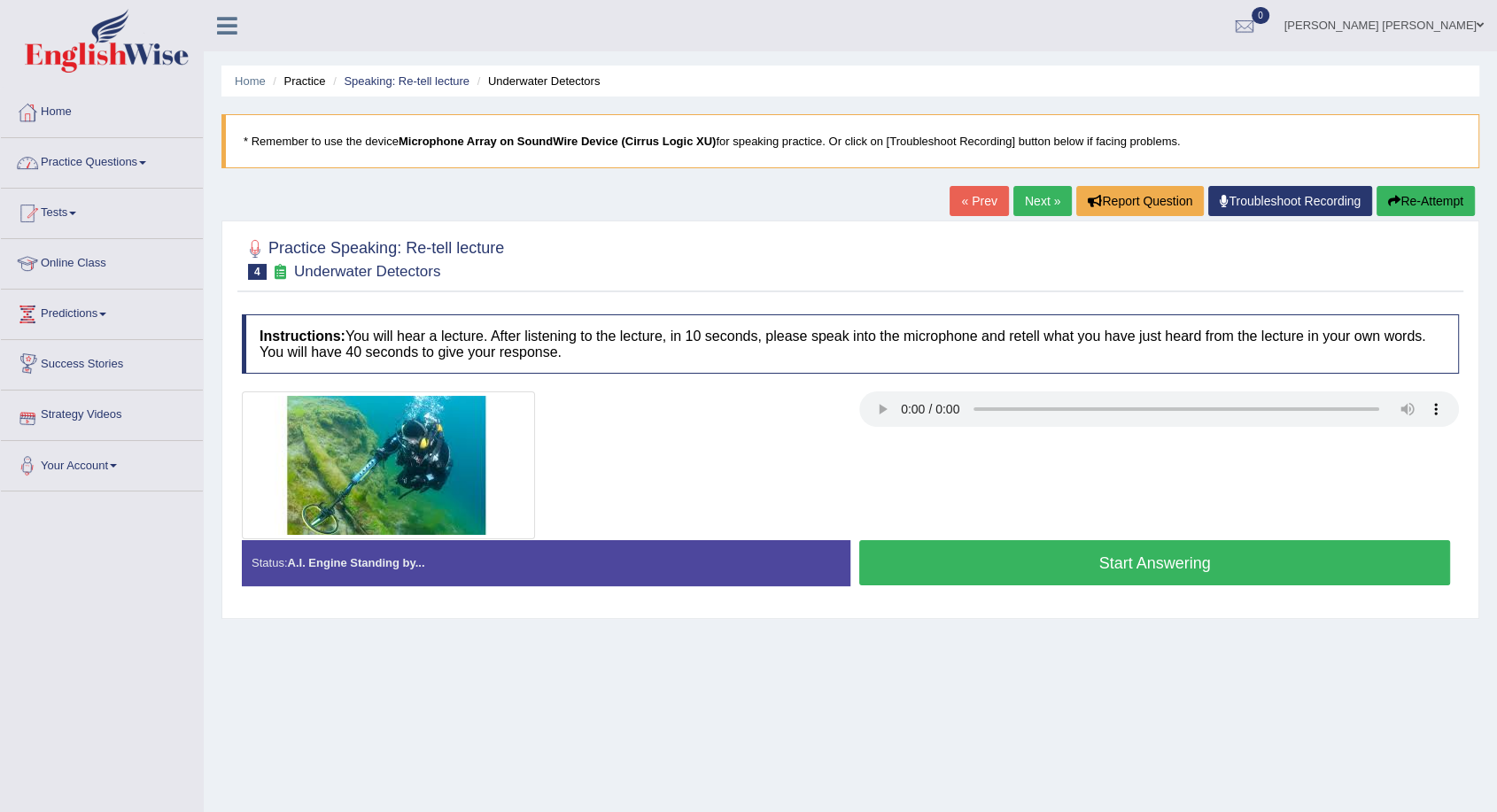
click at [140, 157] on link "Practice Questions" at bounding box center [102, 160] width 202 height 44
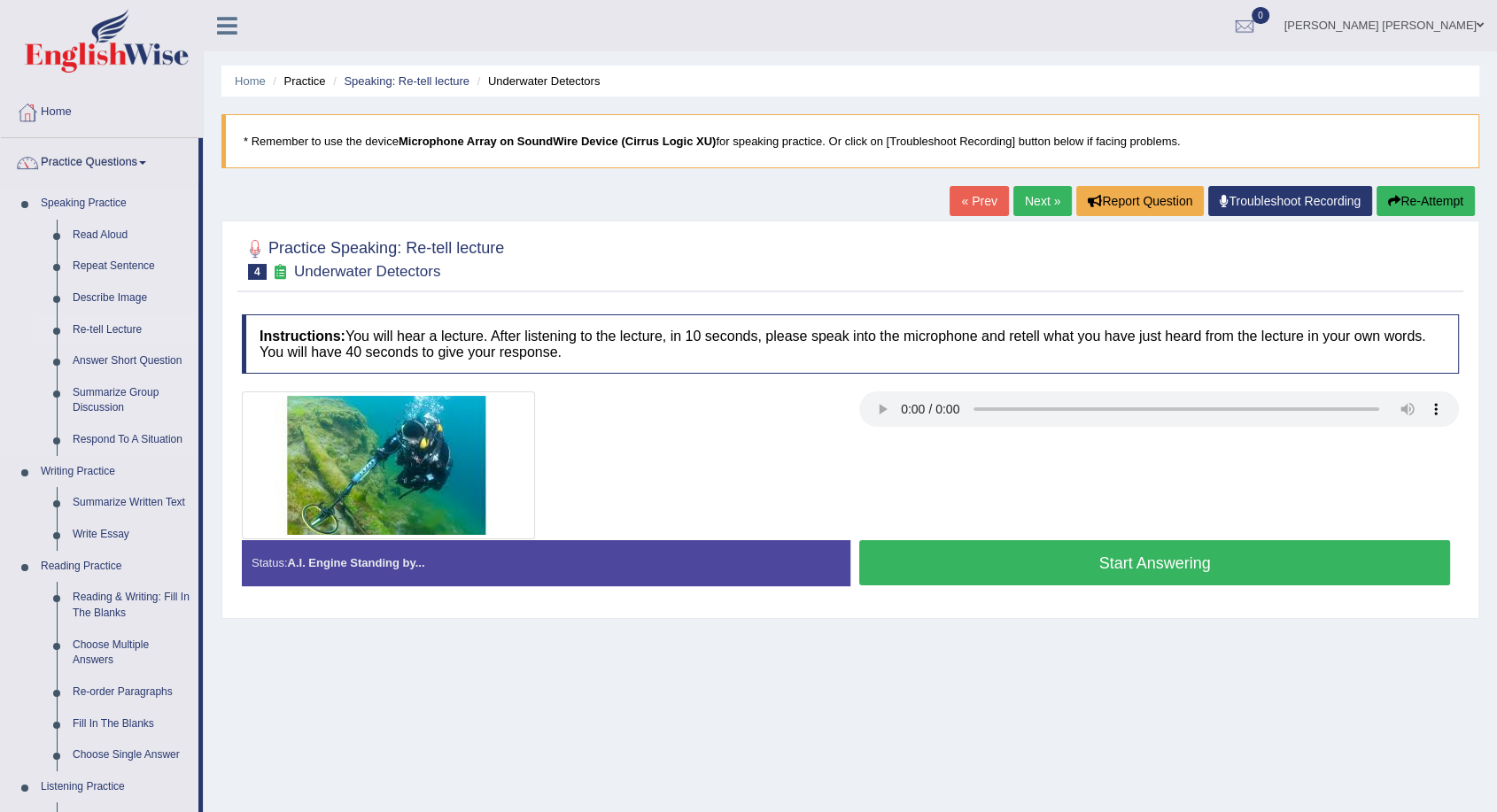
click at [123, 334] on link "Re-tell Lecture" at bounding box center [132, 330] width 133 height 31
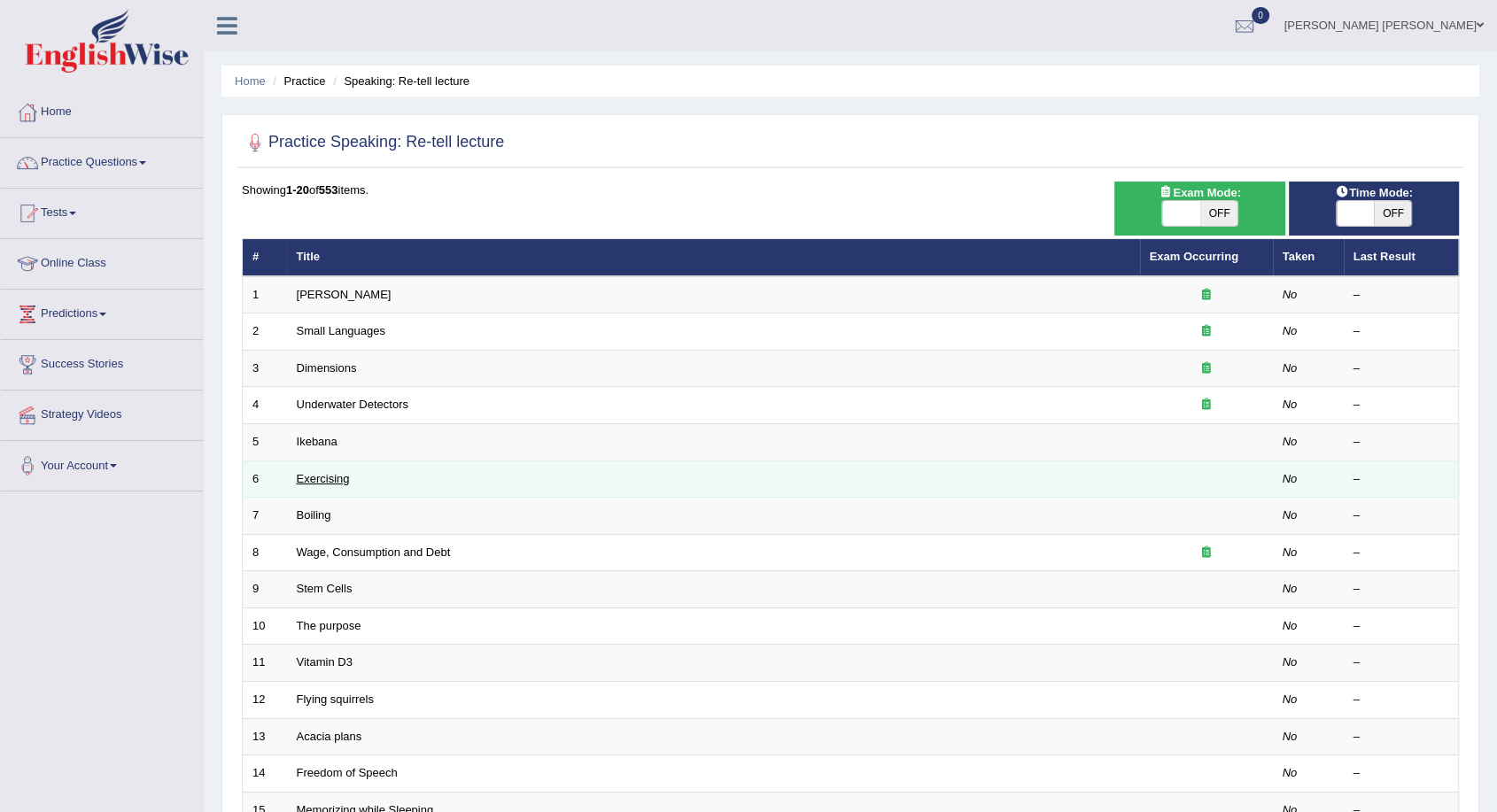
click at [318, 477] on link "Exercising" at bounding box center [323, 478] width 53 height 13
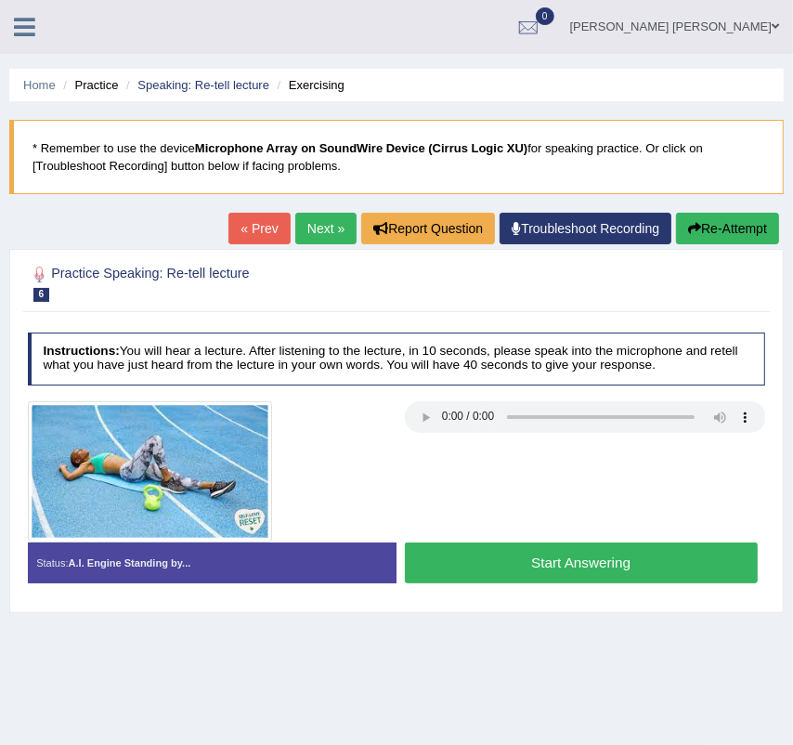
click at [303, 462] on div at bounding box center [208, 471] width 377 height 141
click at [339, 470] on div at bounding box center [208, 471] width 377 height 141
click at [475, 481] on div at bounding box center [397, 471] width 754 height 141
click at [649, 548] on button "Start Answering" at bounding box center [581, 563] width 353 height 40
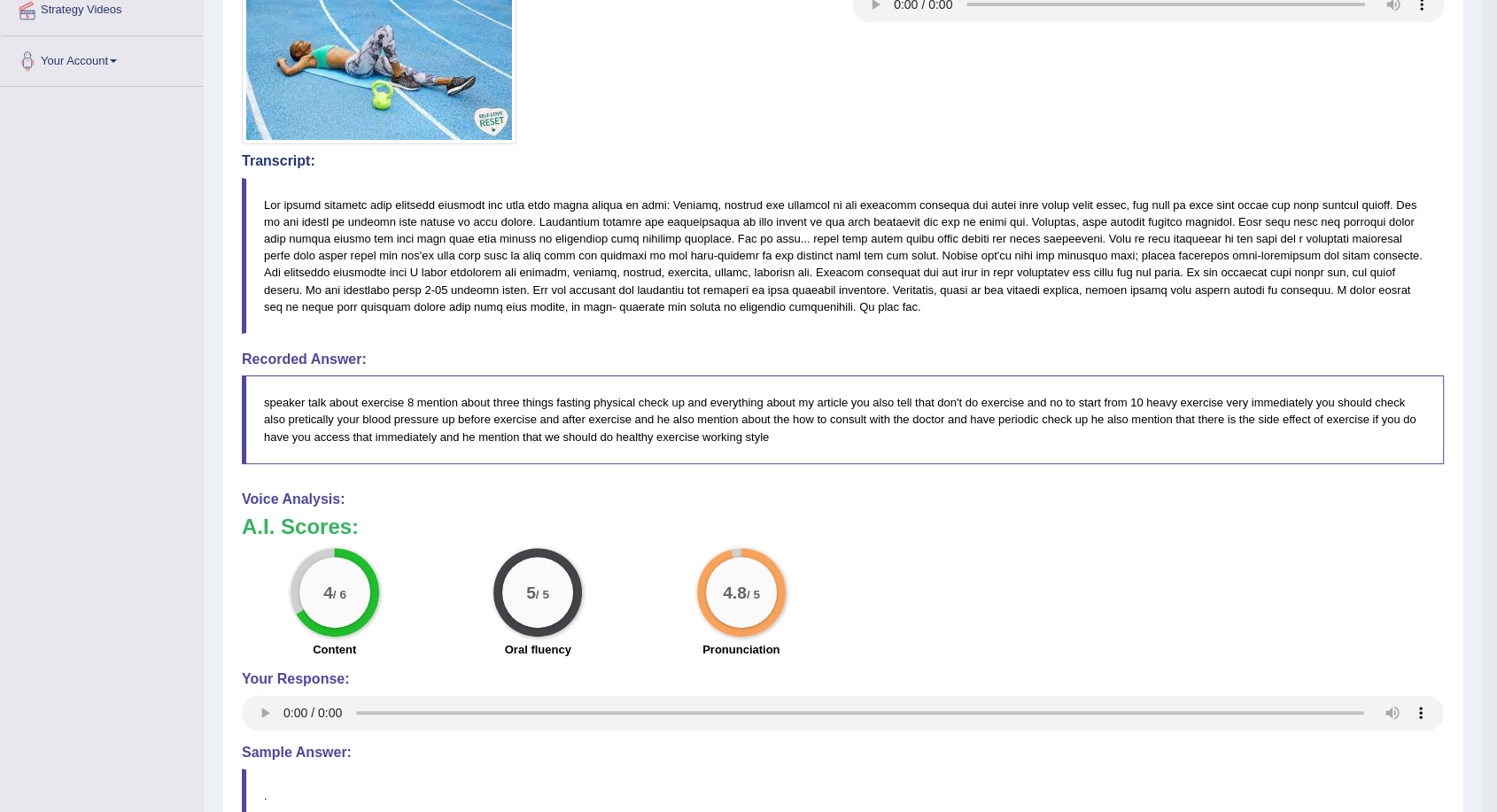
scroll to position [192, 0]
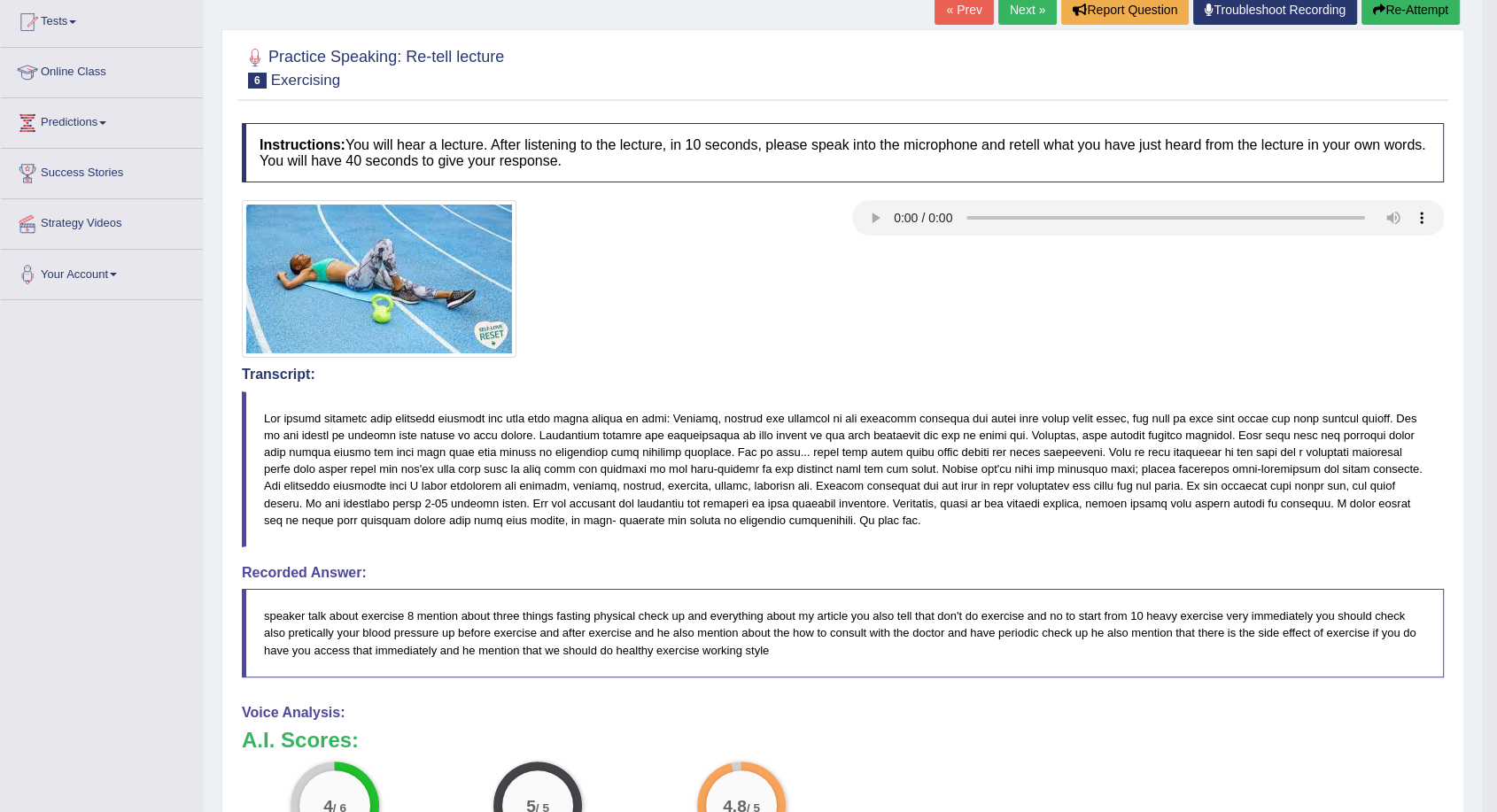
click at [1014, 12] on link "Next »" at bounding box center [1027, 10] width 58 height 30
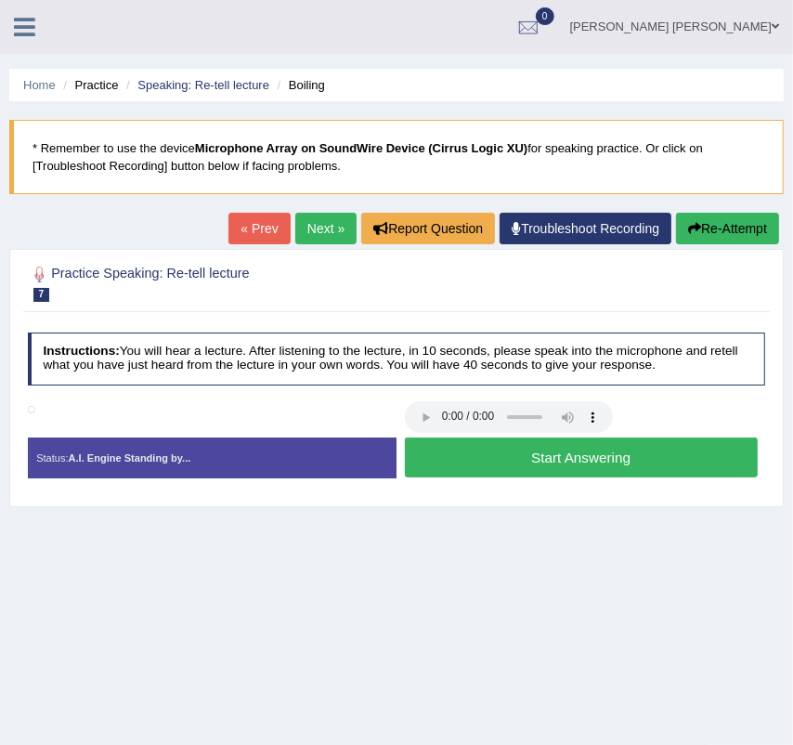
click at [455, 448] on button "Start Answering" at bounding box center [581, 458] width 353 height 40
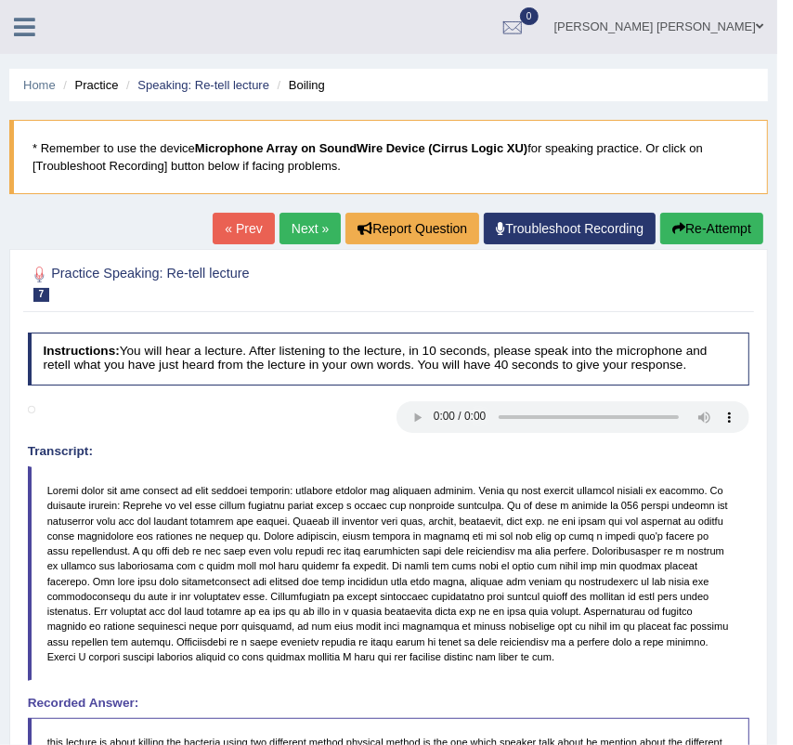
click at [290, 231] on link "Next »" at bounding box center [310, 229] width 61 height 32
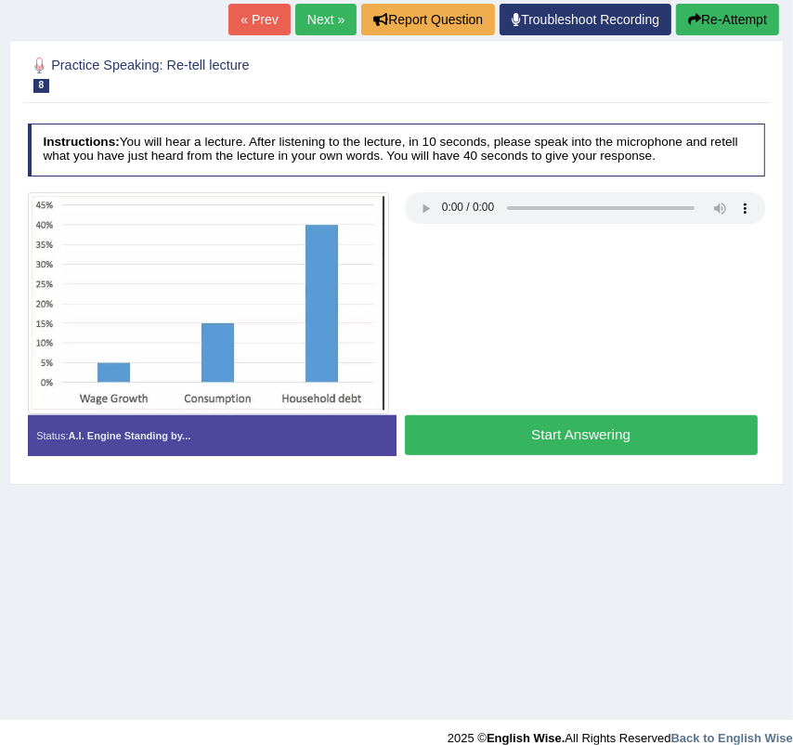
scroll to position [230, 0]
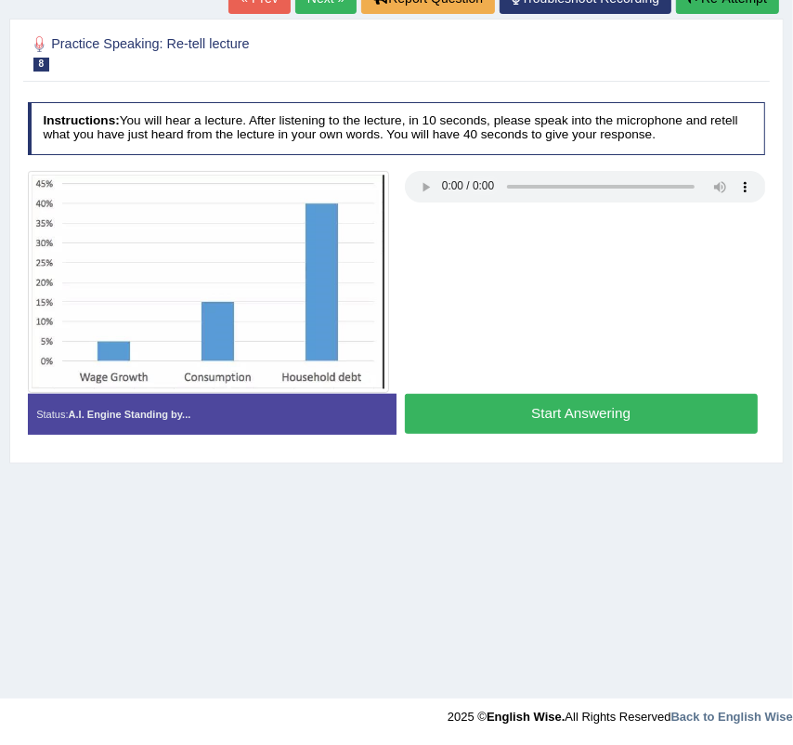
click at [609, 412] on button "Start Answering" at bounding box center [581, 414] width 353 height 40
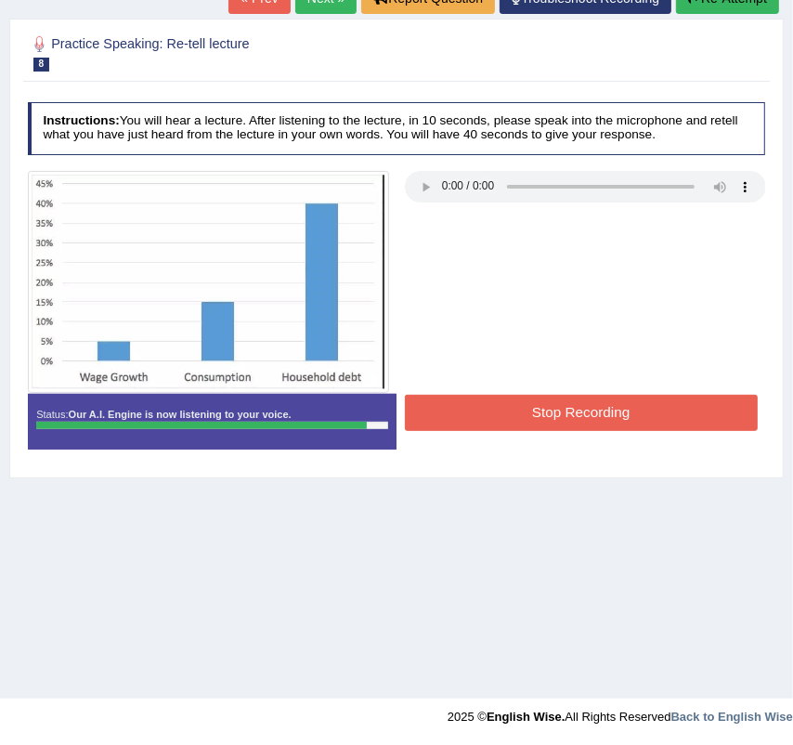
click at [662, 411] on button "Stop Recording" at bounding box center [581, 413] width 353 height 36
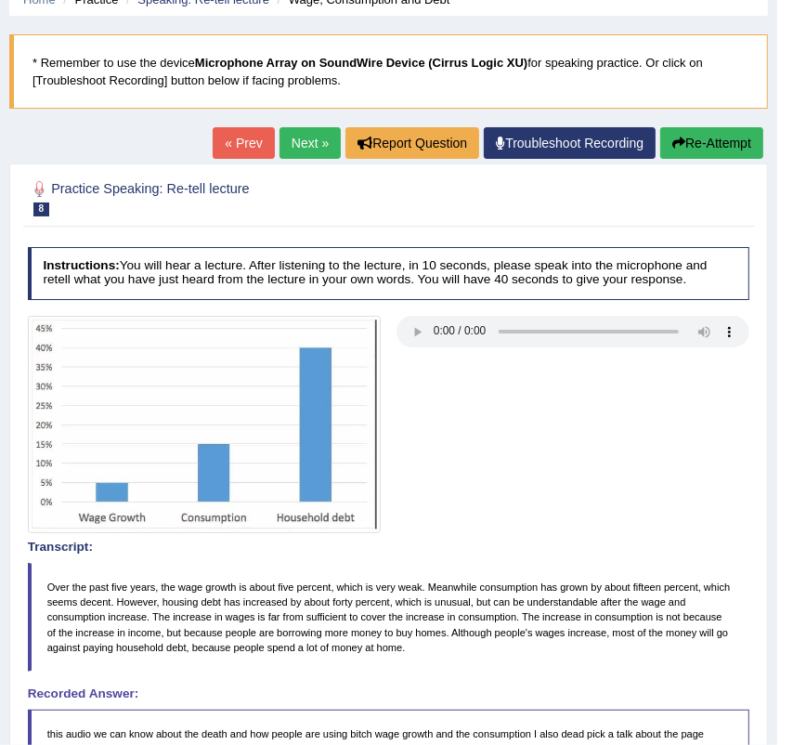
scroll to position [0, 0]
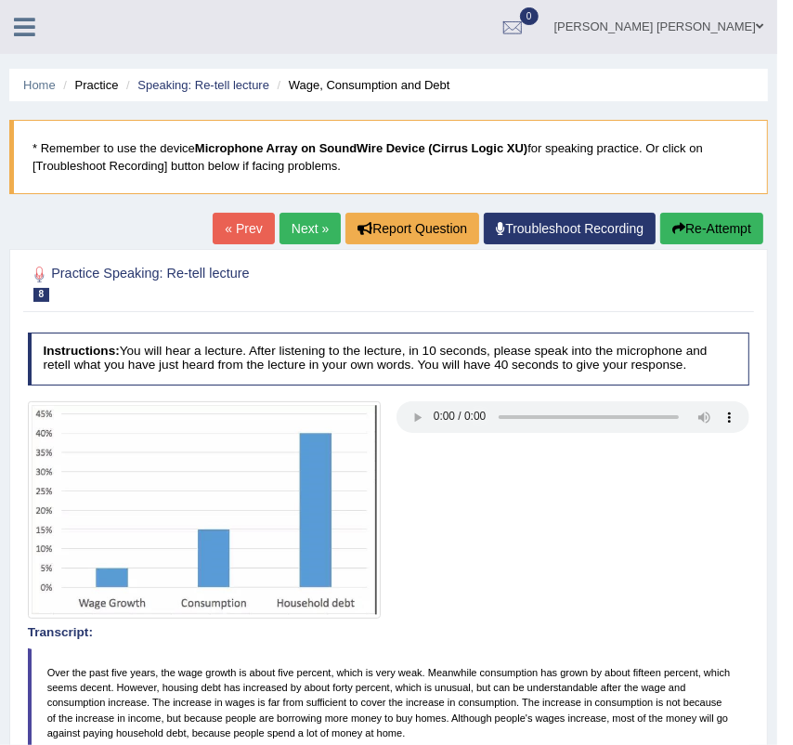
click at [301, 232] on link "Next »" at bounding box center [310, 229] width 61 height 32
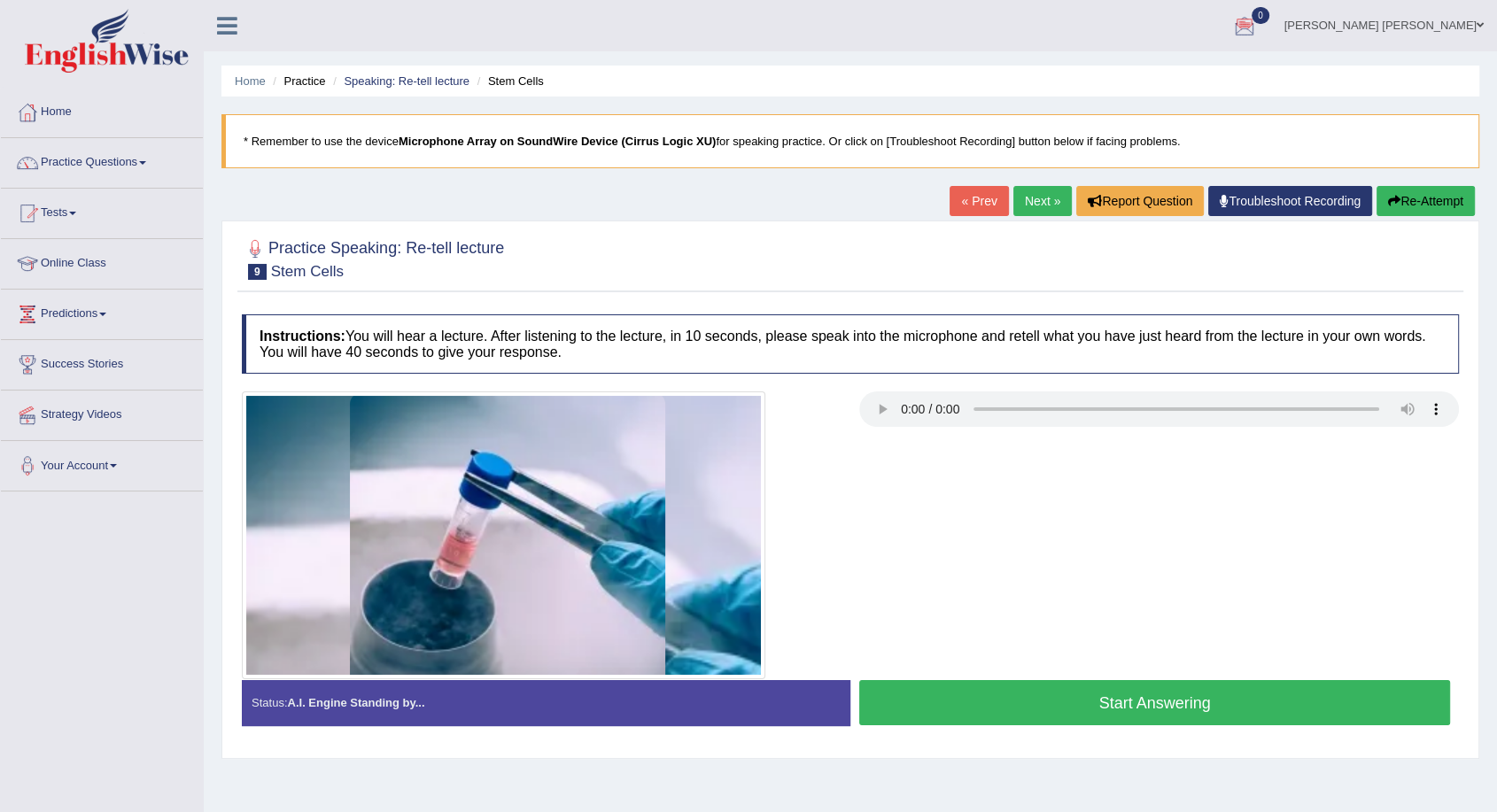
click at [571, 261] on div at bounding box center [851, 257] width 1218 height 54
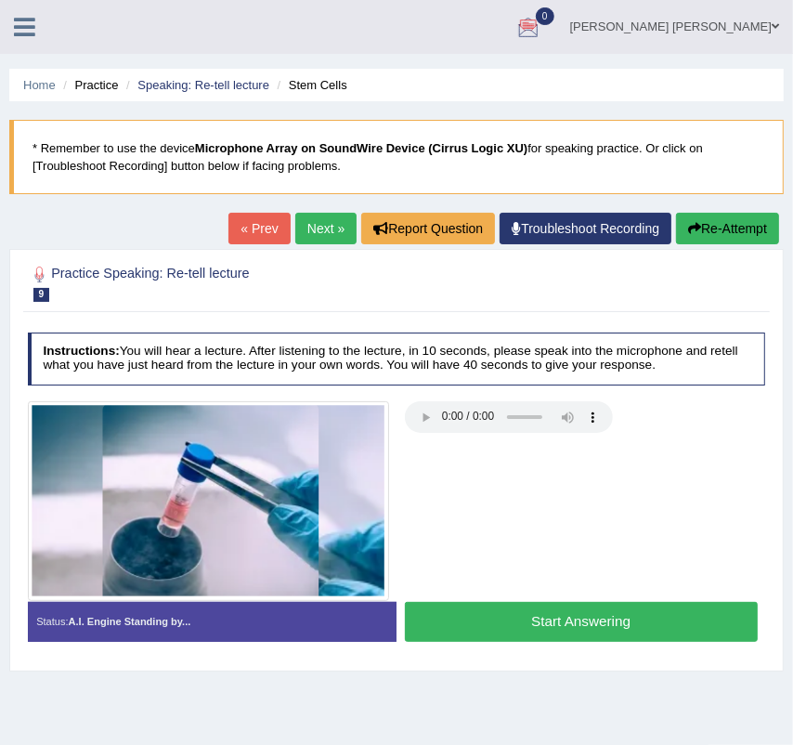
click at [481, 631] on button "Start Answering" at bounding box center [581, 622] width 353 height 40
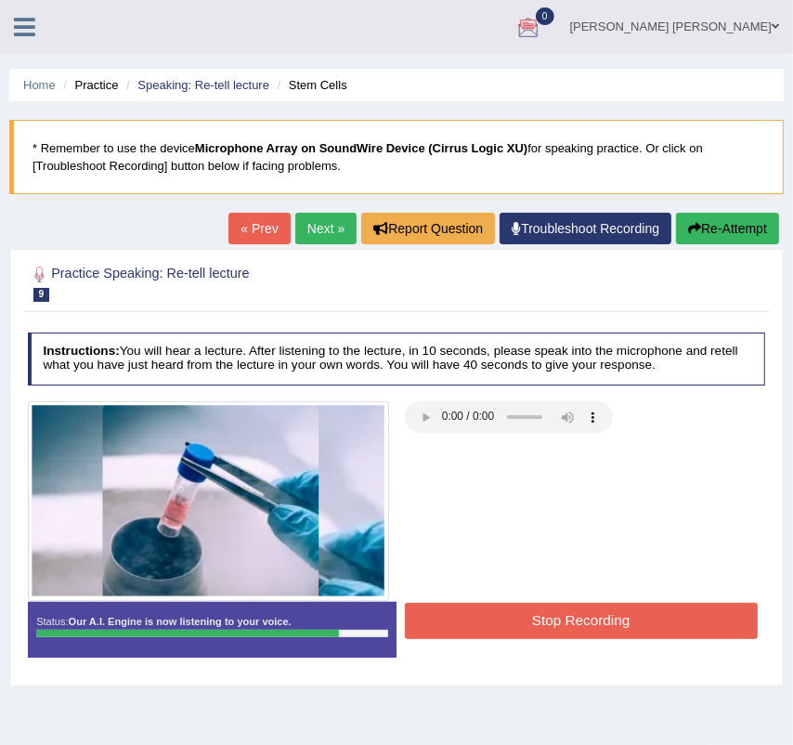
click at [484, 622] on button "Stop Recording" at bounding box center [581, 621] width 353 height 36
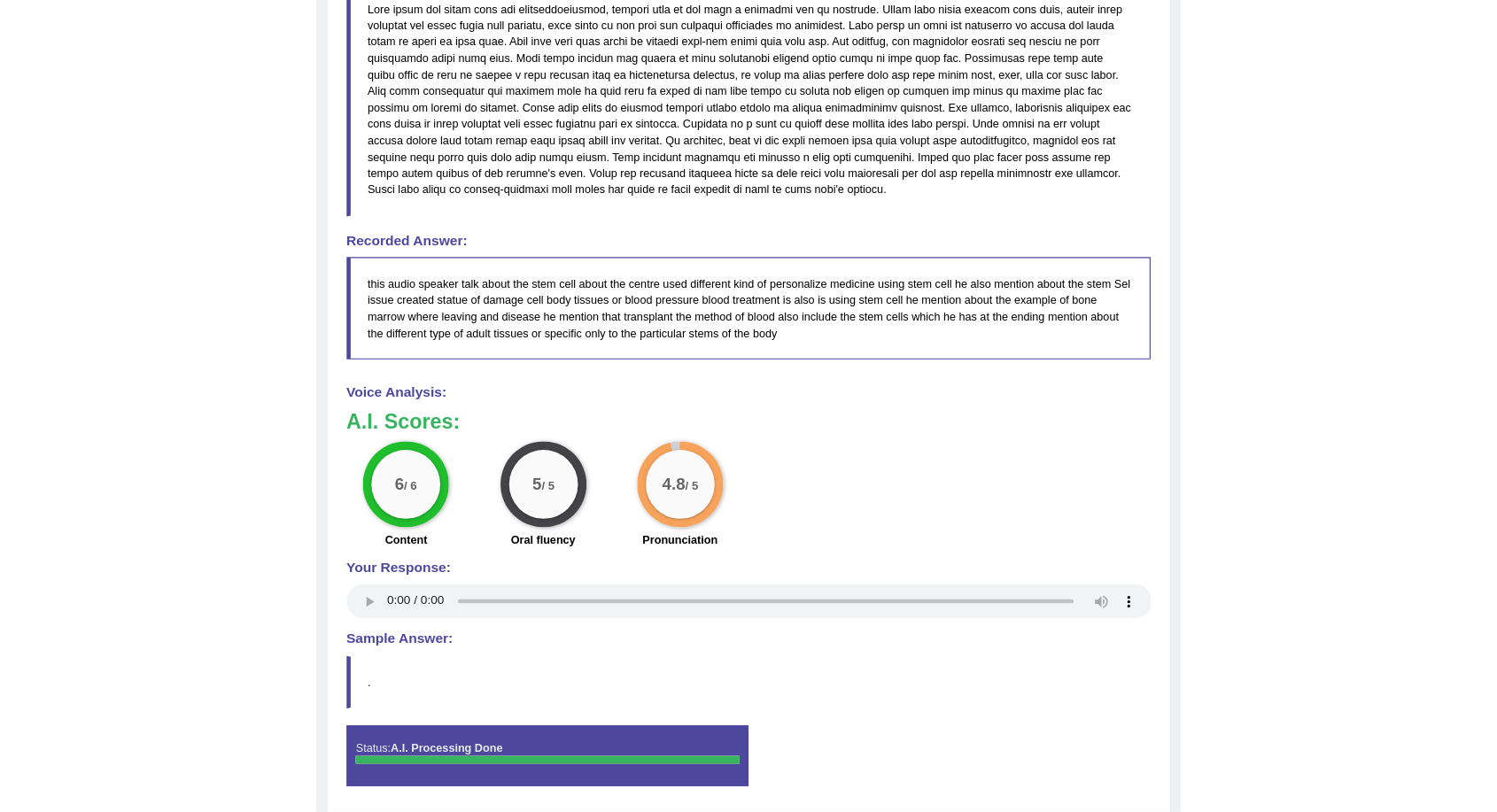
scroll to position [685, 0]
